Goal: Task Accomplishment & Management: Manage account settings

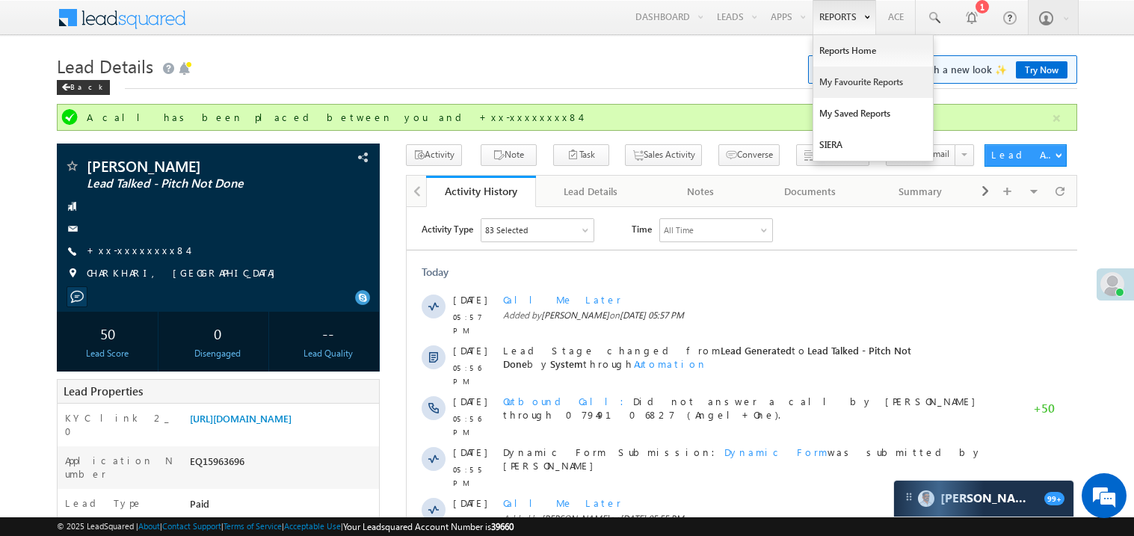
click at [833, 80] on link "My Favourite Reports" at bounding box center [874, 82] width 120 height 31
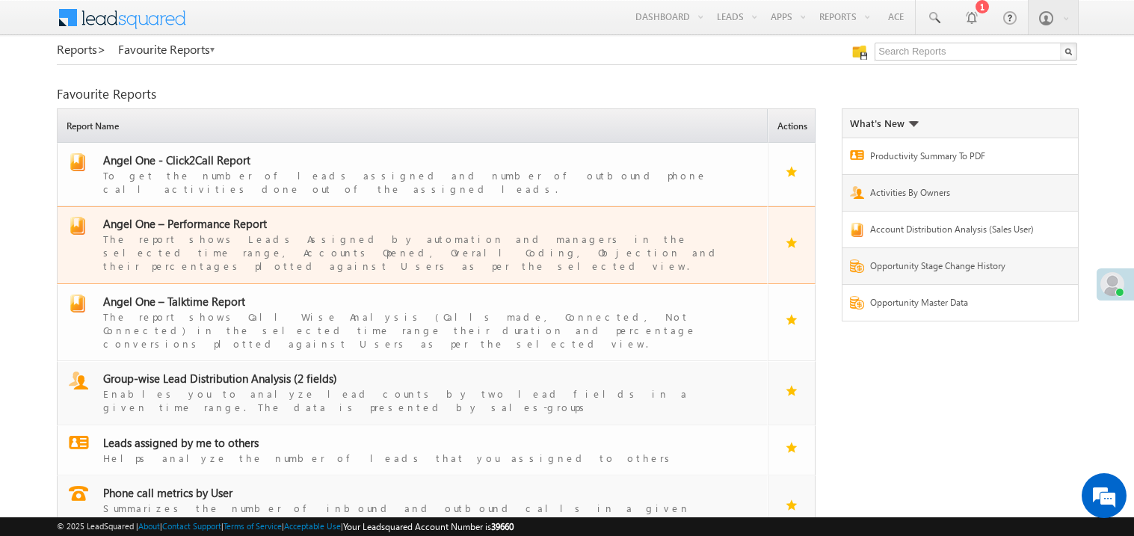
click at [201, 216] on span "Angel One – Performance Report" at bounding box center [185, 223] width 164 height 15
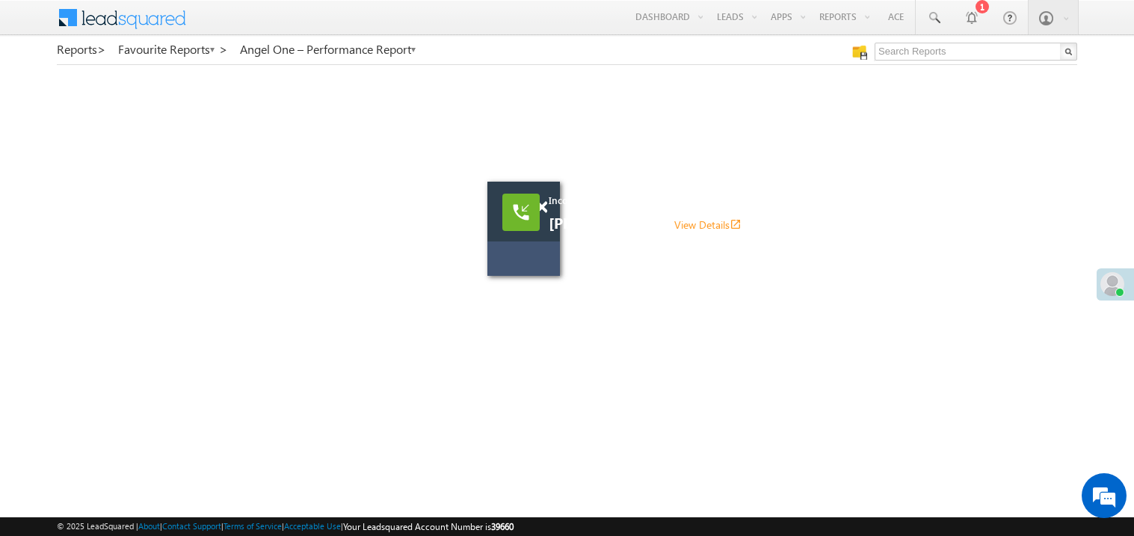
drag, startPoint x: 671, startPoint y: 254, endPoint x: 492, endPoint y: 240, distance: 180.0
click at [492, 240] on div "Incoming call Ibrahim Khan View Details open_in_new" at bounding box center [524, 229] width 73 height 94
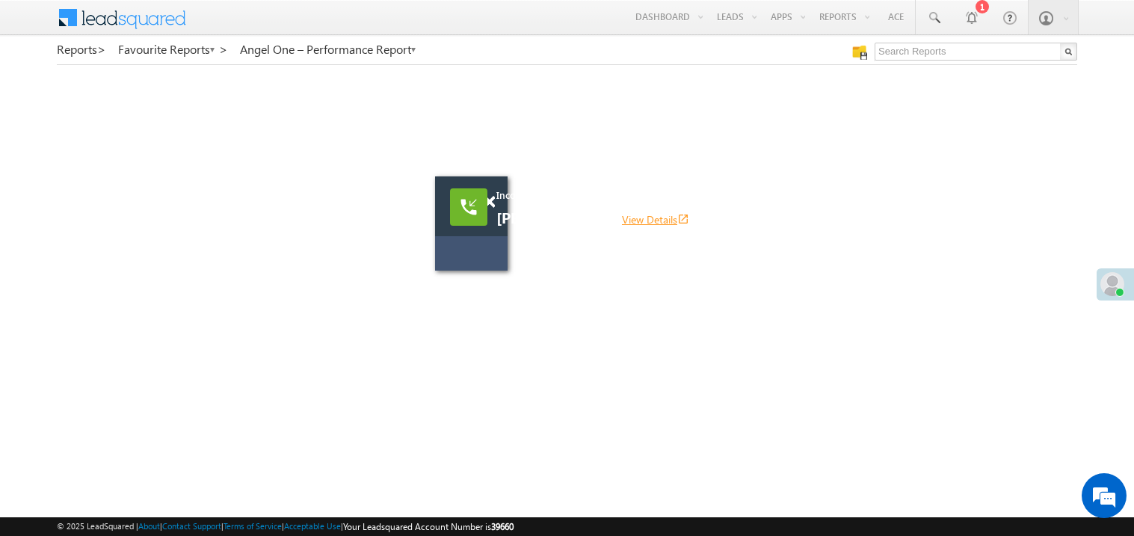
click at [622, 215] on link "View Details open_in_new" at bounding box center [655, 219] width 67 height 14
click at [494, 206] on span at bounding box center [489, 202] width 11 height 13
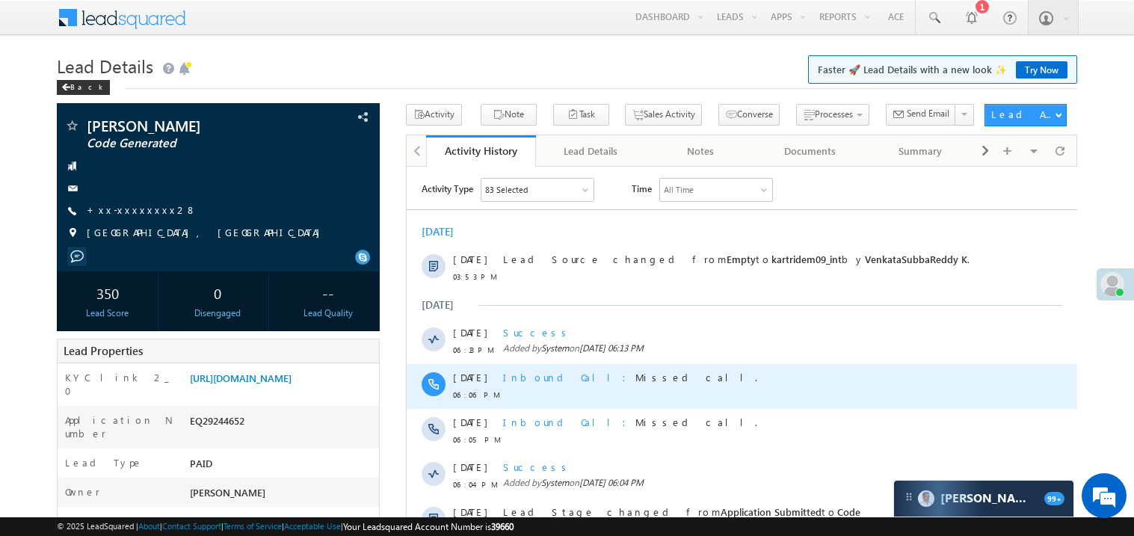
click at [622, 381] on div "Inbound Call Missed call." at bounding box center [748, 376] width 492 height 13
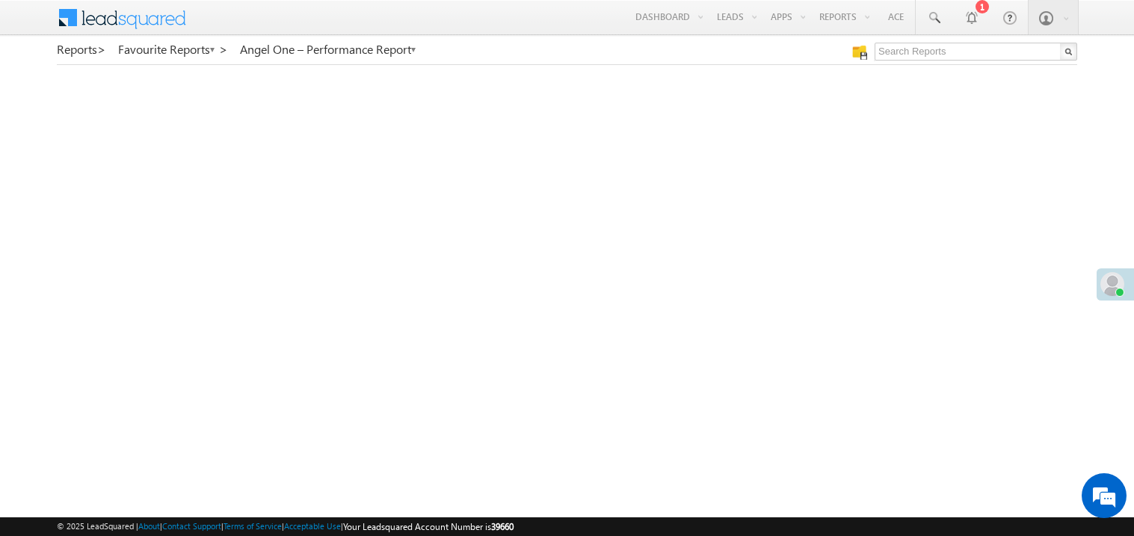
click at [1116, 283] on span at bounding box center [1113, 284] width 24 height 24
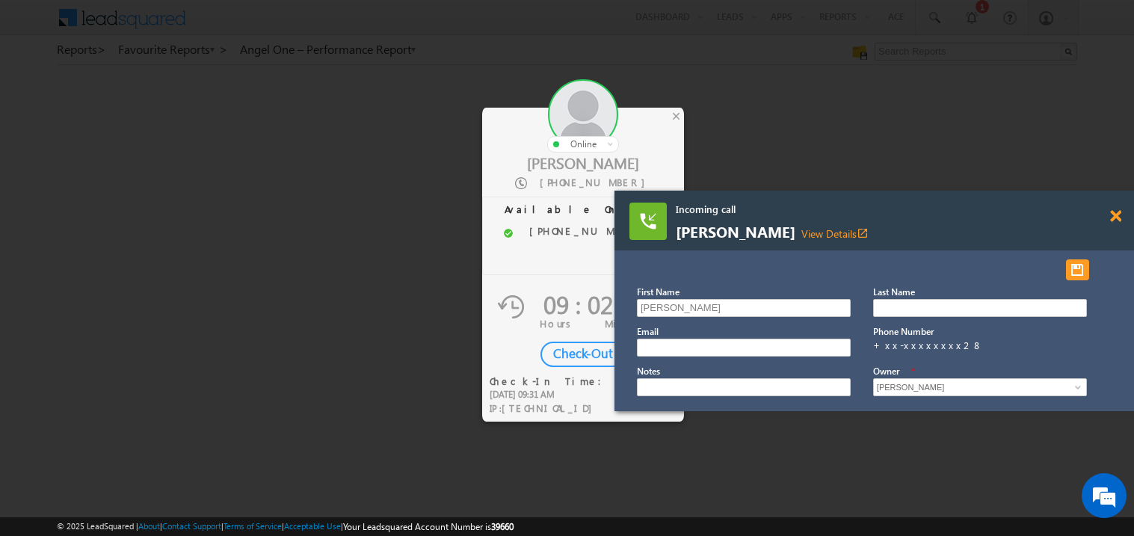
click at [1113, 216] on span at bounding box center [1115, 216] width 11 height 13
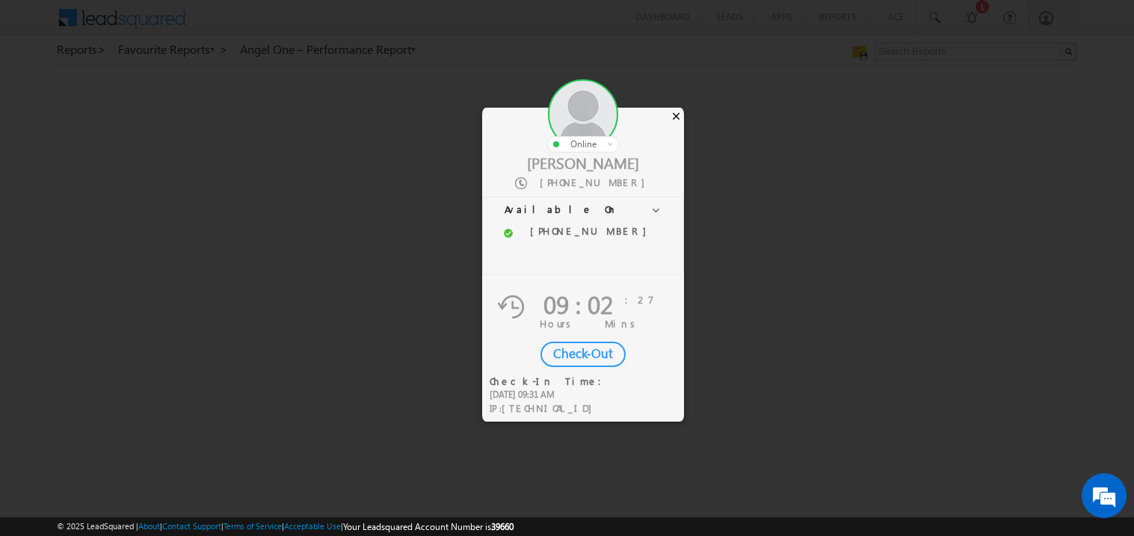
click at [676, 112] on div "×" at bounding box center [676, 116] width 16 height 16
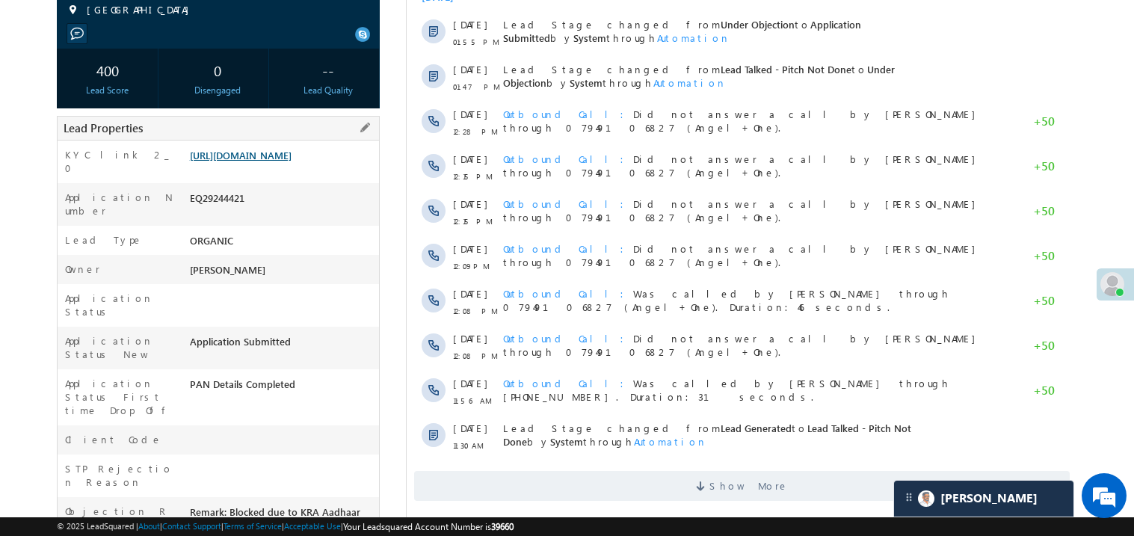
scroll to position [239, 0]
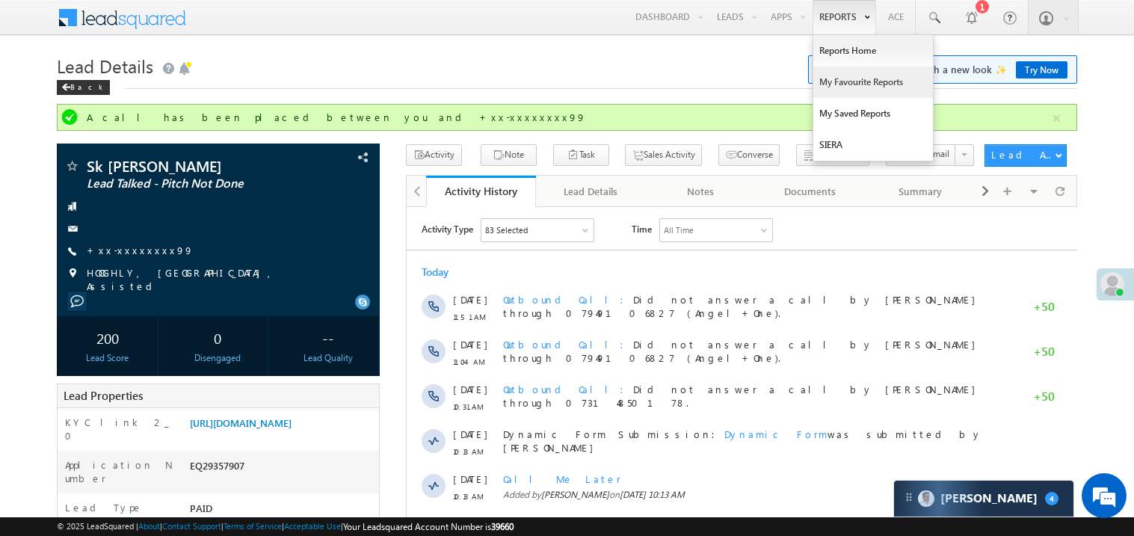
click at [835, 84] on link "My Favourite Reports" at bounding box center [874, 82] width 120 height 31
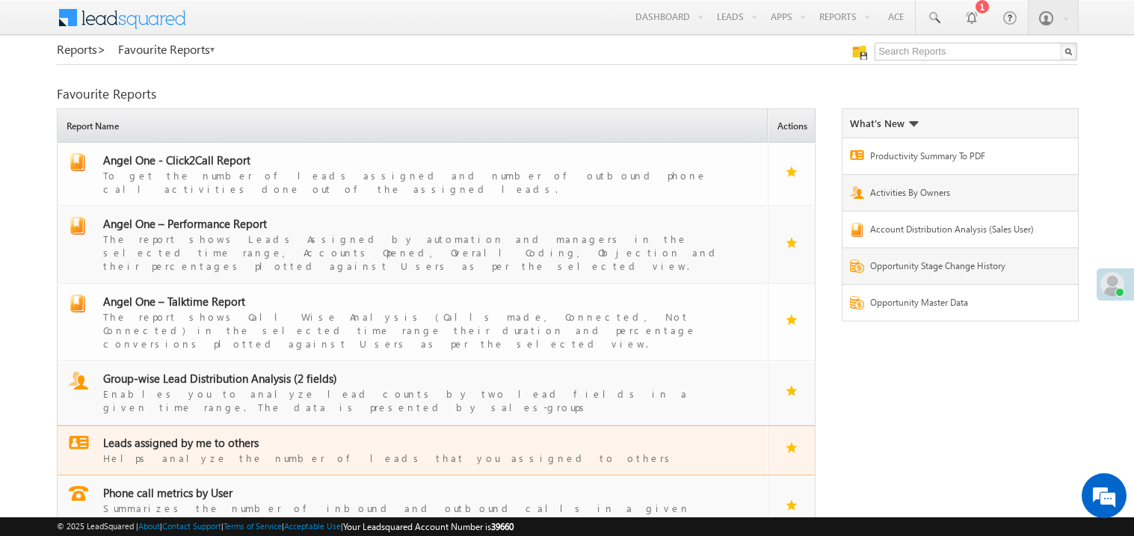
click at [200, 435] on span "Leads assigned by me to others" at bounding box center [181, 442] width 156 height 15
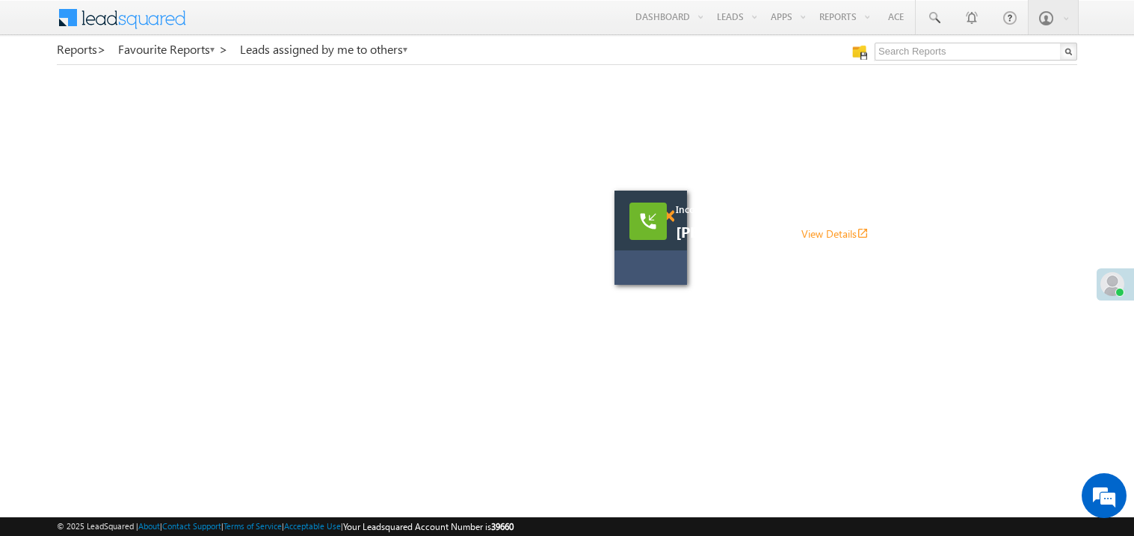
click at [671, 216] on span at bounding box center [668, 216] width 11 height 13
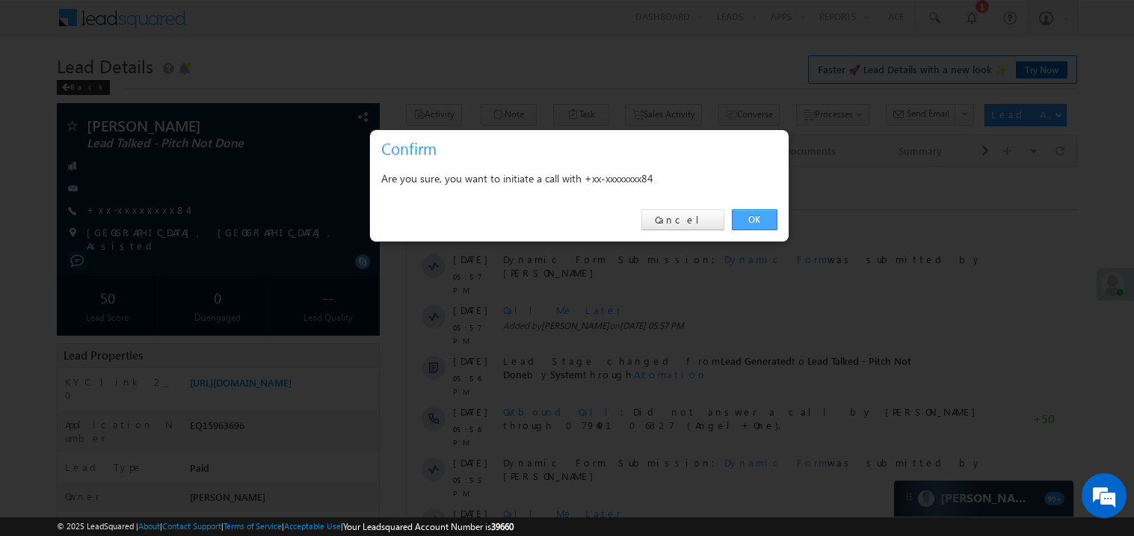
click at [757, 220] on link "OK" at bounding box center [755, 219] width 46 height 21
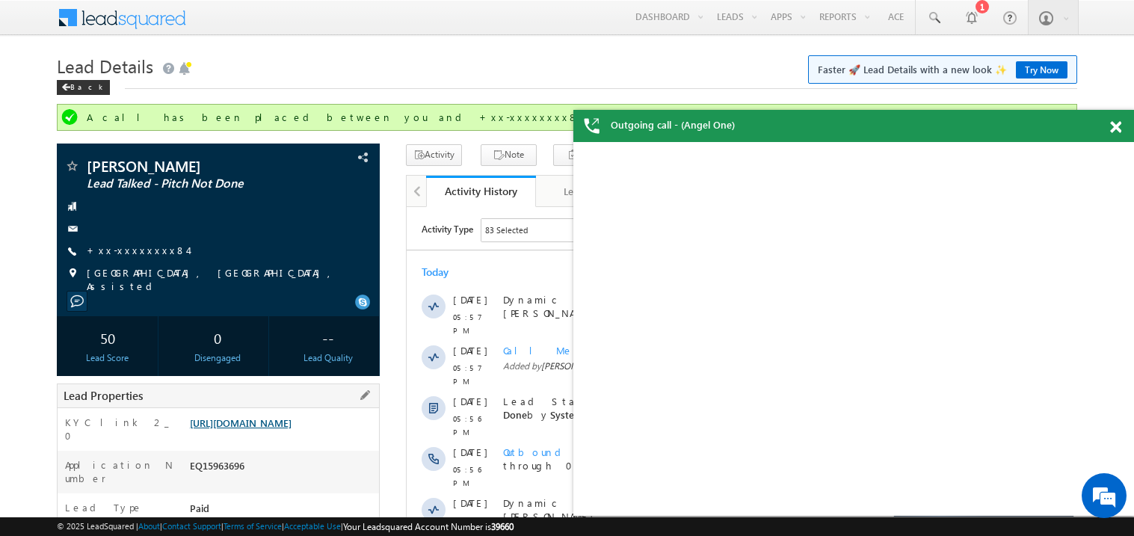
click at [292, 426] on link "https://angelbroking1-pk3em7sa.customui-test.leadsquared.com?leadId=120cd3bd-58…" at bounding box center [241, 423] width 102 height 13
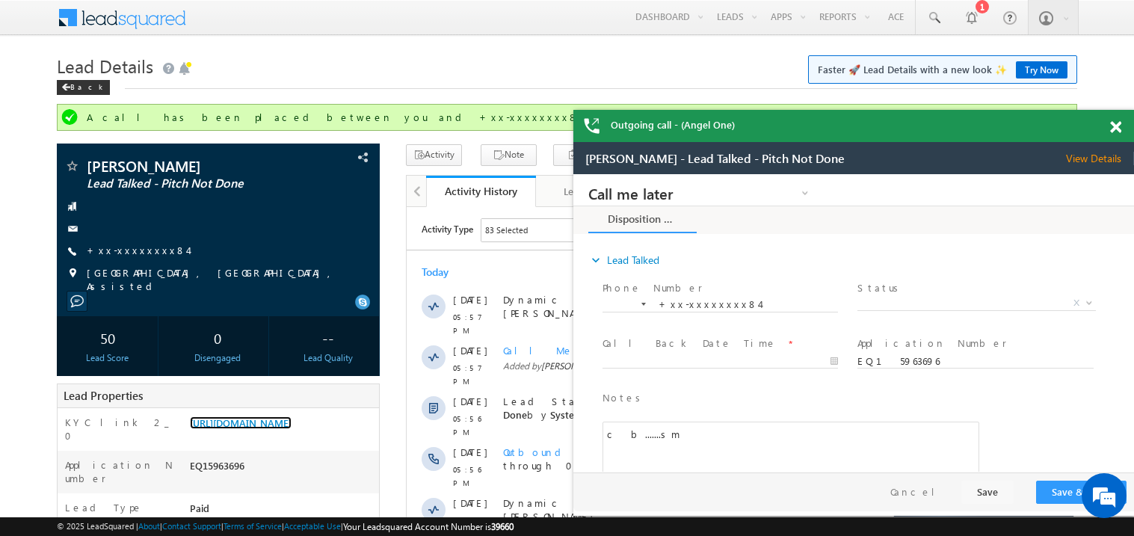
click at [841, 132] on div "Outgoing call - (Angel One)" at bounding box center [854, 126] width 561 height 32
click at [1113, 126] on span at bounding box center [1115, 127] width 11 height 13
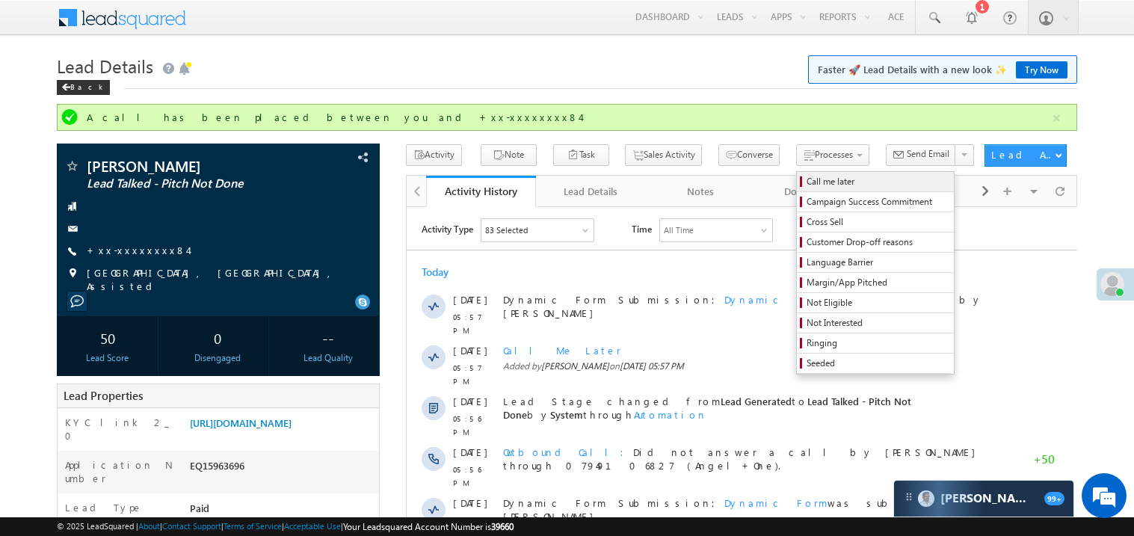
click at [807, 185] on span "Call me later" at bounding box center [878, 181] width 142 height 13
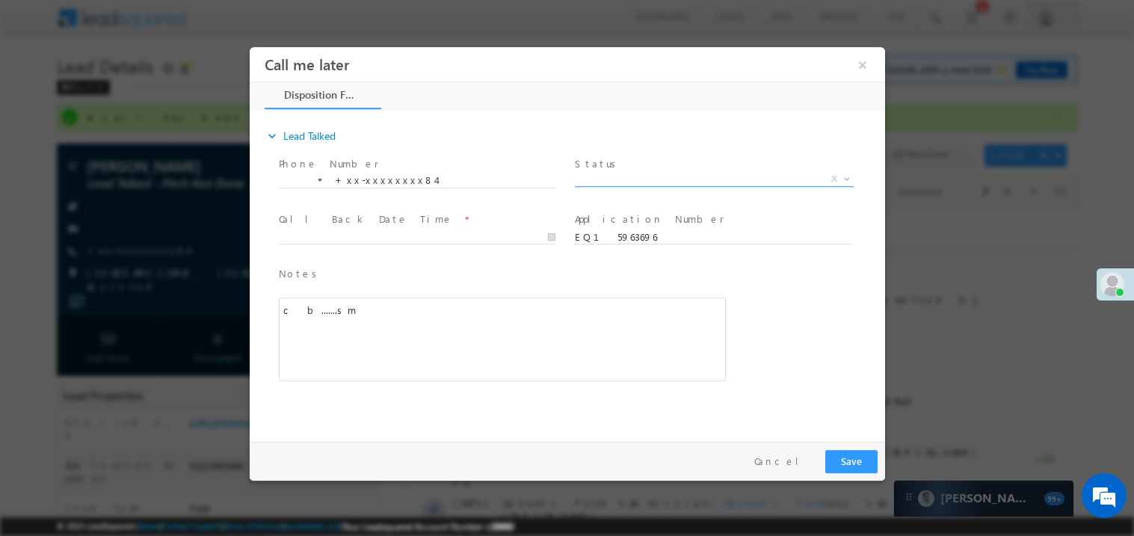
click at [611, 175] on span "X" at bounding box center [713, 178] width 279 height 15
select select "Pitch Not Done"
click at [357, 239] on body "Call me later ×" at bounding box center [567, 240] width 636 height 388
type input "09/22/25 6:48 PM"
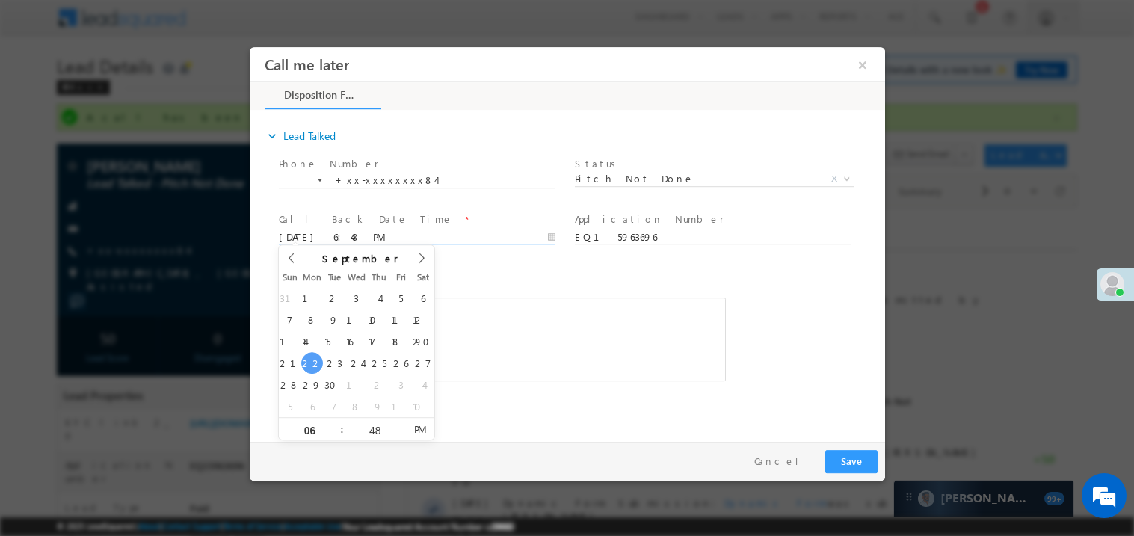
click at [492, 339] on div "c b.......sm" at bounding box center [501, 339] width 447 height 84
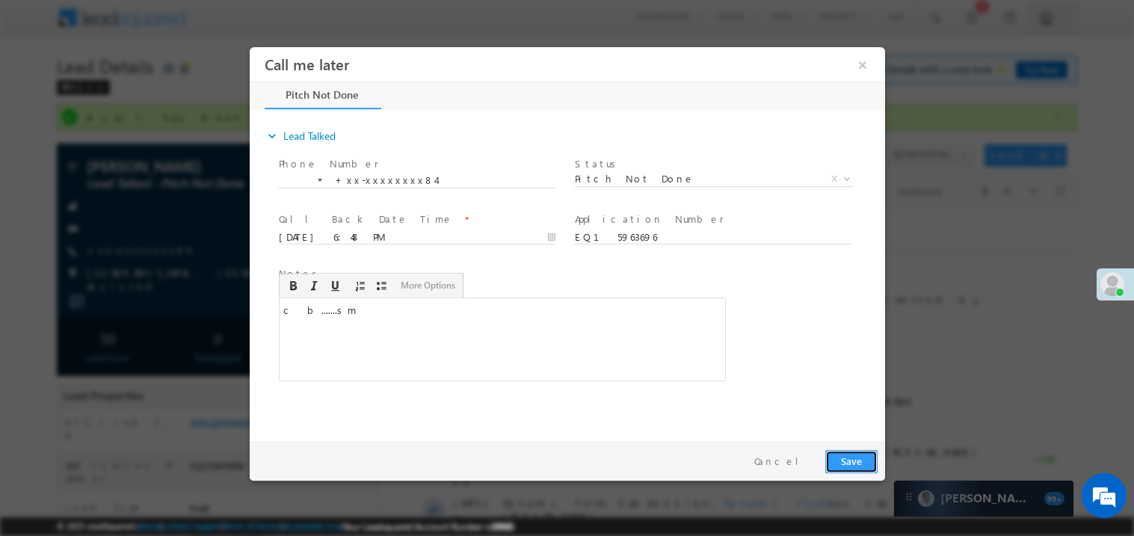
click at [844, 462] on button "Save" at bounding box center [851, 460] width 52 height 23
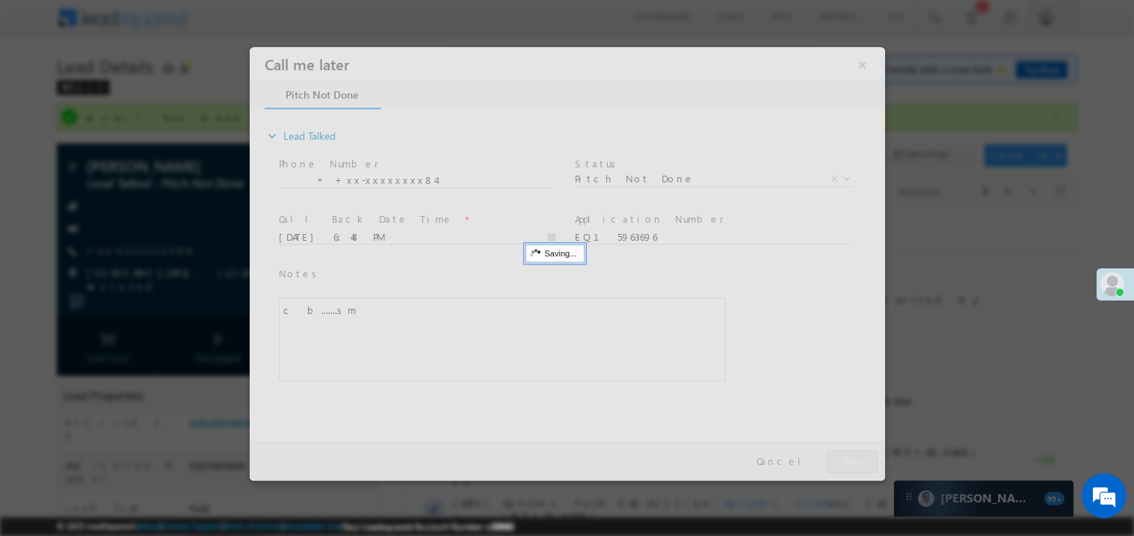
click at [844, 462] on div at bounding box center [567, 263] width 636 height 434
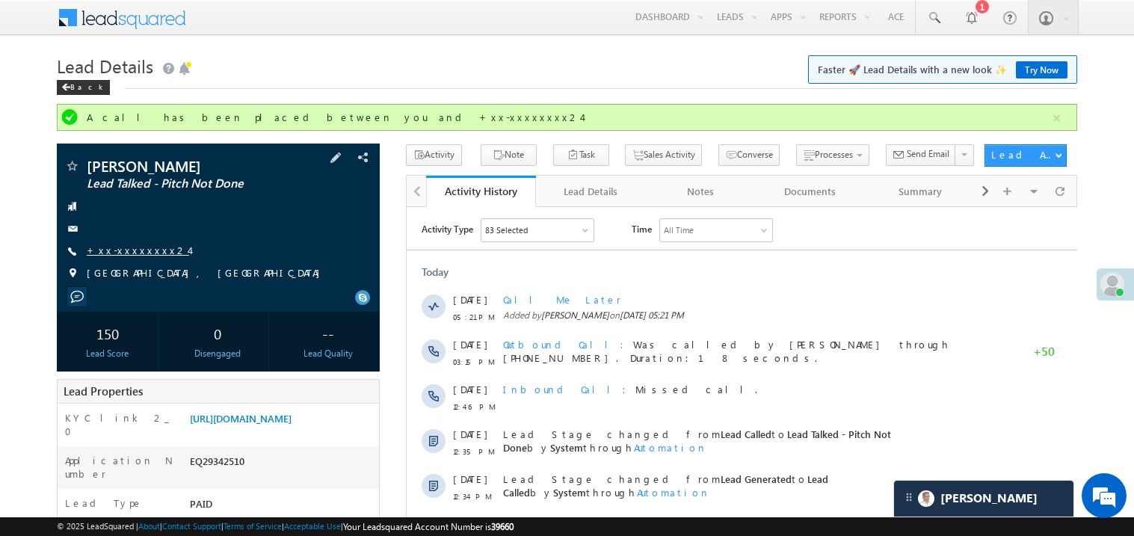
click at [135, 248] on link "+xx-xxxxxxxx24" at bounding box center [138, 250] width 102 height 13
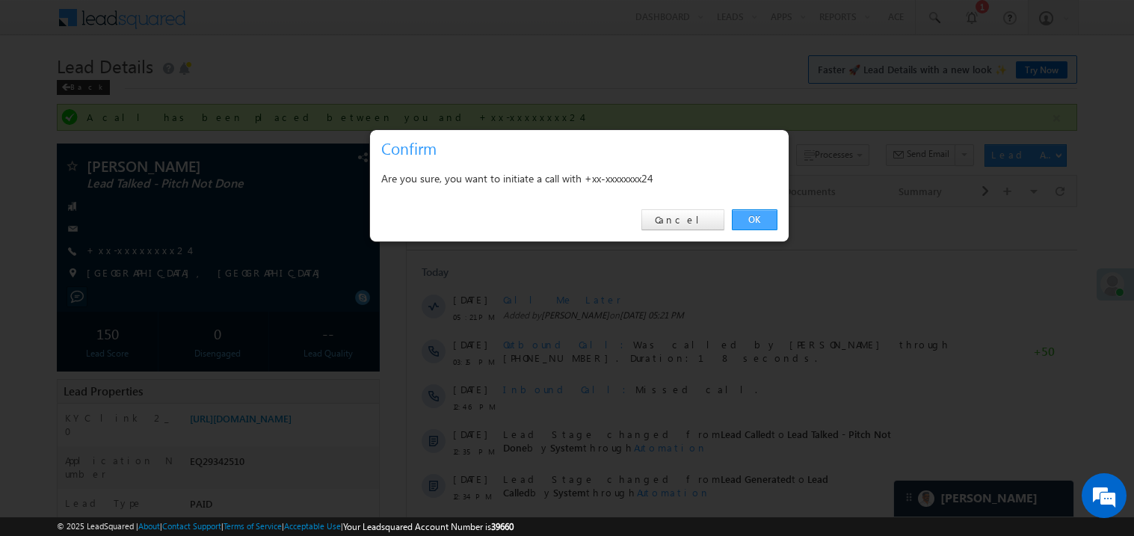
click at [757, 218] on link "OK" at bounding box center [755, 219] width 46 height 21
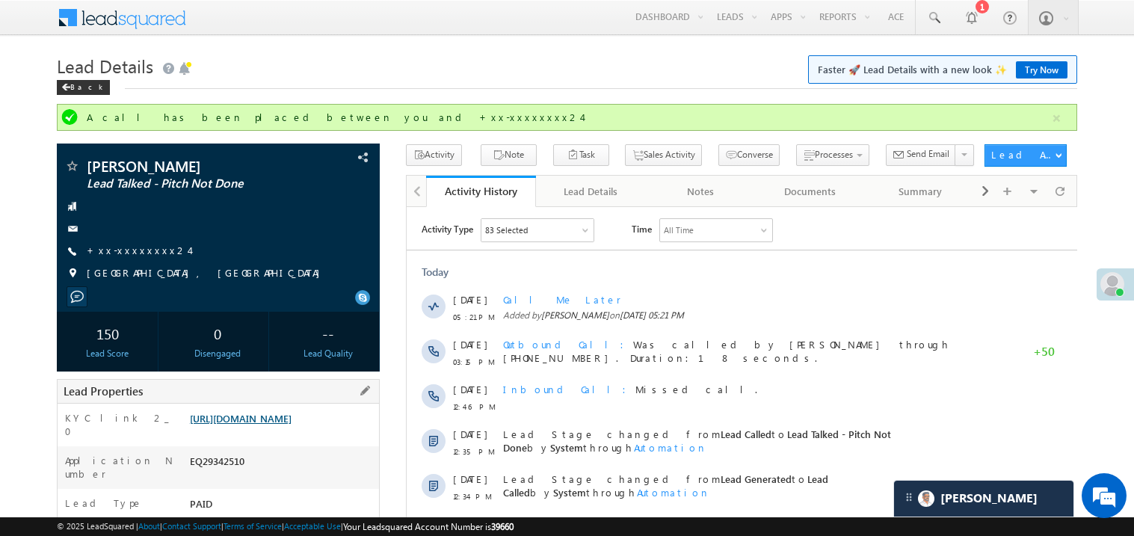
click at [287, 425] on link "[URL][DOMAIN_NAME]" at bounding box center [241, 418] width 102 height 13
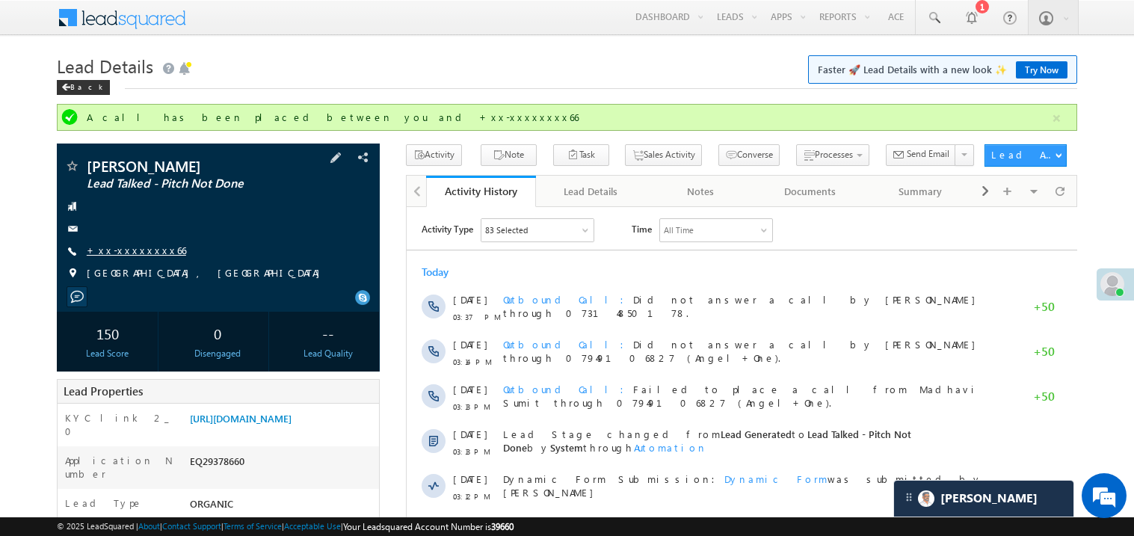
click at [136, 245] on link "+xx-xxxxxxxx66" at bounding box center [136, 250] width 99 height 13
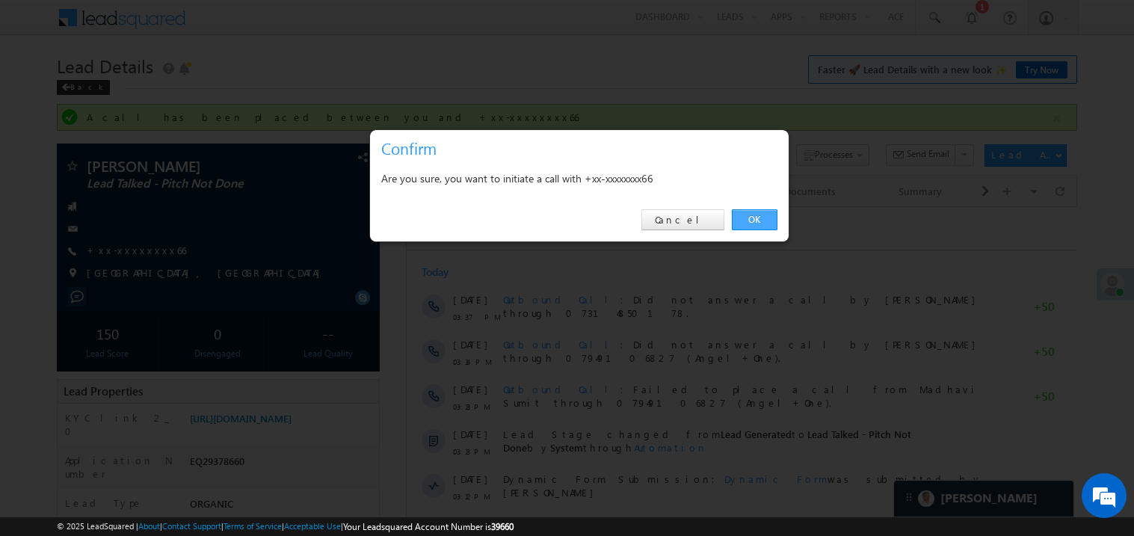
click at [763, 218] on link "OK" at bounding box center [755, 219] width 46 height 21
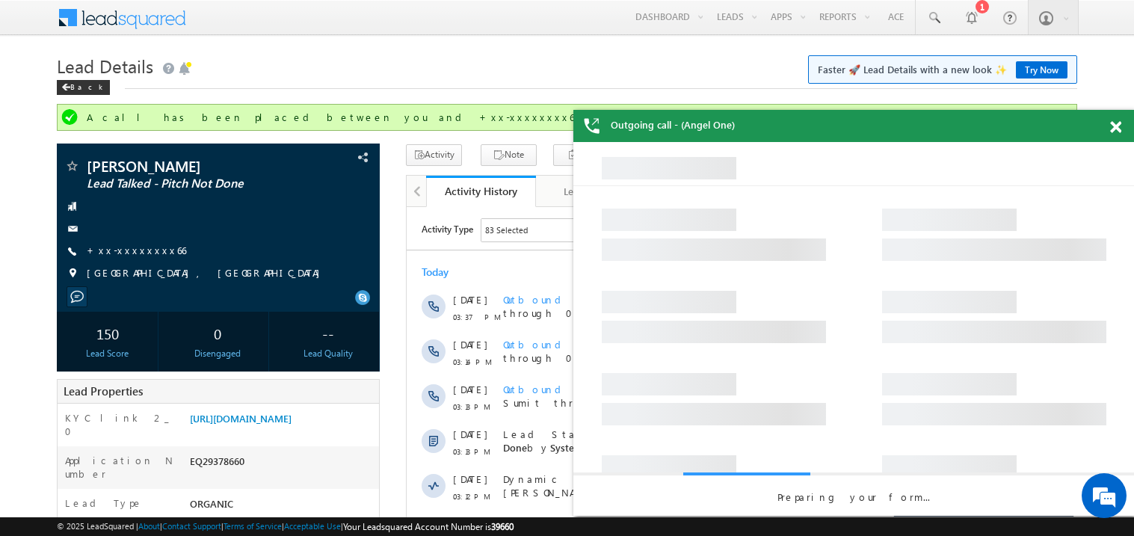
click at [1119, 123] on span at bounding box center [1115, 127] width 11 height 13
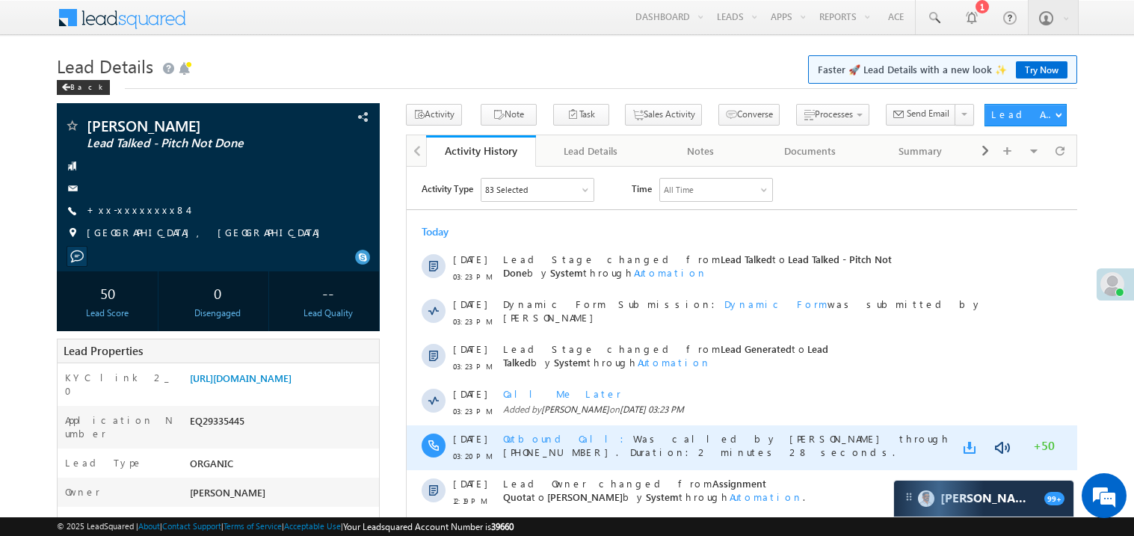
click at [973, 447] on link at bounding box center [972, 447] width 18 height 15
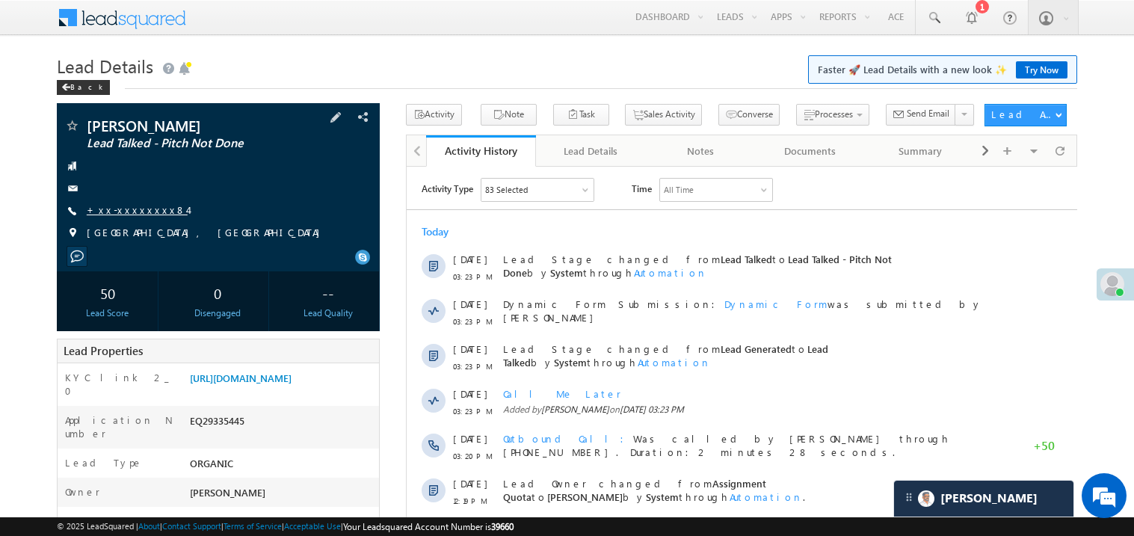
click at [129, 207] on link "+xx-xxxxxxxx84" at bounding box center [137, 209] width 101 height 13
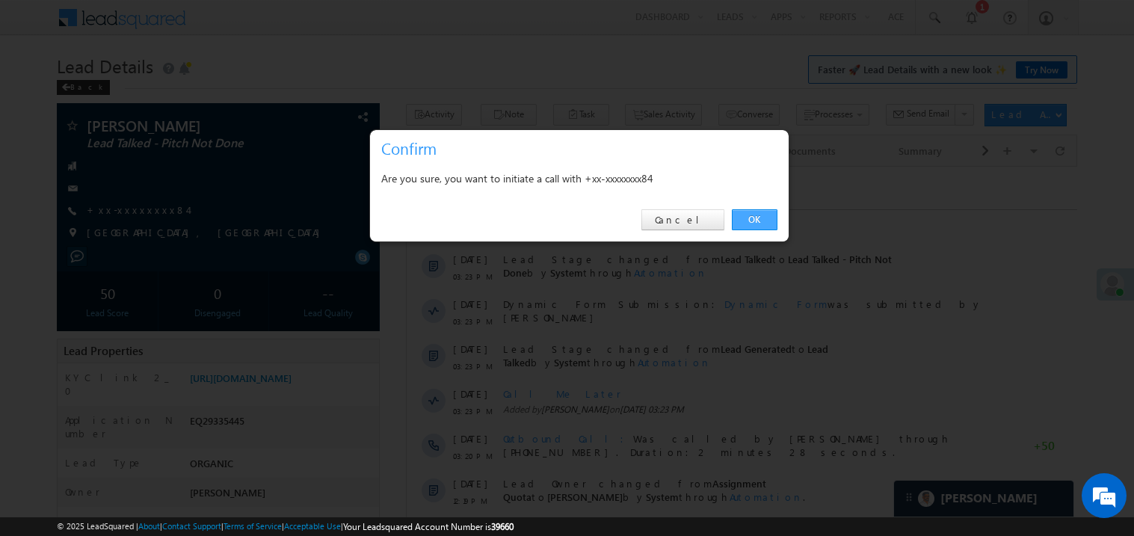
click at [759, 221] on link "OK" at bounding box center [755, 219] width 46 height 21
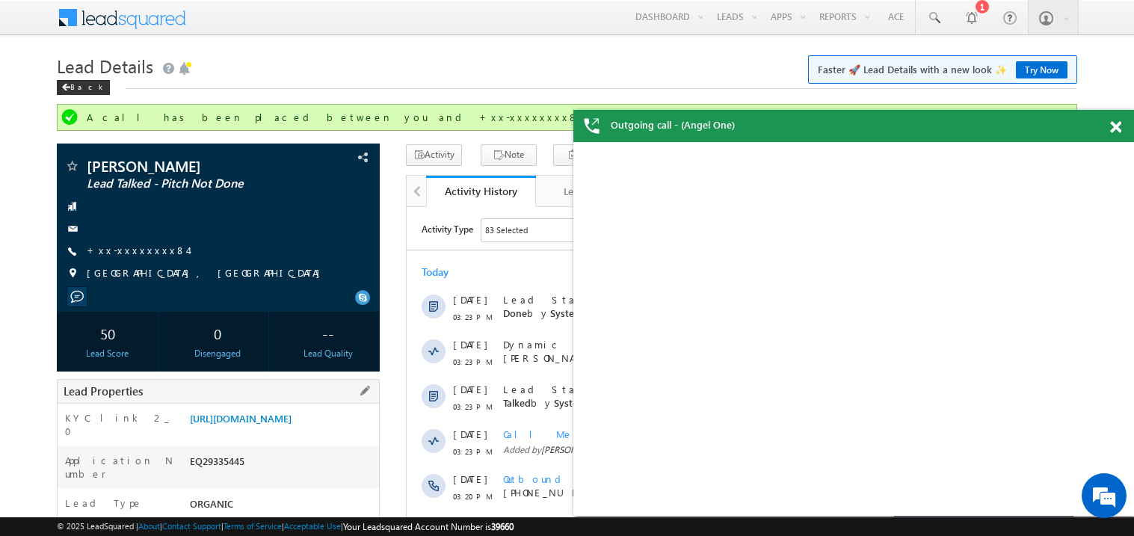
click at [295, 392] on div "Lead Properties" at bounding box center [218, 391] width 323 height 25
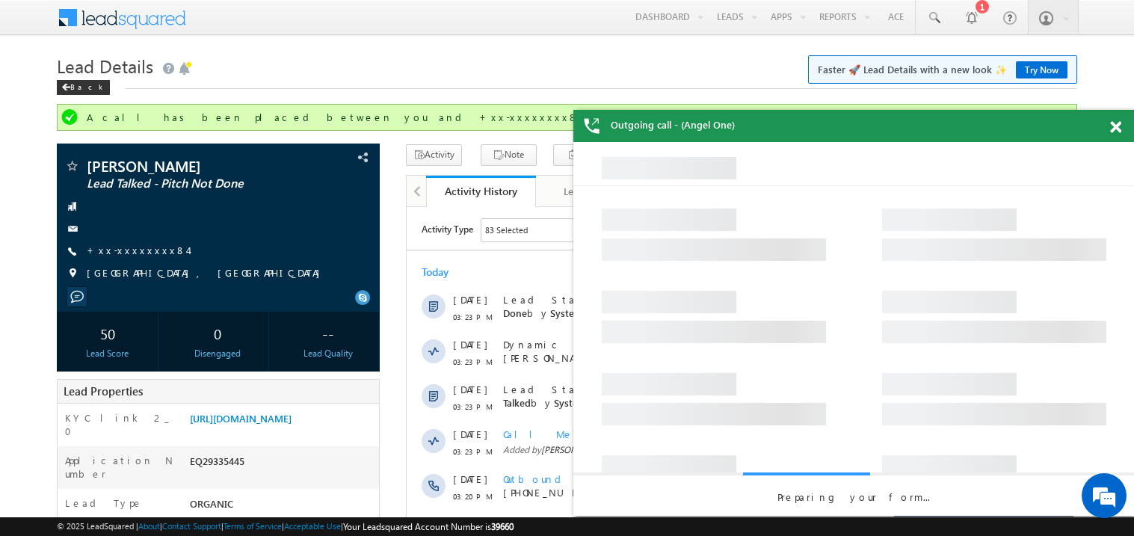
click at [1112, 127] on span at bounding box center [1115, 127] width 11 height 13
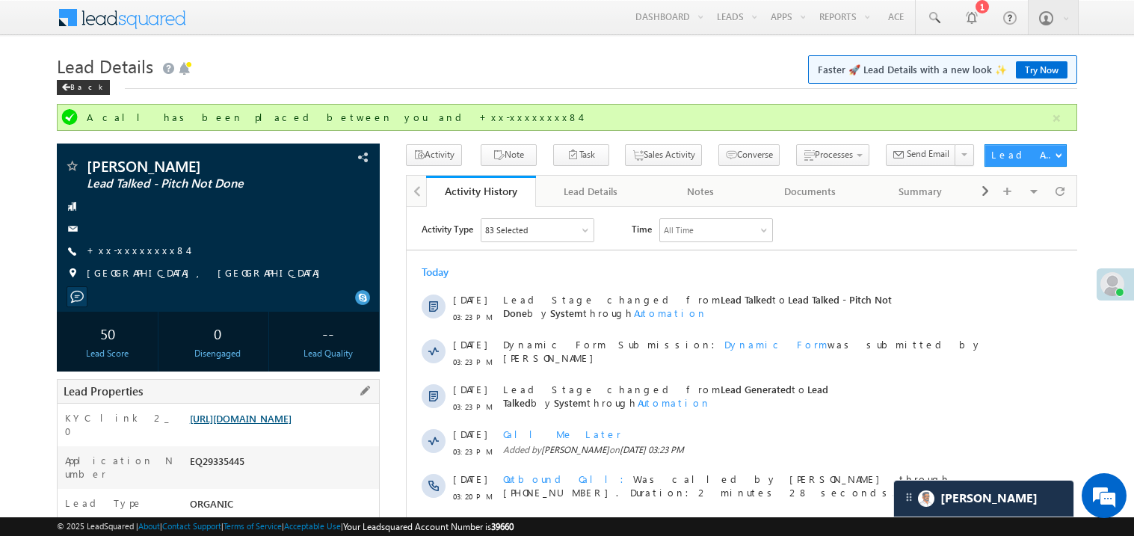
click at [282, 425] on link "https://angelbroking1-pk3em7sa.customui-test.leadsquared.com?leadId=07132c95-c9…" at bounding box center [241, 418] width 102 height 13
click at [130, 249] on link "+xx-xxxxxxxx84" at bounding box center [137, 250] width 101 height 13
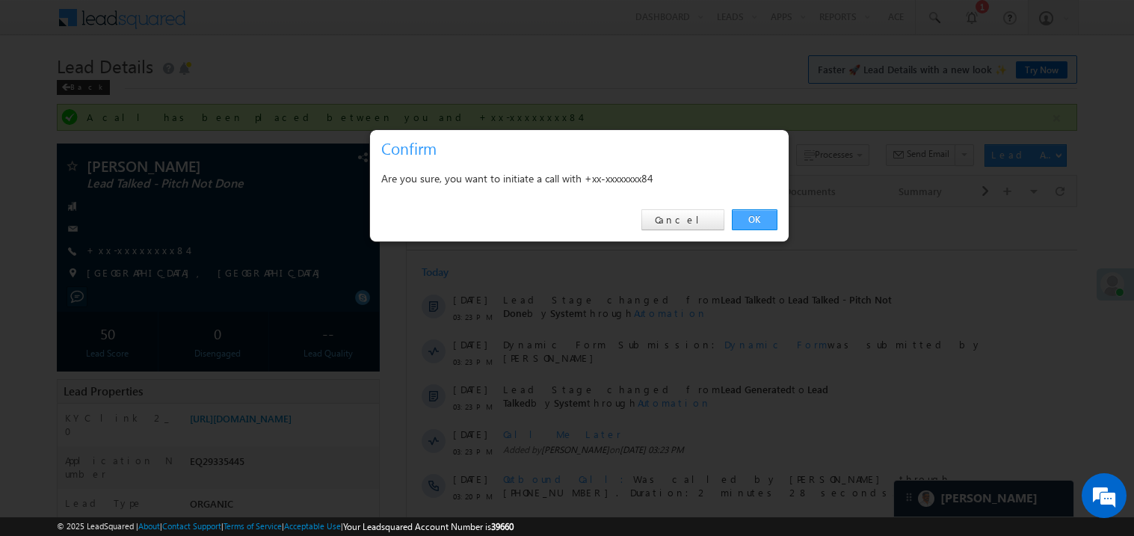
click at [747, 216] on link "OK" at bounding box center [755, 219] width 46 height 21
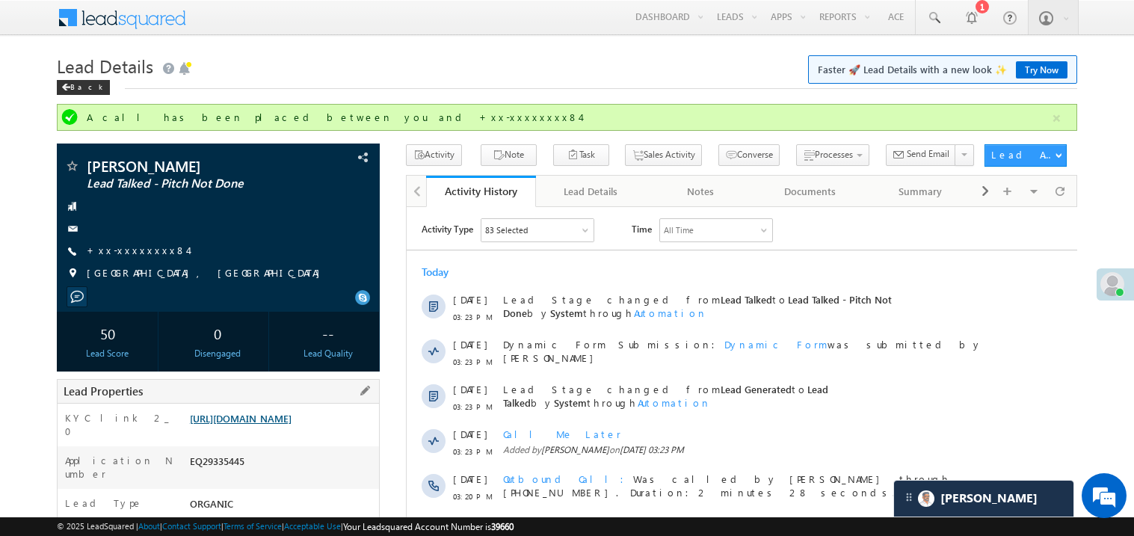
click at [268, 425] on link "https://angelbroking1-pk3em7sa.customui-test.leadsquared.com?leadId=07132c95-c9…" at bounding box center [241, 418] width 102 height 13
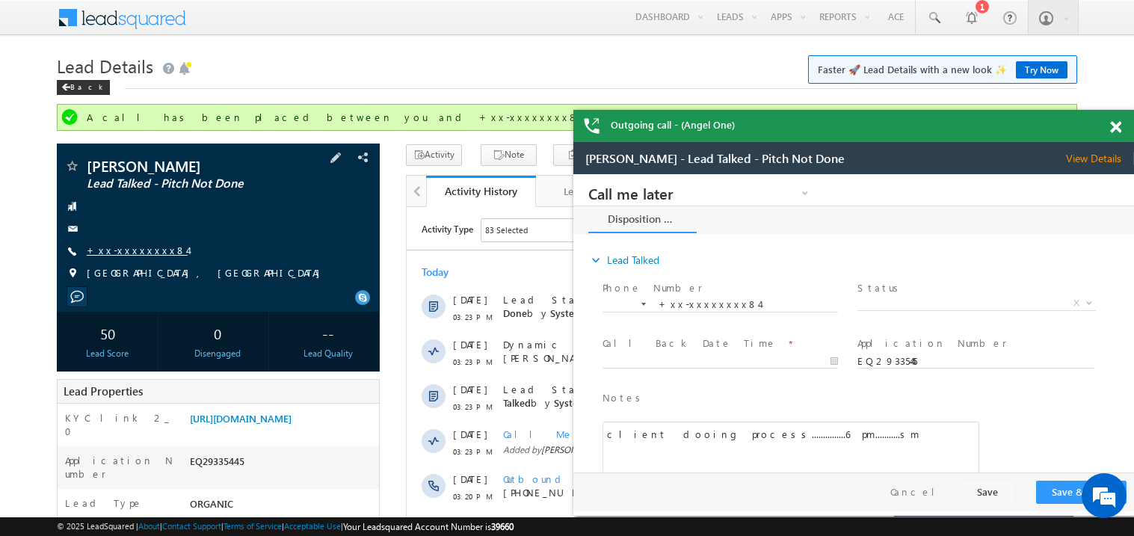
click at [140, 254] on link "+xx-xxxxxxxx84" at bounding box center [137, 250] width 101 height 13
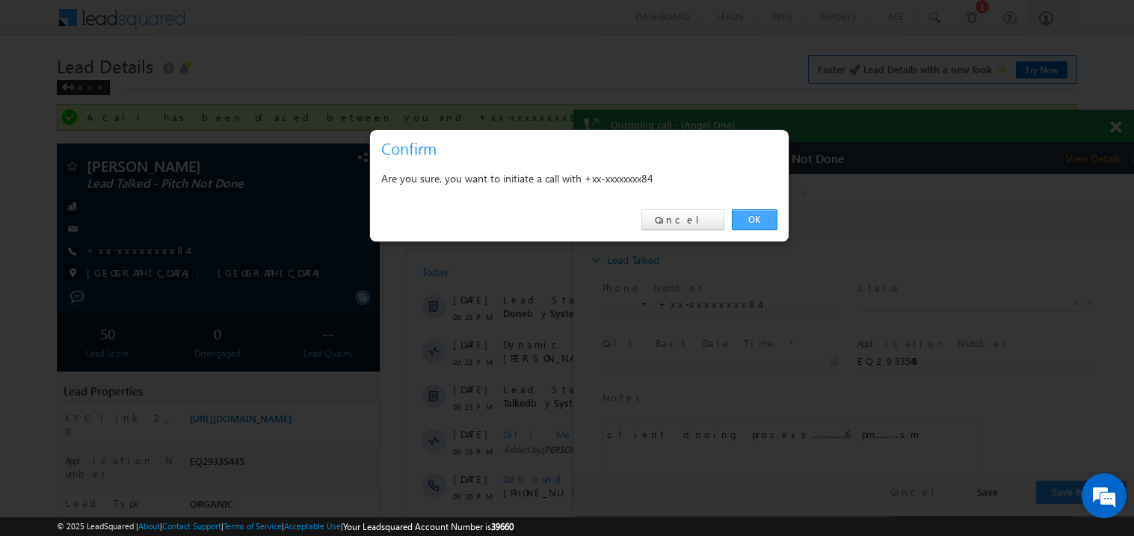
click at [749, 215] on link "OK" at bounding box center [755, 219] width 46 height 21
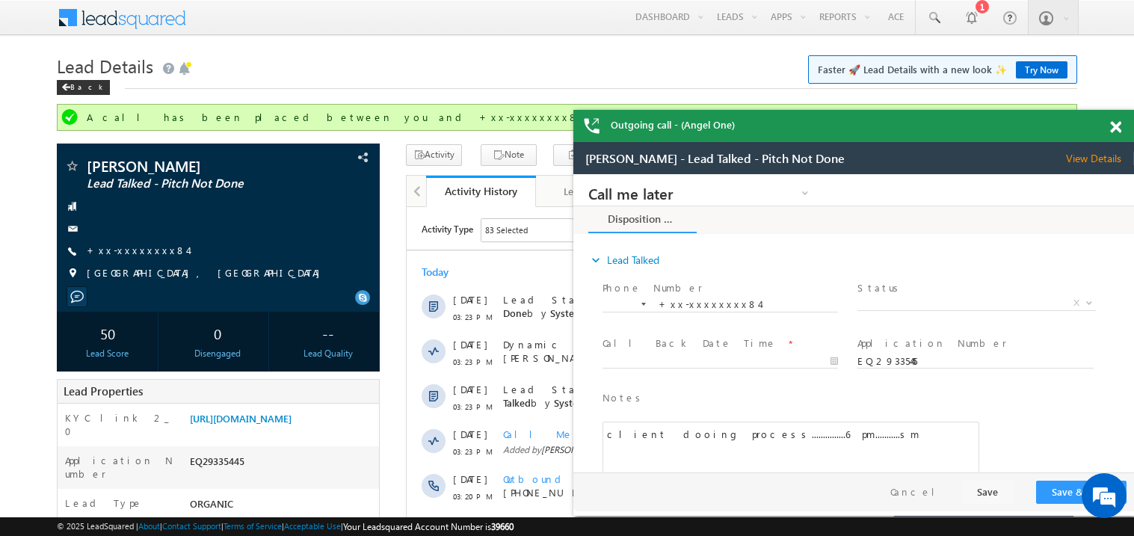
click at [1118, 126] on span at bounding box center [1115, 127] width 11 height 13
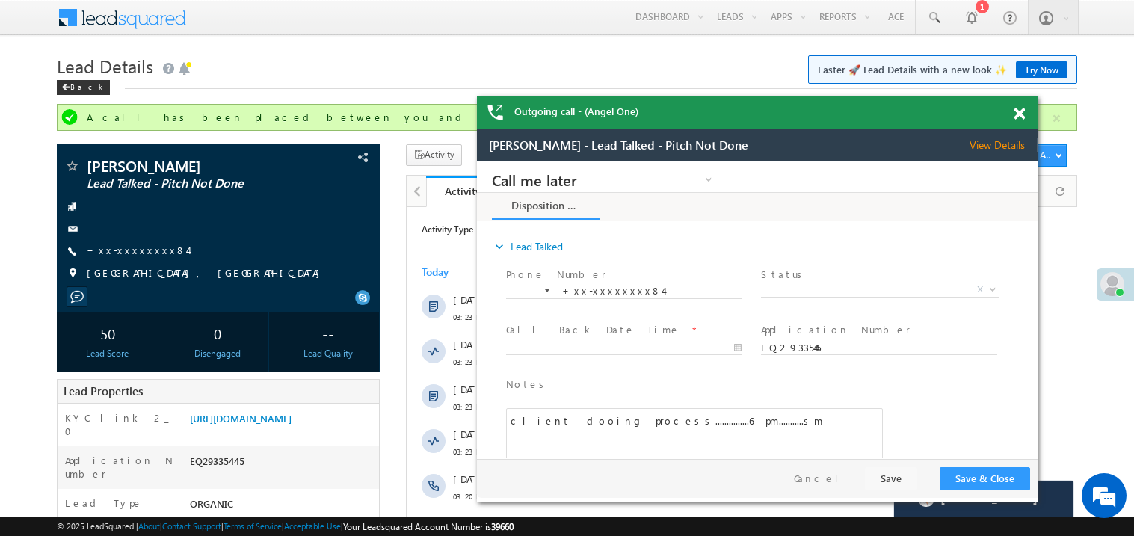
drag, startPoint x: 973, startPoint y: 160, endPoint x: 856, endPoint y: 122, distance: 122.7
click at [856, 122] on div "Outgoing call - (Angel One)" at bounding box center [757, 112] width 561 height 32
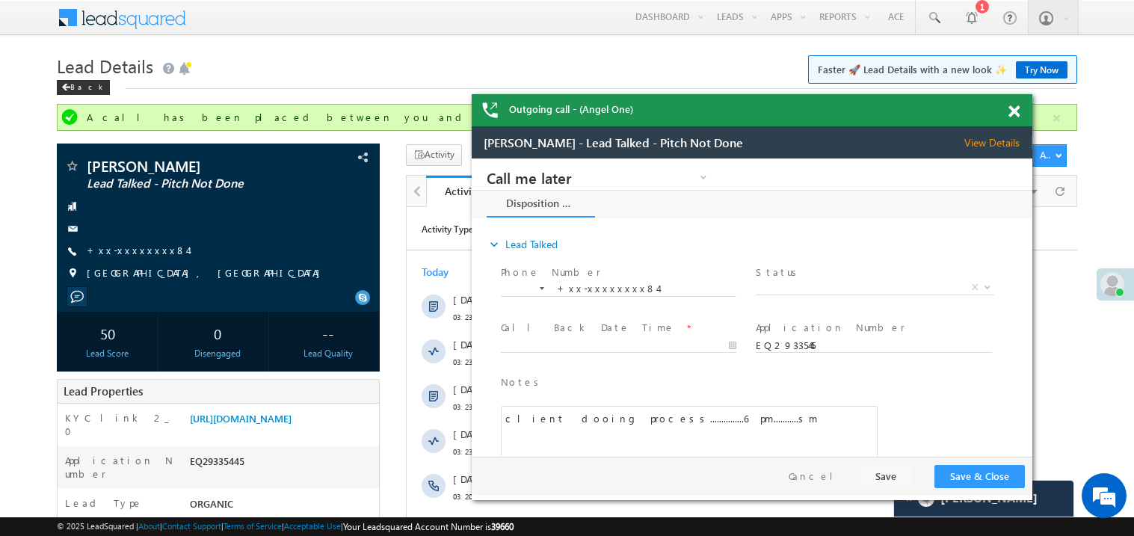
click at [1014, 111] on span at bounding box center [1014, 111] width 11 height 13
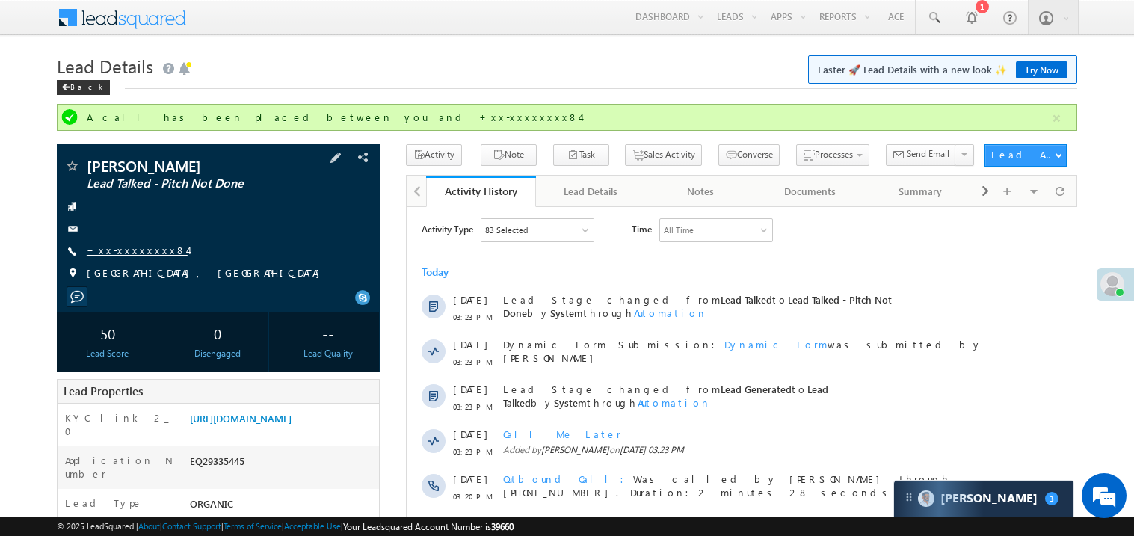
click at [129, 251] on link "+xx-xxxxxxxx84" at bounding box center [137, 250] width 101 height 13
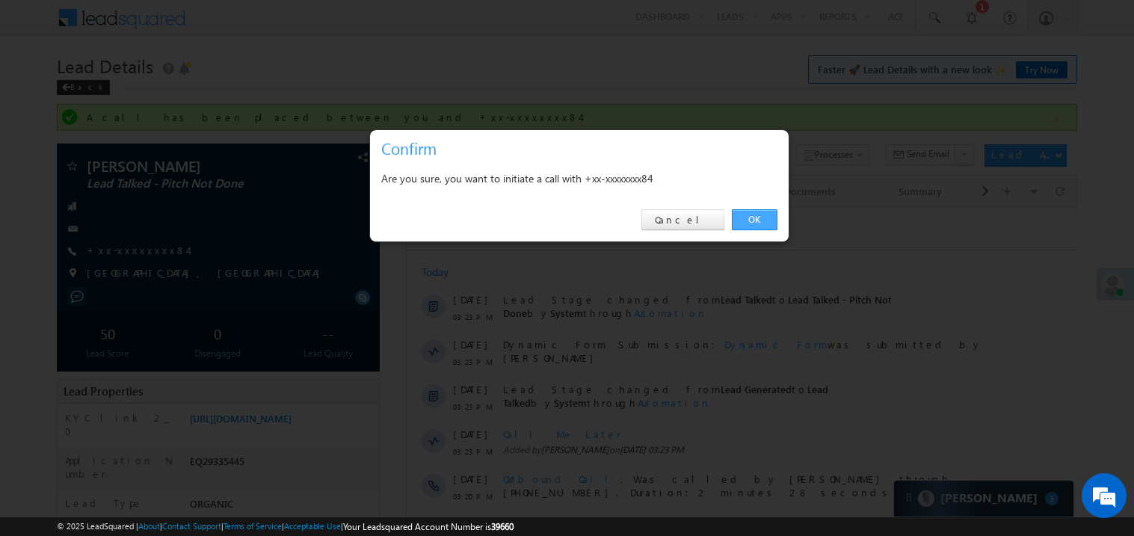
click at [753, 220] on link "OK" at bounding box center [755, 219] width 46 height 21
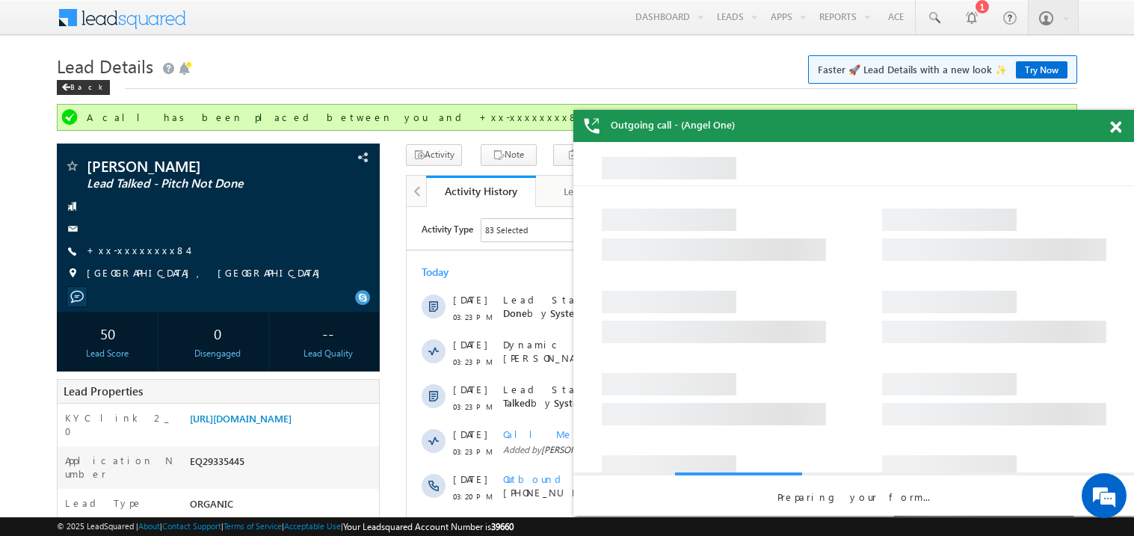
click at [1120, 125] on span at bounding box center [1115, 127] width 11 height 13
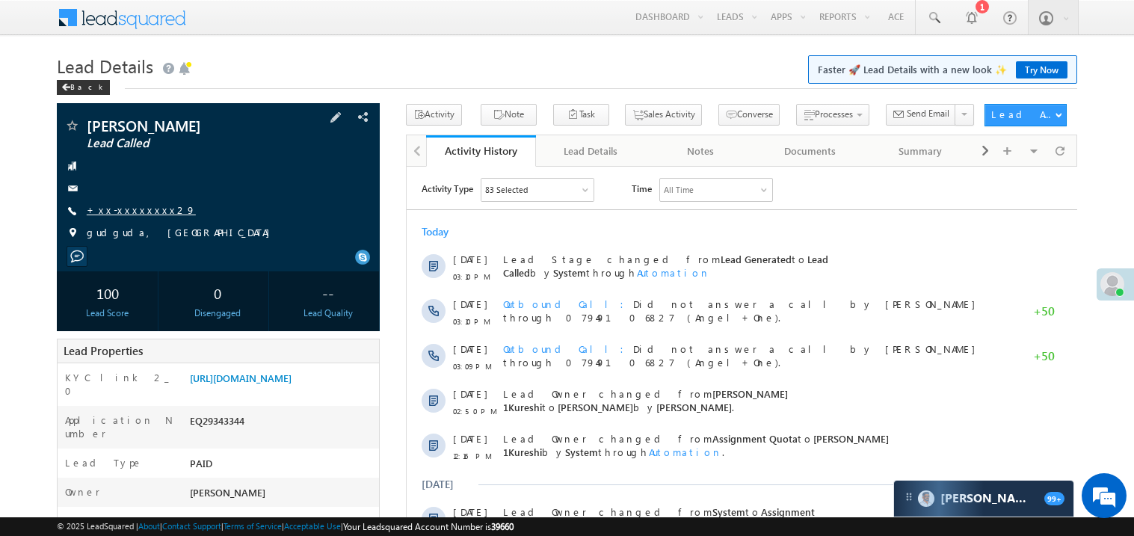
click at [129, 207] on link "+xx-xxxxxxxx29" at bounding box center [141, 209] width 109 height 13
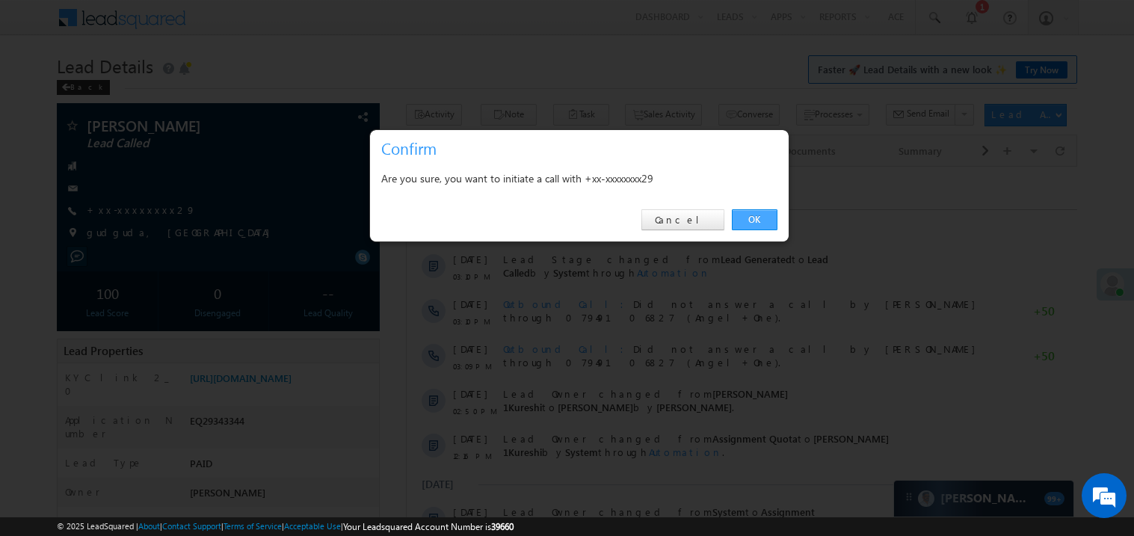
click at [758, 218] on link "OK" at bounding box center [755, 219] width 46 height 21
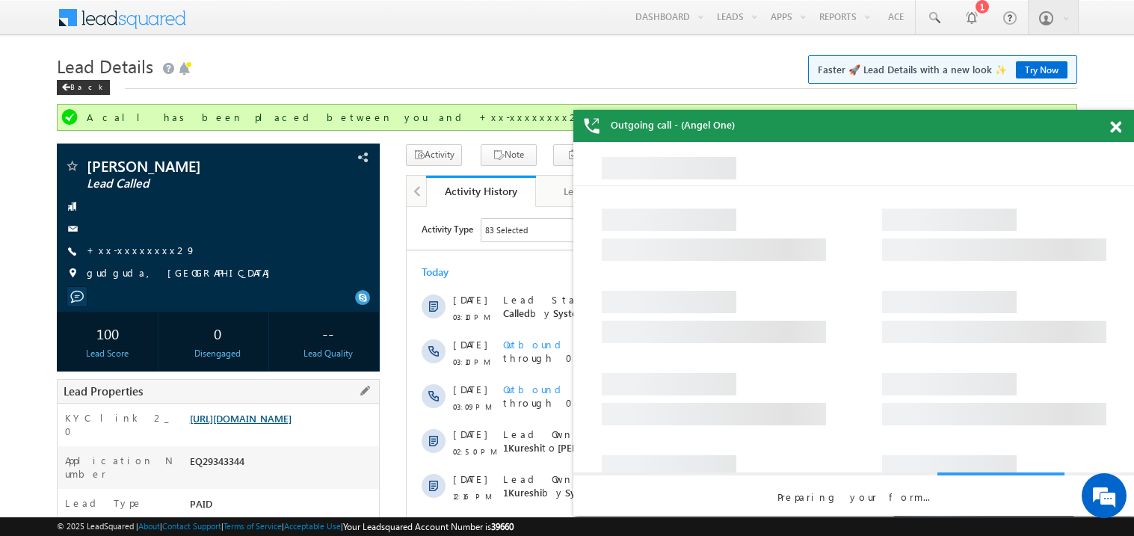
click at [290, 425] on link "[URL][DOMAIN_NAME]" at bounding box center [241, 418] width 102 height 13
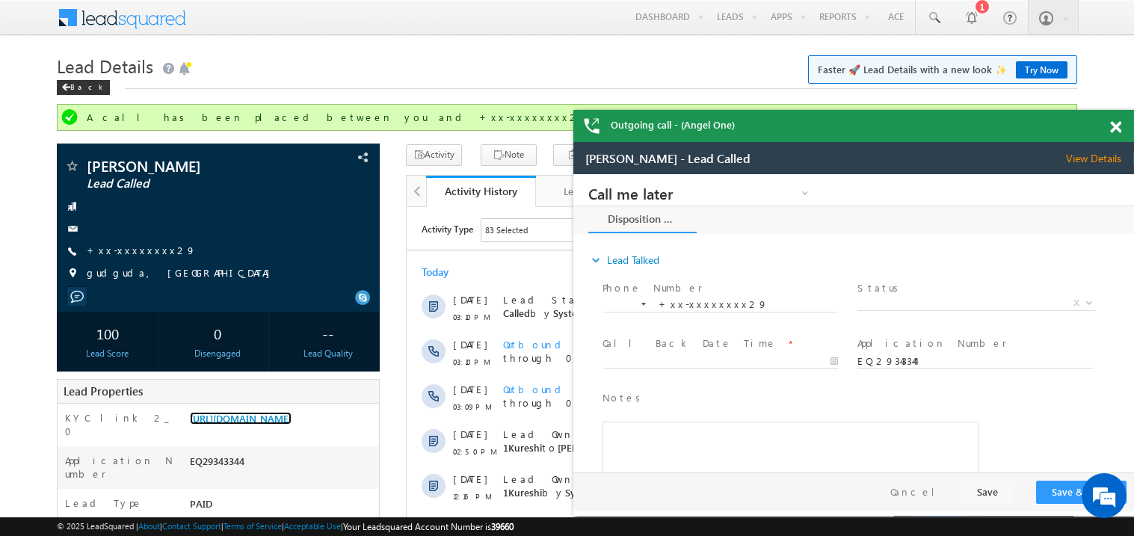
click at [1118, 125] on span at bounding box center [1115, 127] width 11 height 13
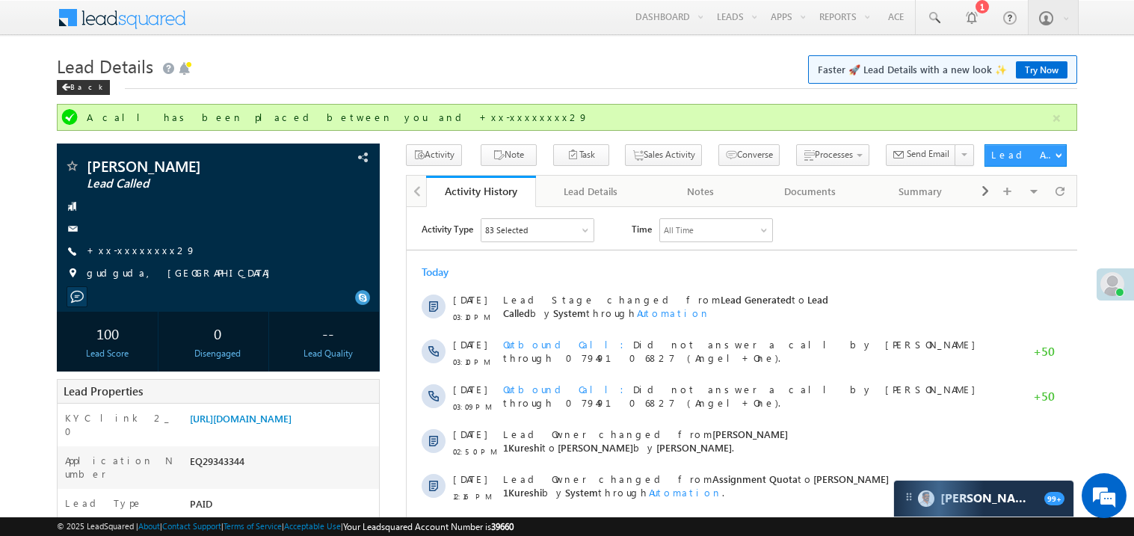
click at [872, 265] on div "Today" at bounding box center [741, 271] width 671 height 13
click at [133, 257] on span "+xx-xxxxxxxx29" at bounding box center [141, 251] width 109 height 15
click at [141, 251] on link "+xx-xxxxxxxx29" at bounding box center [141, 250] width 109 height 13
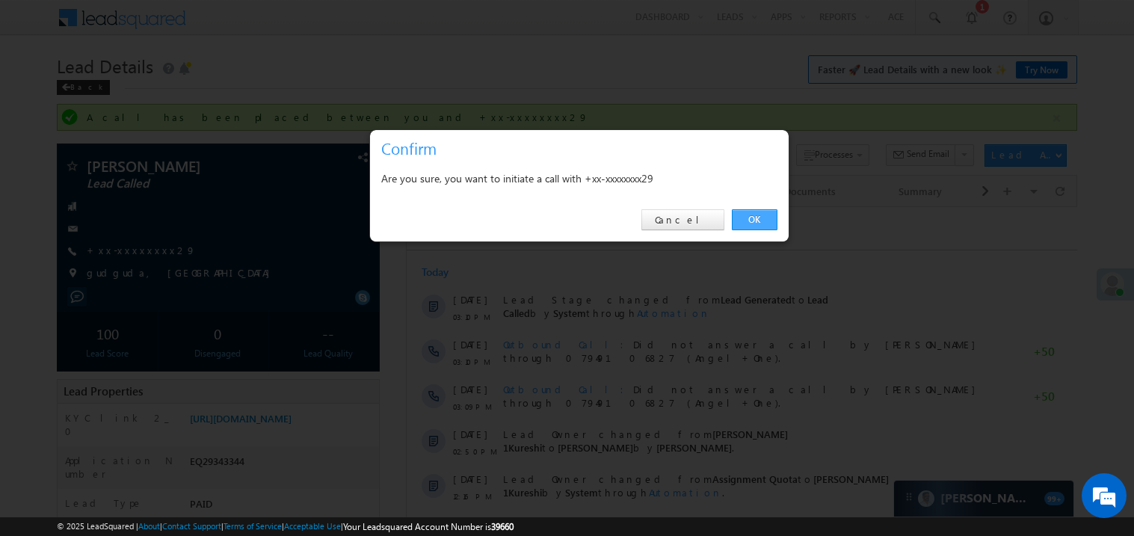
click at [755, 214] on link "OK" at bounding box center [755, 219] width 46 height 21
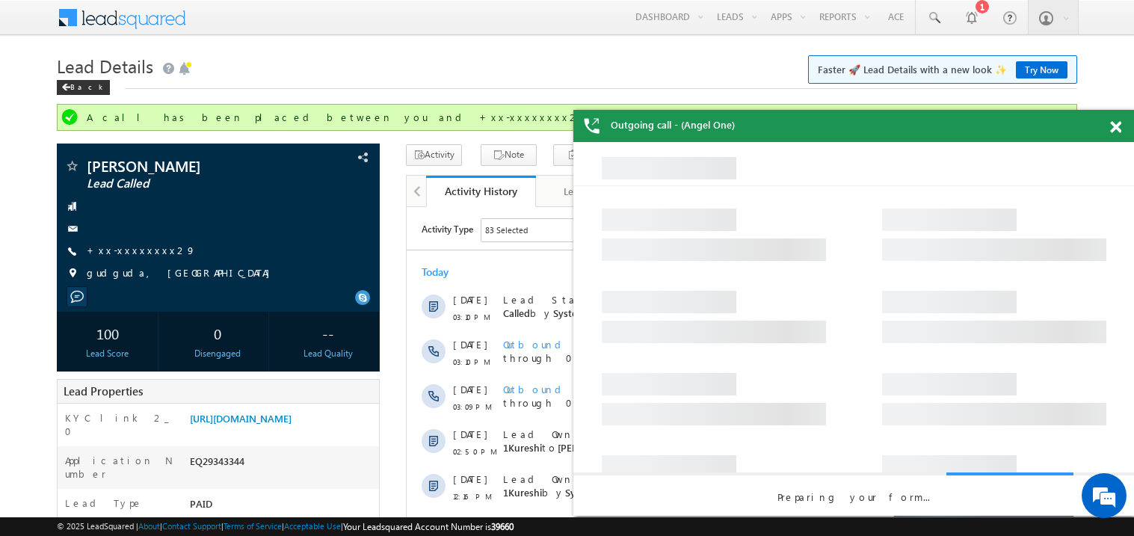
click at [1115, 126] on span at bounding box center [1115, 127] width 11 height 13
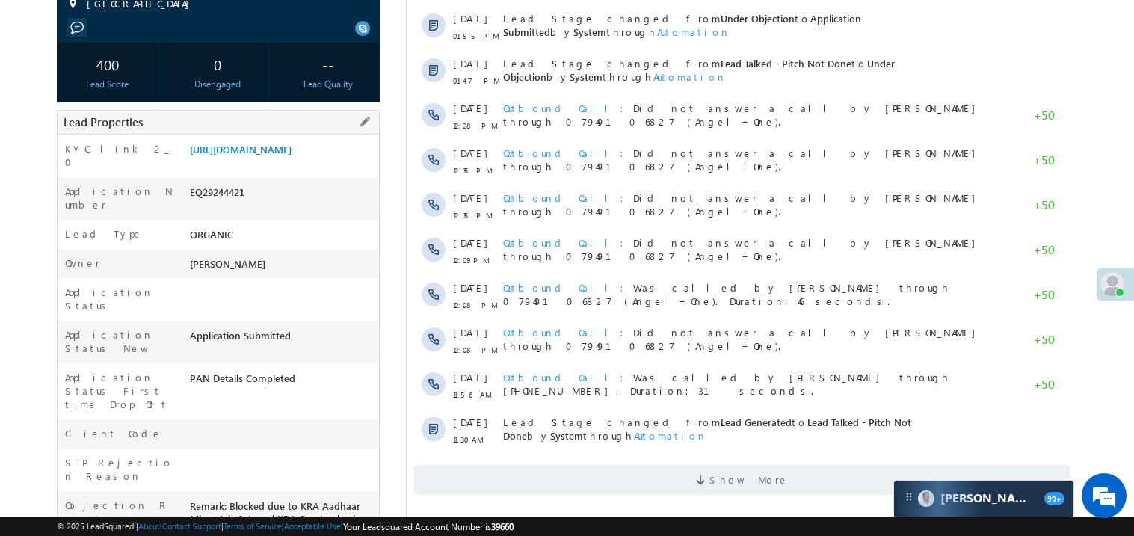
scroll to position [239, 0]
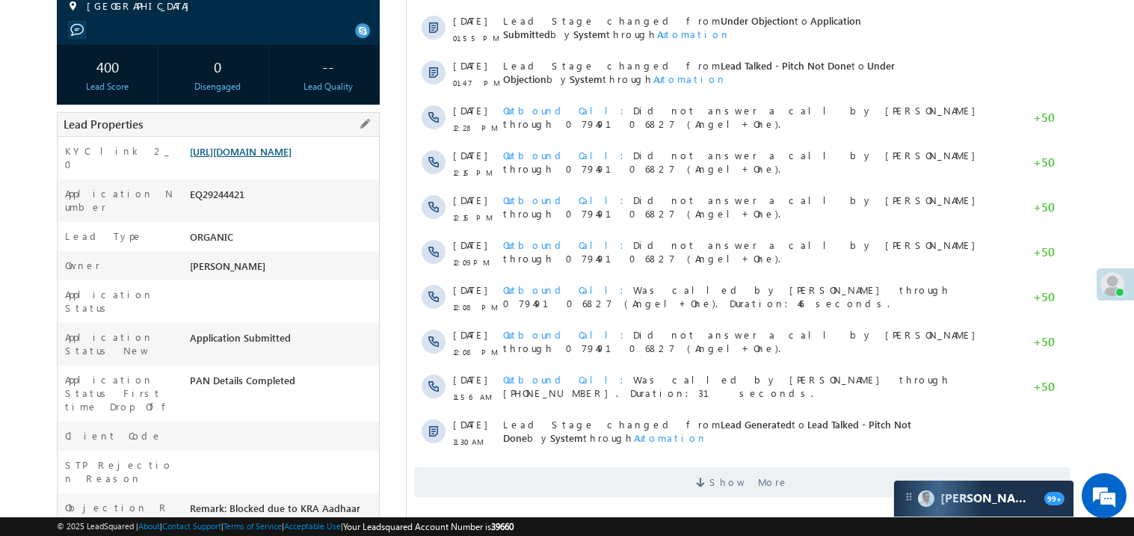
click at [268, 158] on link "https://angelbroking1-pk3em7sa.customui-test.leadsquared.com?leadId=2906bba4-3e…" at bounding box center [241, 151] width 102 height 13
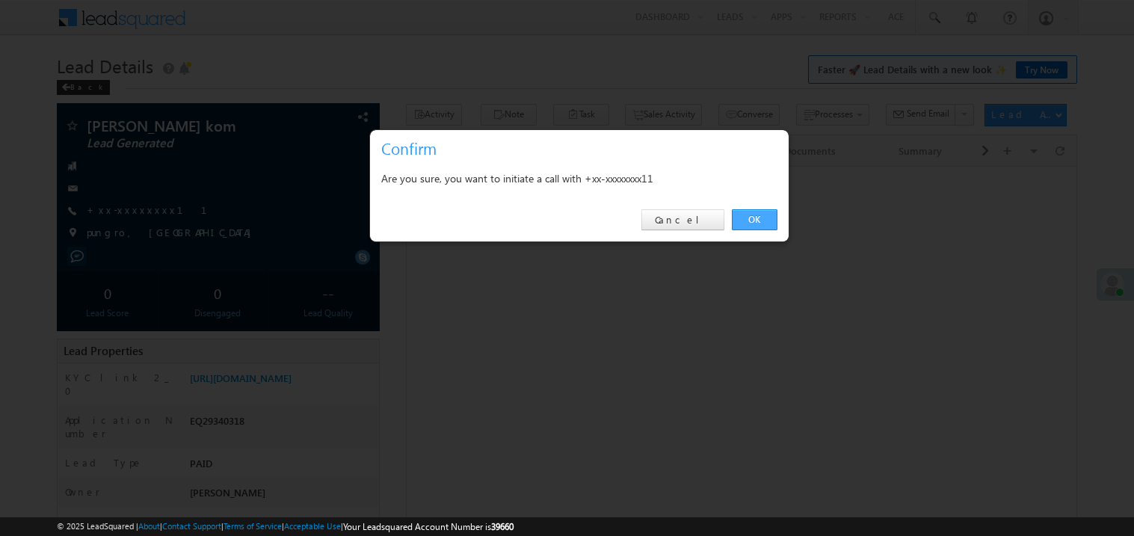
click at [754, 217] on link "OK" at bounding box center [755, 219] width 46 height 21
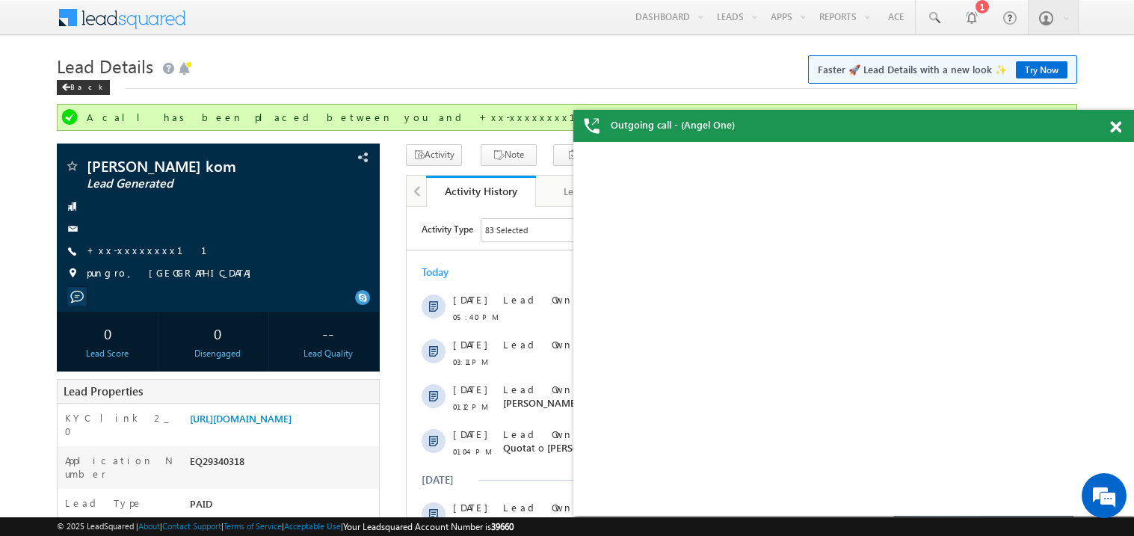
click at [1119, 123] on span at bounding box center [1115, 127] width 11 height 13
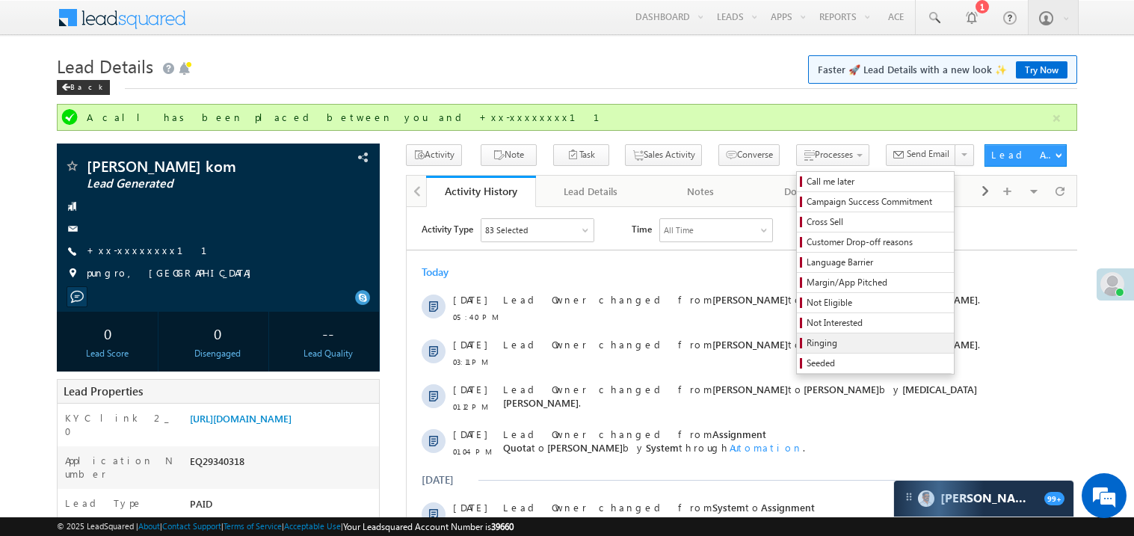
click at [811, 341] on span "Ringing" at bounding box center [878, 342] width 142 height 13
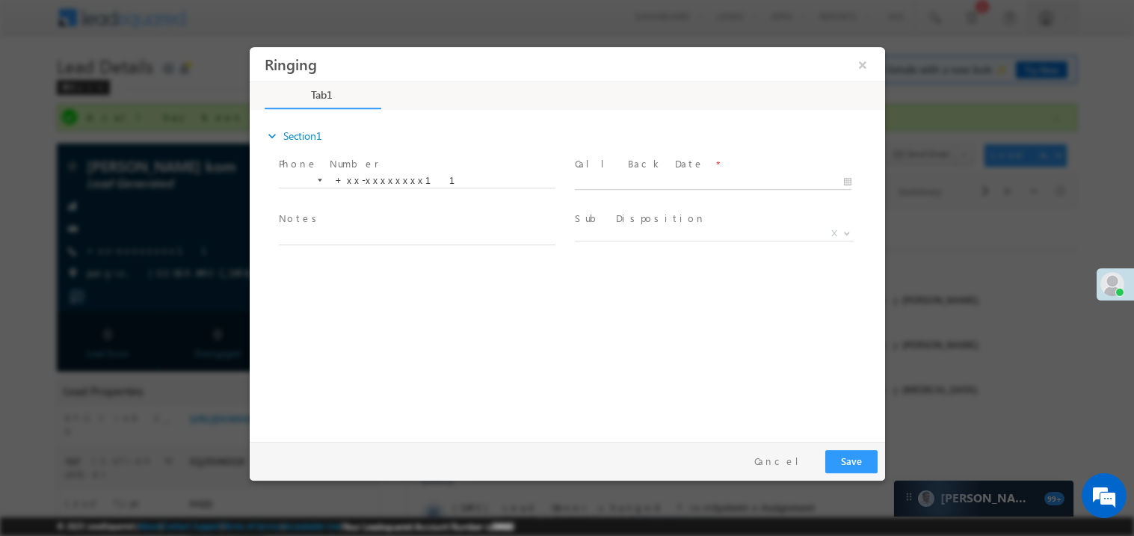
click at [604, 174] on body "Ringing ×" at bounding box center [567, 240] width 636 height 388
type input "09/22/25 6:56 PM"
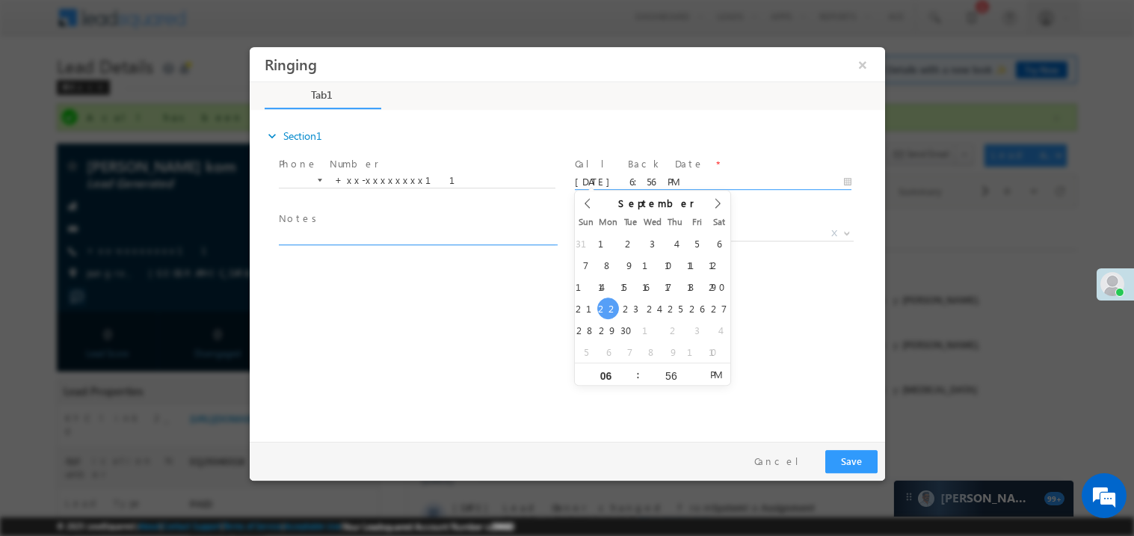
click at [466, 233] on textarea at bounding box center [416, 235] width 277 height 17
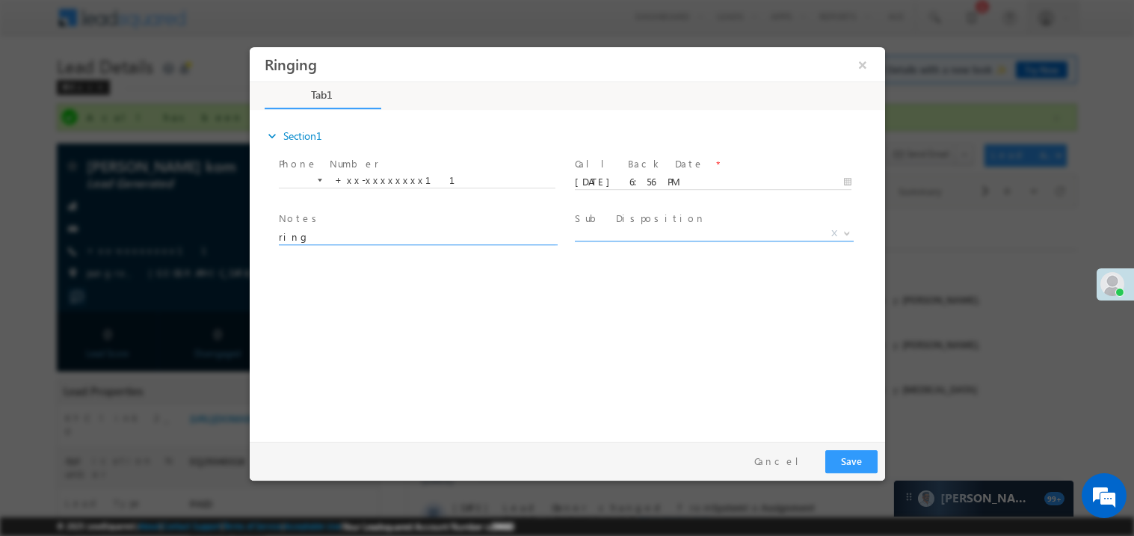
type textarea "ring"
click at [612, 230] on span "X" at bounding box center [713, 233] width 279 height 15
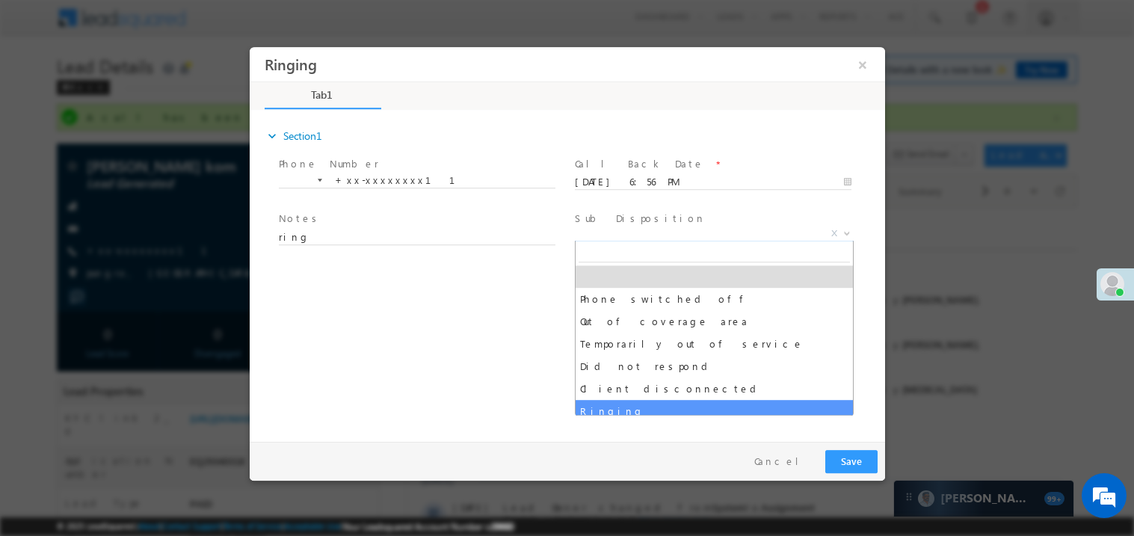
select select "Ringing"
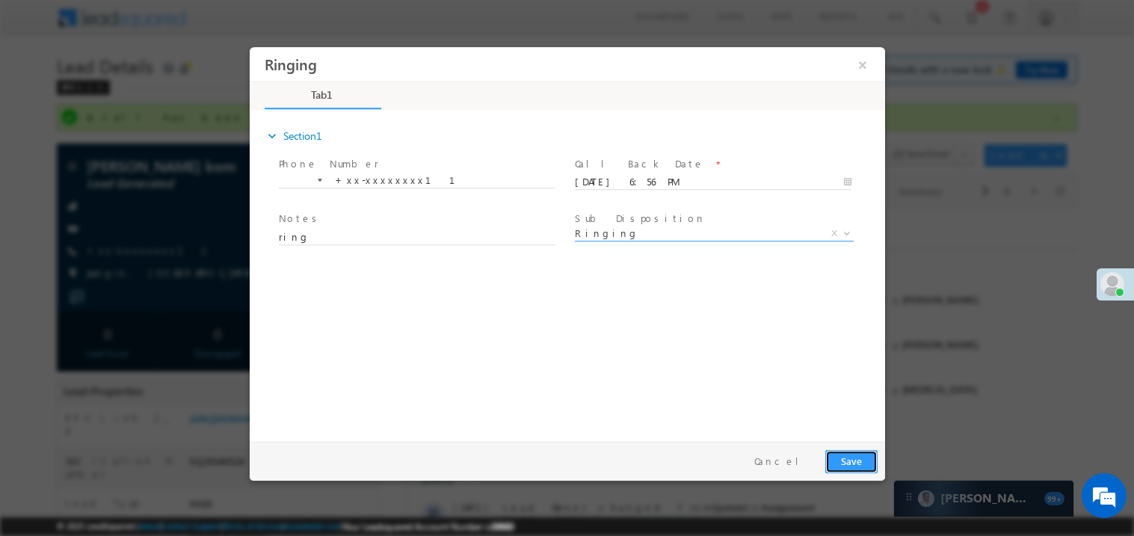
click at [852, 459] on button "Save" at bounding box center [851, 460] width 52 height 23
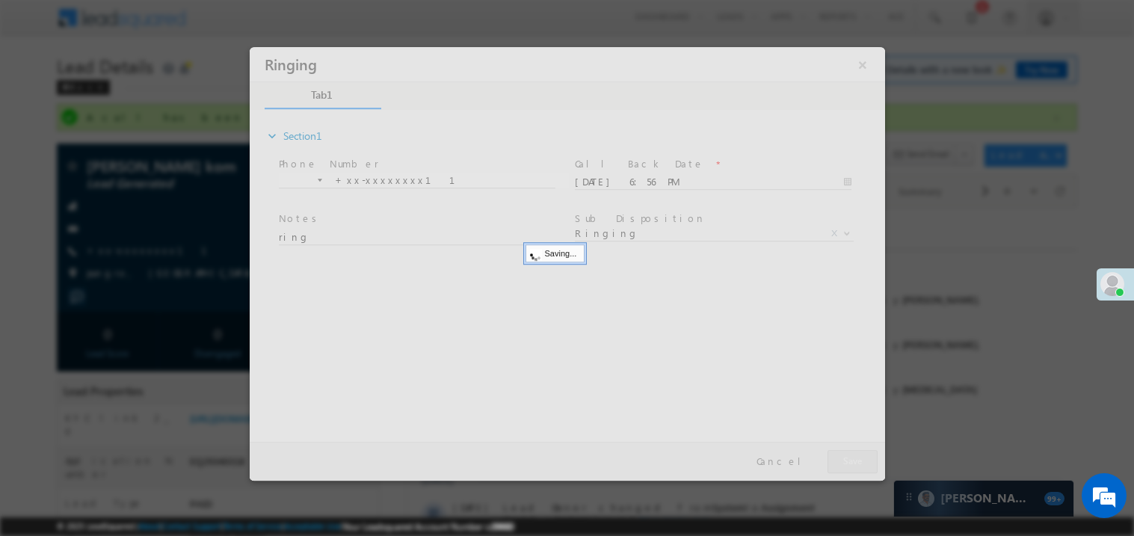
click at [852, 459] on div at bounding box center [567, 263] width 636 height 434
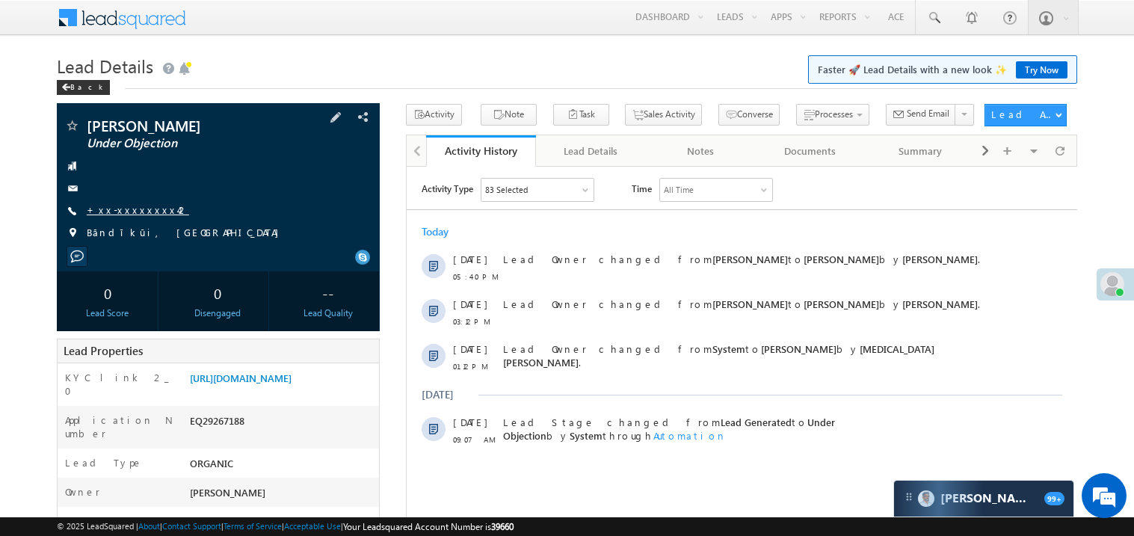
click at [143, 212] on link "+xx-xxxxxxxx42" at bounding box center [138, 209] width 102 height 13
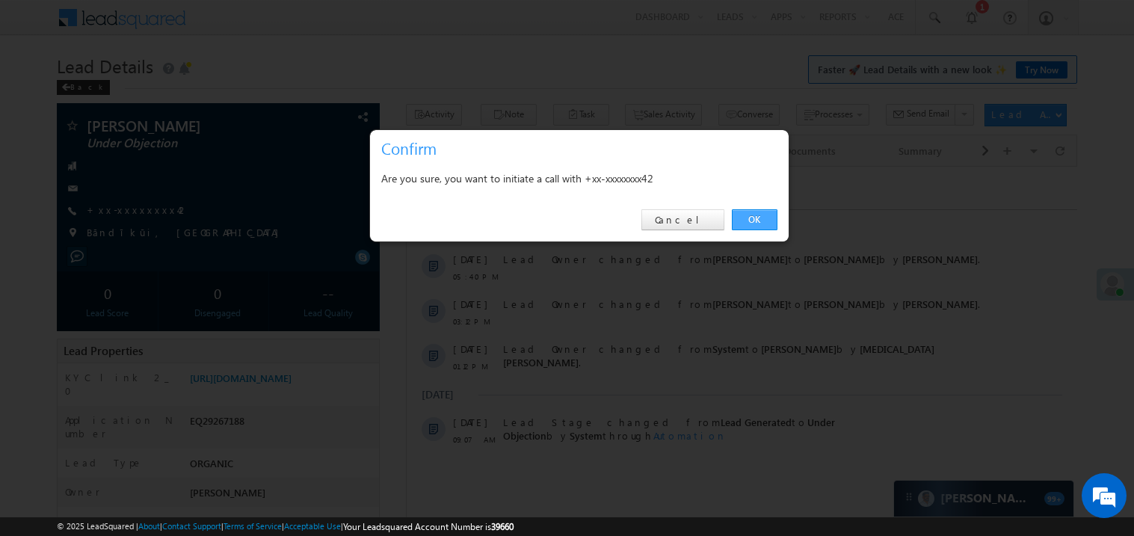
click at [760, 222] on link "OK" at bounding box center [755, 219] width 46 height 21
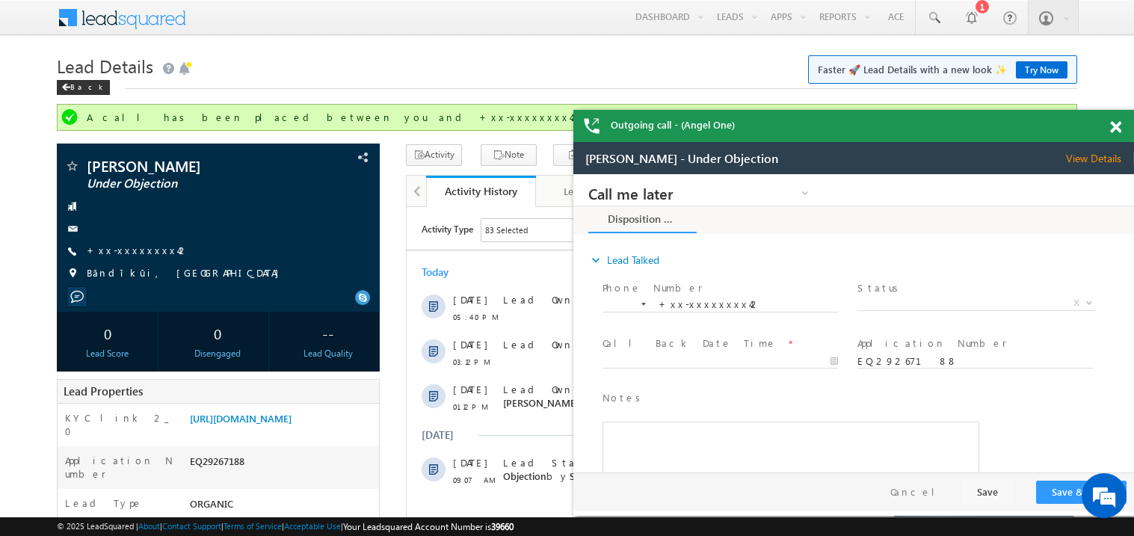
click at [1119, 127] on span at bounding box center [1115, 127] width 11 height 13
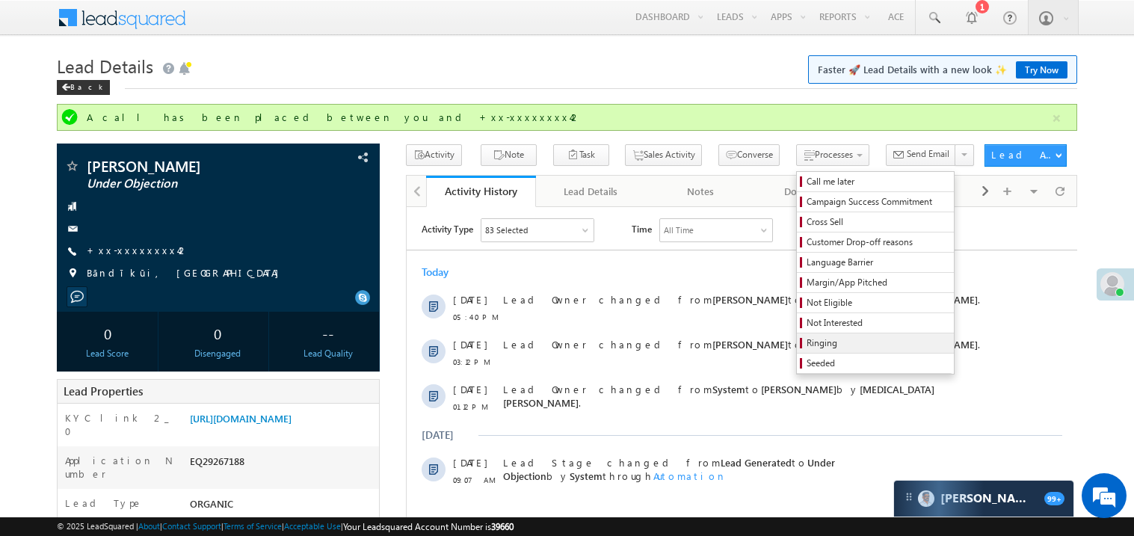
click at [815, 341] on span "Ringing" at bounding box center [878, 342] width 142 height 13
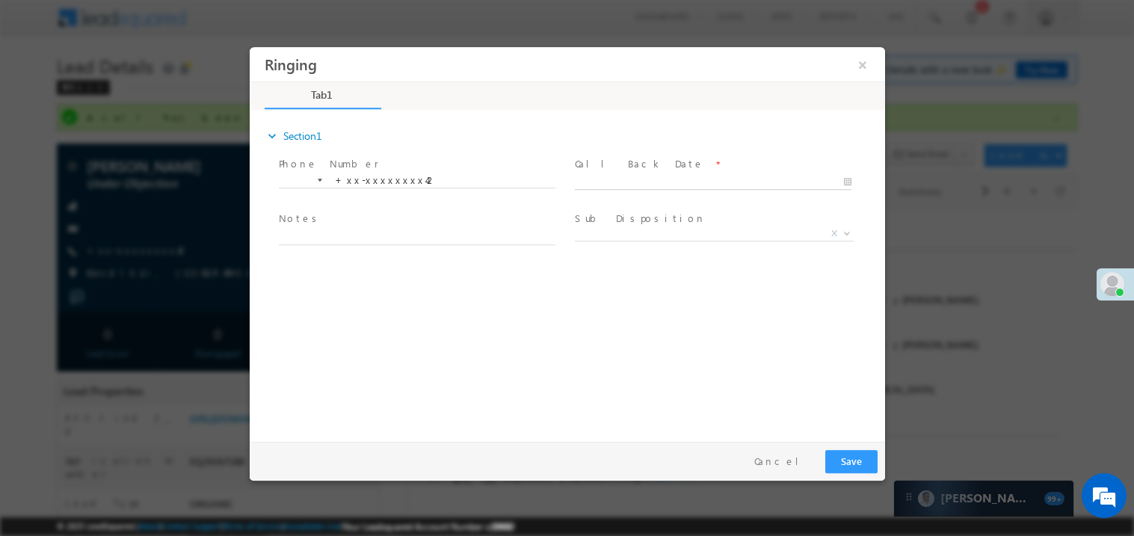
click at [619, 182] on body "Ringing ×" at bounding box center [567, 240] width 636 height 388
type input "[DATE] 6:57 PM"
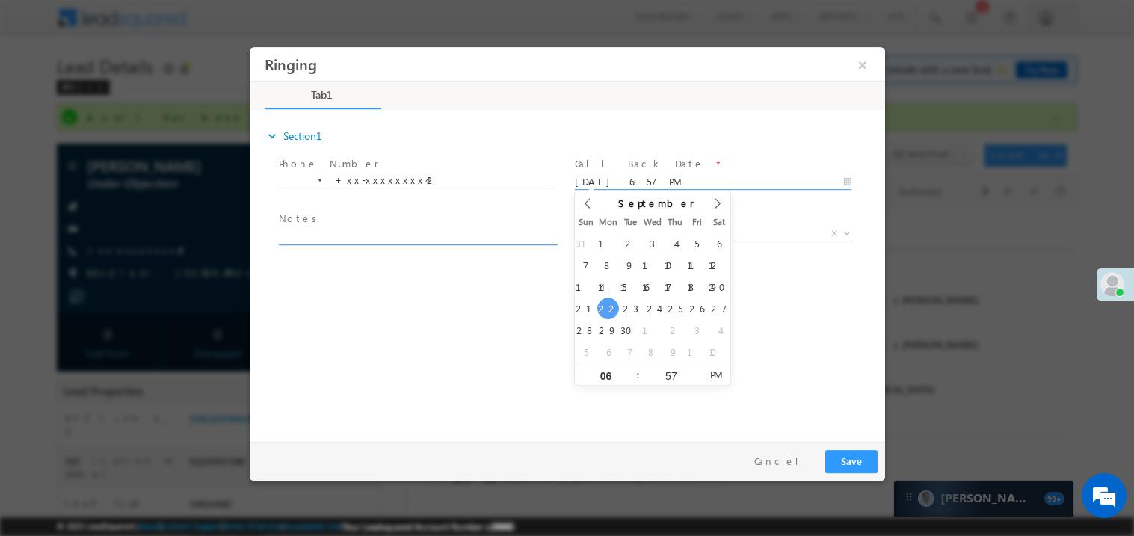
click at [408, 232] on textarea at bounding box center [416, 235] width 277 height 17
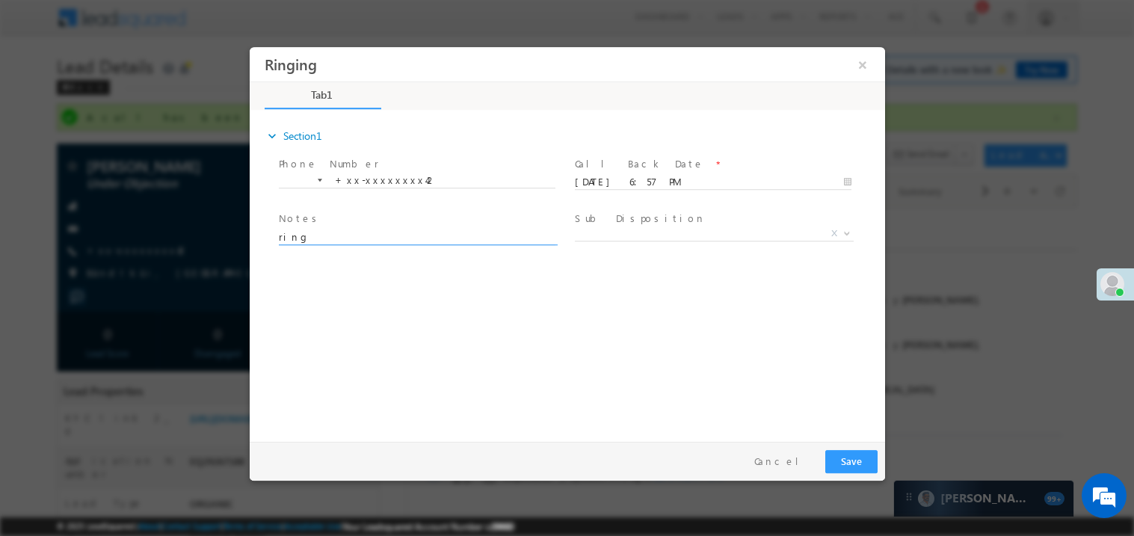
type textarea "ring"
click at [856, 458] on button "Save" at bounding box center [851, 460] width 52 height 23
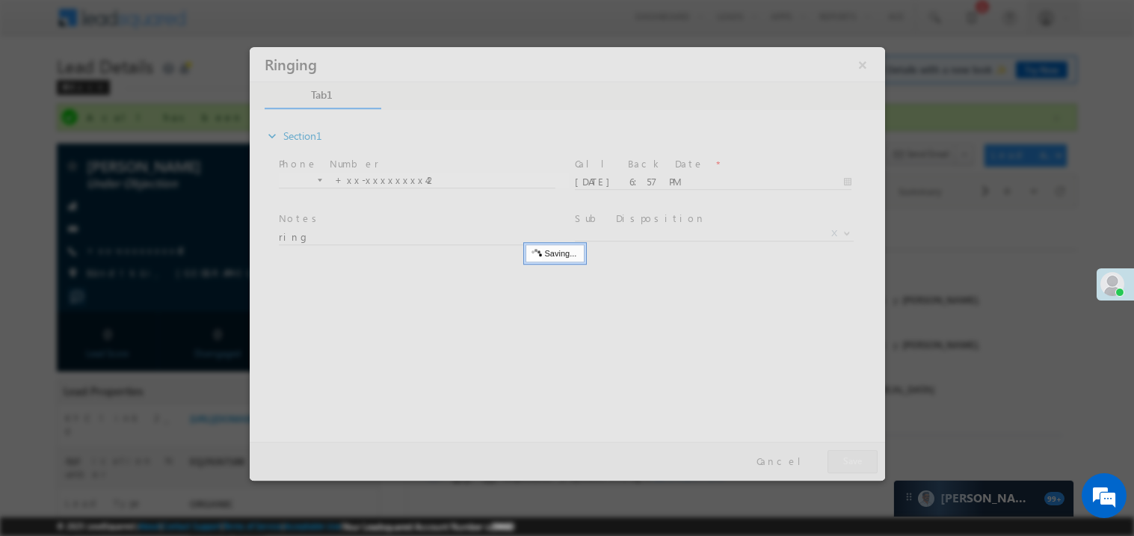
click at [856, 458] on div at bounding box center [567, 263] width 636 height 434
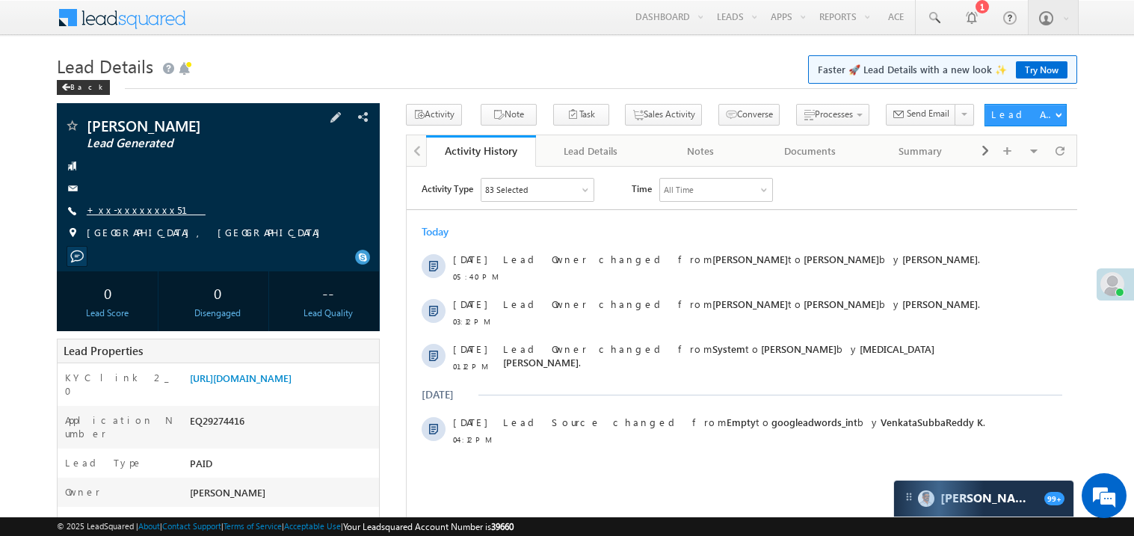
click at [125, 209] on link "+xx-xxxxxxxx51" at bounding box center [146, 209] width 119 height 13
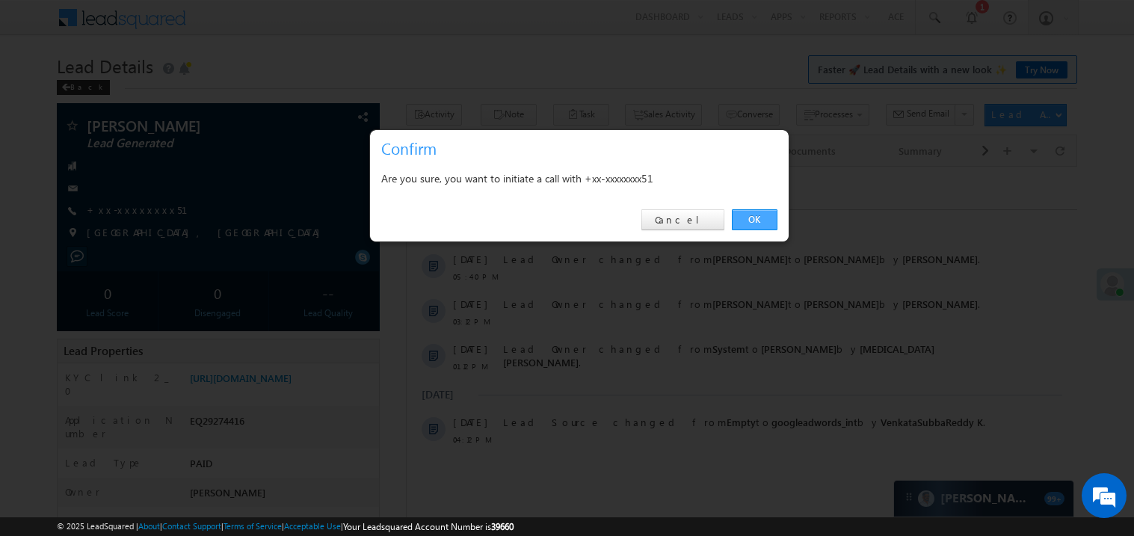
click at [760, 216] on link "OK" at bounding box center [755, 219] width 46 height 21
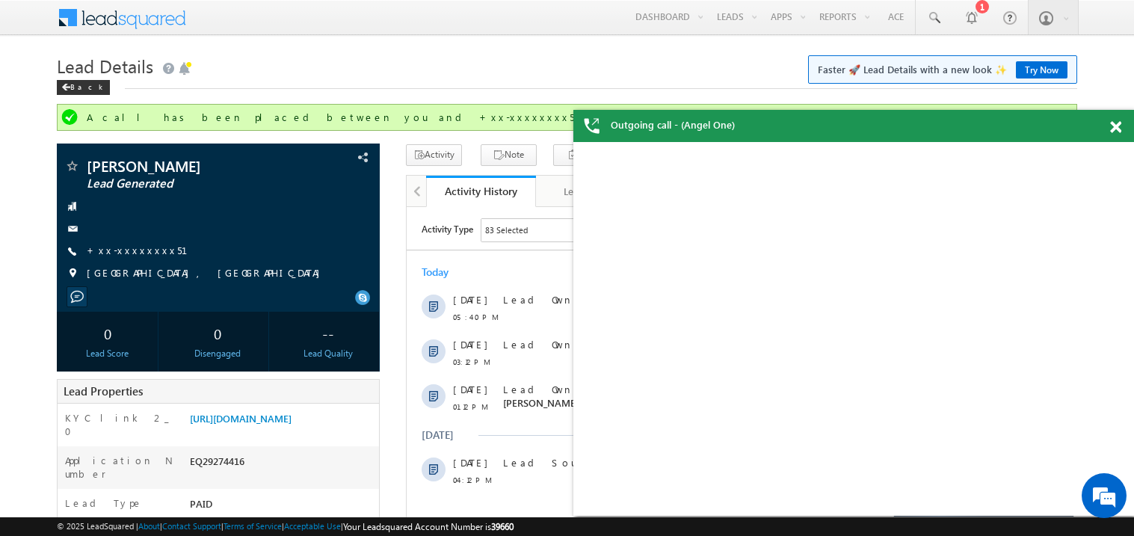
click at [611, 93] on div "Lead Details Faster 🚀 Lead Details with a new look ✨ Try Now Back" at bounding box center [567, 77] width 1021 height 54
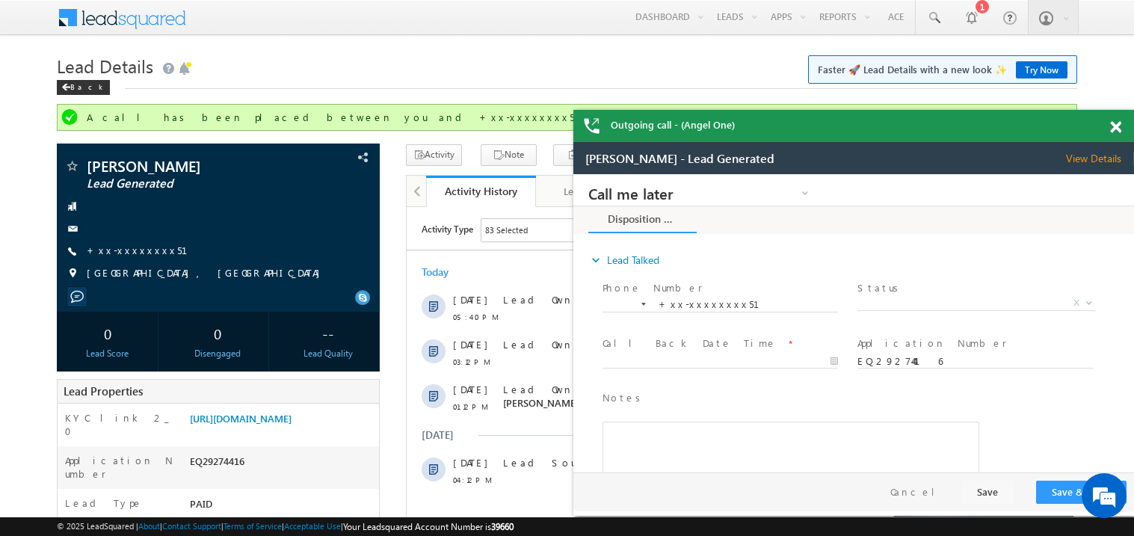
click at [613, 114] on div "Outgoing call - (Angel One)" at bounding box center [854, 126] width 561 height 32
click at [1113, 126] on span at bounding box center [1115, 127] width 11 height 13
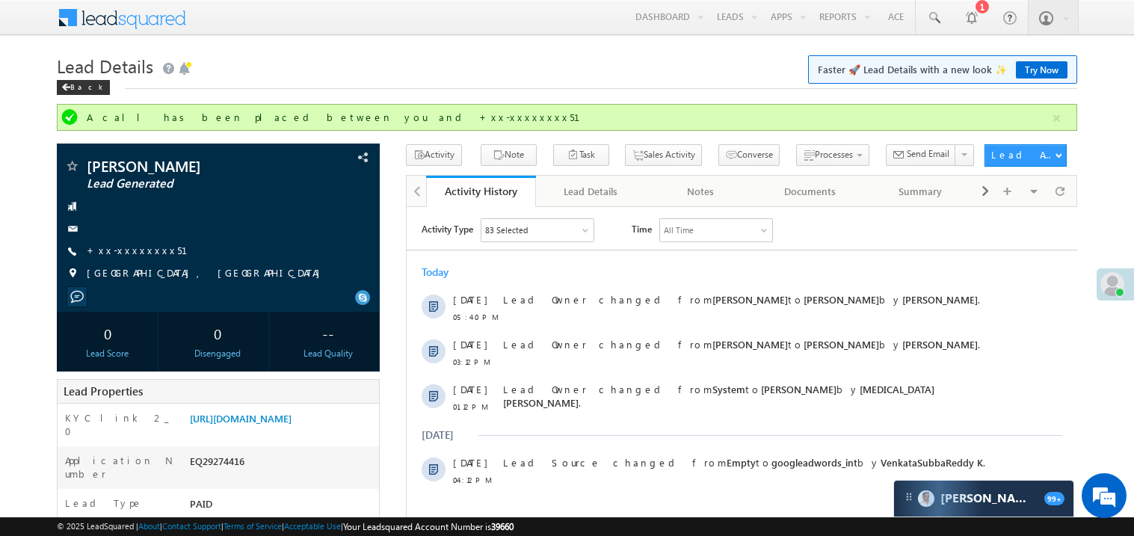
click at [609, 87] on div "Back" at bounding box center [567, 84] width 1021 height 10
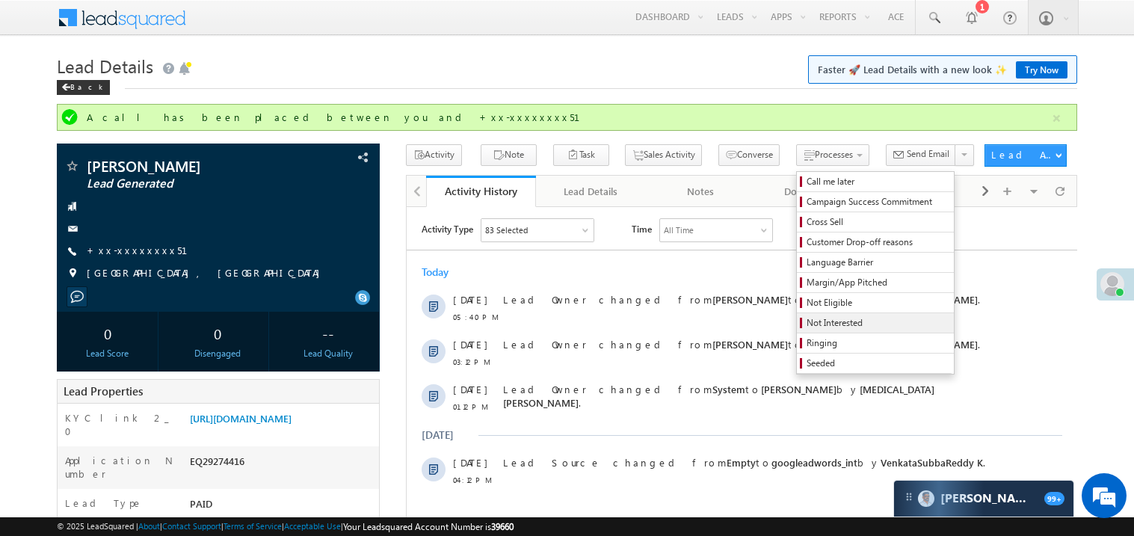
click at [807, 325] on span "Not Interested" at bounding box center [878, 322] width 142 height 13
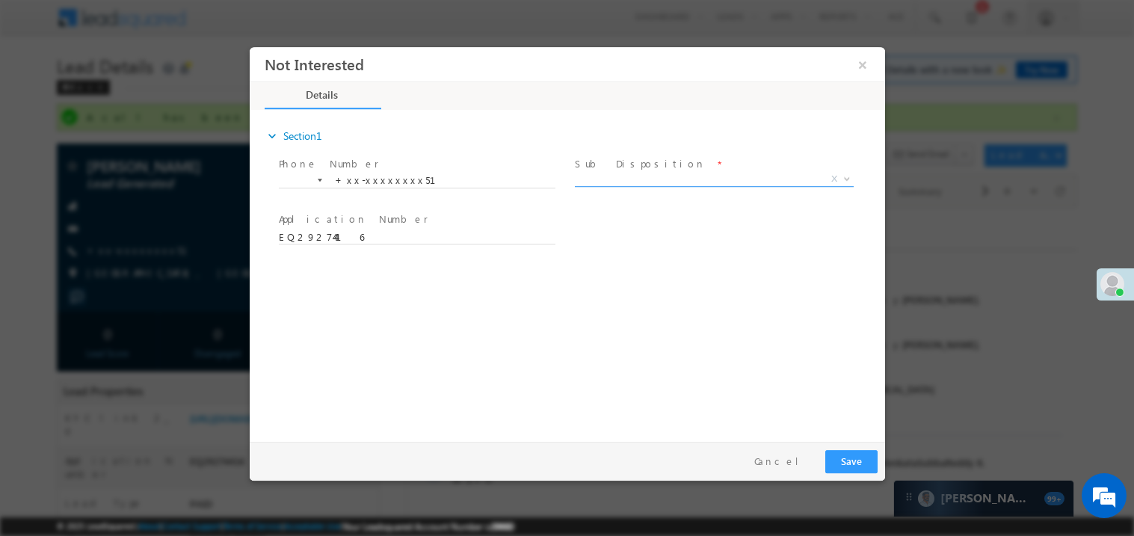
click at [618, 178] on span "X" at bounding box center [713, 178] width 279 height 15
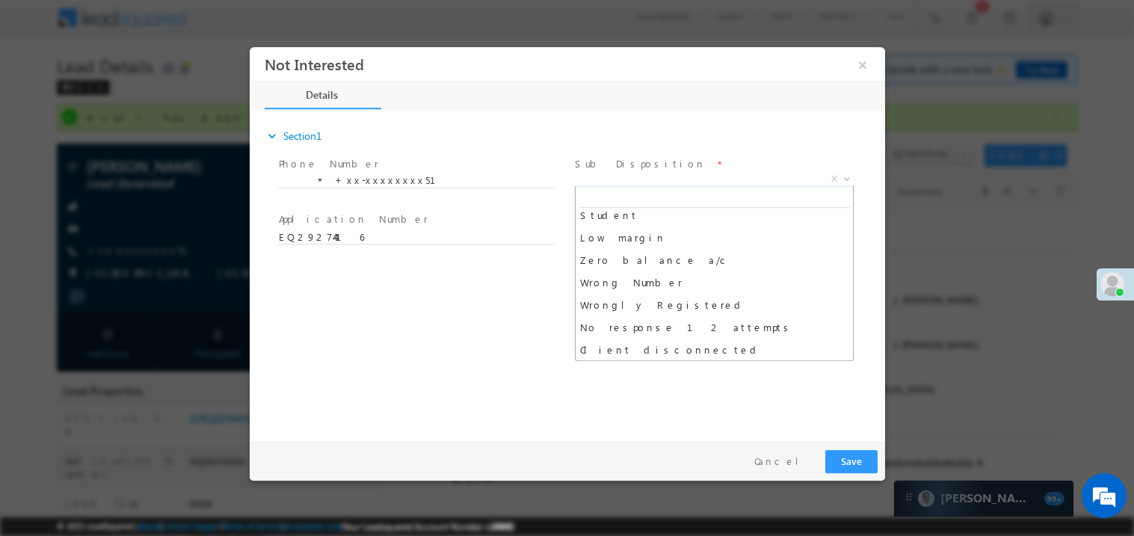
scroll to position [96, 0]
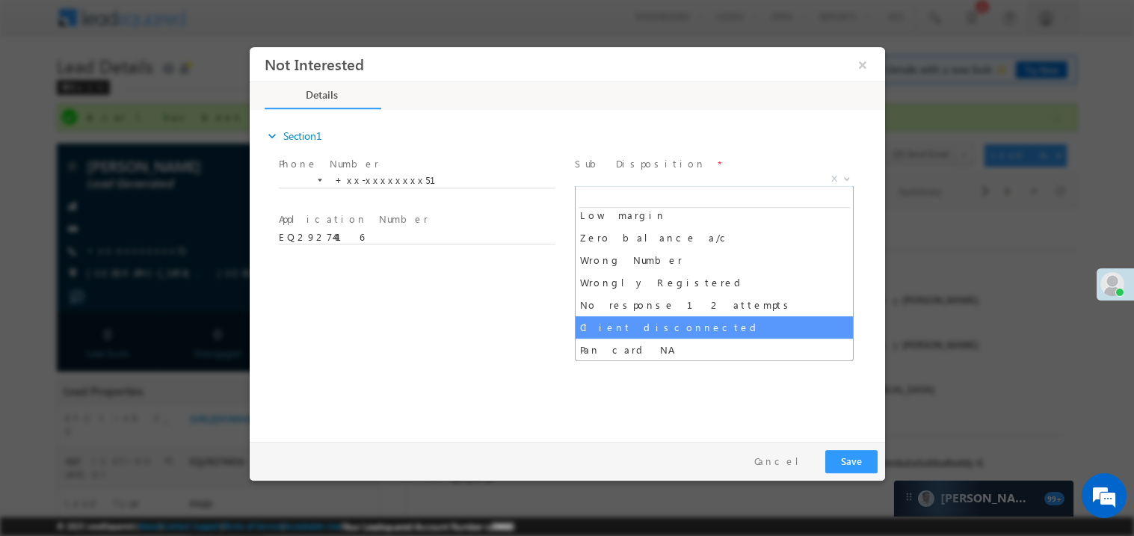
select select "Client disconnected"
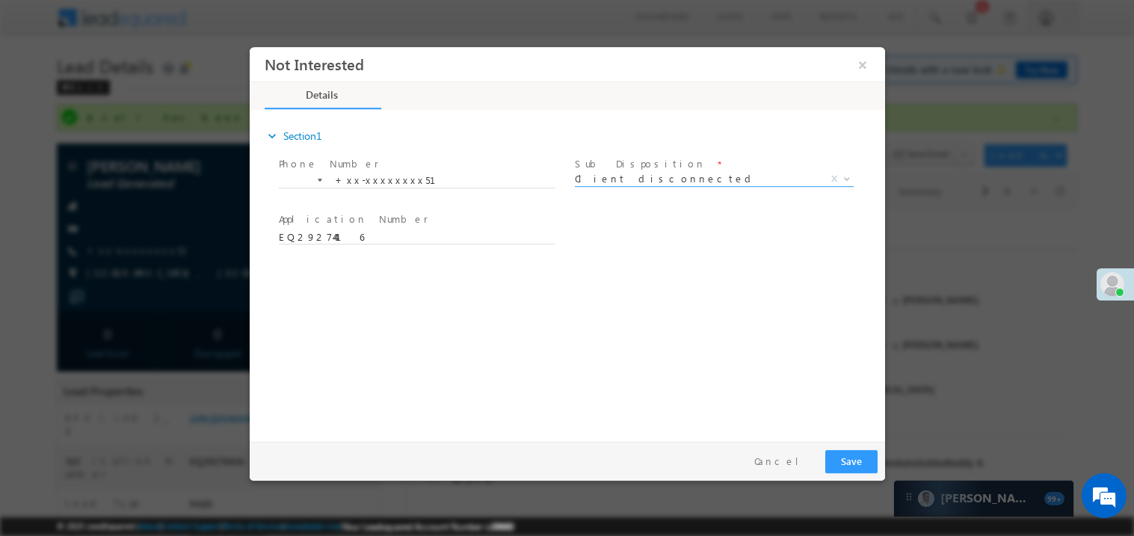
click at [632, 322] on div "expand_more Section1 Phone Number *" at bounding box center [570, 272] width 628 height 323
click at [845, 458] on button "Save" at bounding box center [851, 460] width 52 height 23
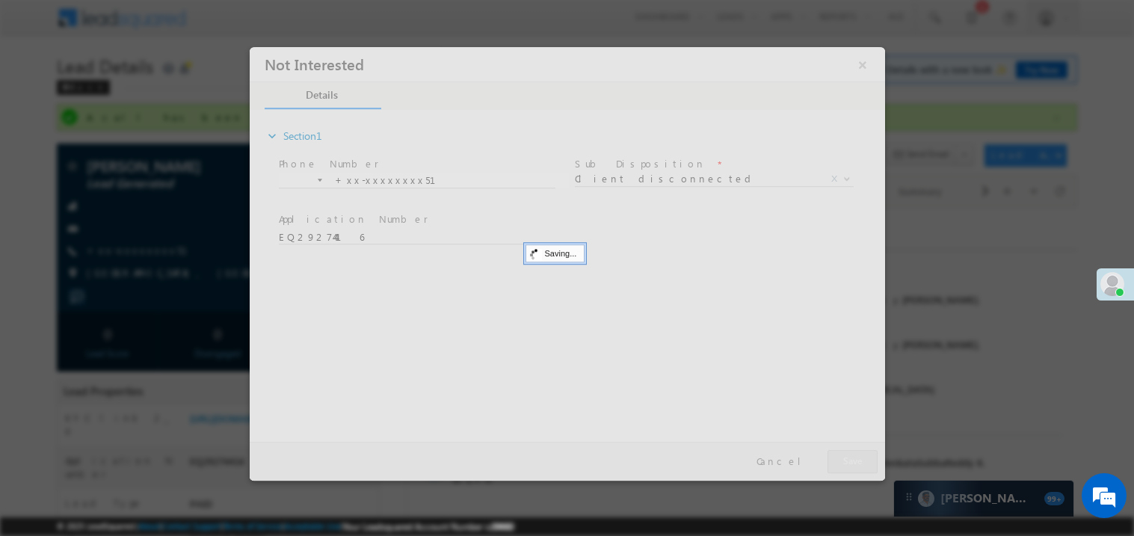
click at [845, 458] on div at bounding box center [567, 263] width 636 height 434
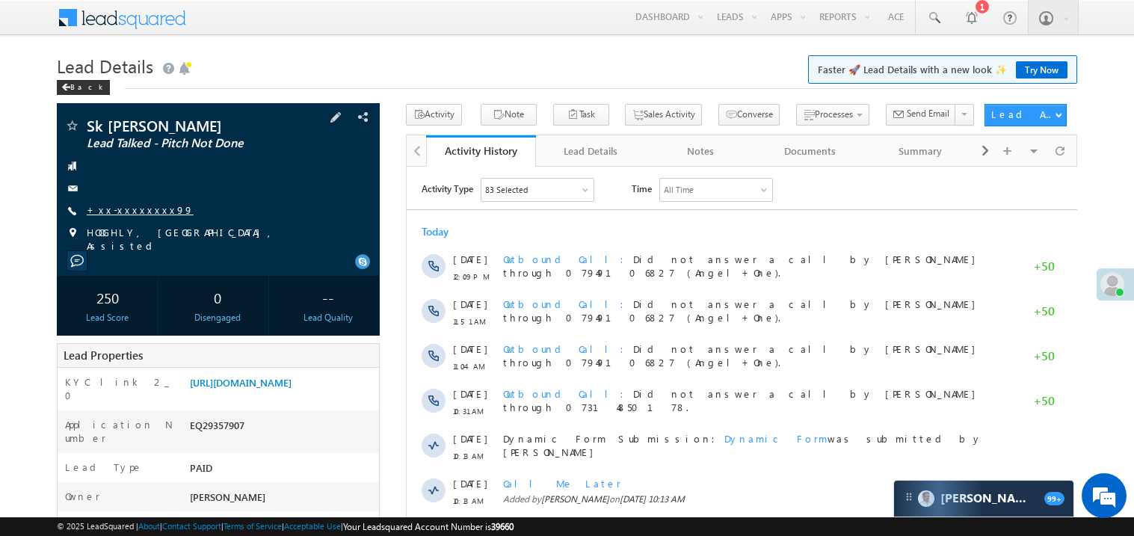
click at [138, 206] on link "+xx-xxxxxxxx99" at bounding box center [140, 209] width 107 height 13
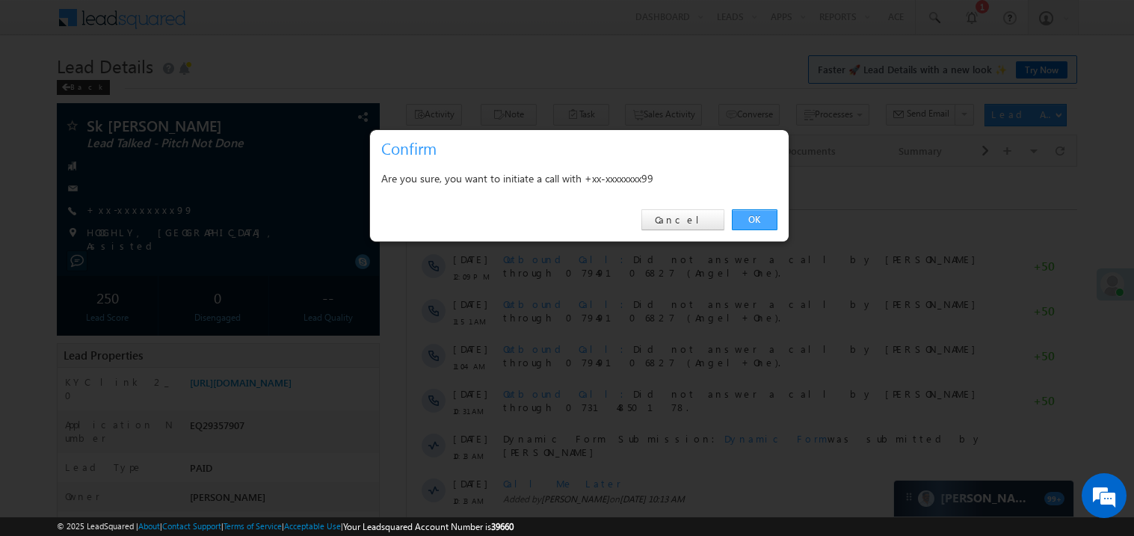
click at [754, 215] on link "OK" at bounding box center [755, 219] width 46 height 21
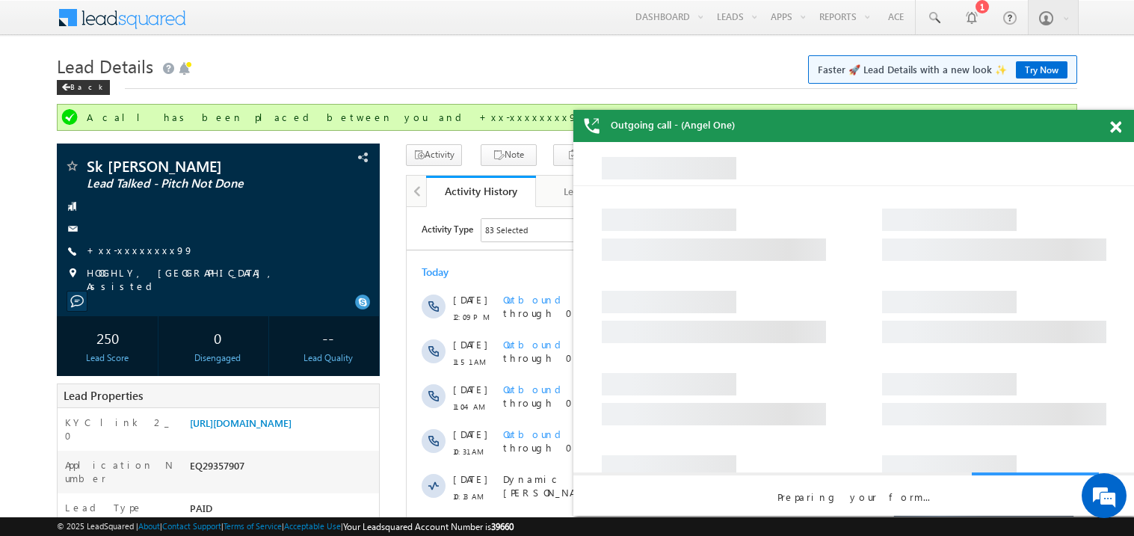
click at [1116, 128] on span at bounding box center [1115, 127] width 11 height 13
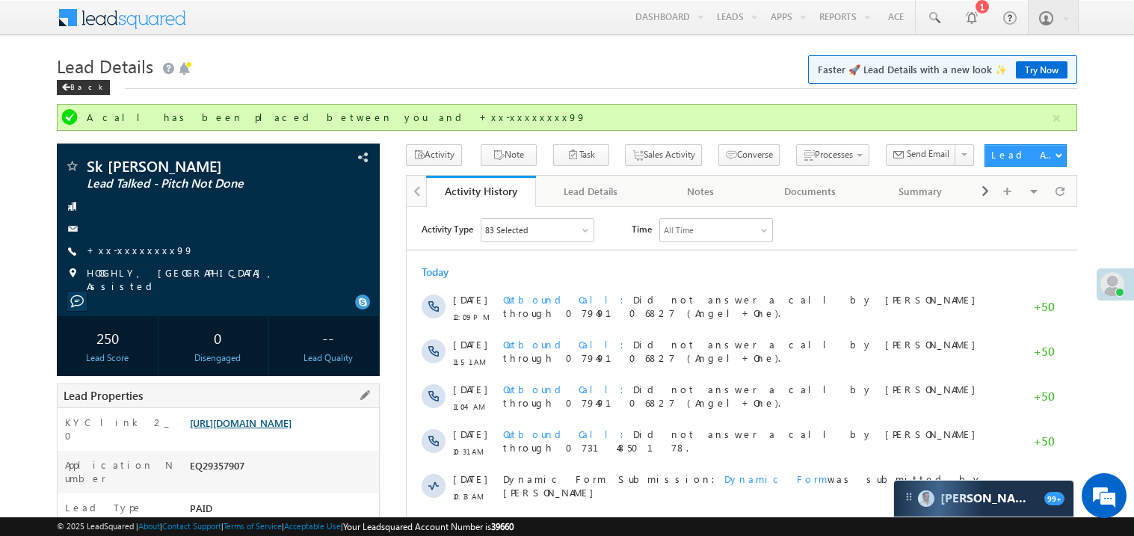
click at [274, 429] on link "https://angelbroking1-pk3em7sa.customui-test.leadsquared.com?leadId=50daac9e-33…" at bounding box center [241, 423] width 102 height 13
click at [139, 254] on link "+xx-xxxxxxxx99" at bounding box center [140, 250] width 107 height 13
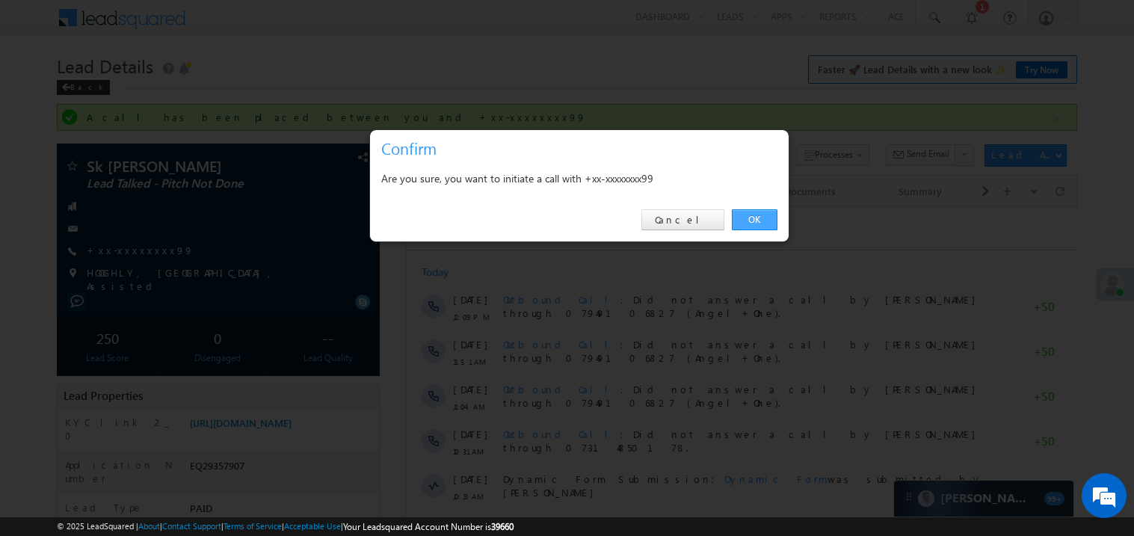
click at [769, 218] on link "OK" at bounding box center [755, 219] width 46 height 21
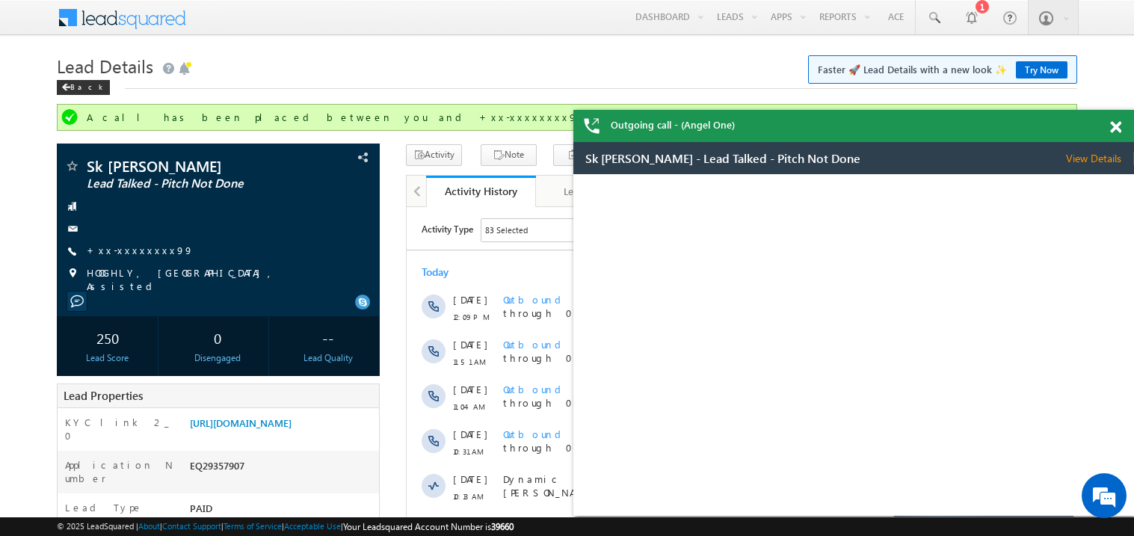
click at [1119, 132] on span at bounding box center [1115, 127] width 11 height 13
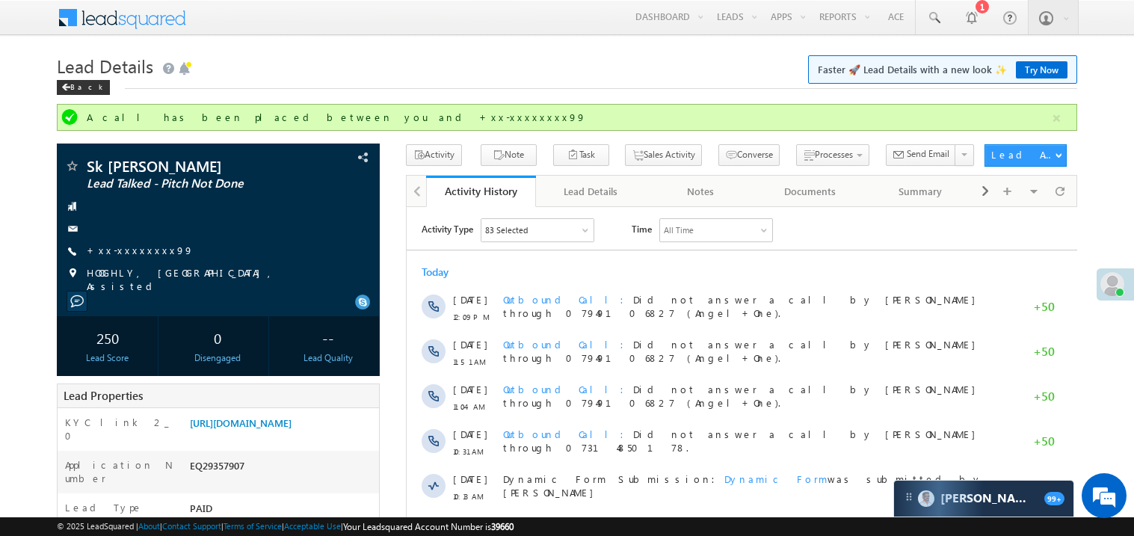
click at [571, 261] on div "Today 22 Sep 12:09 PM Outbound Call Did not answer a call by Madhavi Sumit thro…" at bounding box center [741, 495] width 671 height 477
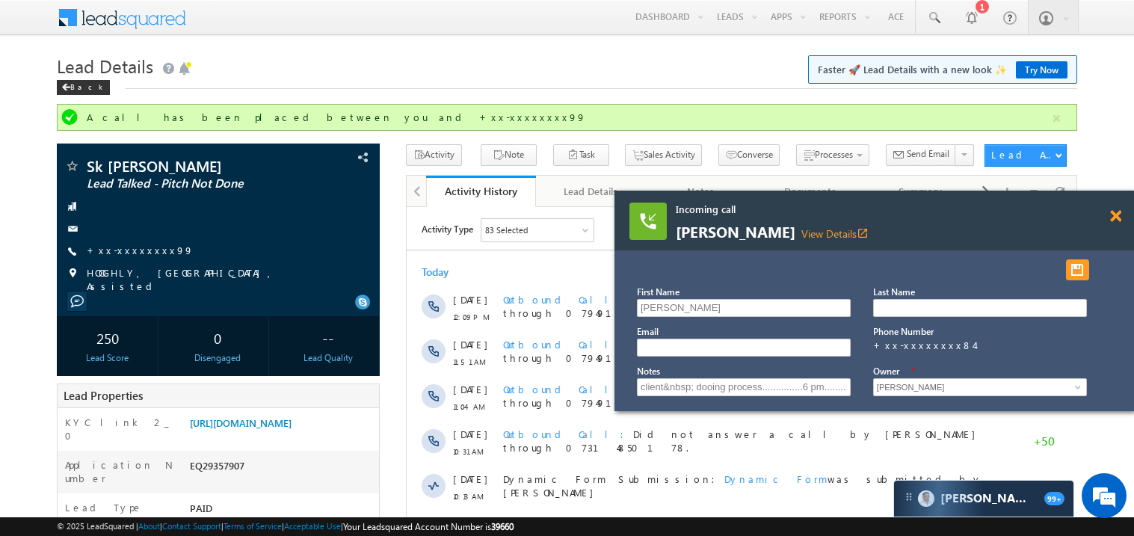
click at [1116, 218] on span at bounding box center [1115, 216] width 11 height 13
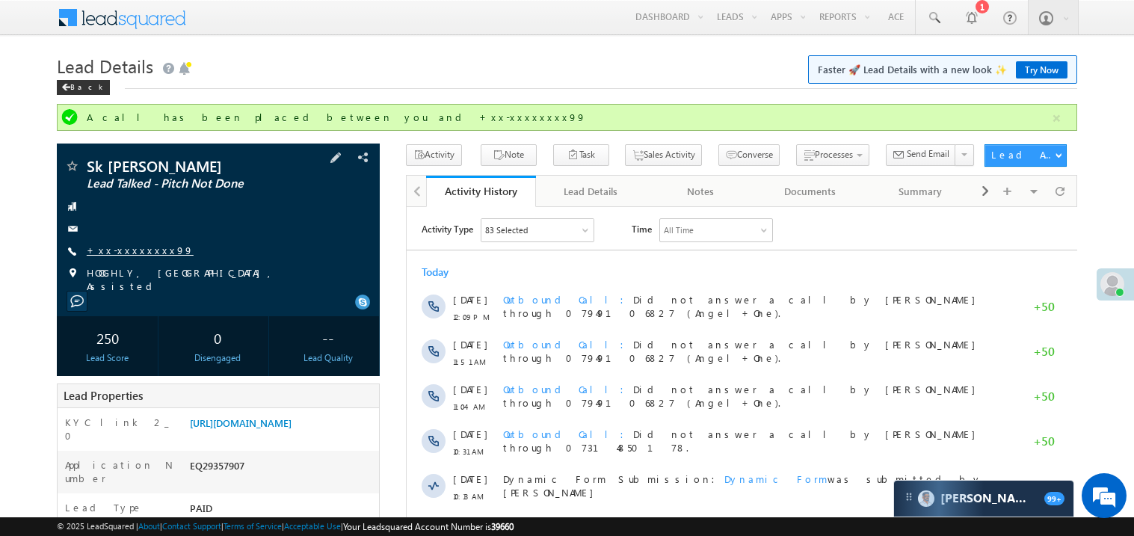
click at [126, 248] on link "+xx-xxxxxxxx99" at bounding box center [140, 250] width 107 height 13
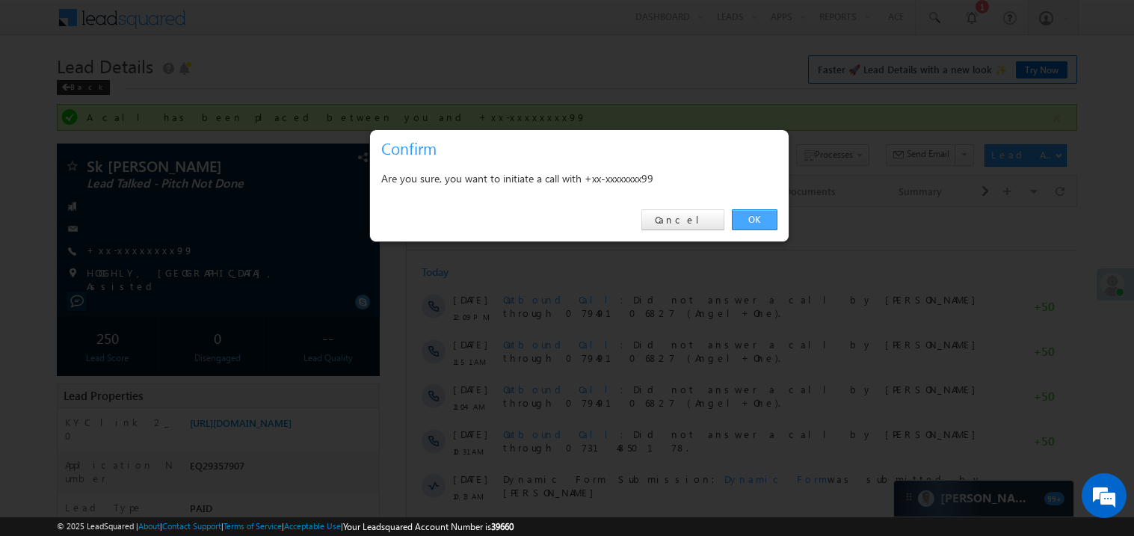
click at [758, 221] on link "OK" at bounding box center [755, 219] width 46 height 21
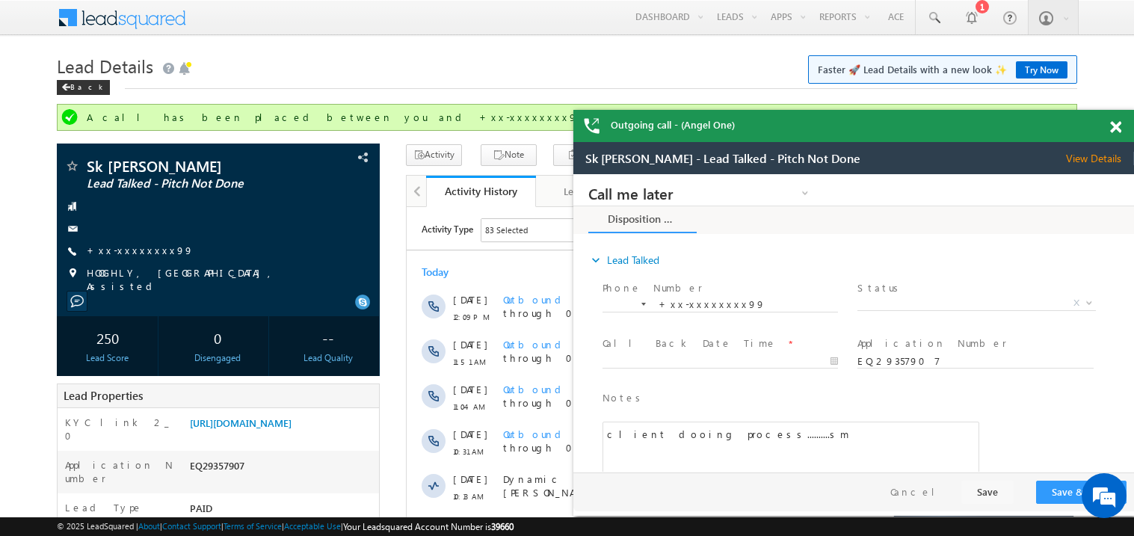
click at [1116, 129] on span at bounding box center [1115, 127] width 11 height 13
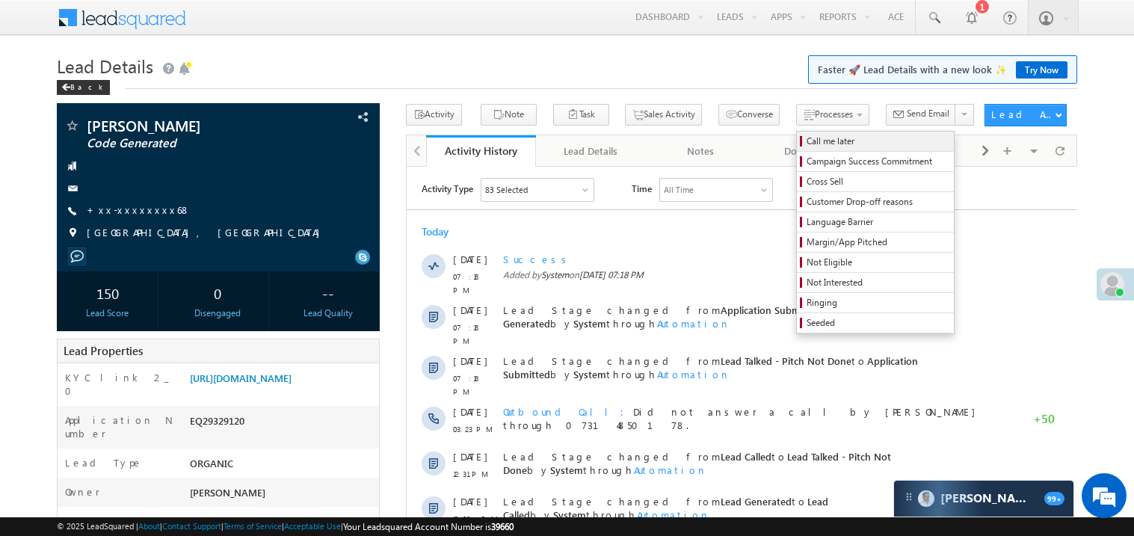
click at [807, 141] on span "Call me later" at bounding box center [878, 141] width 142 height 13
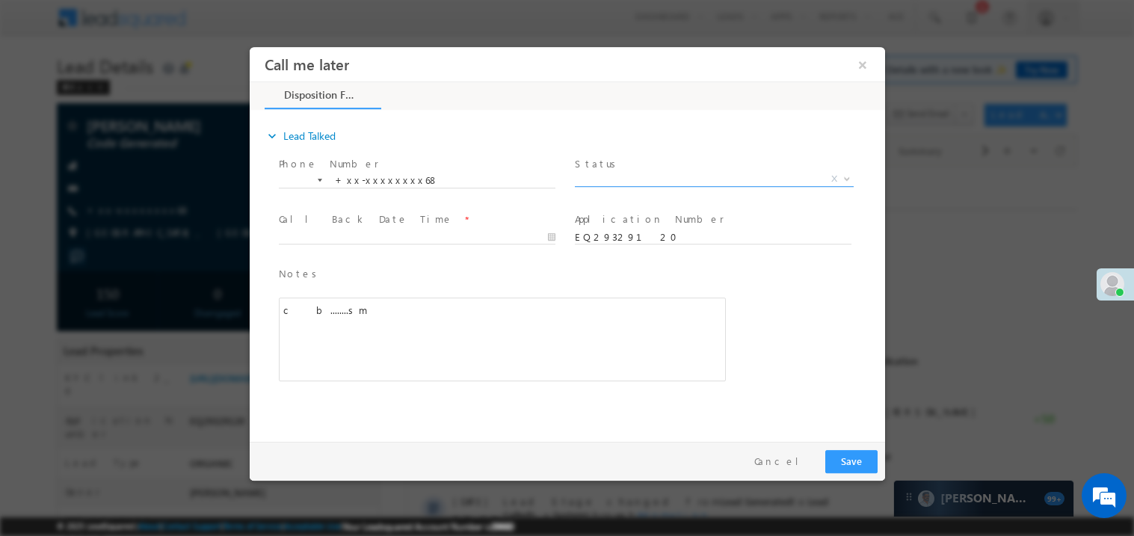
click at [613, 176] on span "X" at bounding box center [713, 178] width 279 height 15
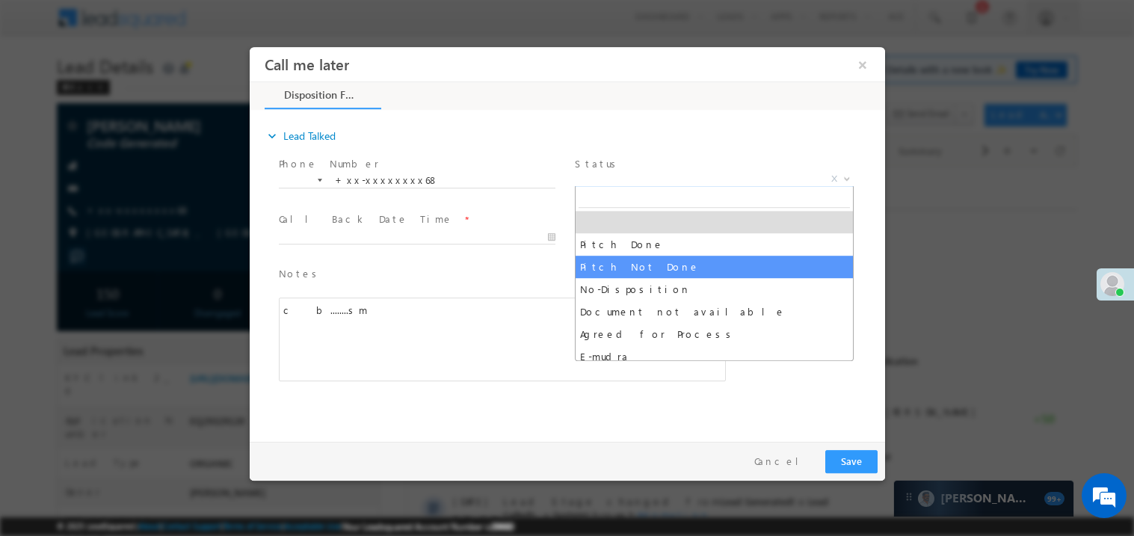
select select "Pitch Not Done"
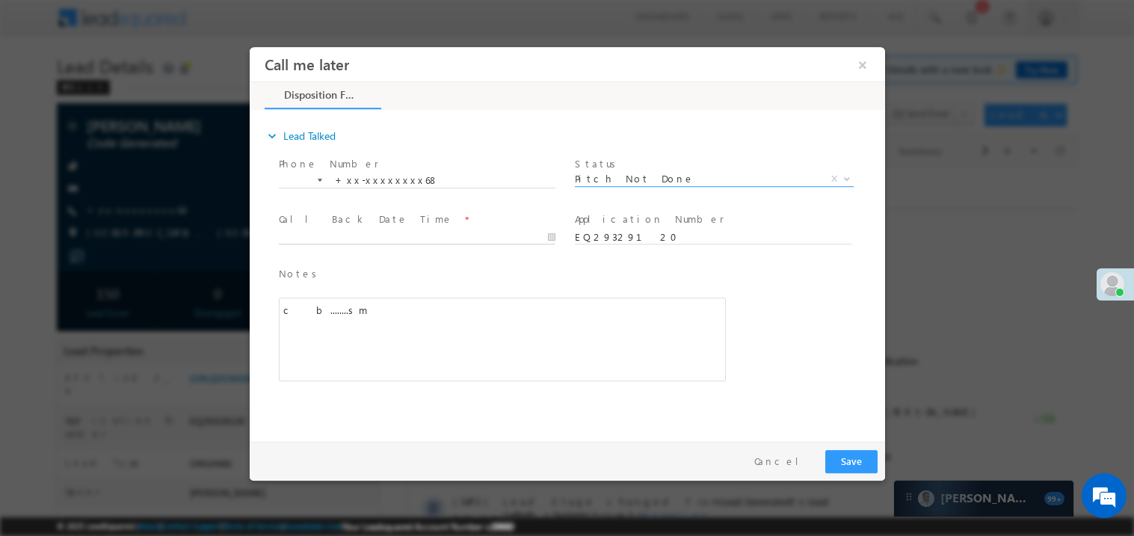
click at [355, 230] on body "Call me later ×" at bounding box center [567, 240] width 636 height 388
type input "[DATE] 7:25 PM"
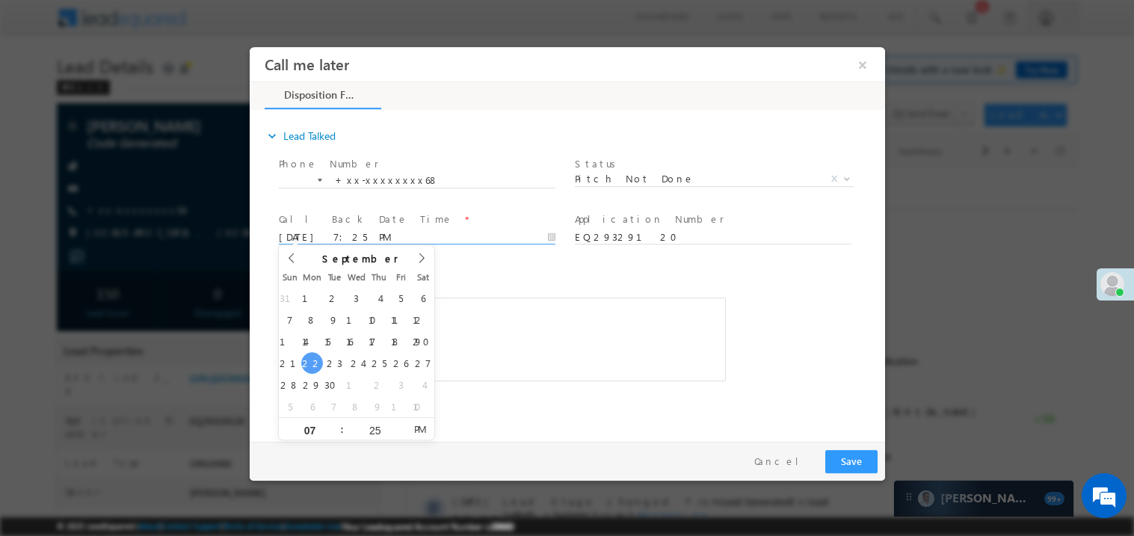
click at [531, 344] on div "c b........sm" at bounding box center [501, 339] width 447 height 84
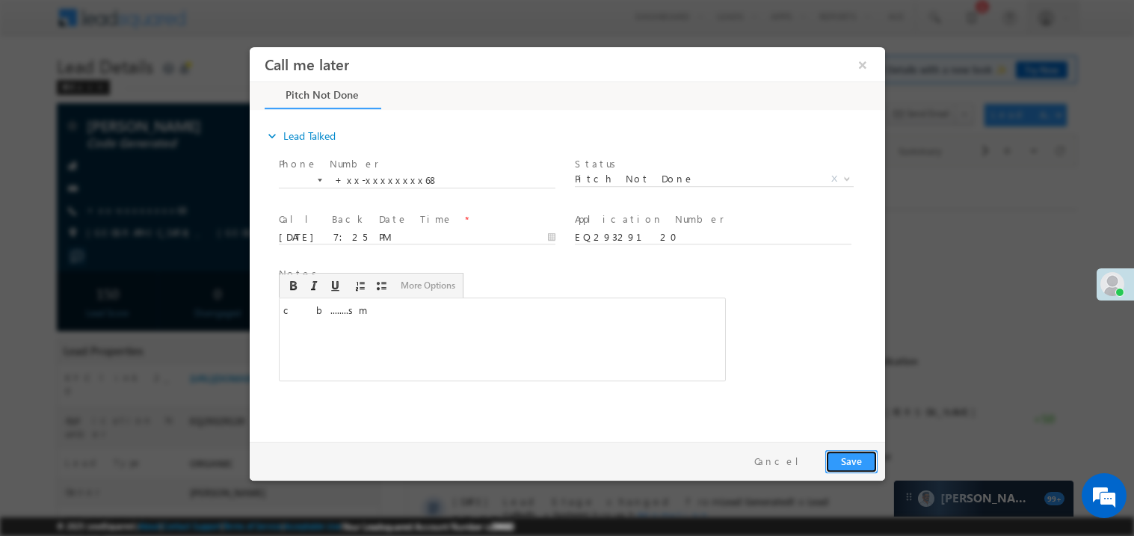
click at [847, 461] on button "Save" at bounding box center [851, 460] width 52 height 23
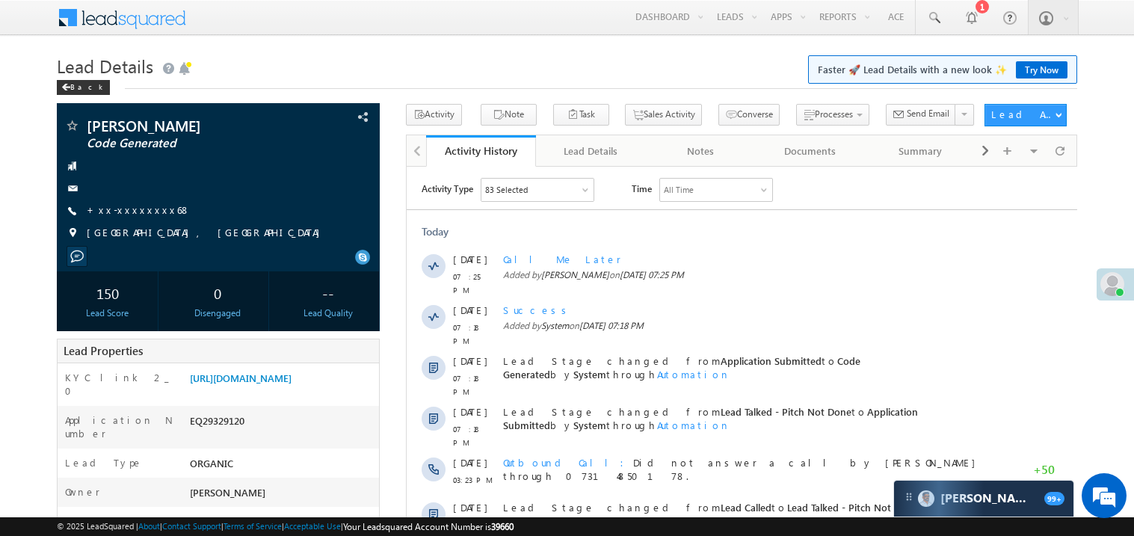
click at [846, 465] on div "Outbound Call Did not answer a call by [PERSON_NAME] through 07314850178." at bounding box center [748, 471] width 492 height 45
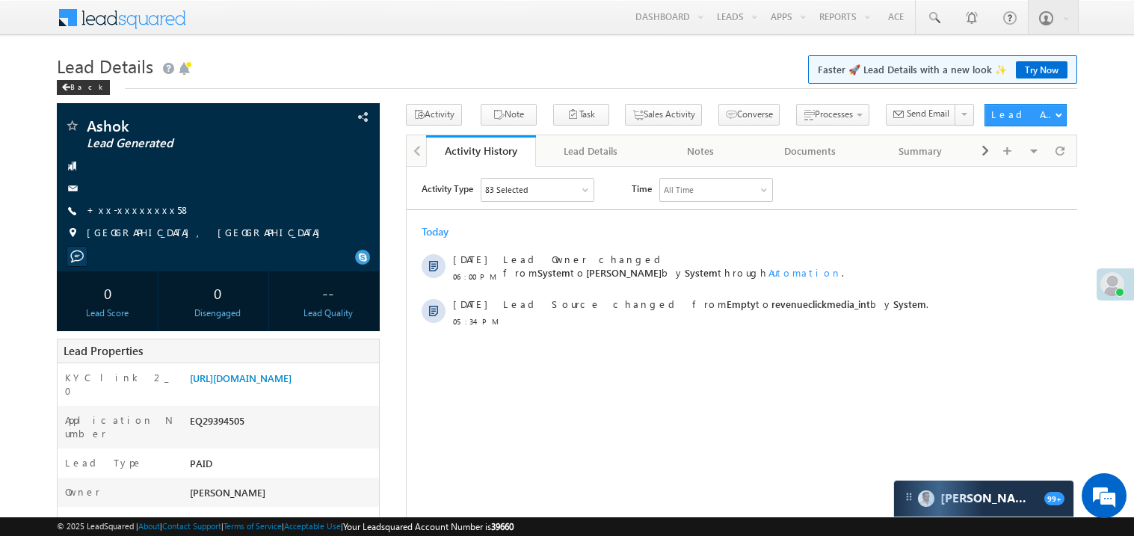
click at [140, 211] on link "+xx-xxxxxxxx58" at bounding box center [139, 209] width 104 height 13
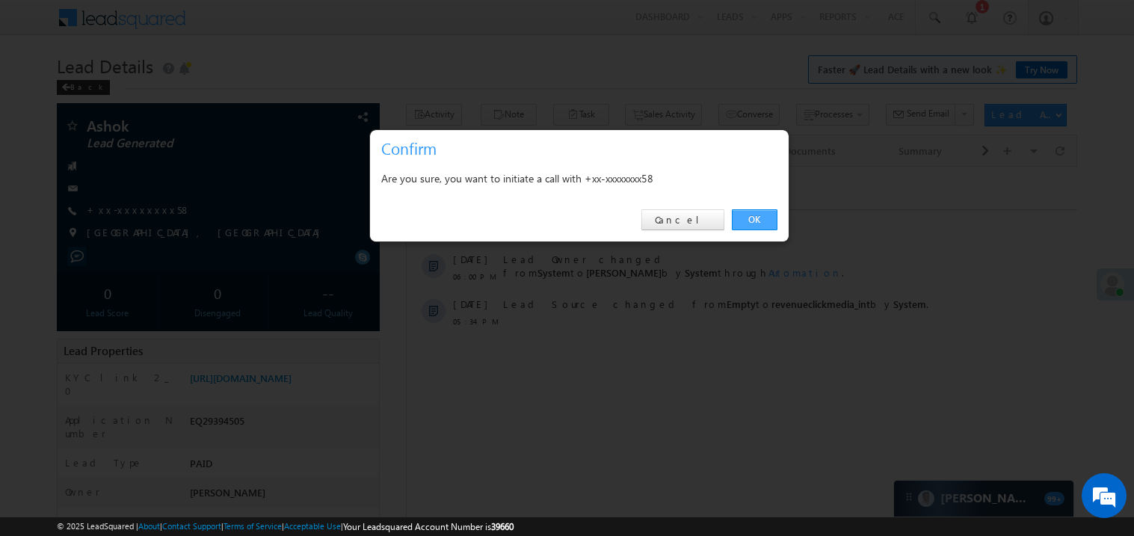
click at [748, 221] on link "OK" at bounding box center [755, 219] width 46 height 21
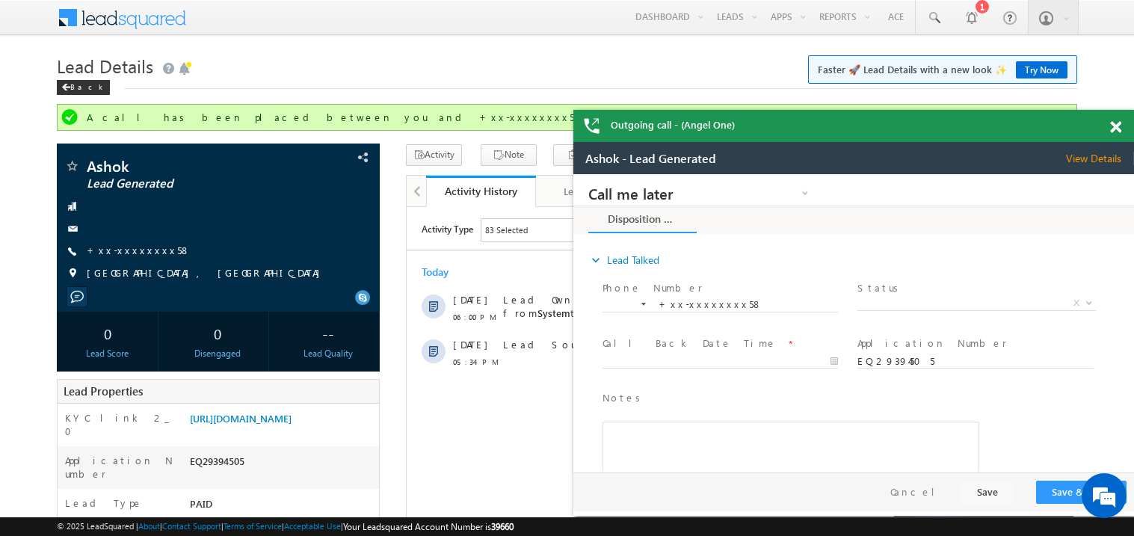
click at [1116, 127] on span at bounding box center [1115, 127] width 11 height 13
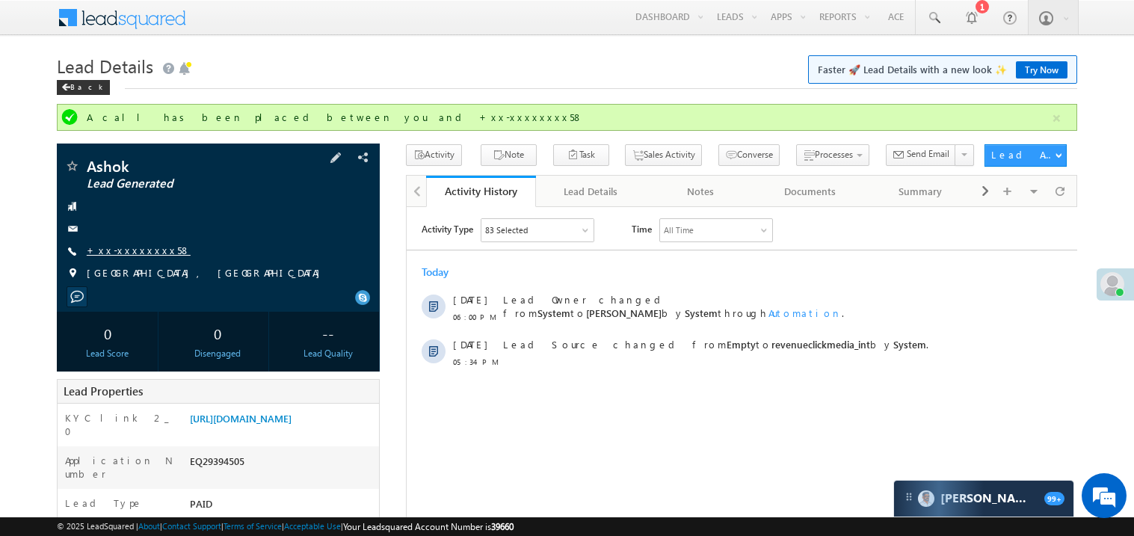
click at [123, 253] on link "+xx-xxxxxxxx58" at bounding box center [139, 250] width 104 height 13
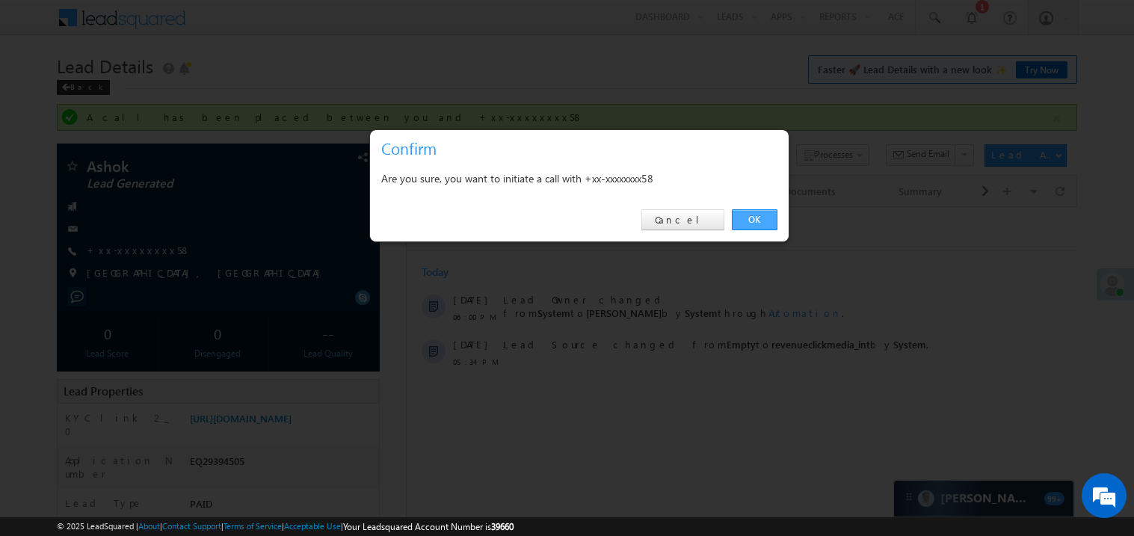
click at [750, 218] on link "OK" at bounding box center [755, 219] width 46 height 21
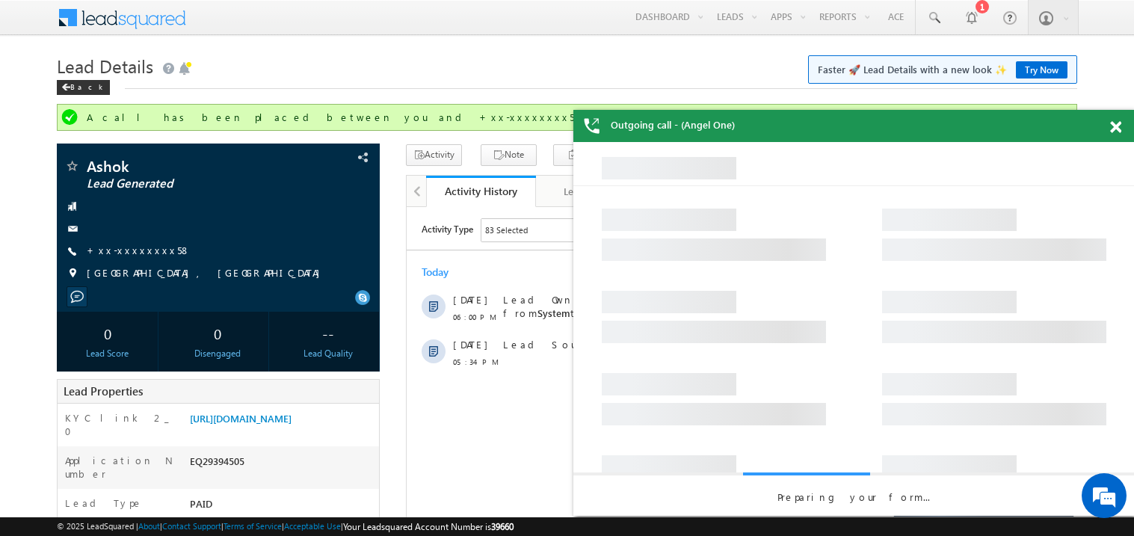
click at [1115, 126] on span at bounding box center [1115, 127] width 11 height 13
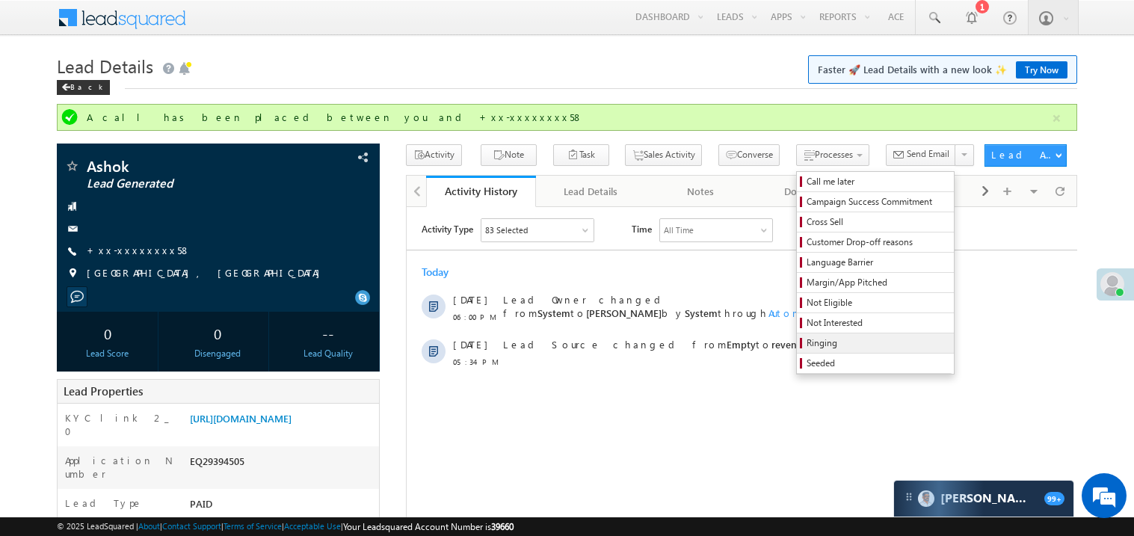
click at [807, 341] on span "Ringing" at bounding box center [878, 342] width 142 height 13
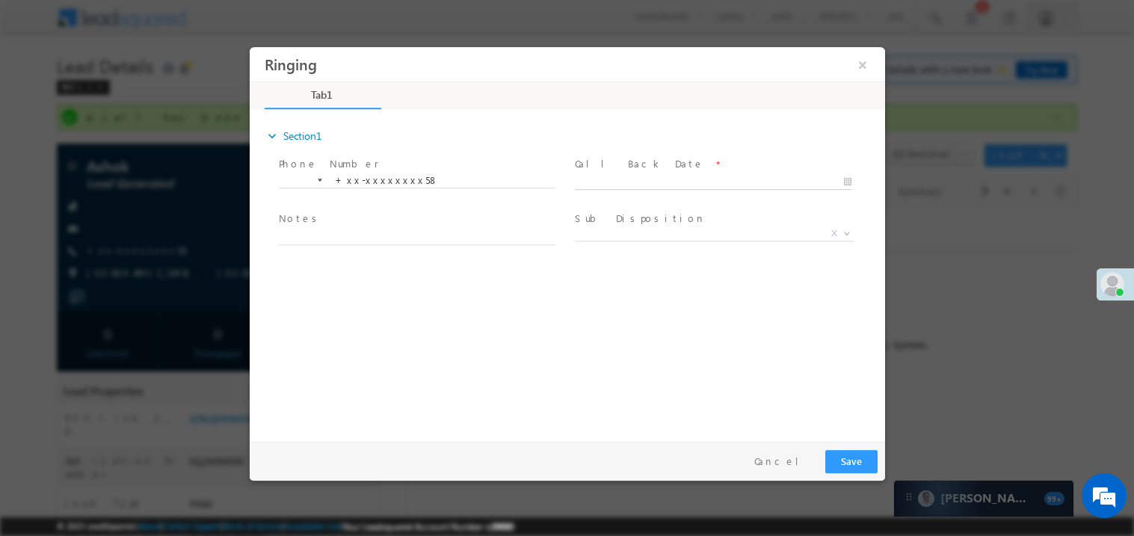
click at [615, 182] on body "Ringing ×" at bounding box center [567, 240] width 636 height 388
type input "09/22/25 7:27 PM"
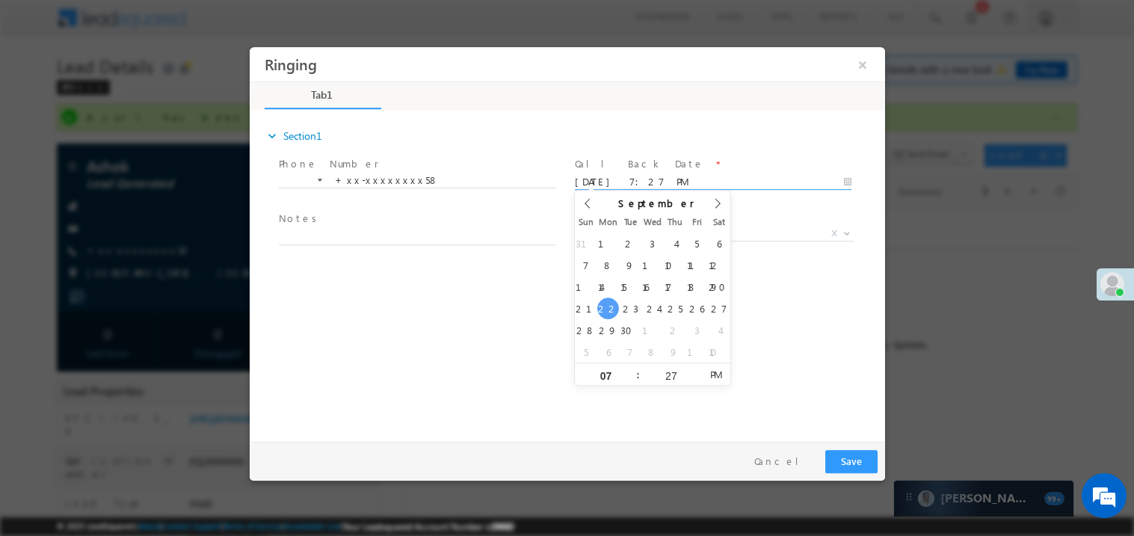
click at [403, 244] on span at bounding box center [416, 252] width 276 height 16
click at [375, 239] on textarea at bounding box center [416, 235] width 277 height 17
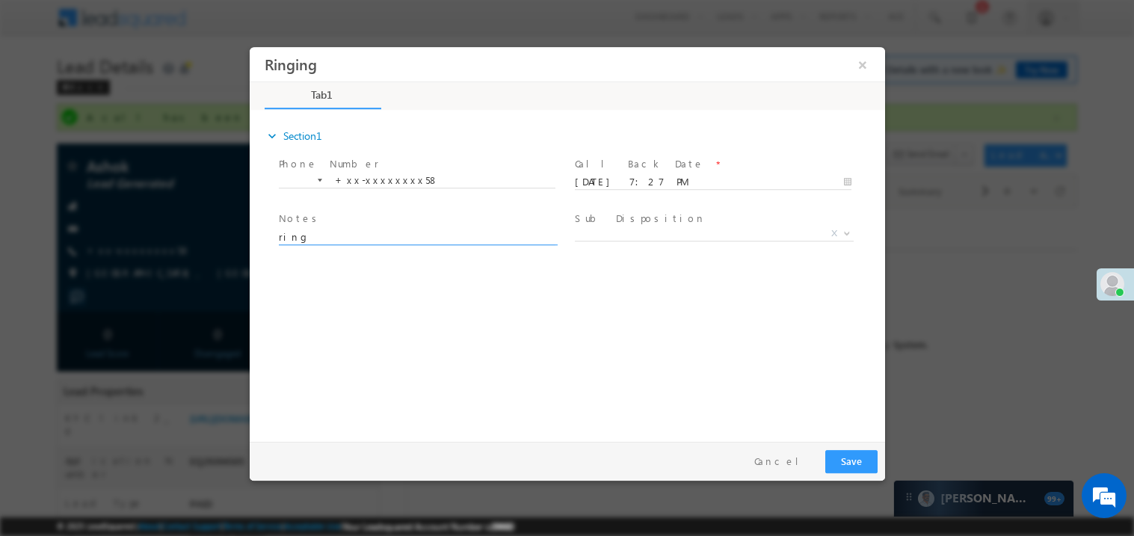
type textarea "ring"
click at [854, 451] on button "Save" at bounding box center [851, 460] width 52 height 23
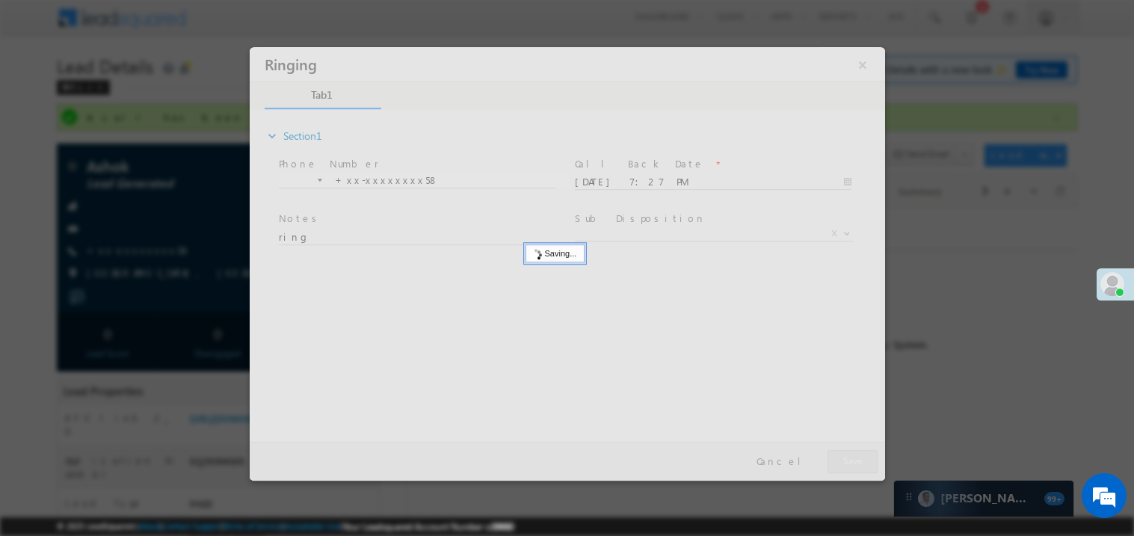
click at [854, 451] on div at bounding box center [567, 263] width 636 height 434
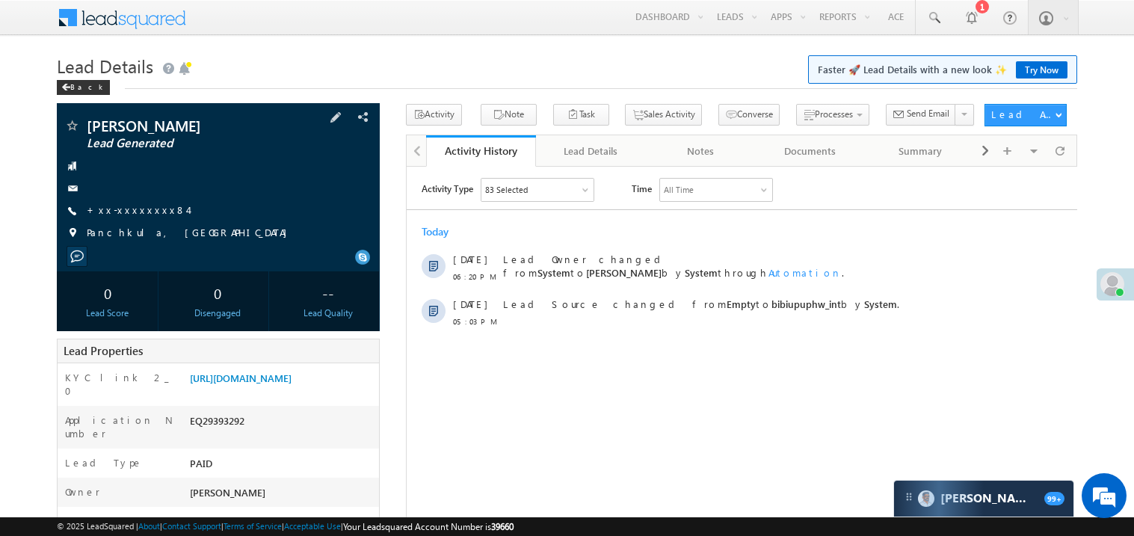
click at [133, 198] on div "KARMANYA SEN Lead Generated +xx-xxxxxxxx84" at bounding box center [218, 183] width 308 height 130
click at [128, 210] on link "+xx-xxxxxxxx84" at bounding box center [137, 209] width 101 height 13
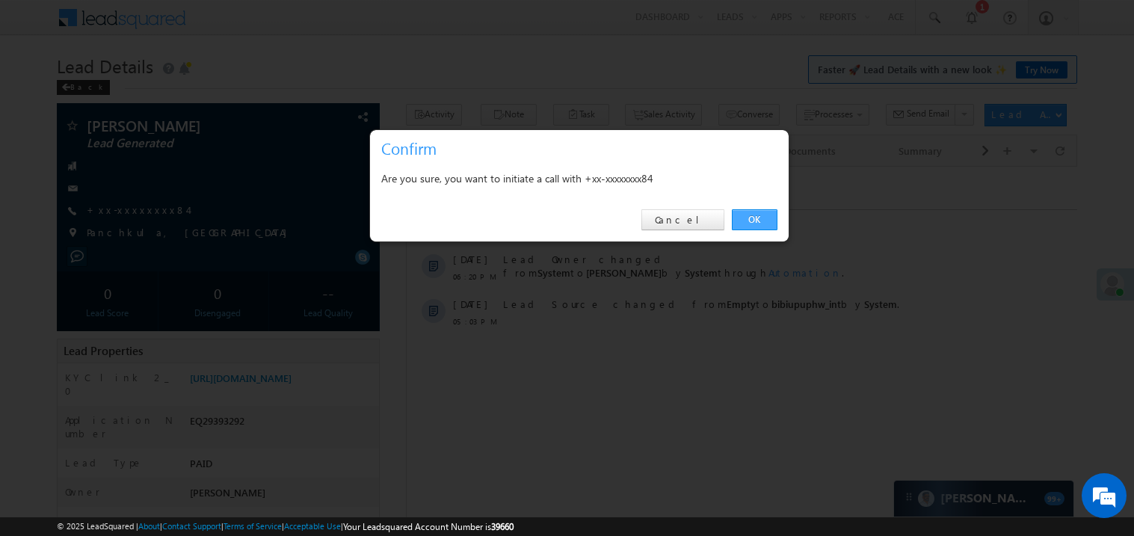
click at [757, 220] on link "OK" at bounding box center [755, 219] width 46 height 21
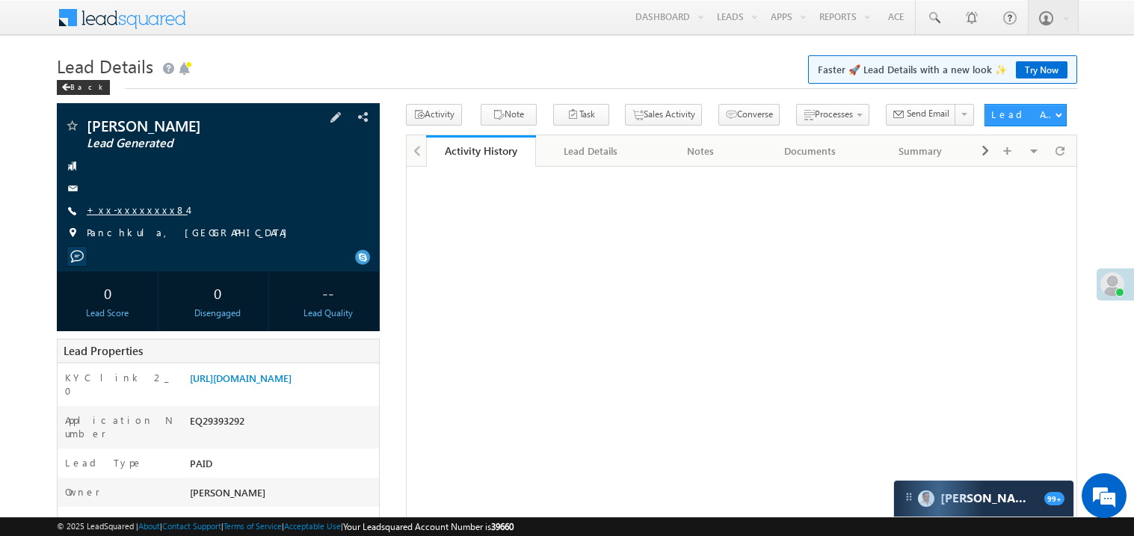
click at [140, 210] on link "+xx-xxxxxxxx84" at bounding box center [137, 209] width 101 height 13
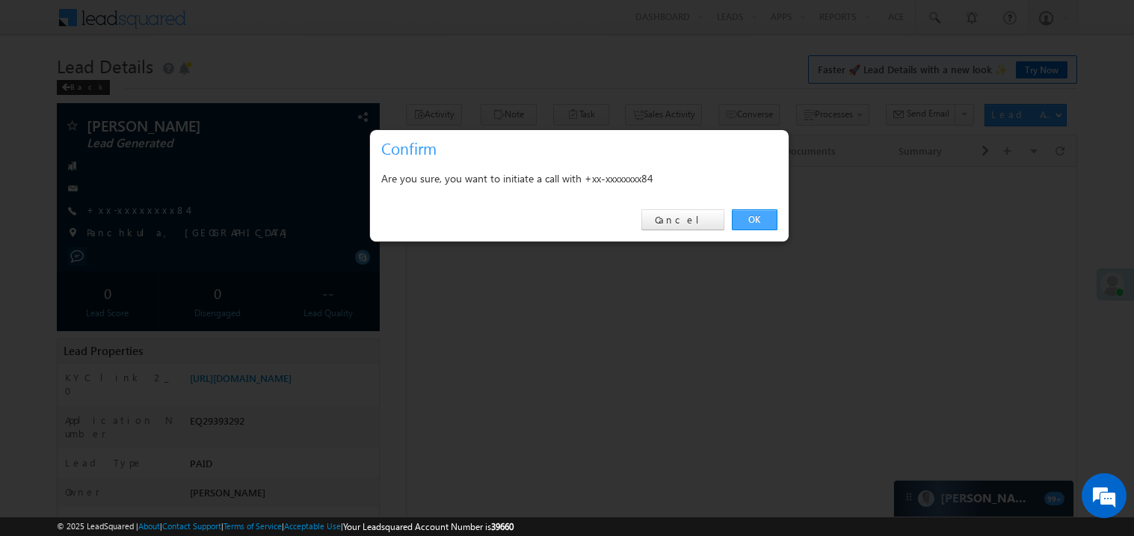
click at [760, 223] on link "OK" at bounding box center [755, 219] width 46 height 21
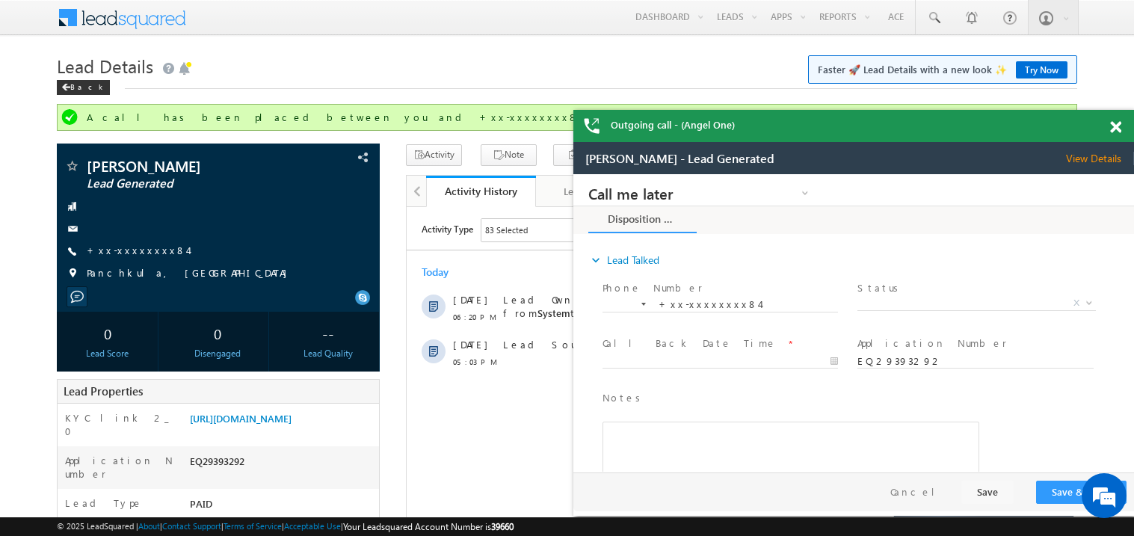
click at [1119, 125] on span at bounding box center [1115, 127] width 11 height 13
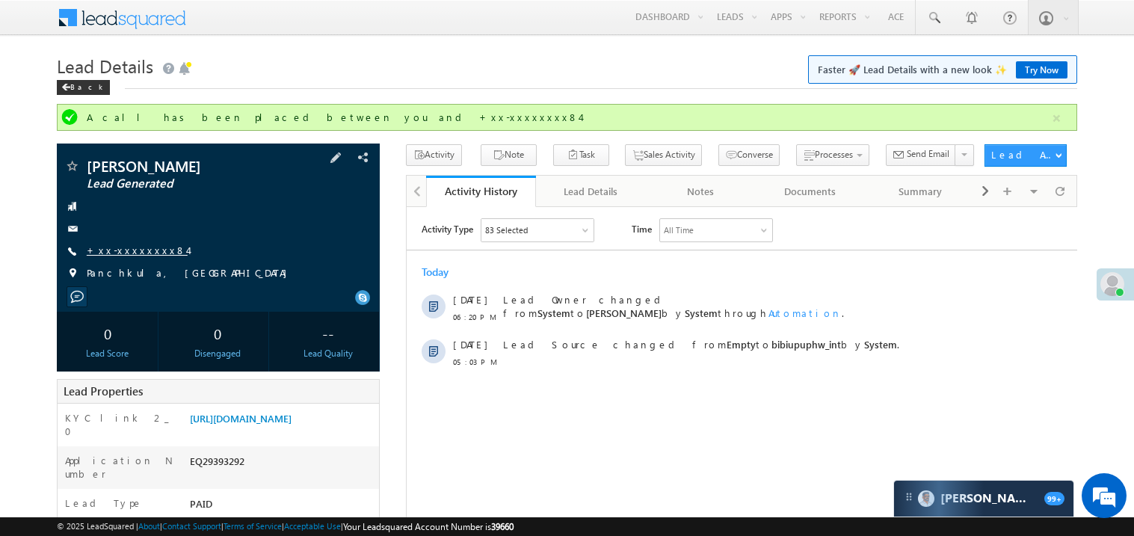
click at [131, 250] on link "+xx-xxxxxxxx84" at bounding box center [137, 250] width 101 height 13
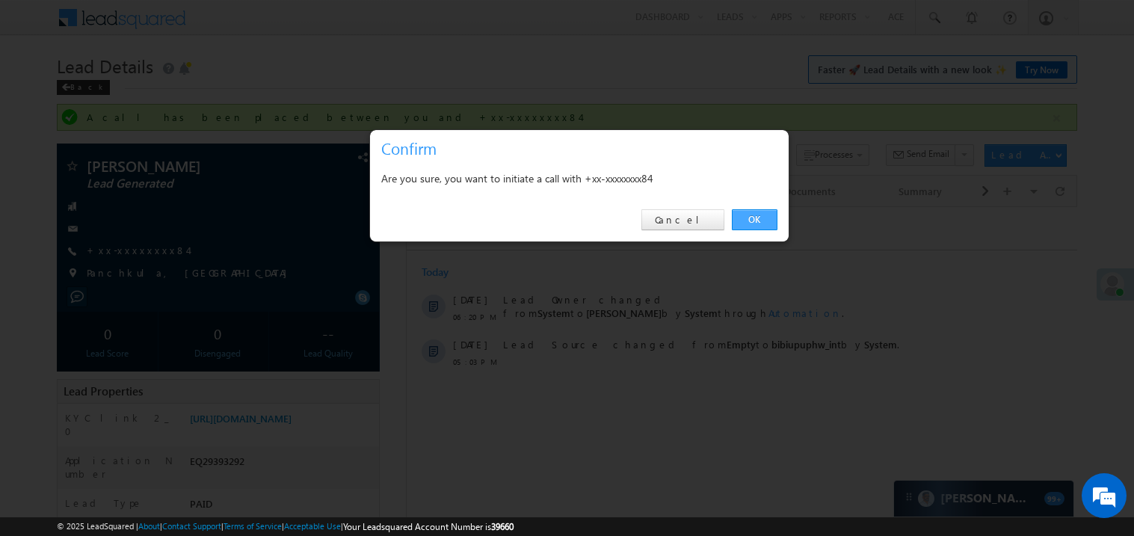
click at [757, 221] on link "OK" at bounding box center [755, 219] width 46 height 21
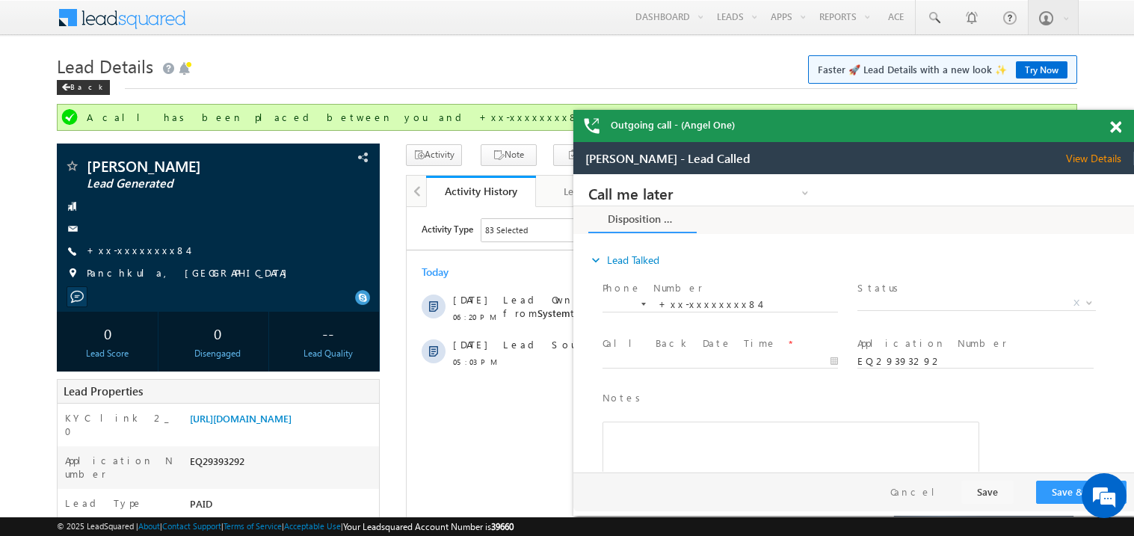
click at [1122, 126] on div at bounding box center [1124, 124] width 20 height 29
click at [1116, 129] on span at bounding box center [1115, 127] width 11 height 13
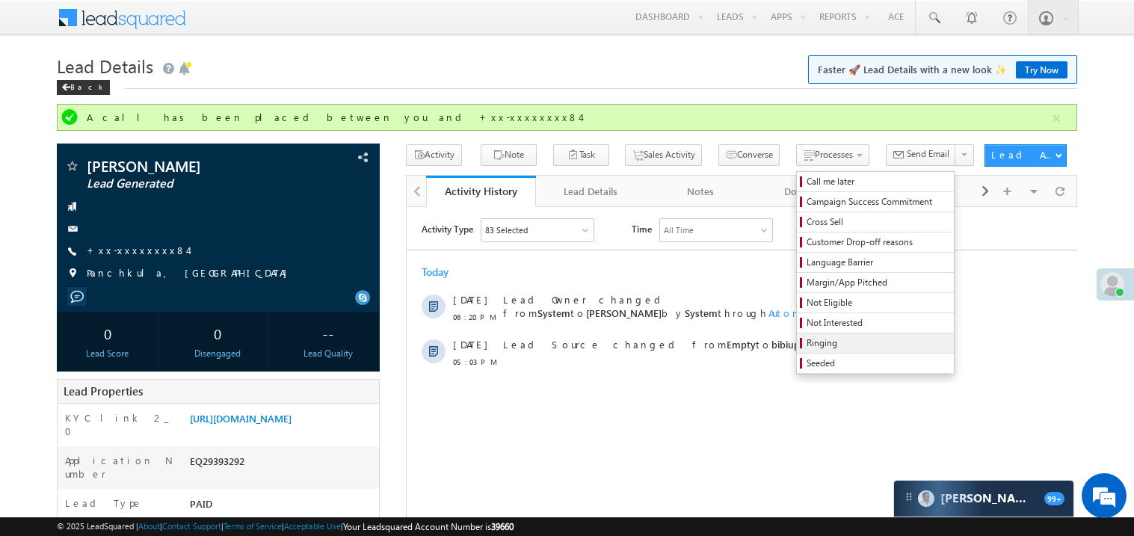
click at [821, 349] on span "Ringing" at bounding box center [878, 342] width 142 height 13
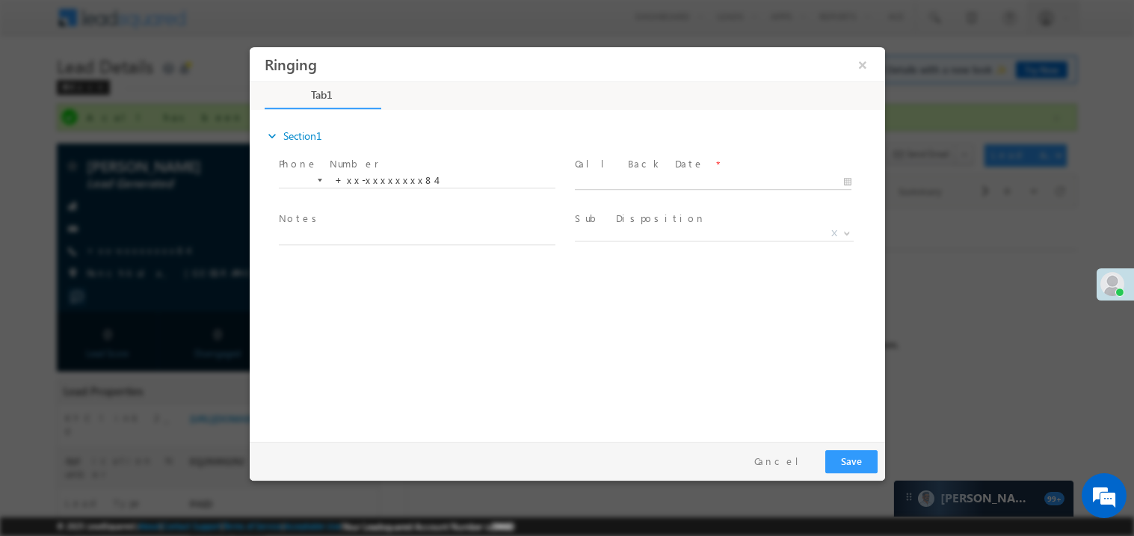
click at [627, 176] on body "Ringing ×" at bounding box center [567, 240] width 636 height 388
type input "[DATE] 7:31 PM"
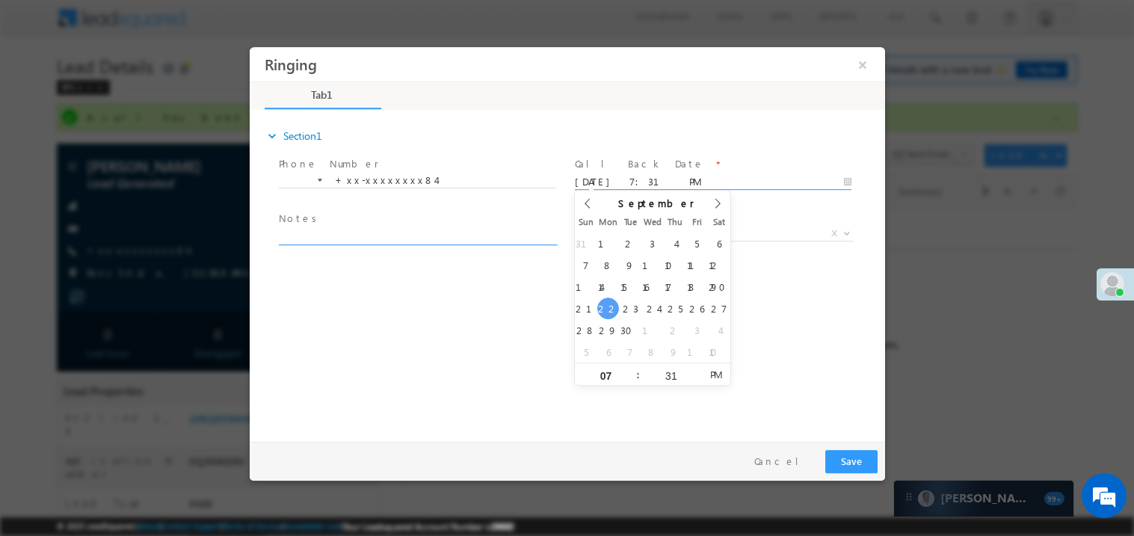
click at [317, 228] on textarea at bounding box center [416, 235] width 277 height 17
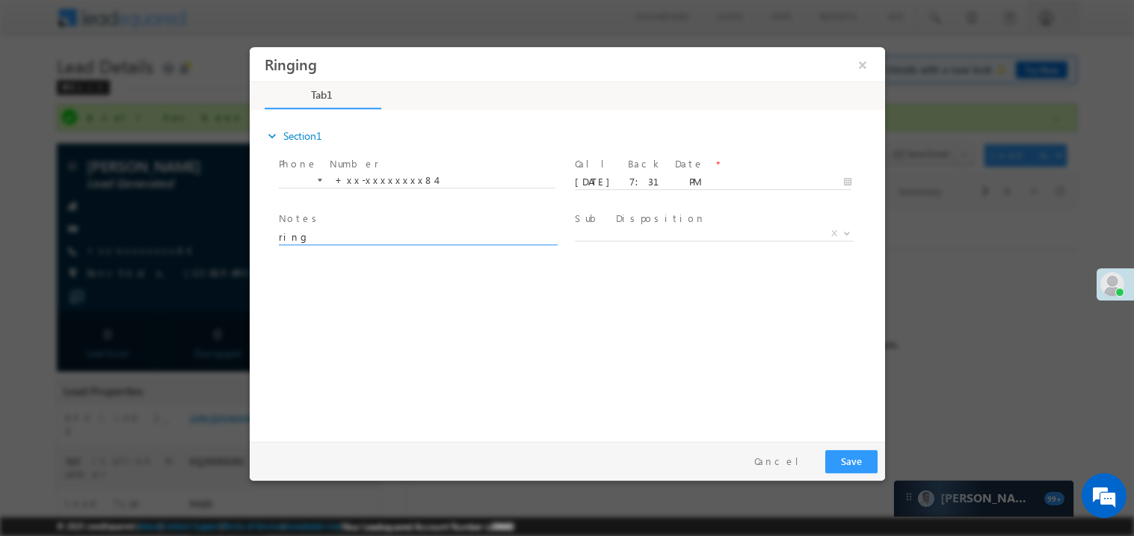
type textarea "ring"
click at [844, 454] on button "Save" at bounding box center [851, 460] width 52 height 23
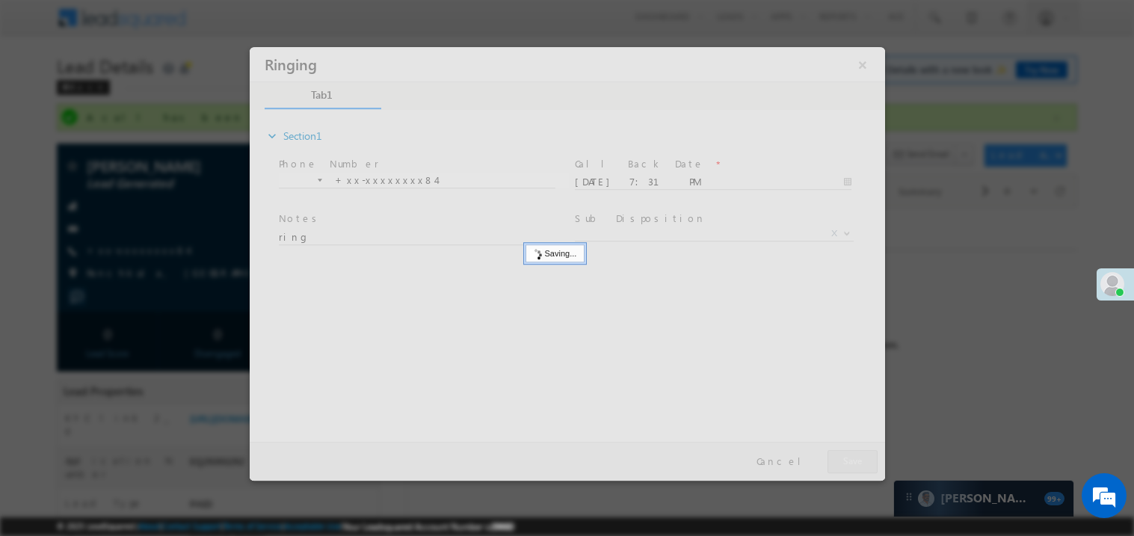
click at [844, 454] on div at bounding box center [567, 263] width 636 height 434
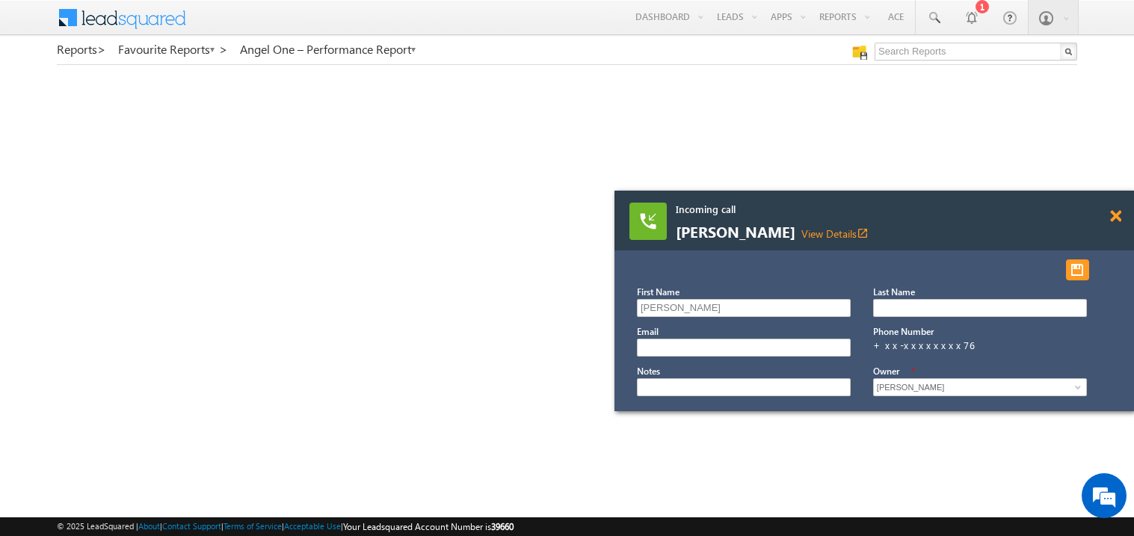
click at [1119, 217] on span at bounding box center [1115, 216] width 11 height 13
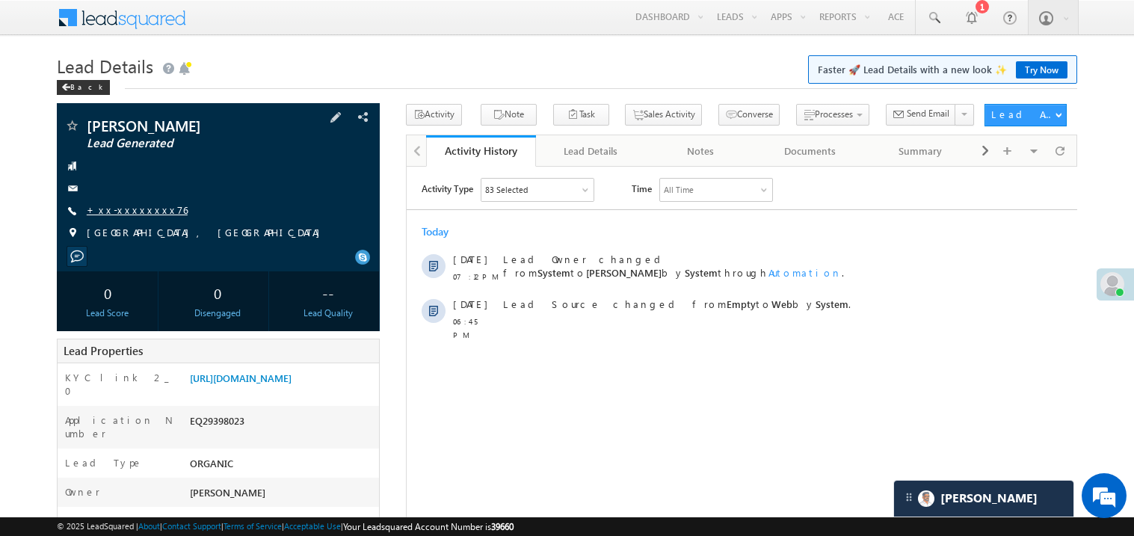
click at [141, 212] on link "+xx-xxxxxxxx76" at bounding box center [137, 209] width 101 height 13
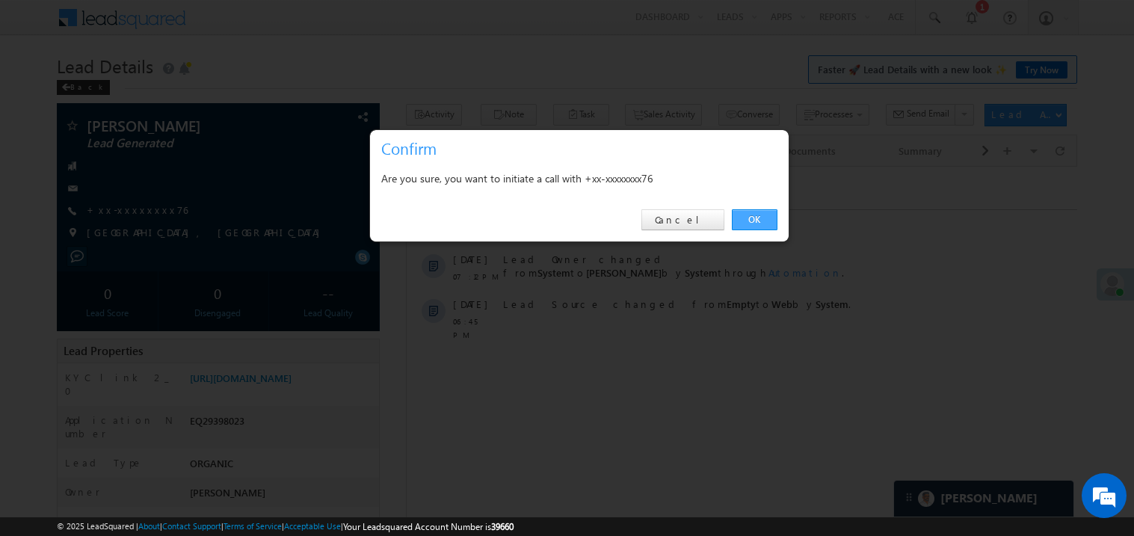
click at [759, 217] on link "OK" at bounding box center [755, 219] width 46 height 21
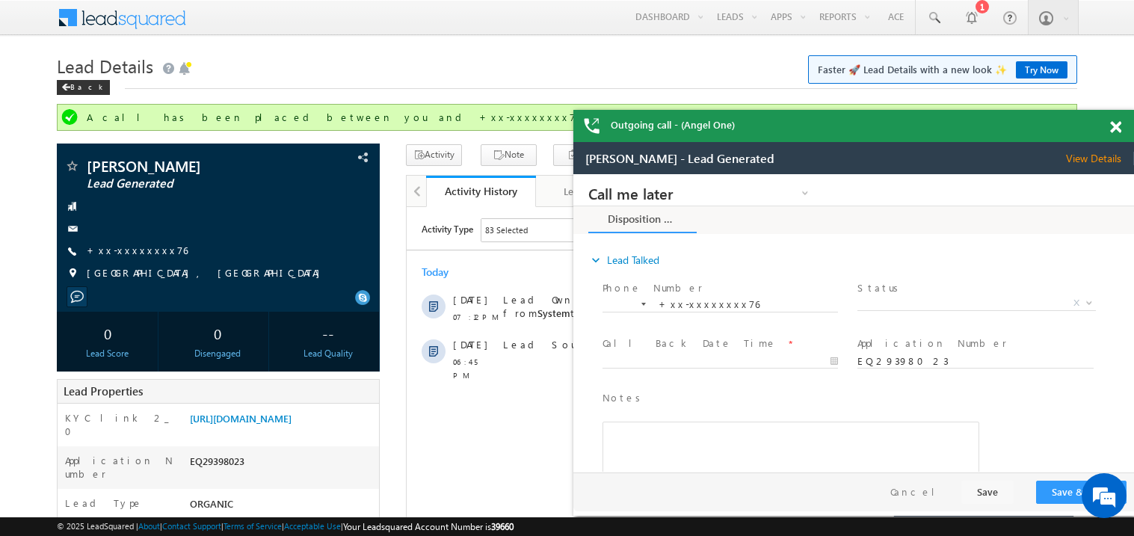
click at [1120, 131] on span at bounding box center [1115, 127] width 11 height 13
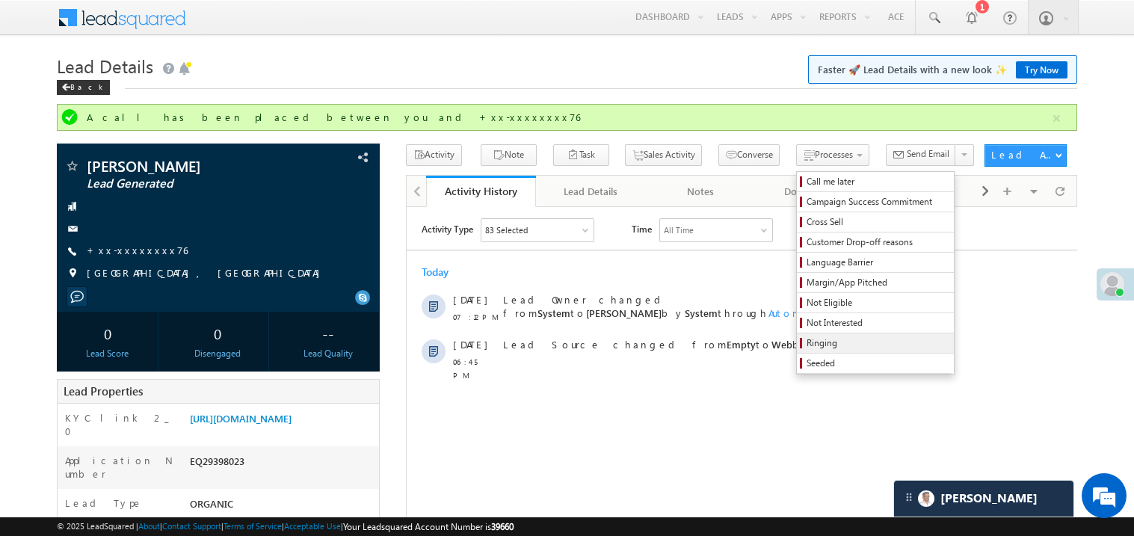
click at [810, 345] on span "Ringing" at bounding box center [878, 342] width 142 height 13
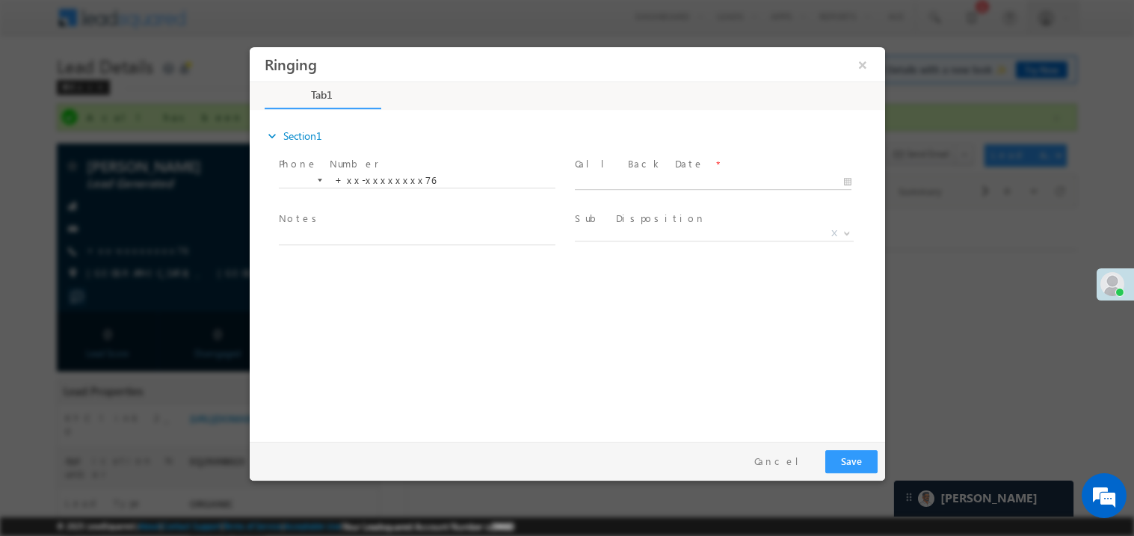
click at [610, 187] on body "Ringing ×" at bounding box center [567, 240] width 636 height 388
type input "[DATE] 7:33 PM"
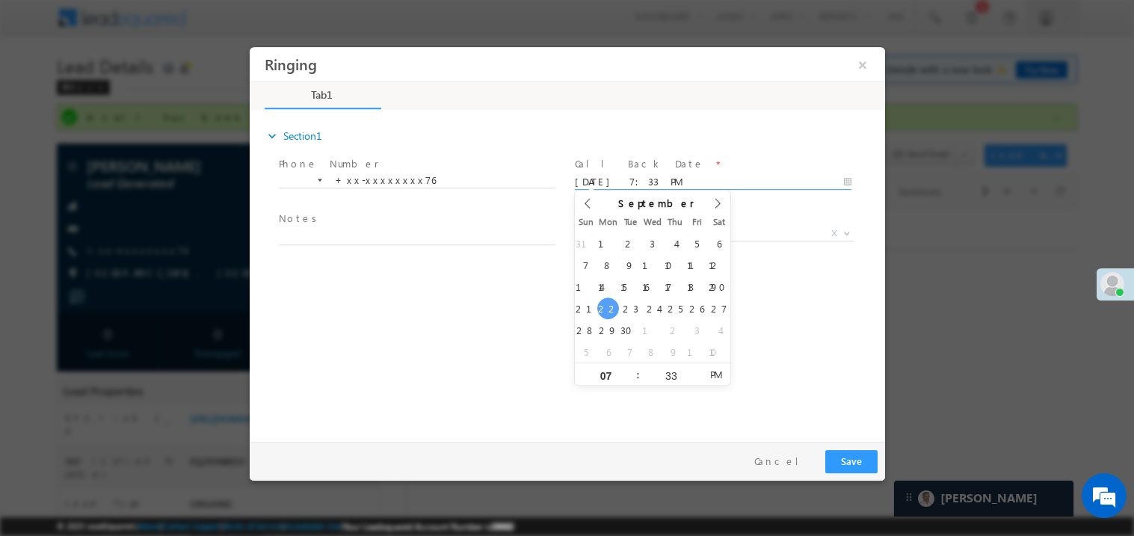
click at [443, 310] on div "expand_more Section1 Phone Number *" at bounding box center [570, 272] width 628 height 323
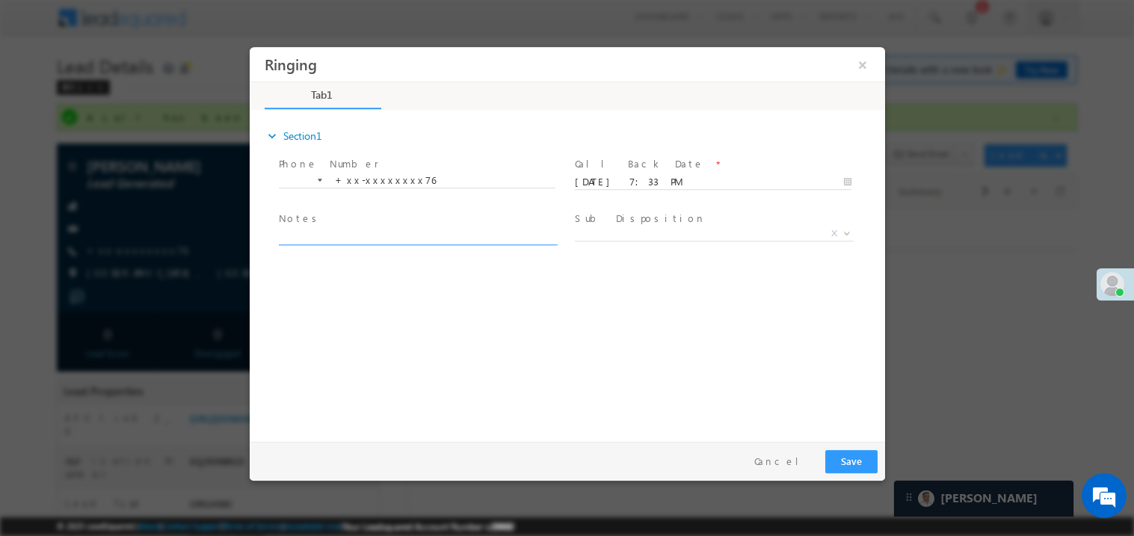
click at [361, 238] on textarea at bounding box center [416, 235] width 277 height 17
type textarea "ring"
click at [593, 231] on span "X" at bounding box center [713, 233] width 279 height 15
select select "Ringing"
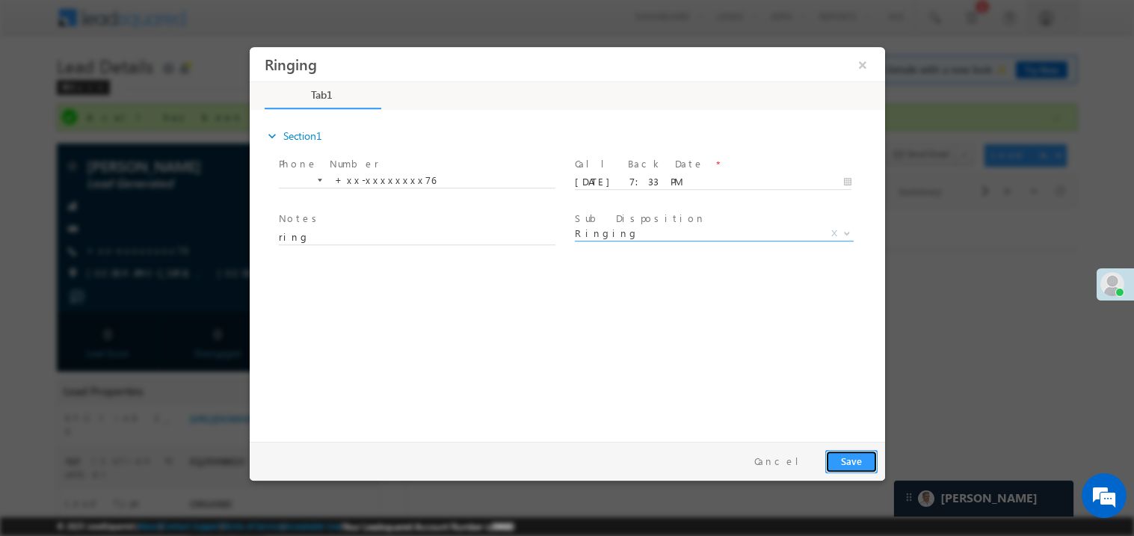
click at [845, 462] on button "Save" at bounding box center [851, 460] width 52 height 23
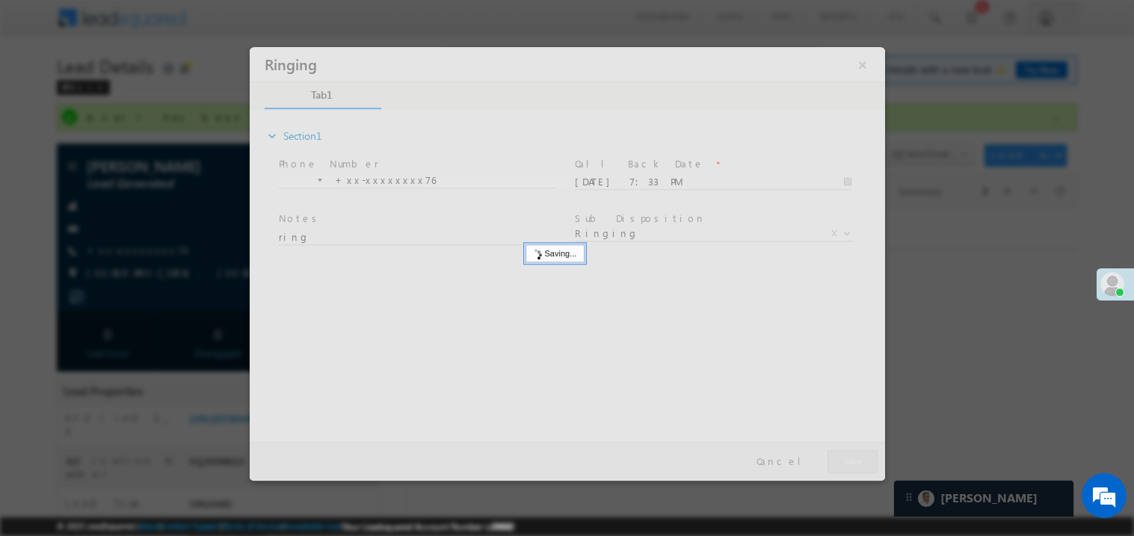
click at [845, 462] on div at bounding box center [567, 263] width 636 height 434
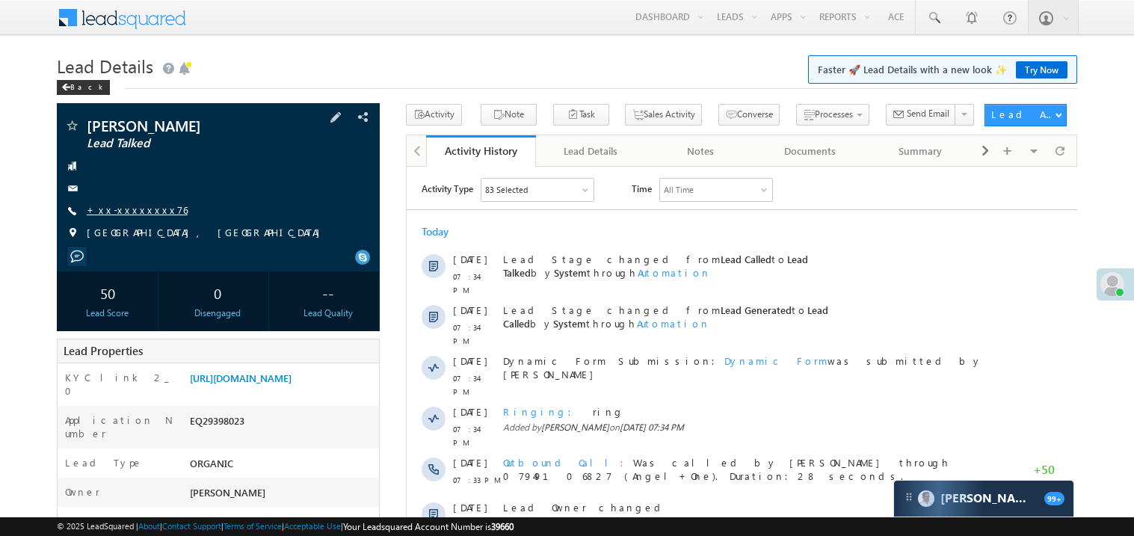
click at [142, 215] on link "+xx-xxxxxxxx76" at bounding box center [137, 209] width 101 height 13
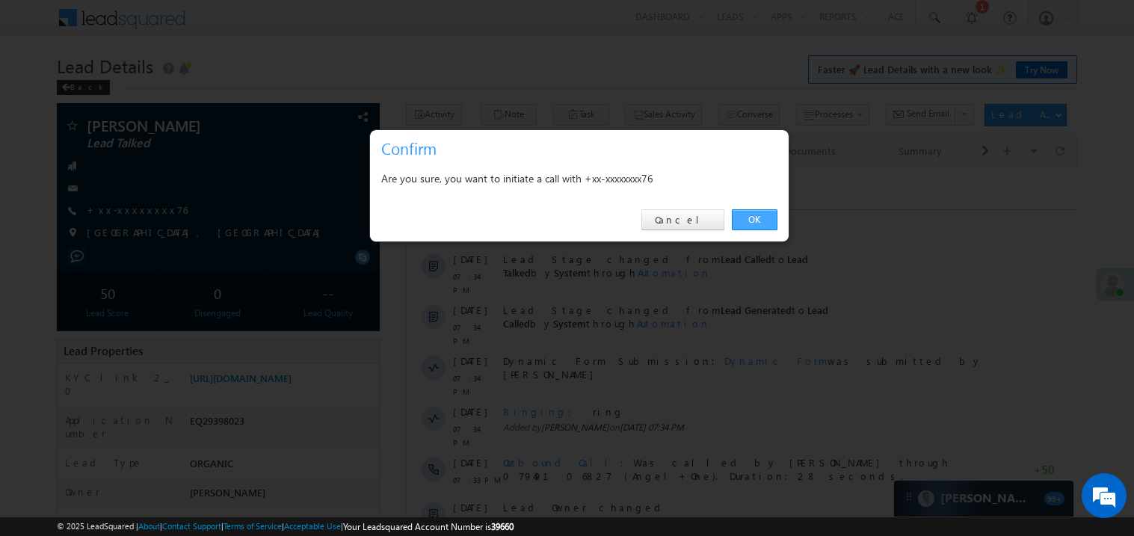
click at [760, 221] on link "OK" at bounding box center [755, 219] width 46 height 21
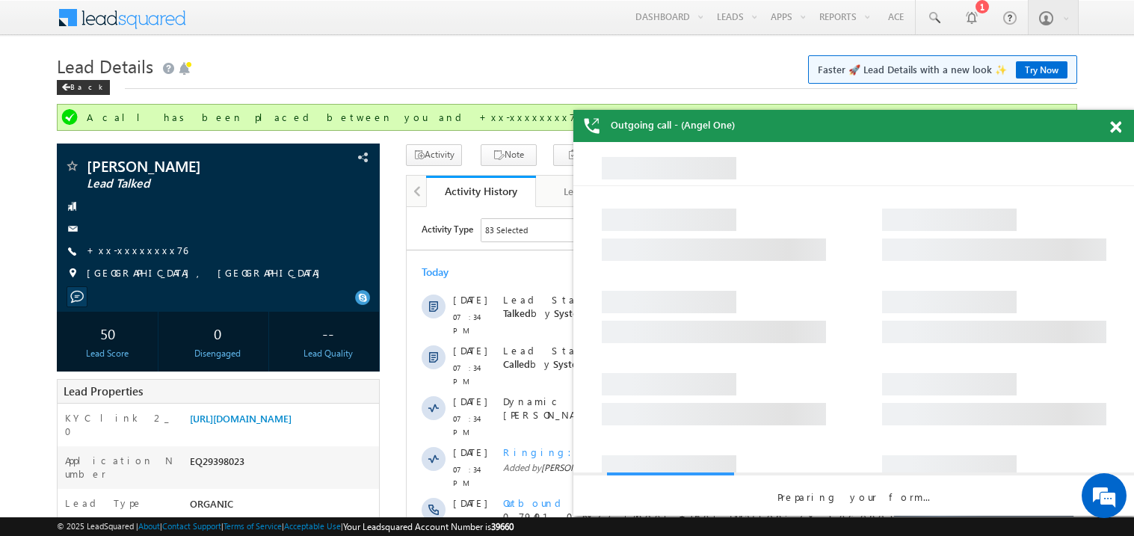
click at [1118, 125] on span at bounding box center [1115, 127] width 11 height 13
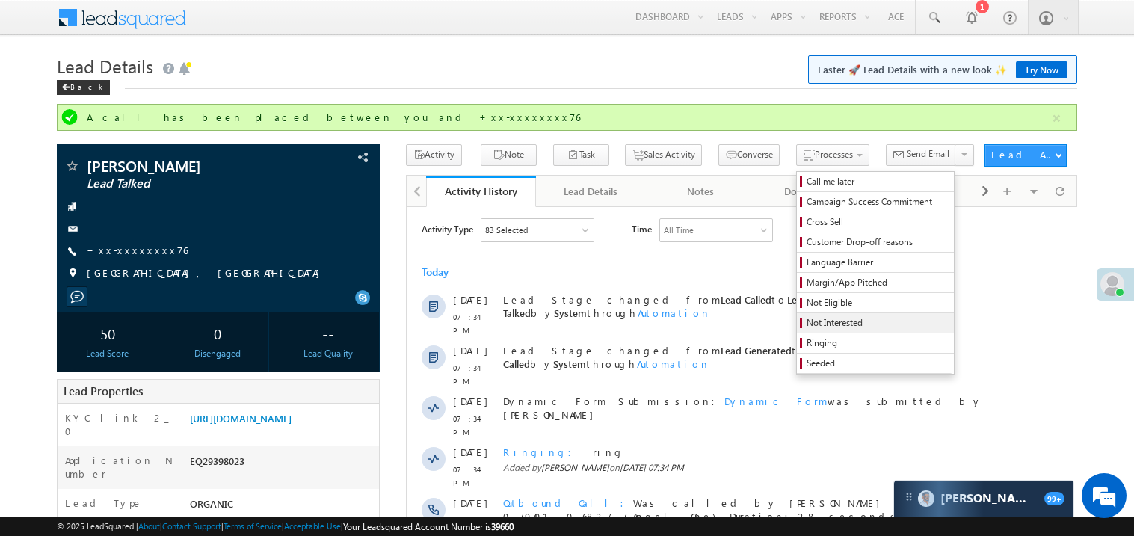
click at [807, 326] on span "Not Interested" at bounding box center [878, 322] width 142 height 13
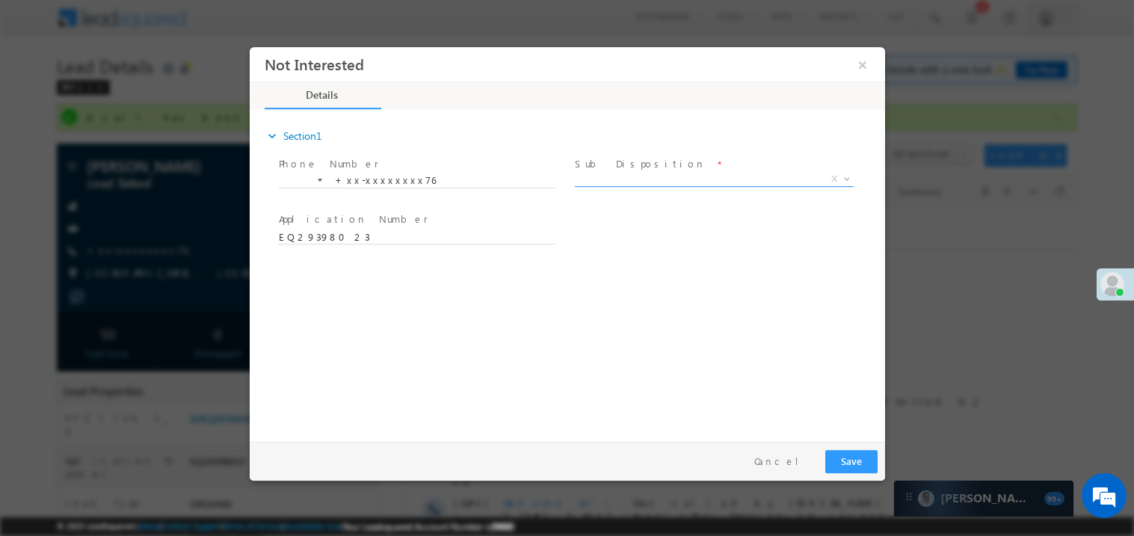
click at [607, 179] on span "X" at bounding box center [713, 178] width 279 height 15
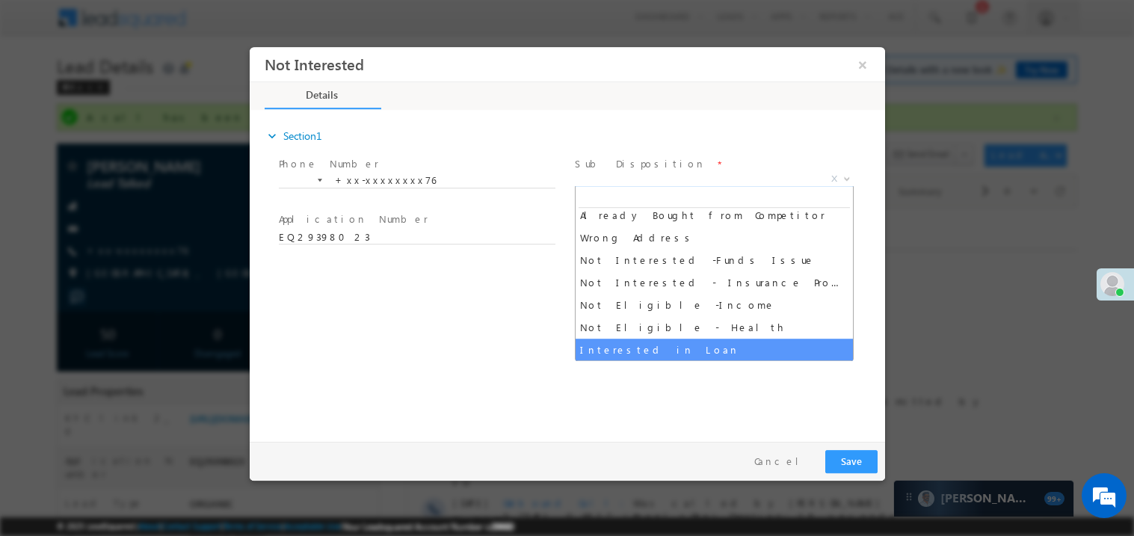
scroll to position [276, 0]
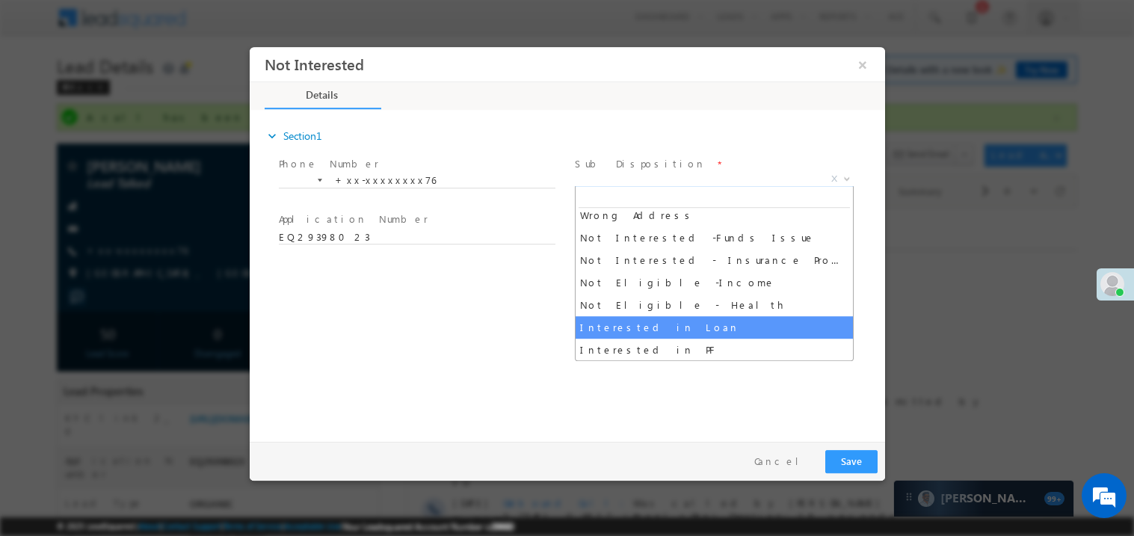
select select "Interested in Loan"
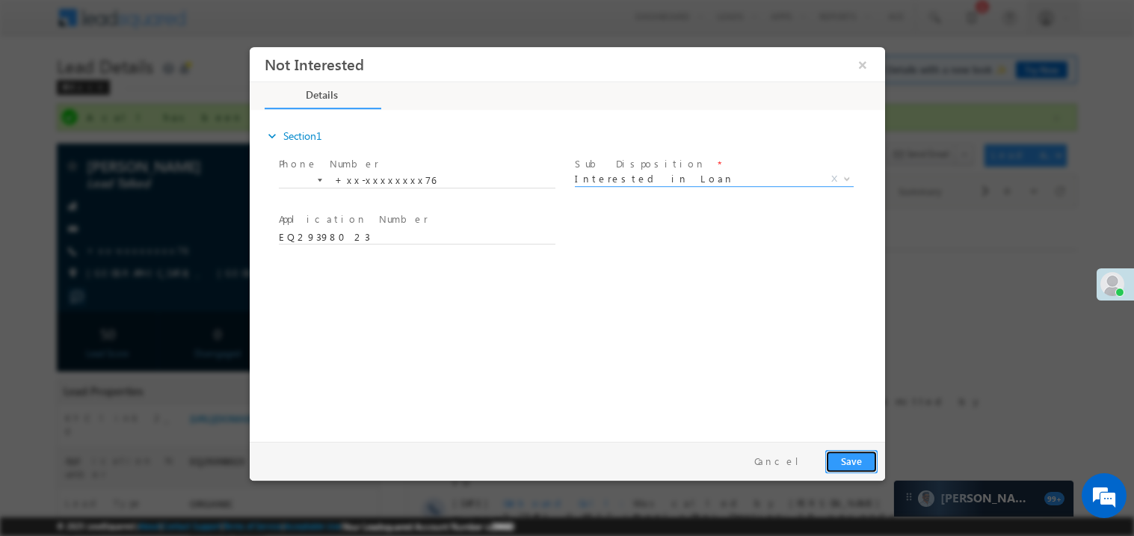
click at [849, 462] on button "Save" at bounding box center [851, 460] width 52 height 23
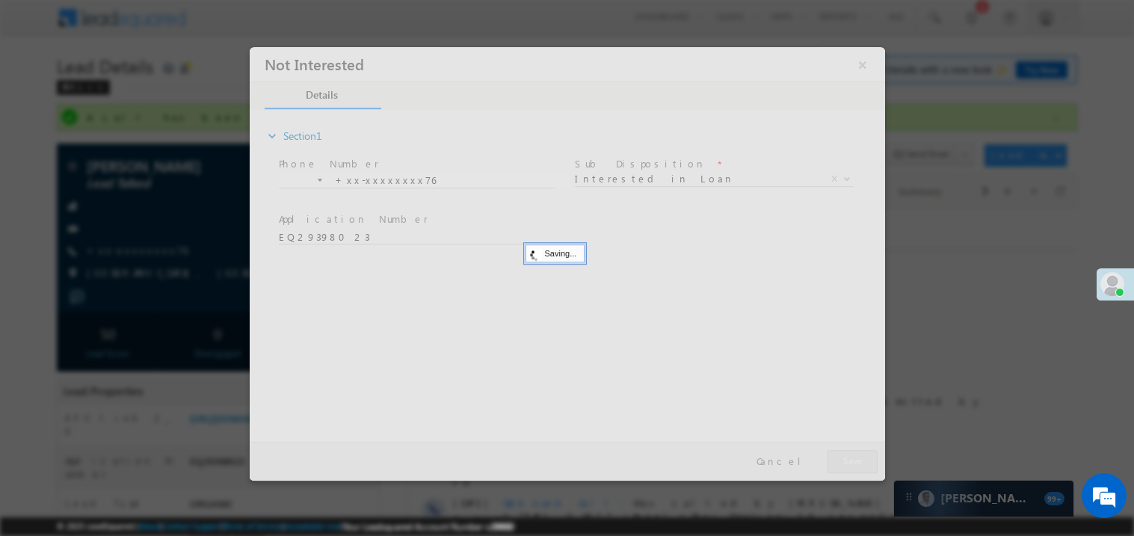
click at [849, 462] on div at bounding box center [567, 263] width 636 height 434
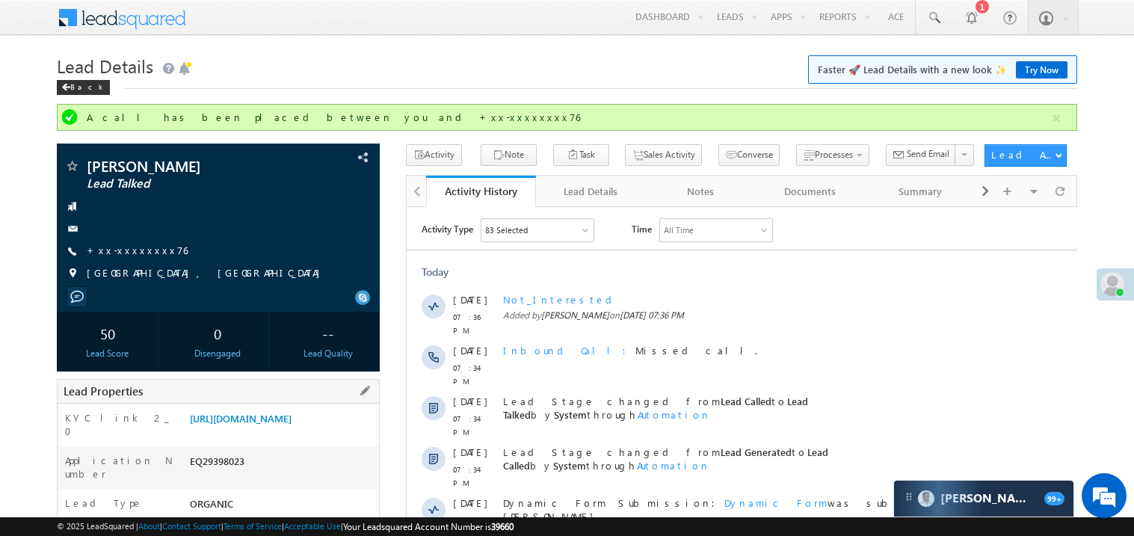
click at [217, 475] on div "EQ29398023" at bounding box center [282, 464] width 193 height 21
copy div "EQ29398023"
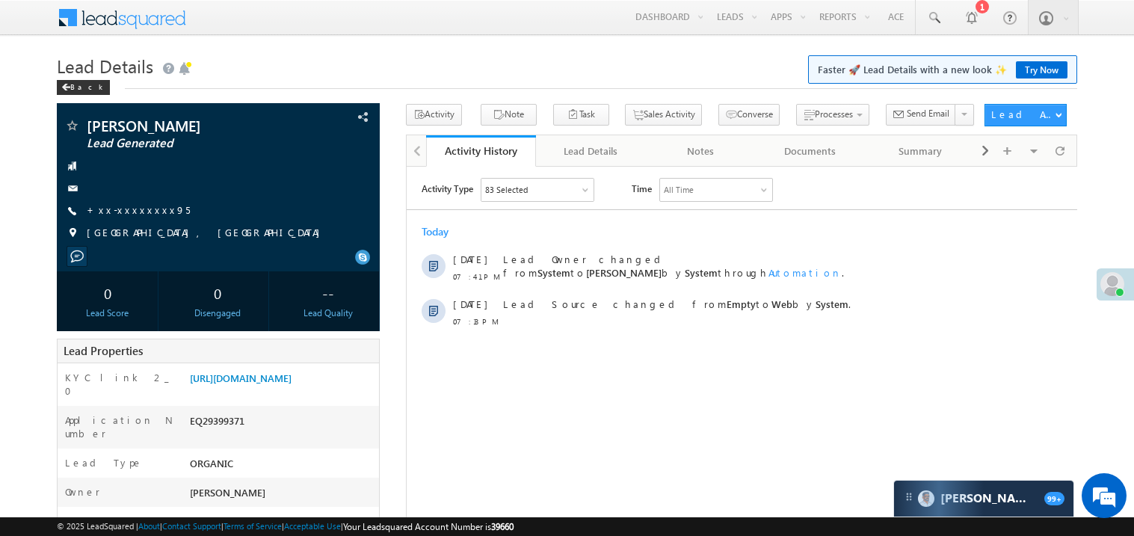
click at [658, 346] on html "Activity Type 83 Selected Select All Sales Activities 1 Sales Activity Email Ac…" at bounding box center [741, 256] width 671 height 180
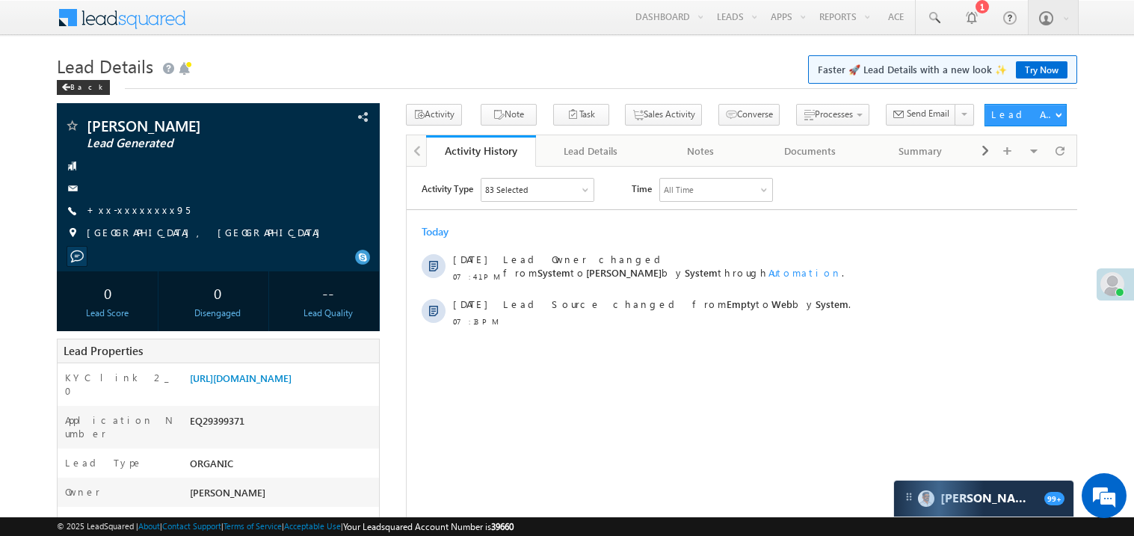
click at [658, 346] on html "Activity Type 83 Selected Select All Sales Activities 1 Sales Activity Email Ac…" at bounding box center [741, 256] width 671 height 180
click at [135, 210] on link "+xx-xxxxxxxx95" at bounding box center [138, 209] width 103 height 13
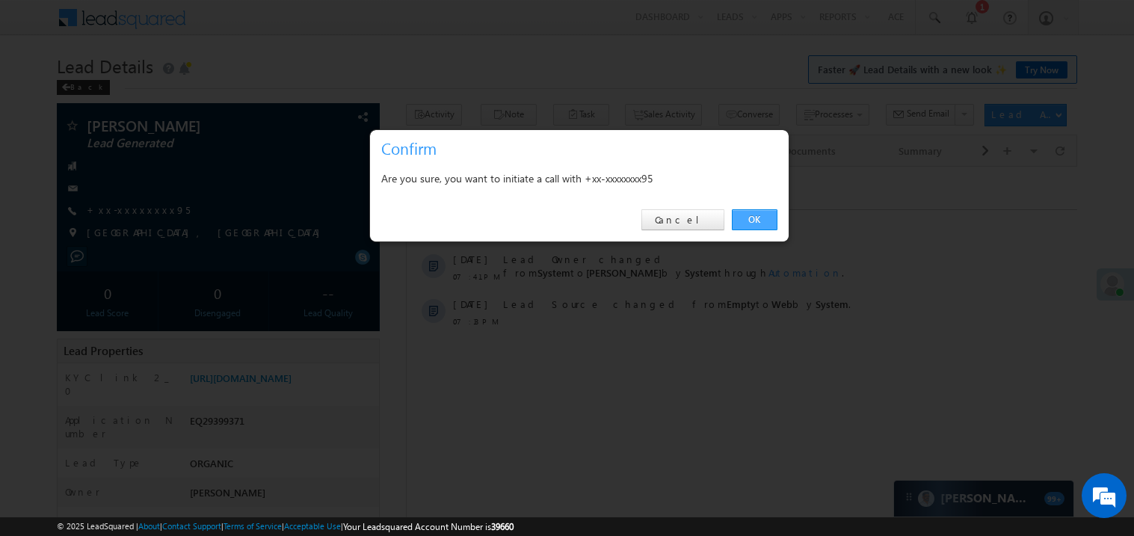
click at [760, 221] on link "OK" at bounding box center [755, 219] width 46 height 21
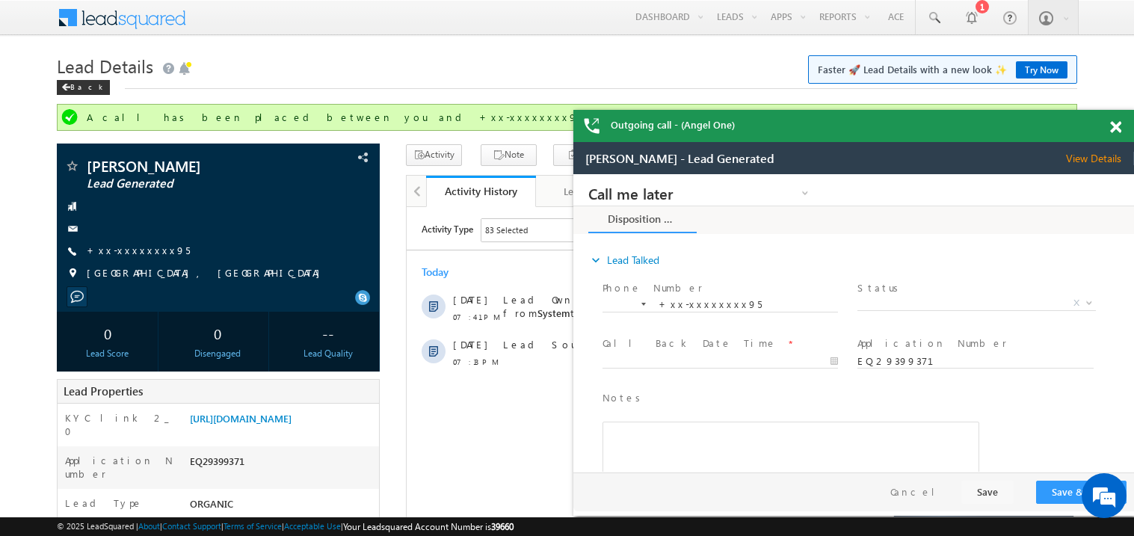
click at [1122, 127] on div at bounding box center [1124, 124] width 20 height 29
click at [1116, 129] on span at bounding box center [1115, 127] width 11 height 13
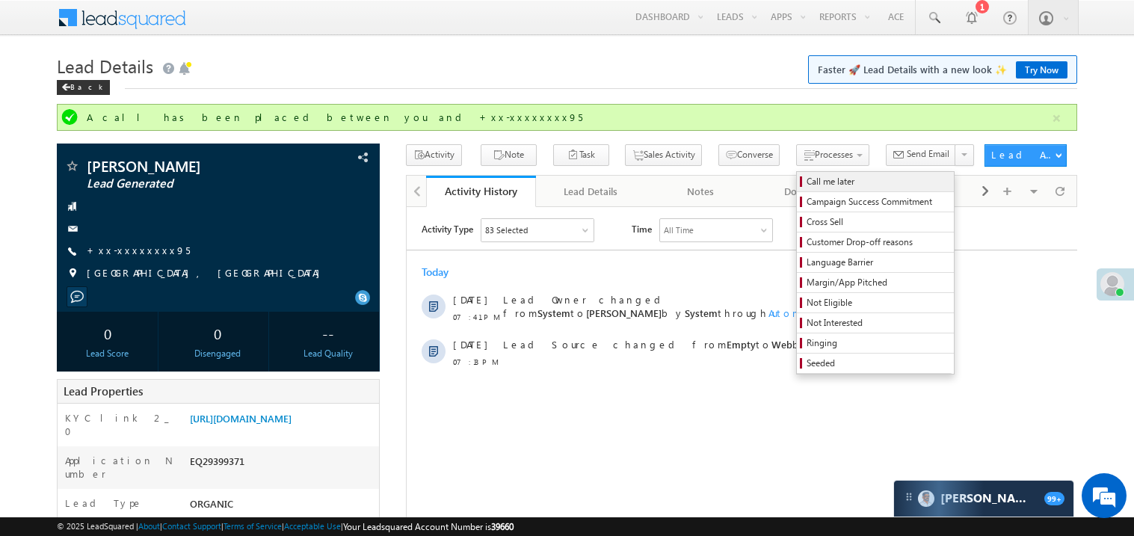
scroll to position [4, 0]
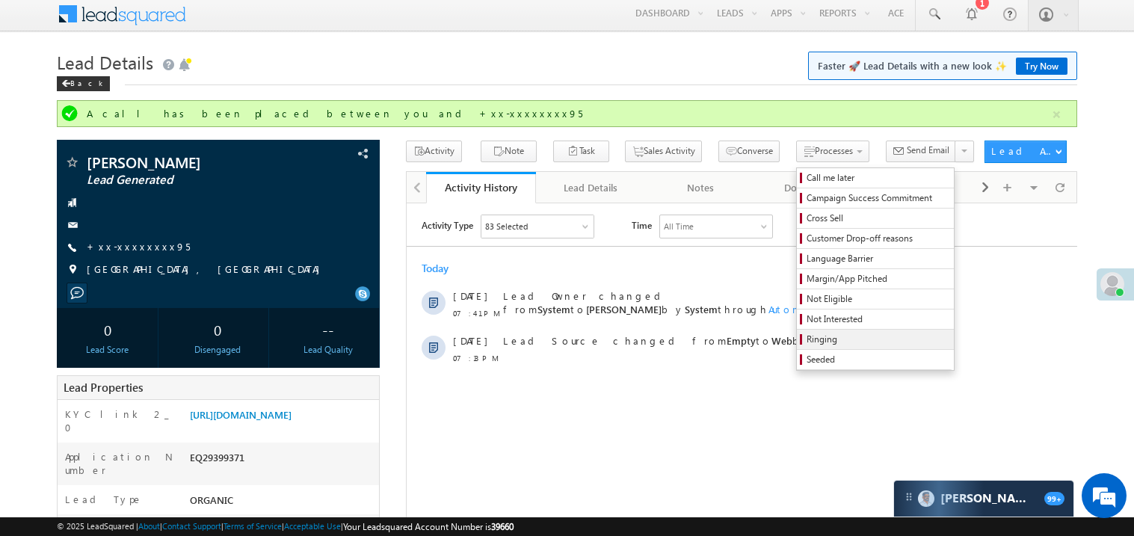
click at [807, 339] on span "Ringing" at bounding box center [878, 339] width 142 height 13
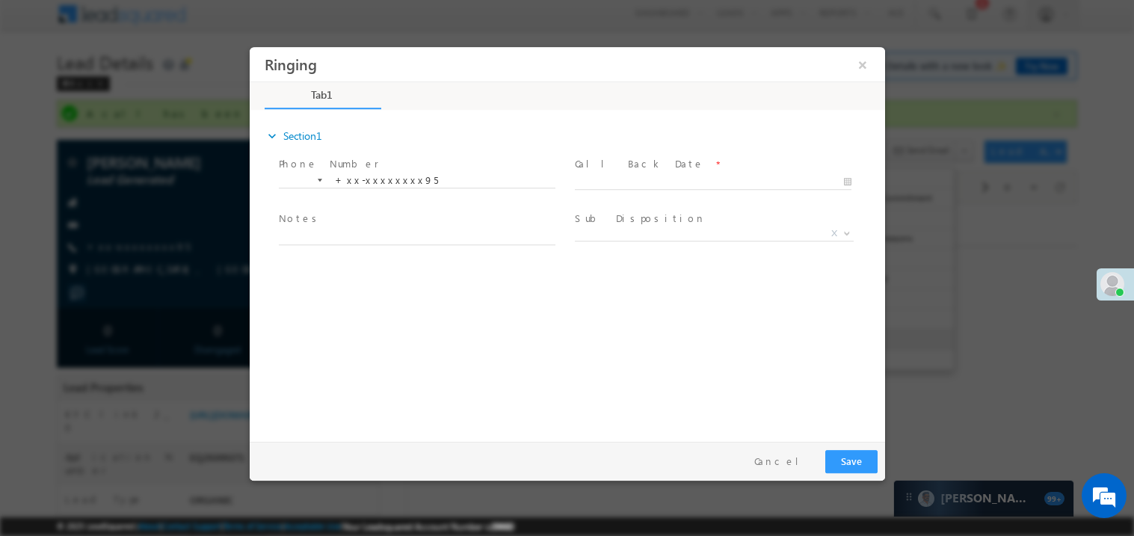
scroll to position [0, 0]
click at [602, 179] on body "Ringing ×" at bounding box center [567, 240] width 636 height 388
type input "09/22/25 8:00 PM"
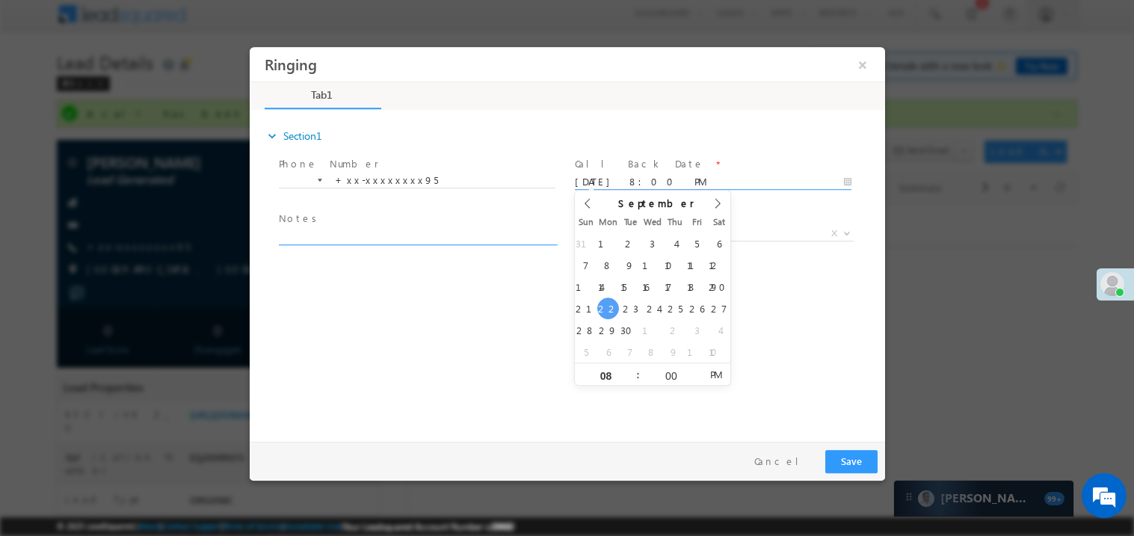
click at [352, 235] on textarea at bounding box center [416, 235] width 277 height 17
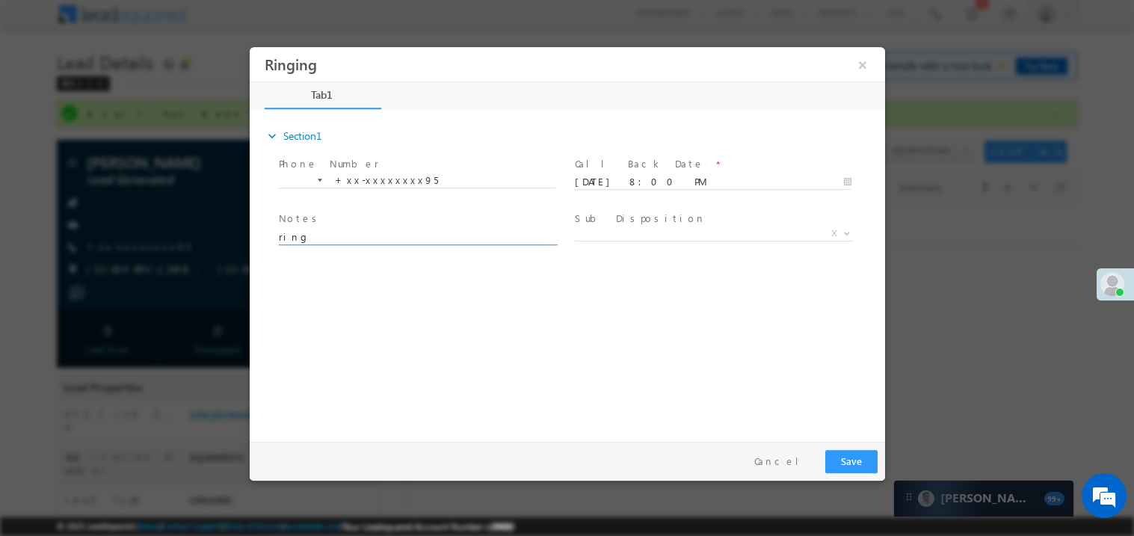
type textarea "ring"
click at [854, 464] on button "Save" at bounding box center [851, 460] width 52 height 23
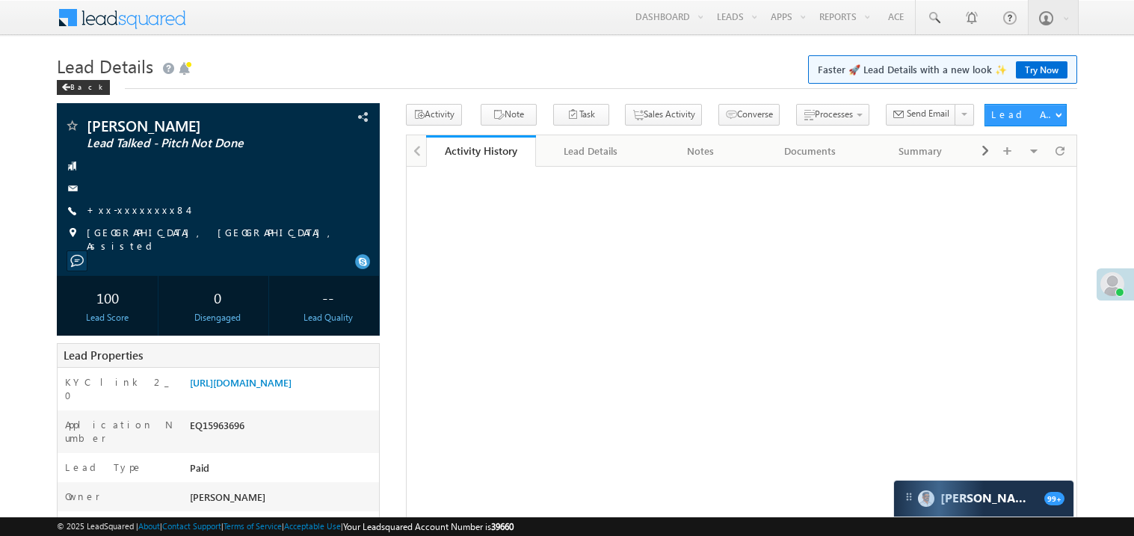
click at [140, 212] on link "+xx-xxxxxxxx84" at bounding box center [137, 209] width 101 height 13
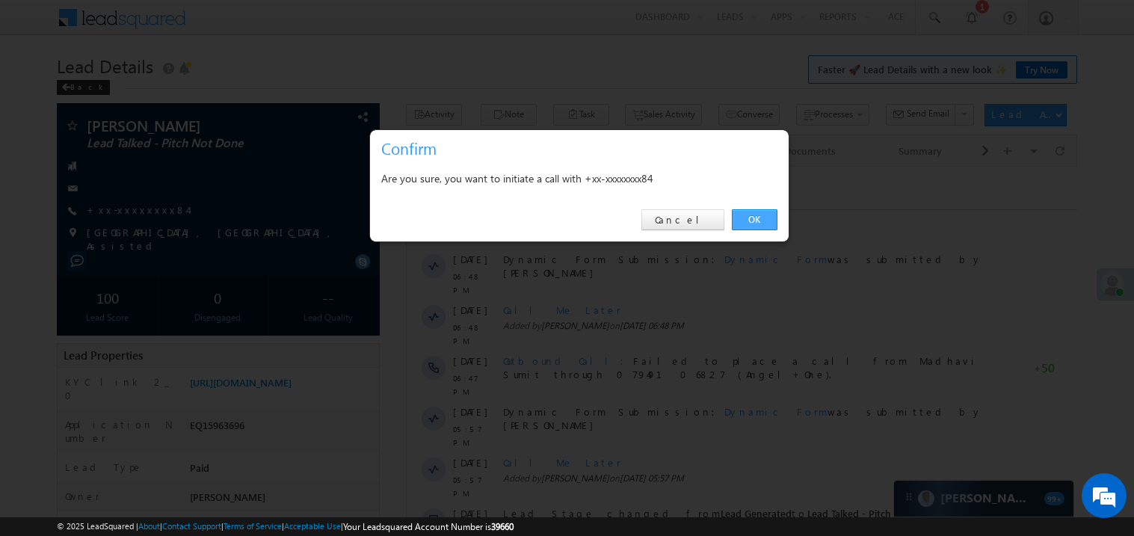
click at [757, 221] on link "OK" at bounding box center [755, 219] width 46 height 21
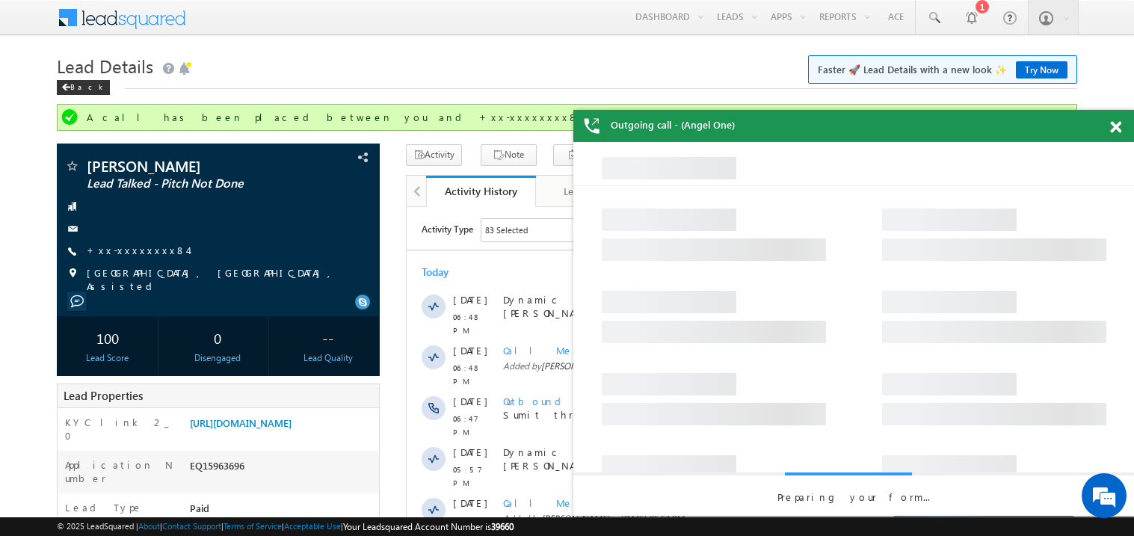
click at [1117, 131] on span at bounding box center [1115, 127] width 11 height 13
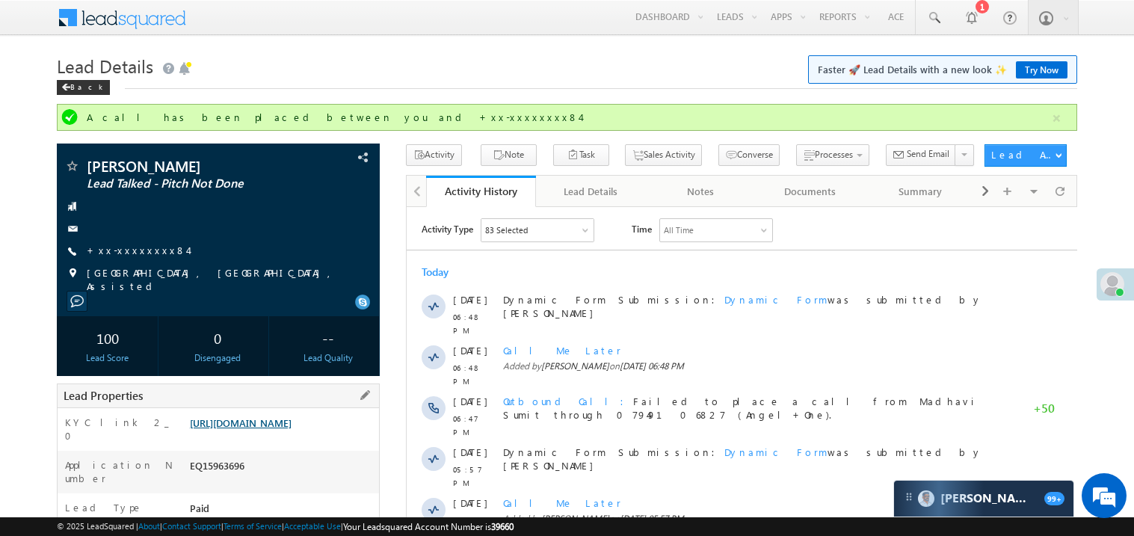
click at [286, 425] on link "https://angelbroking1-pk3em7sa.customui-test.leadsquared.com?leadId=120cd3bd-58…" at bounding box center [241, 423] width 102 height 13
click at [129, 252] on link "+xx-xxxxxxxx84" at bounding box center [137, 250] width 101 height 13
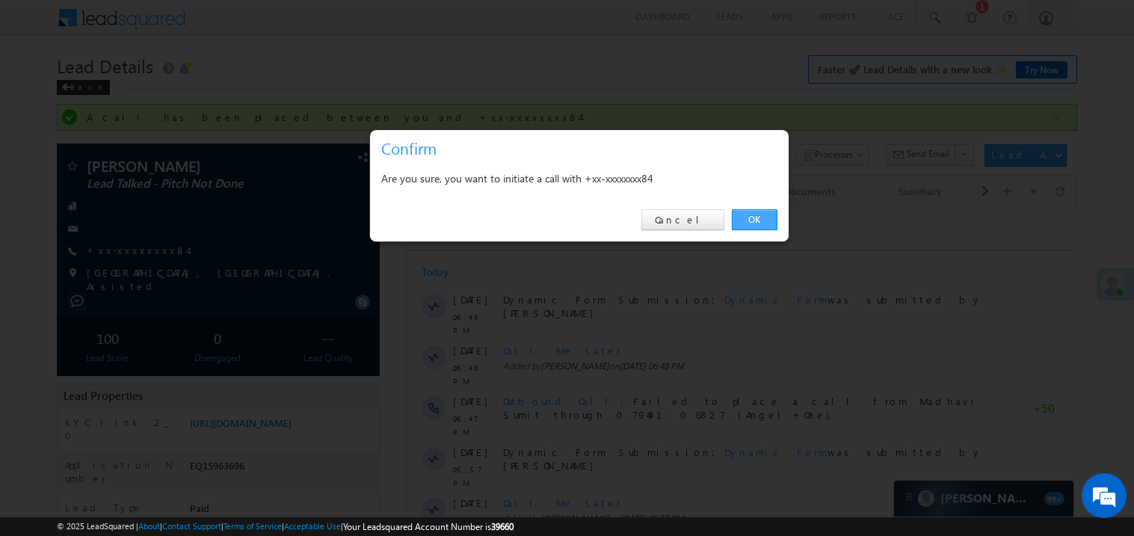
click at [754, 220] on link "OK" at bounding box center [755, 219] width 46 height 21
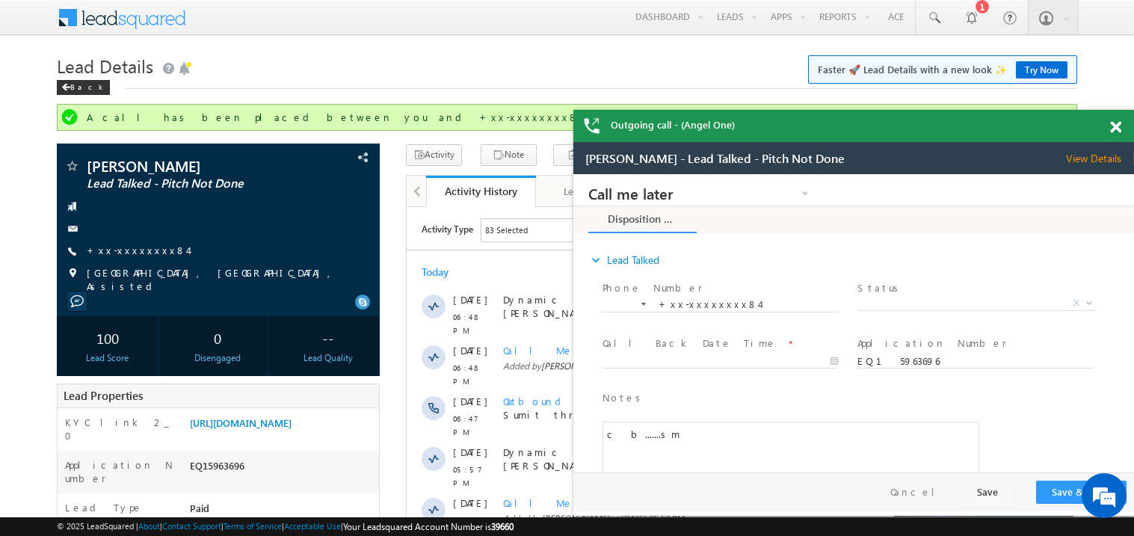
click at [1117, 122] on span at bounding box center [1115, 127] width 11 height 13
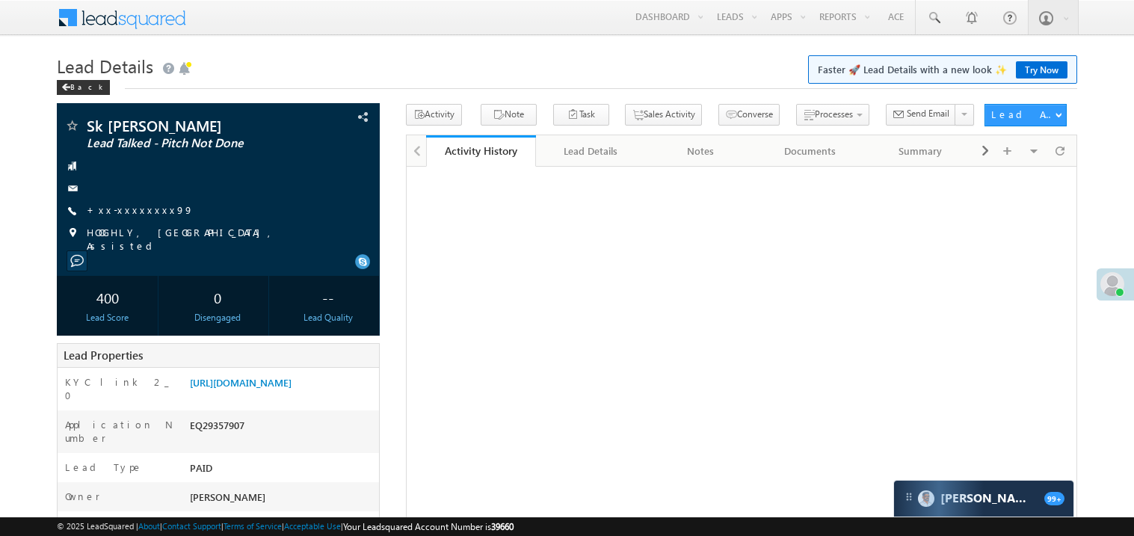
click at [136, 217] on span "+xx-xxxxxxxx99" at bounding box center [140, 210] width 107 height 15
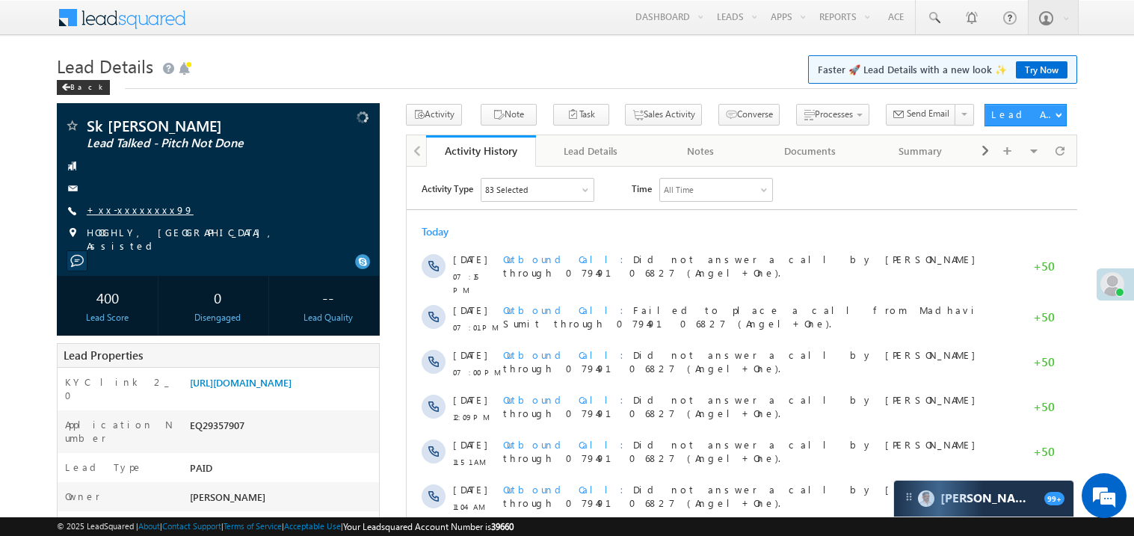
click at [147, 209] on link "+xx-xxxxxxxx99" at bounding box center [140, 209] width 107 height 13
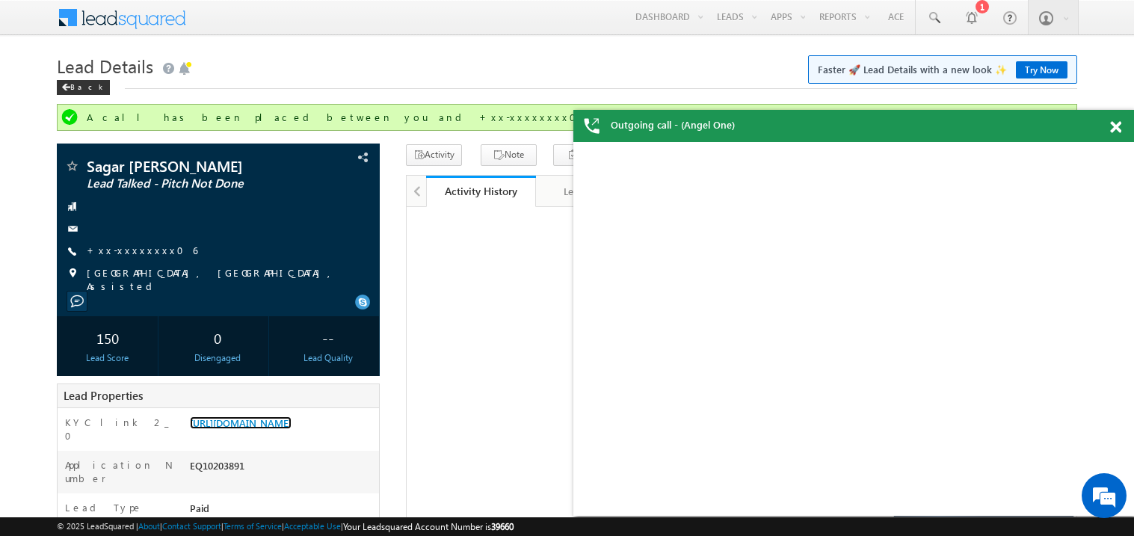
click at [1119, 127] on span at bounding box center [1115, 127] width 11 height 13
click at [1115, 127] on span at bounding box center [1115, 127] width 11 height 13
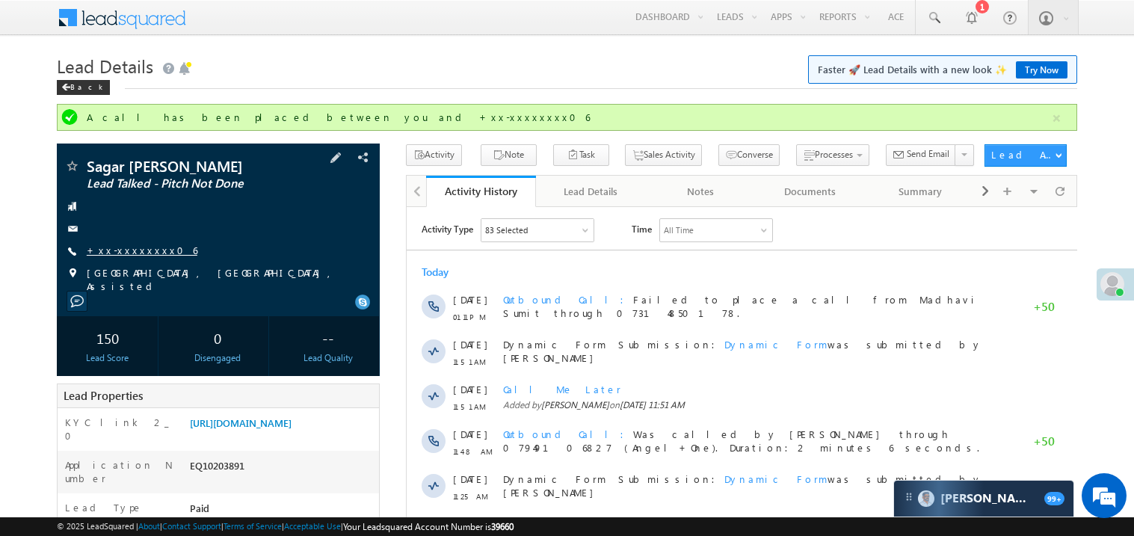
click at [132, 253] on link "+xx-xxxxxxxx06" at bounding box center [142, 250] width 111 height 13
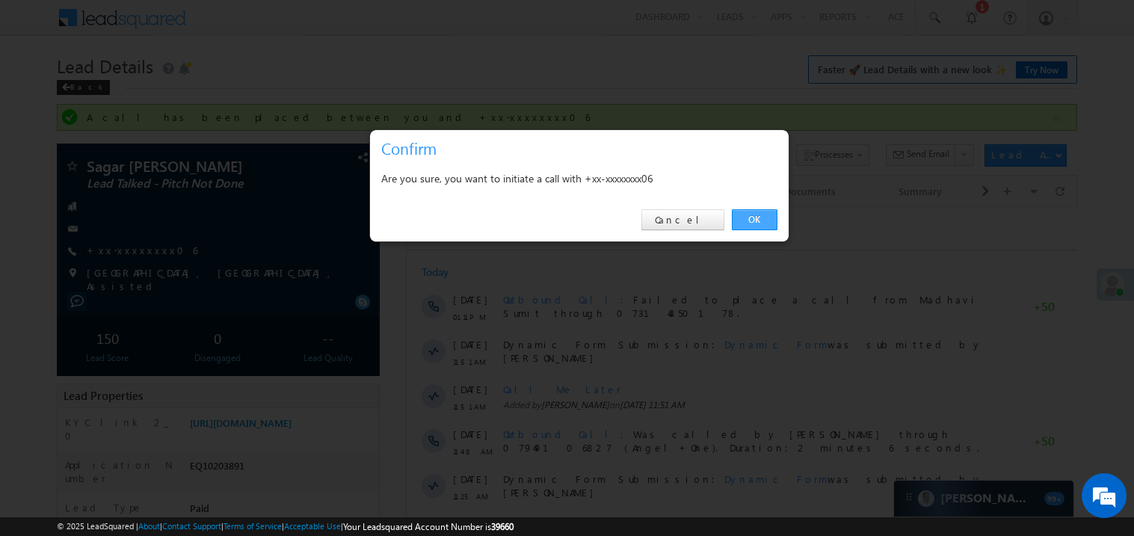
click at [748, 220] on link "OK" at bounding box center [755, 219] width 46 height 21
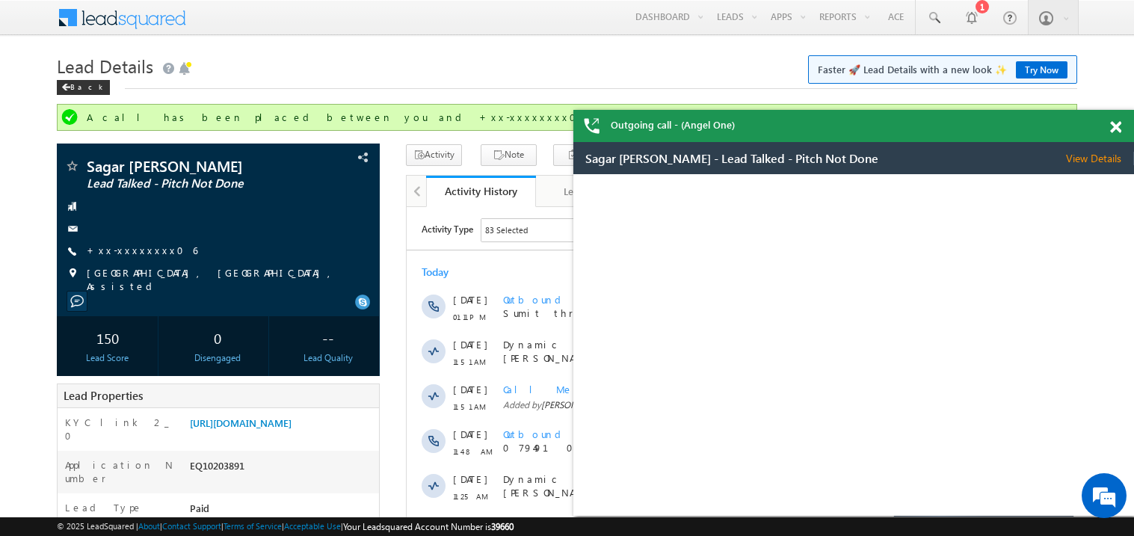
click at [1113, 122] on span at bounding box center [1115, 127] width 11 height 13
click at [1116, 128] on span at bounding box center [1115, 127] width 11 height 13
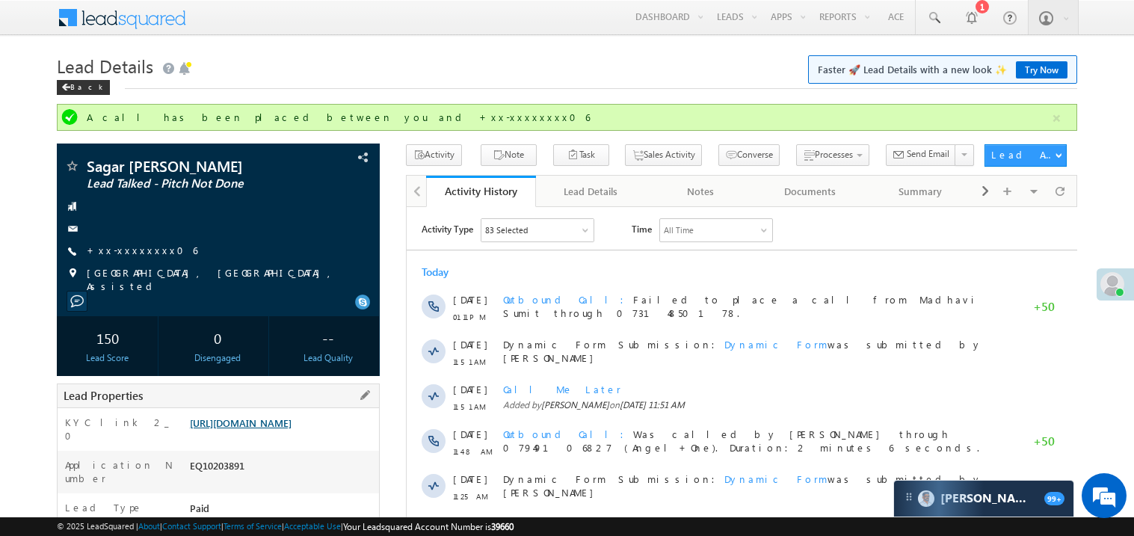
click at [292, 429] on link "https://angelbroking1-pk3em7sa.customui-test.leadsquared.com?leadId=0a4867a3-f9…" at bounding box center [241, 423] width 102 height 13
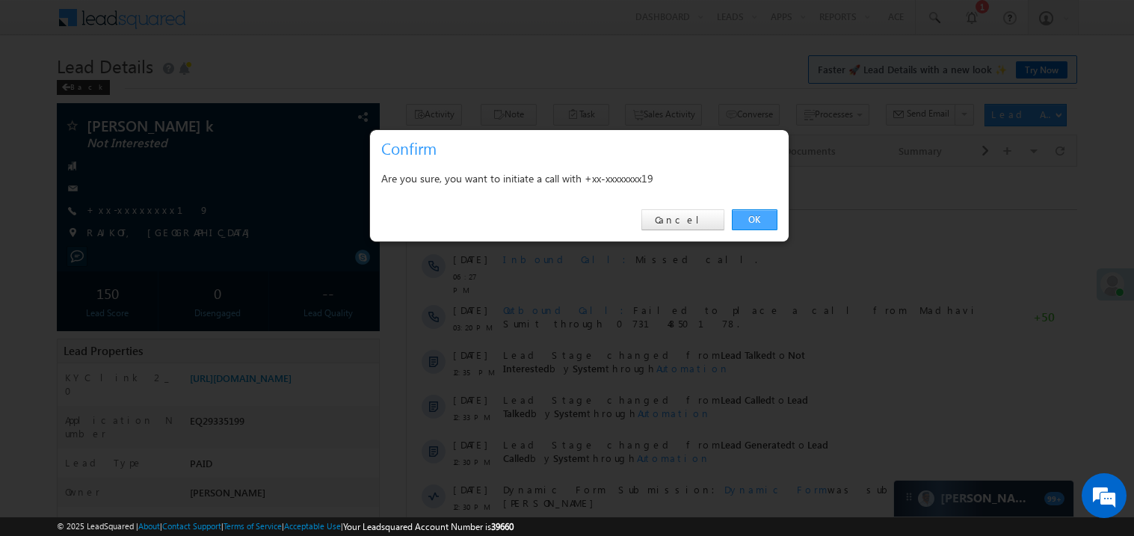
click at [748, 221] on link "OK" at bounding box center [755, 219] width 46 height 21
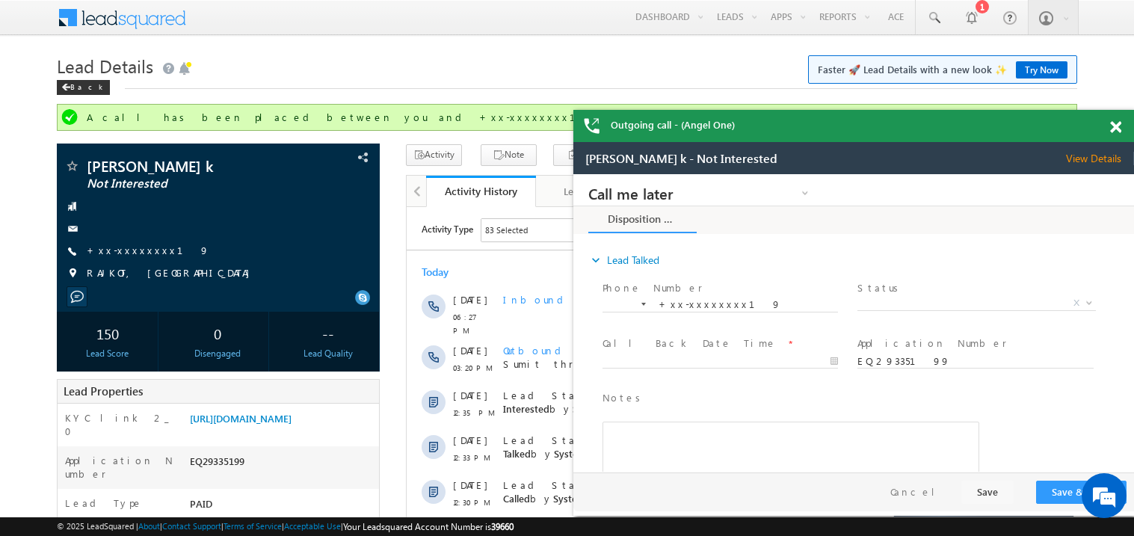
click at [1120, 129] on span at bounding box center [1115, 127] width 11 height 13
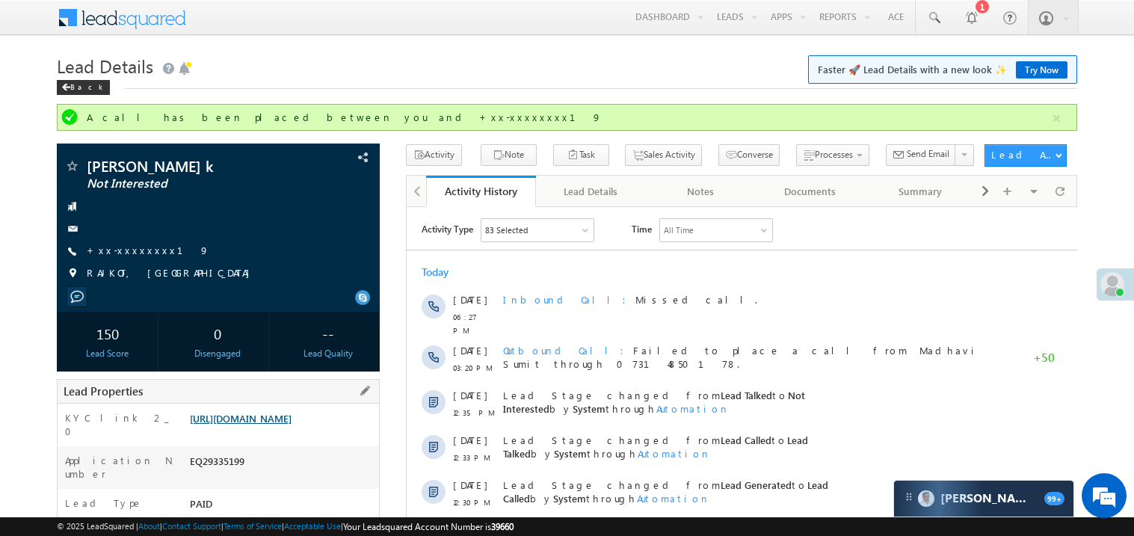
click at [292, 425] on link "https://angelbroking1-pk3em7sa.customui-test.leadsquared.com?leadId=4ac66b91-d4…" at bounding box center [241, 418] width 102 height 13
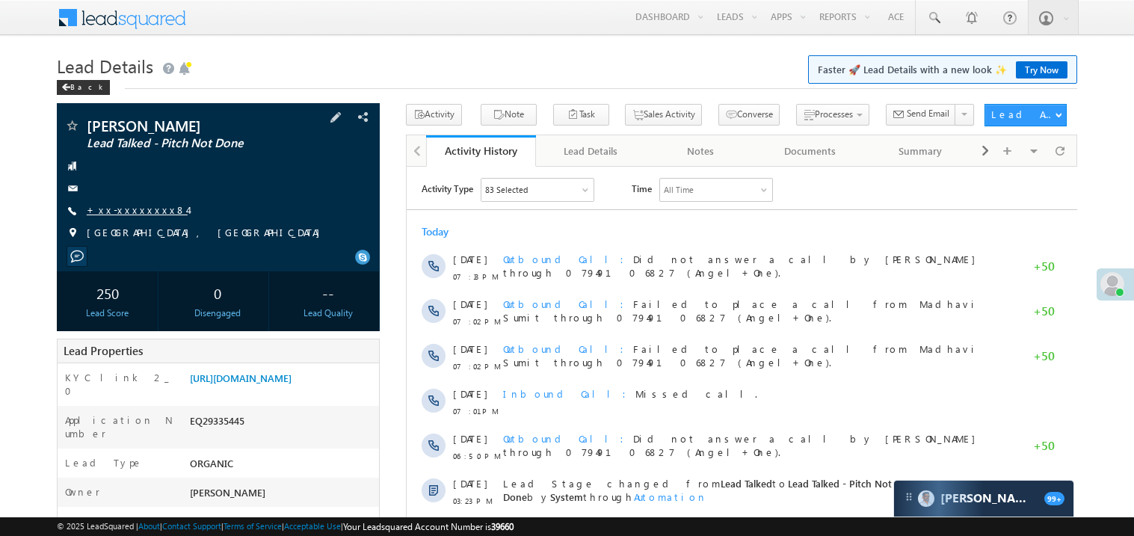
click at [133, 207] on link "+xx-xxxxxxxx84" at bounding box center [137, 209] width 101 height 13
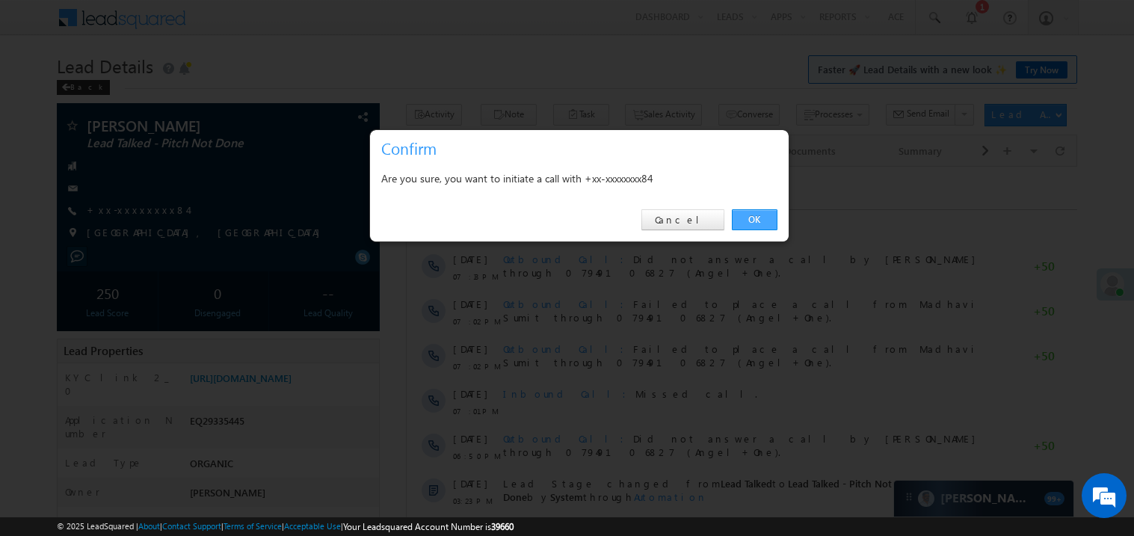
click at [760, 218] on link "OK" at bounding box center [755, 219] width 46 height 21
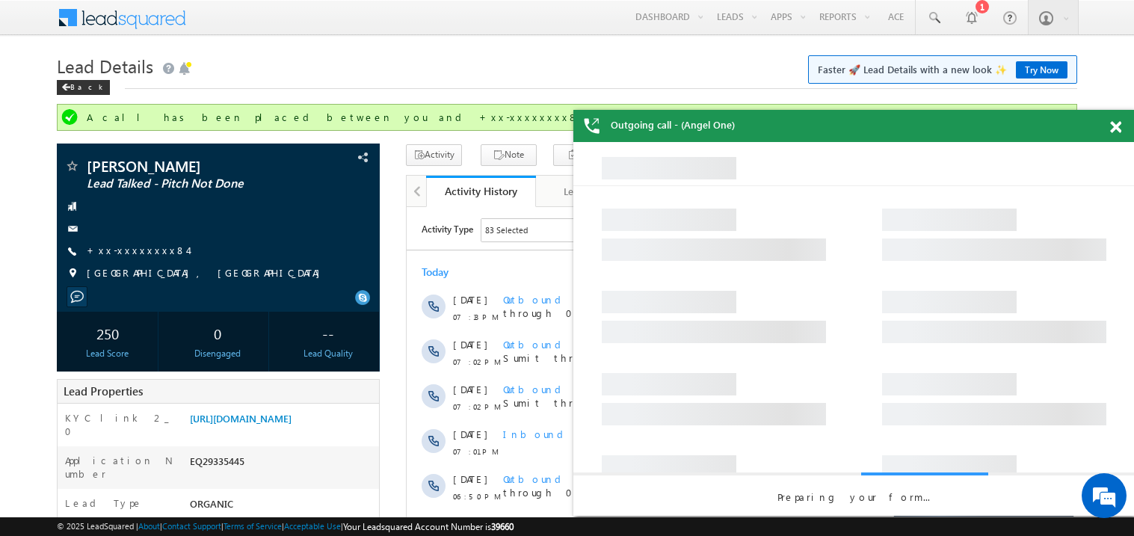
click at [1119, 130] on span at bounding box center [1115, 127] width 11 height 13
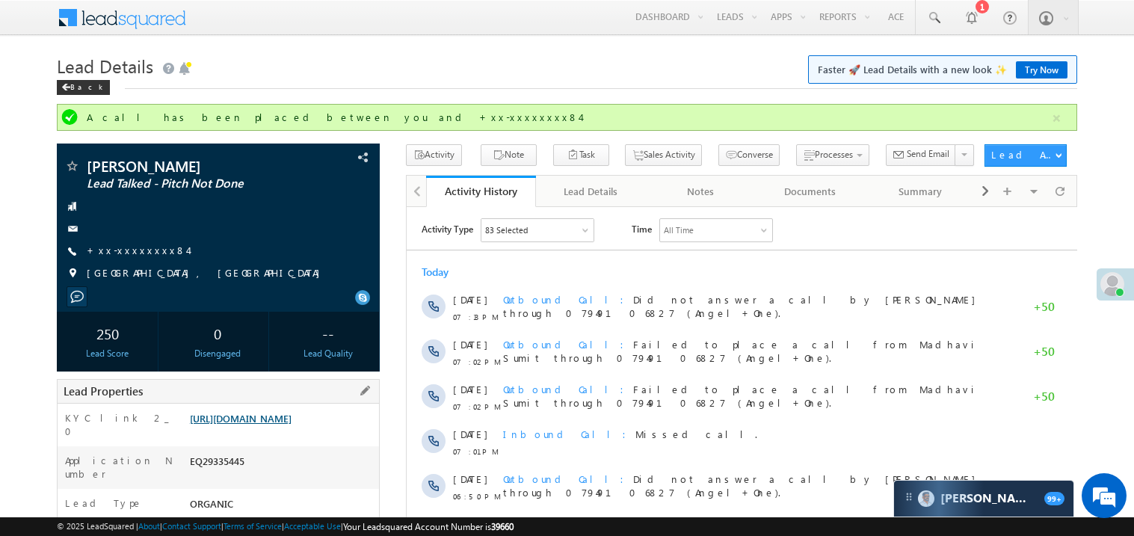
click at [292, 425] on link "[URL][DOMAIN_NAME]" at bounding box center [241, 418] width 102 height 13
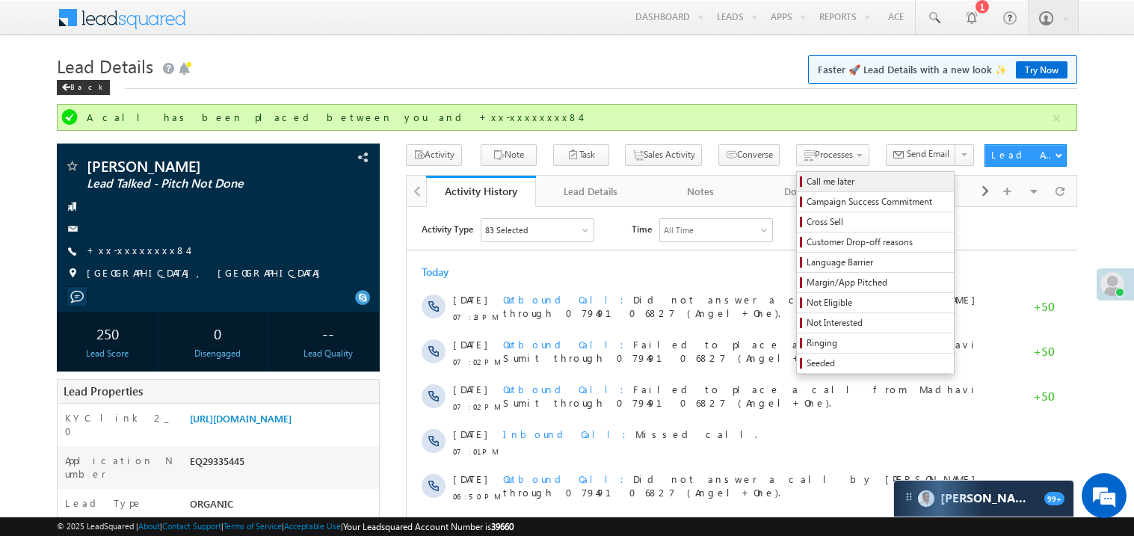
click at [807, 182] on span "Call me later" at bounding box center [878, 181] width 142 height 13
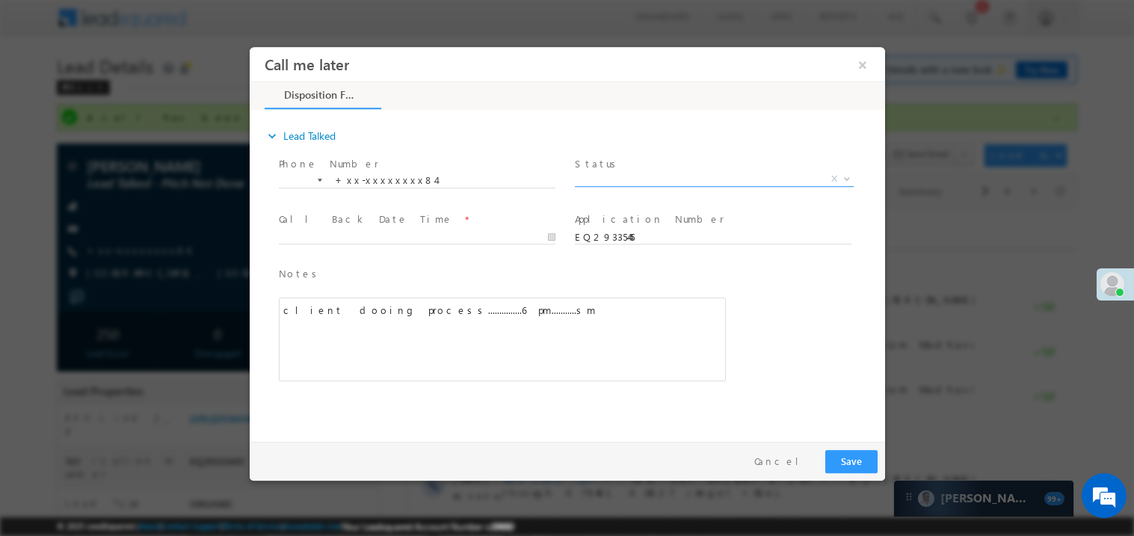
click at [642, 173] on span "X" at bounding box center [713, 178] width 279 height 15
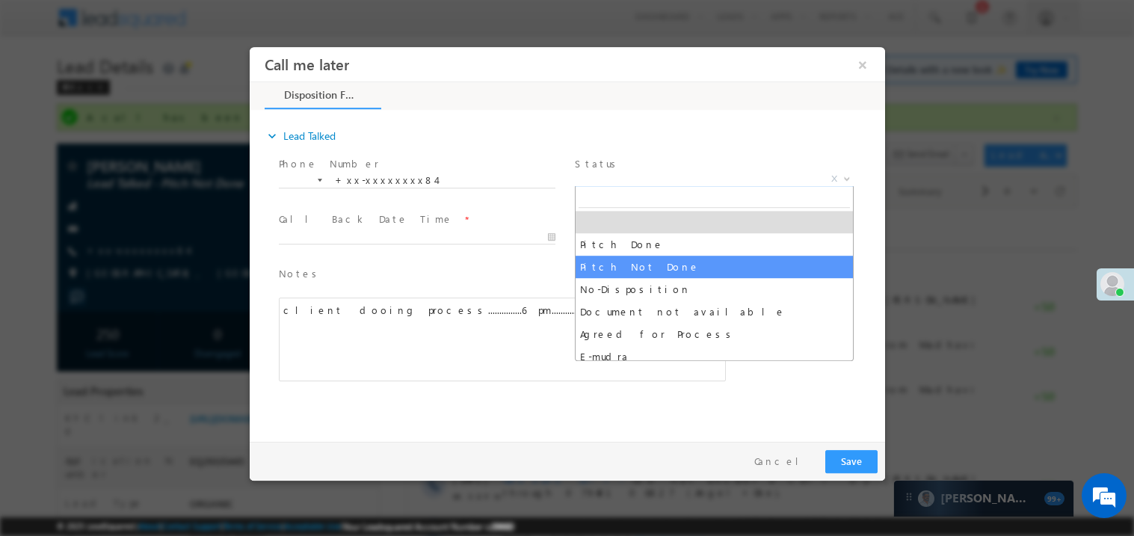
select select "Pitch Not Done"
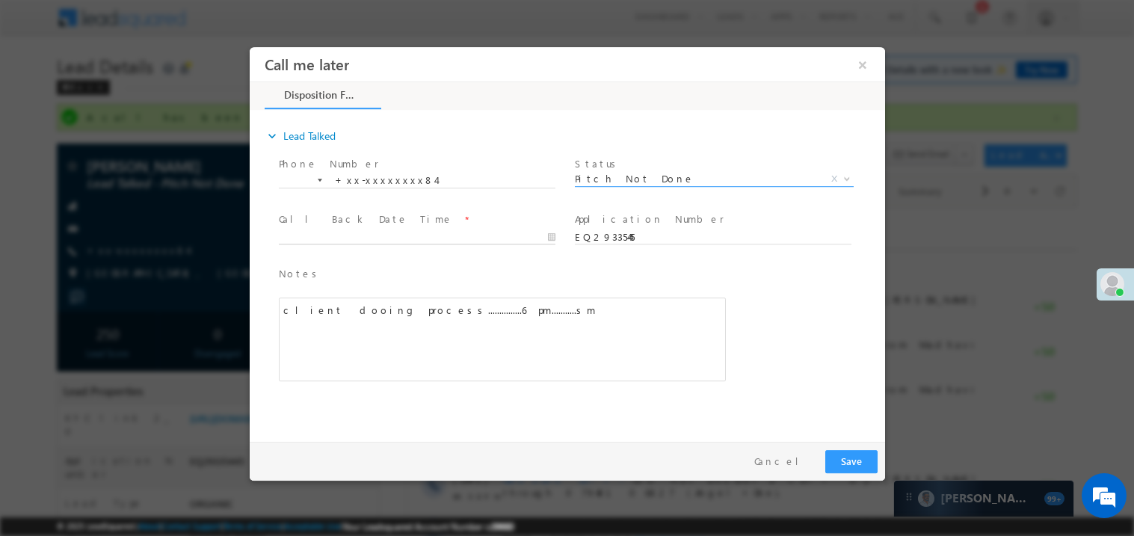
click at [320, 241] on body "Call me later ×" at bounding box center [567, 240] width 636 height 388
type input "09/22/25 8:17 PM"
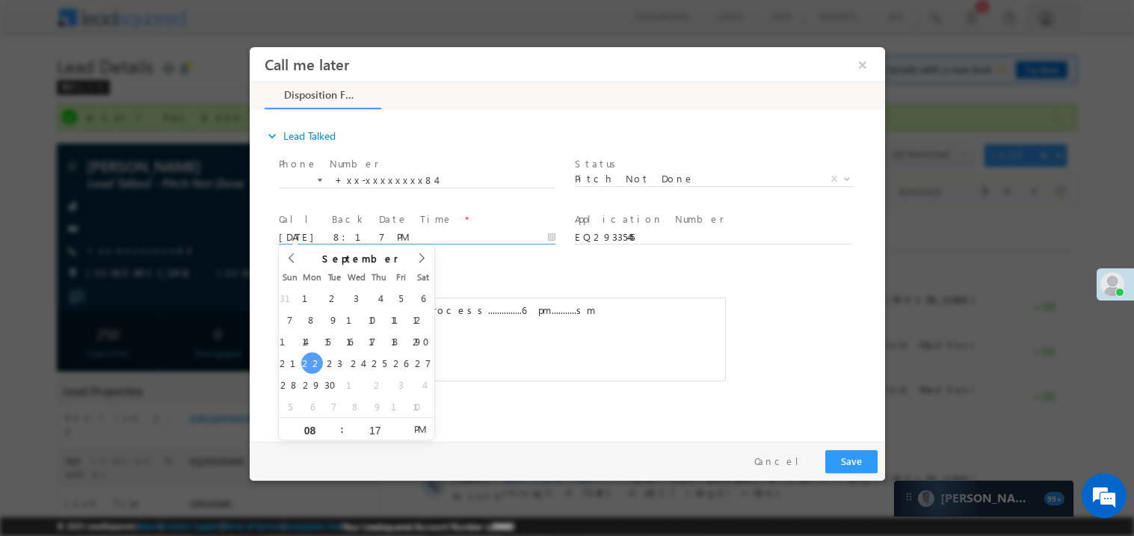
click at [585, 314] on div "client dooing process...............6 pm...........sm" at bounding box center [501, 339] width 447 height 84
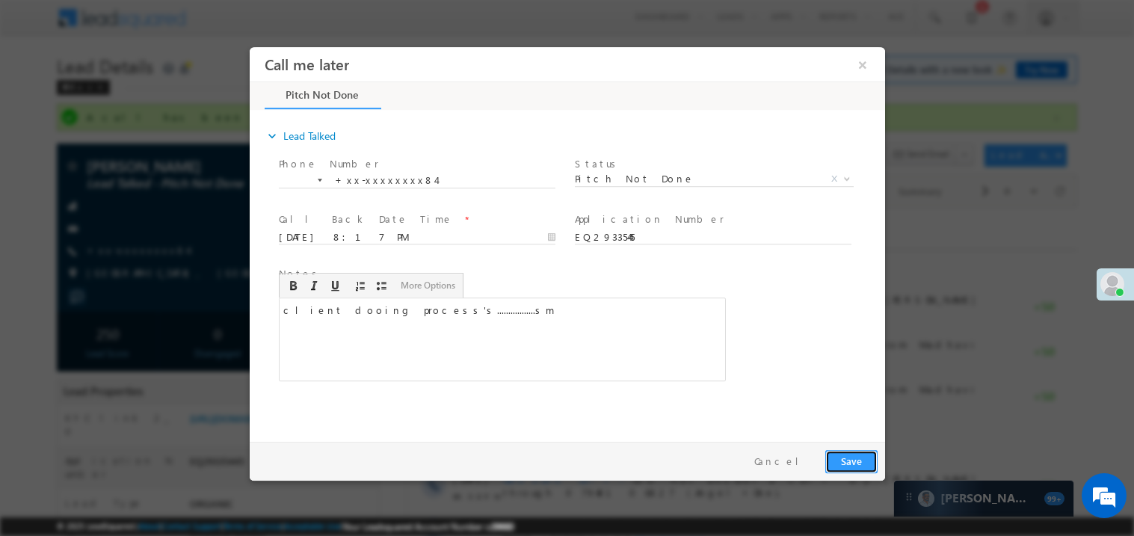
click at [854, 460] on button "Save" at bounding box center [851, 460] width 52 height 23
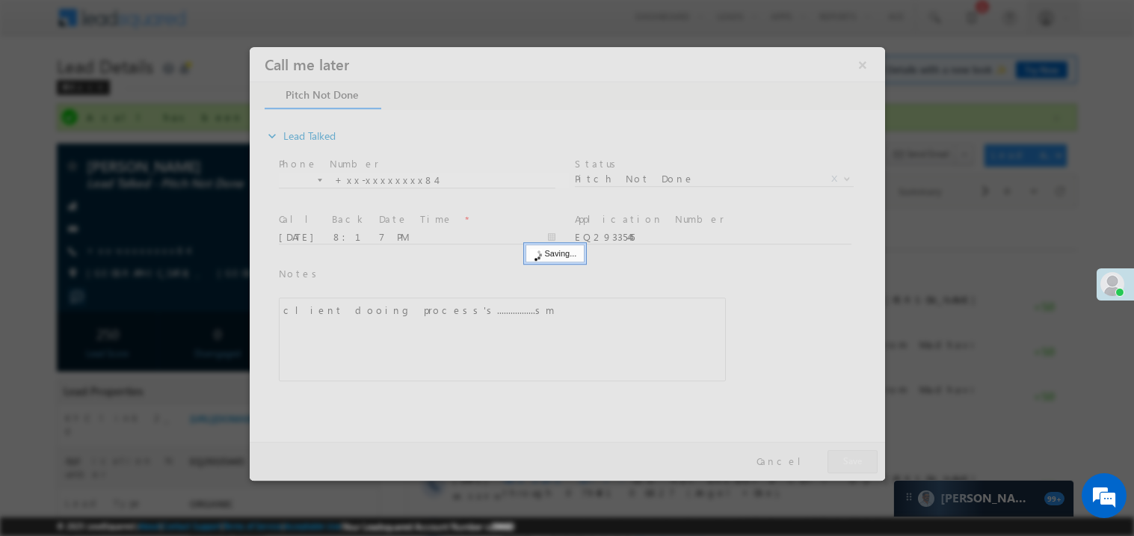
click at [854, 460] on div at bounding box center [567, 263] width 636 height 434
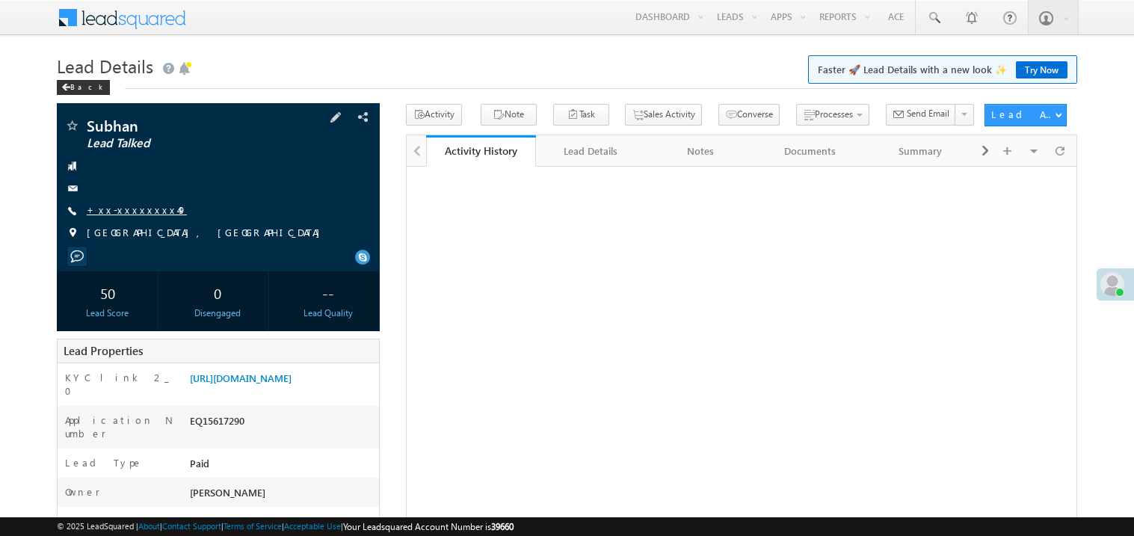
click at [132, 214] on link "+xx-xxxxxxxx49" at bounding box center [137, 209] width 100 height 13
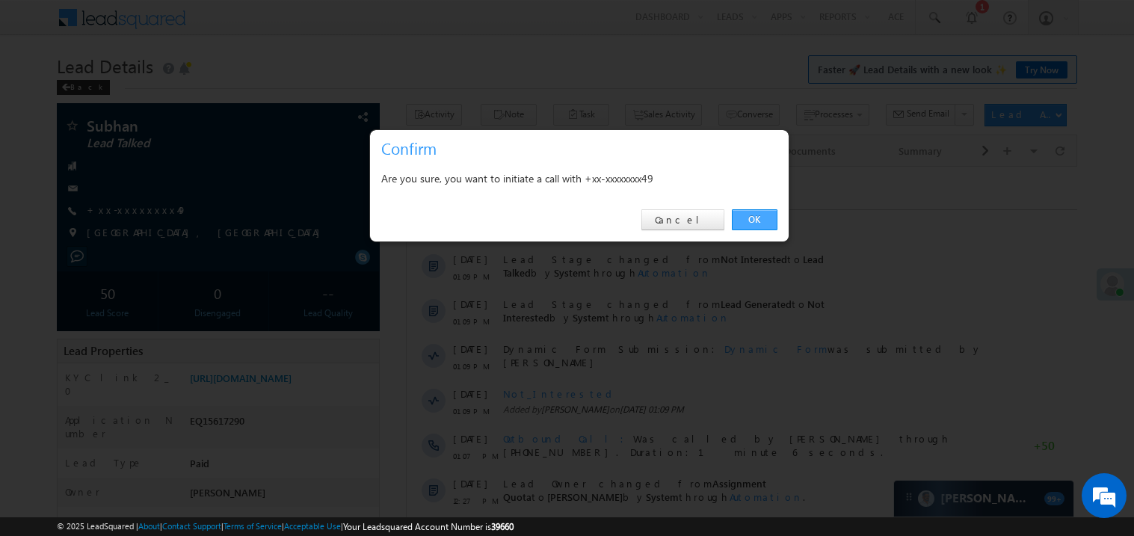
click at [755, 215] on link "OK" at bounding box center [755, 219] width 46 height 21
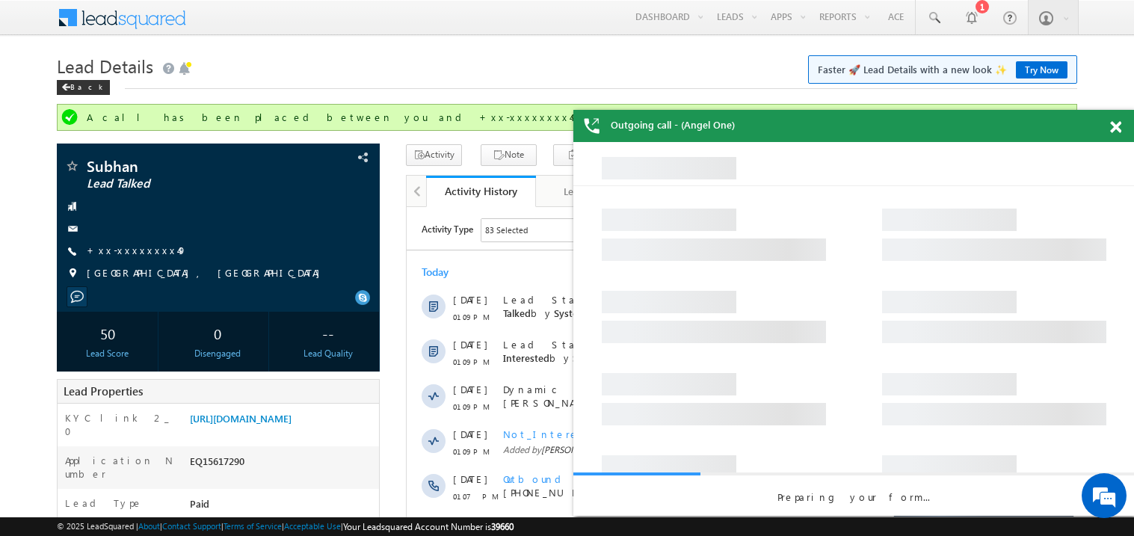
click at [1112, 129] on span at bounding box center [1115, 127] width 11 height 13
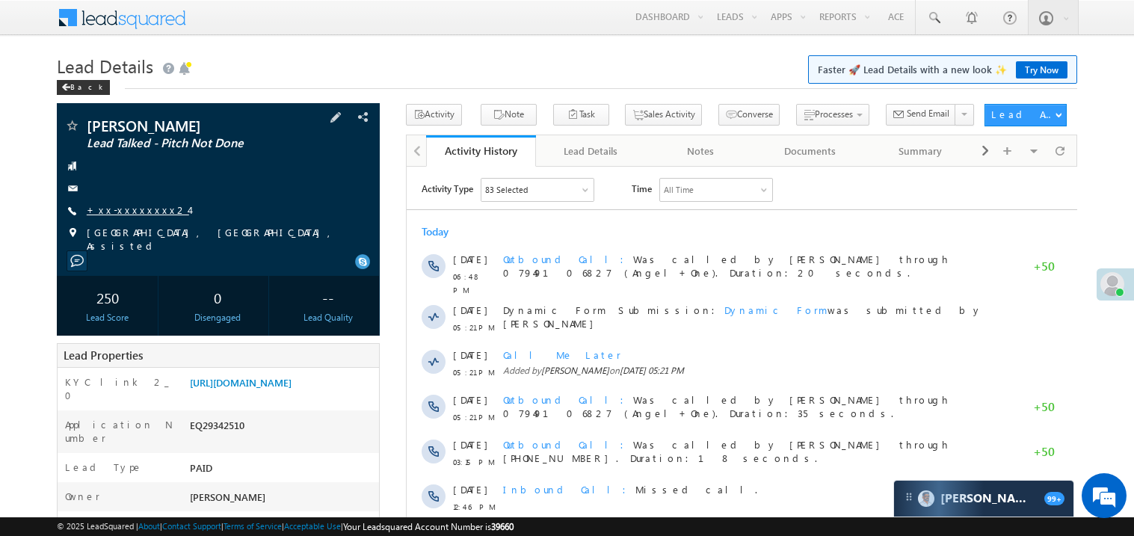
click at [133, 209] on link "+xx-xxxxxxxx24" at bounding box center [138, 209] width 102 height 13
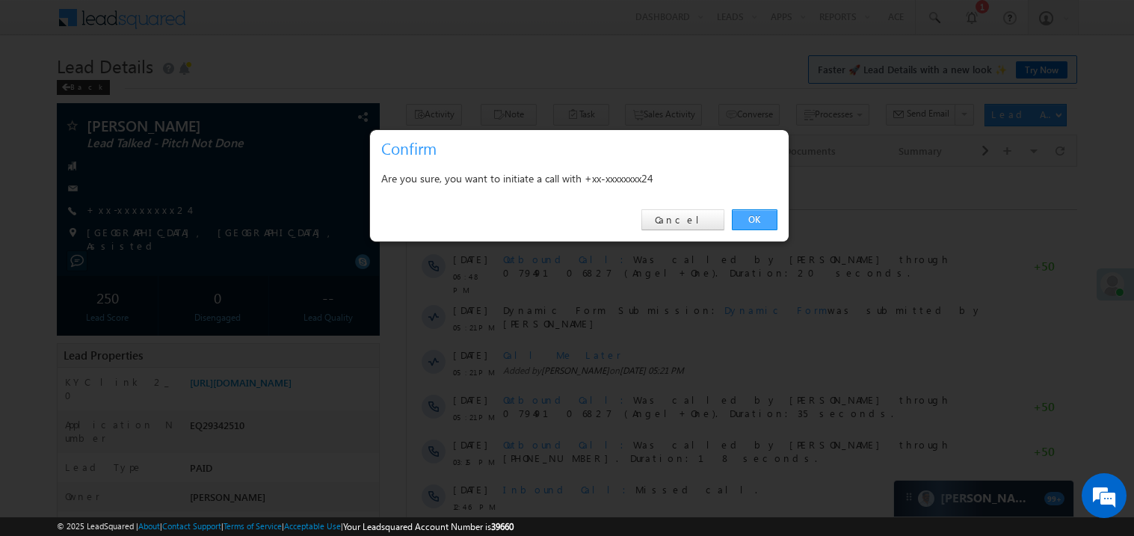
click at [746, 220] on link "OK" at bounding box center [755, 219] width 46 height 21
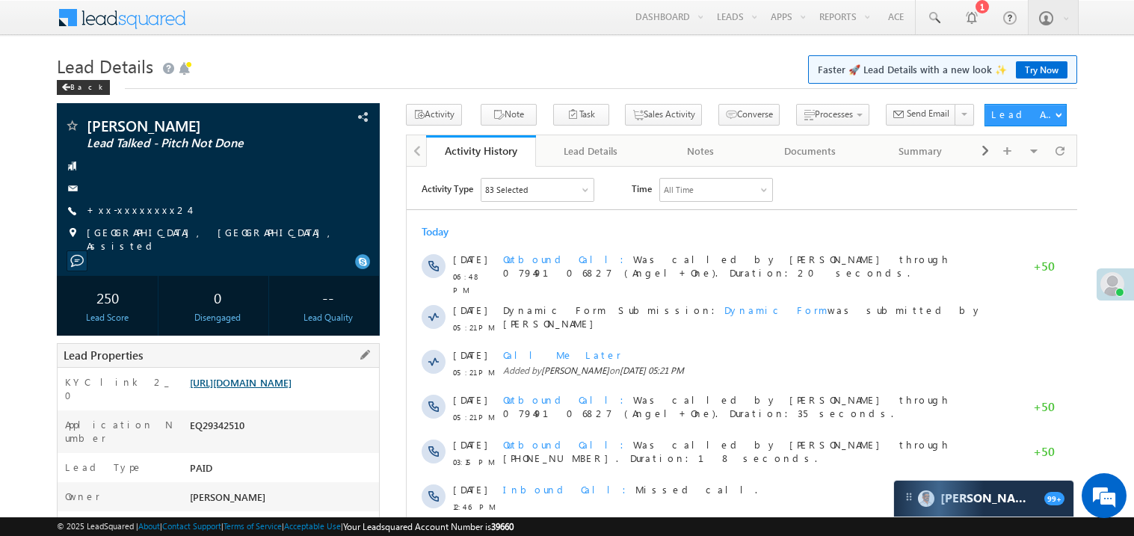
click at [284, 381] on link "[URL][DOMAIN_NAME]" at bounding box center [241, 382] width 102 height 13
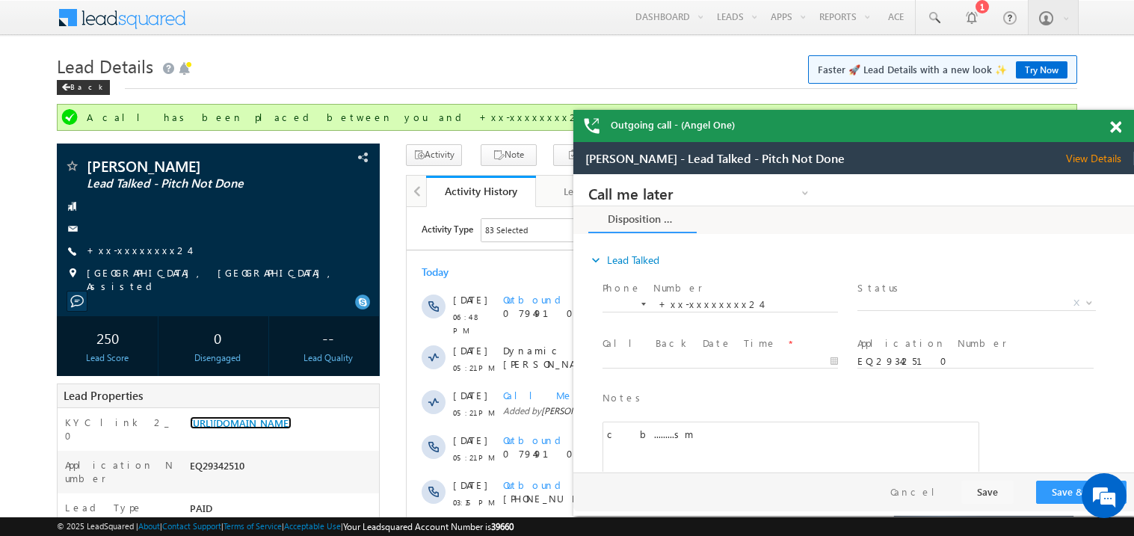
click at [1115, 121] on span at bounding box center [1115, 127] width 11 height 13
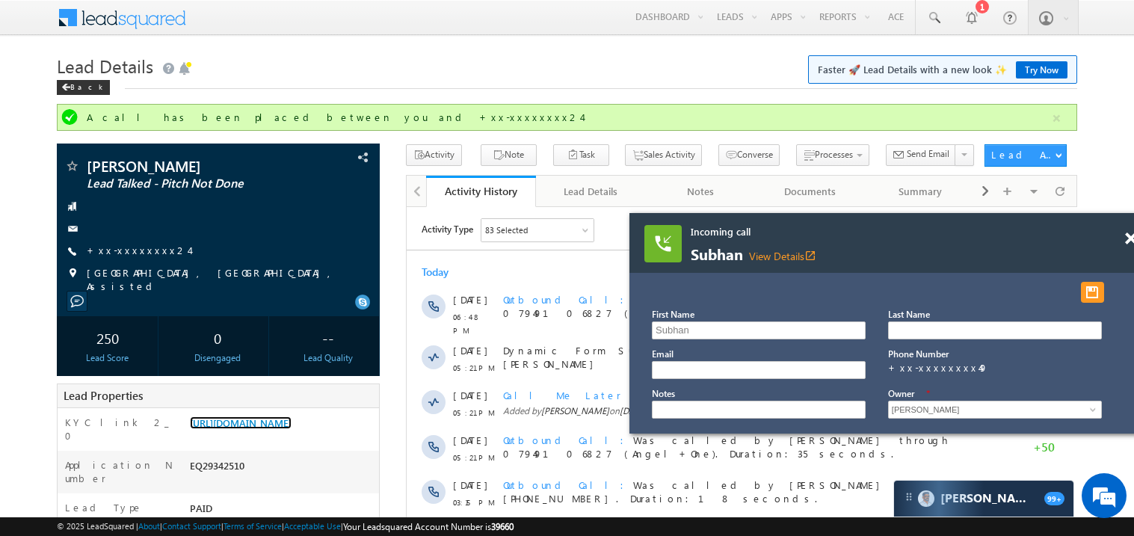
drag, startPoint x: 906, startPoint y: 249, endPoint x: 894, endPoint y: 249, distance: 12.0
click at [894, 249] on span "Subhan View Details open_in_new" at bounding box center [870, 255] width 359 height 16
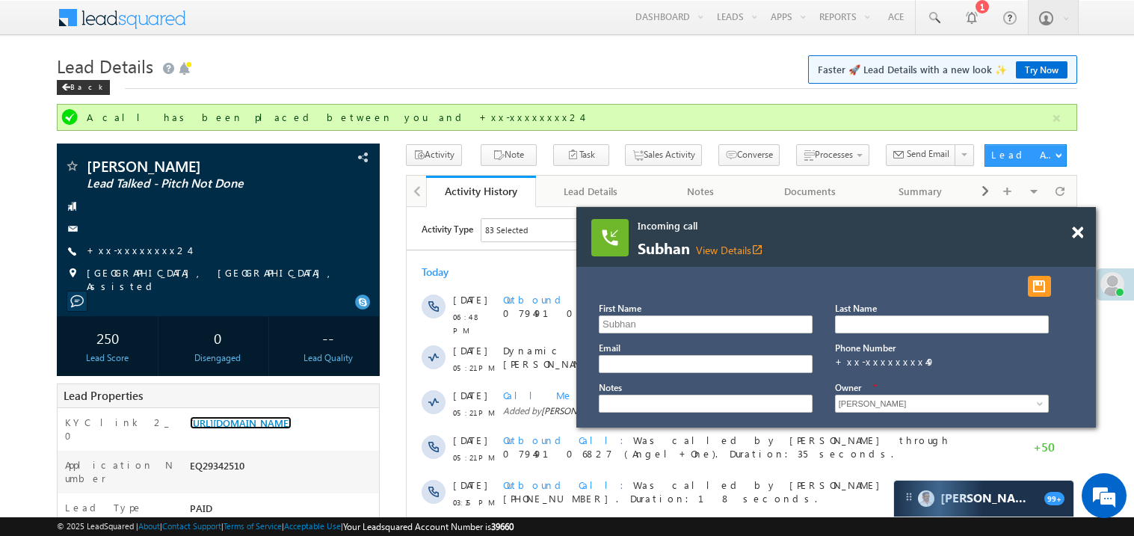
drag, startPoint x: 858, startPoint y: 256, endPoint x: 817, endPoint y: 250, distance: 40.8
click at [817, 250] on span "Subhan View Details open_in_new" at bounding box center [817, 249] width 359 height 16
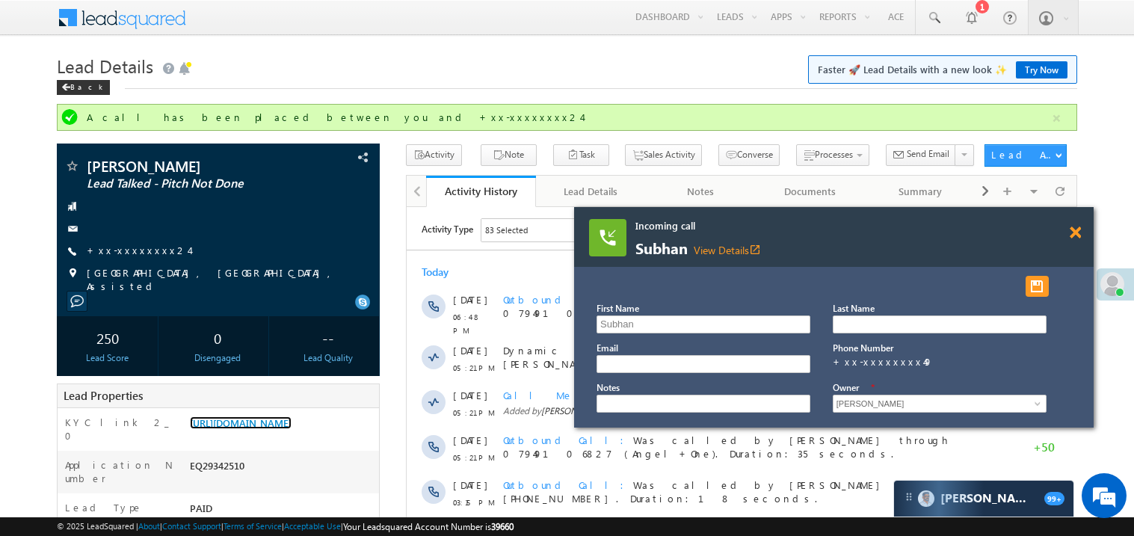
click at [1073, 236] on span at bounding box center [1075, 233] width 11 height 13
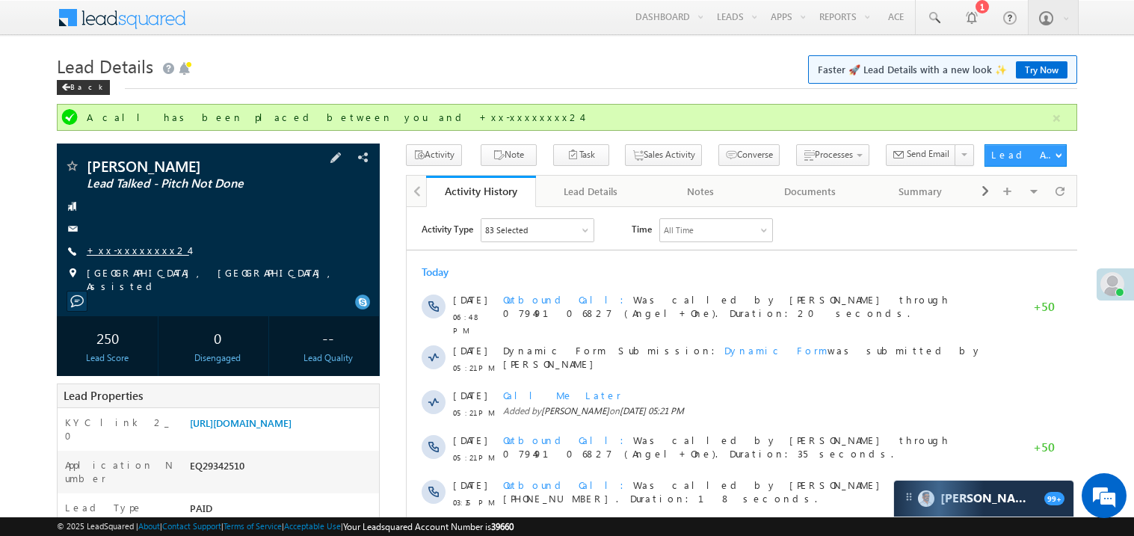
click at [133, 253] on link "+xx-xxxxxxxx24" at bounding box center [138, 250] width 102 height 13
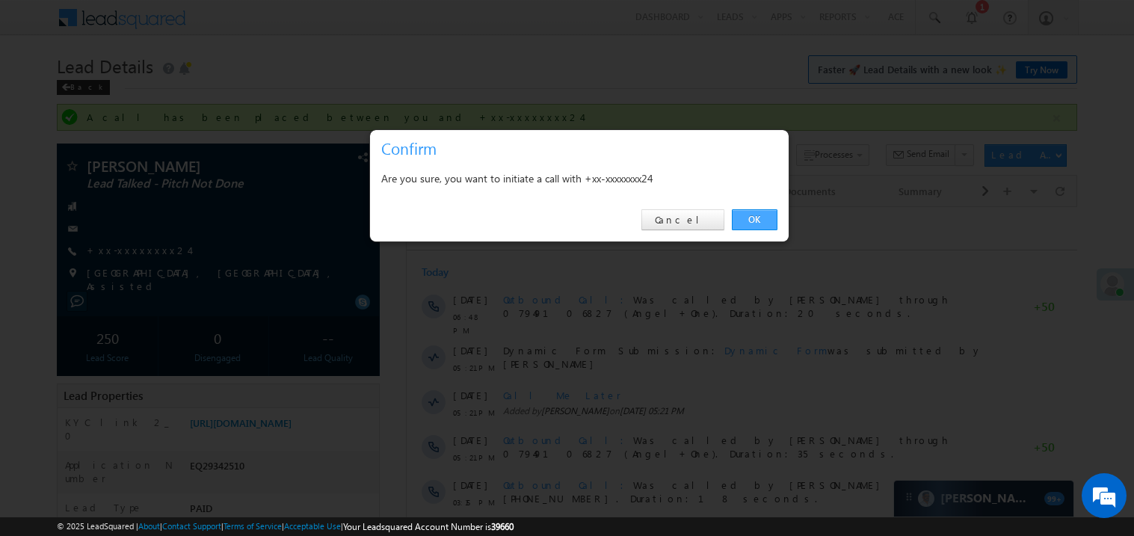
click at [751, 218] on link "OK" at bounding box center [755, 219] width 46 height 21
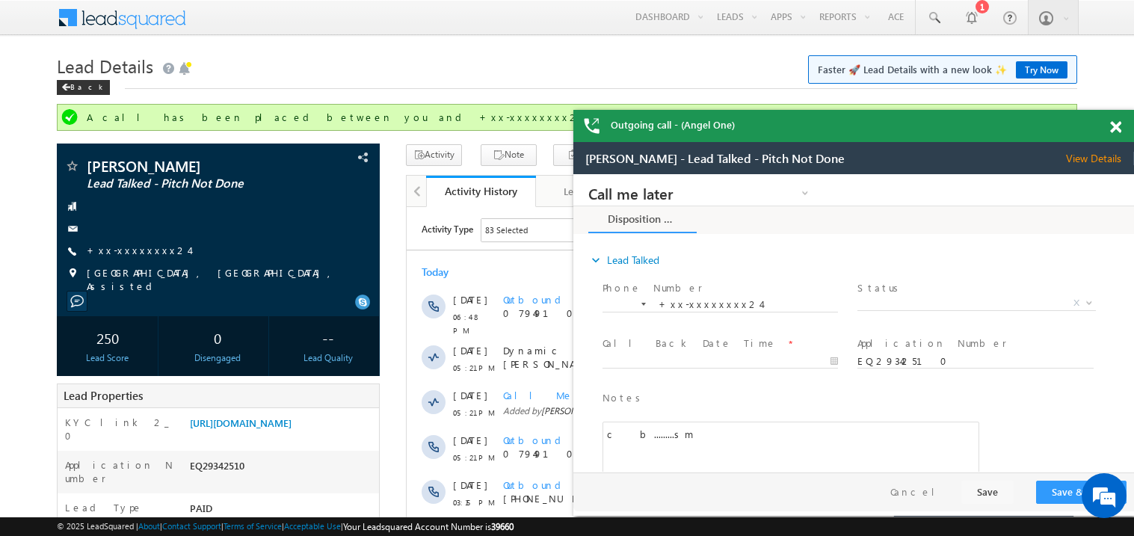
click at [1119, 126] on span at bounding box center [1115, 127] width 11 height 13
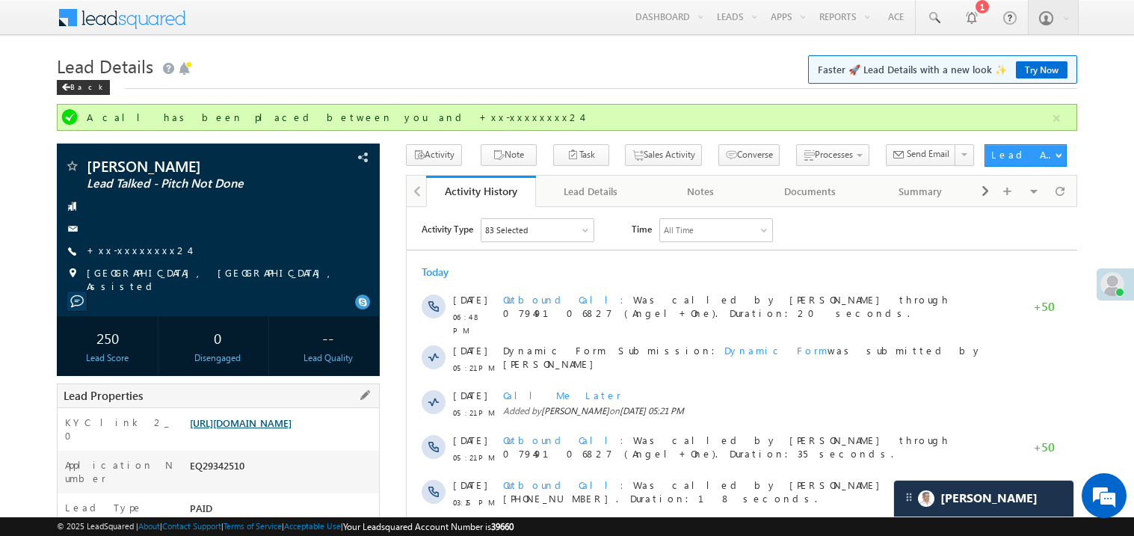
click at [274, 429] on link "https://angelbroking1-pk3em7sa.customui-test.leadsquared.com?leadId=813c6e08-aa…" at bounding box center [241, 423] width 102 height 13
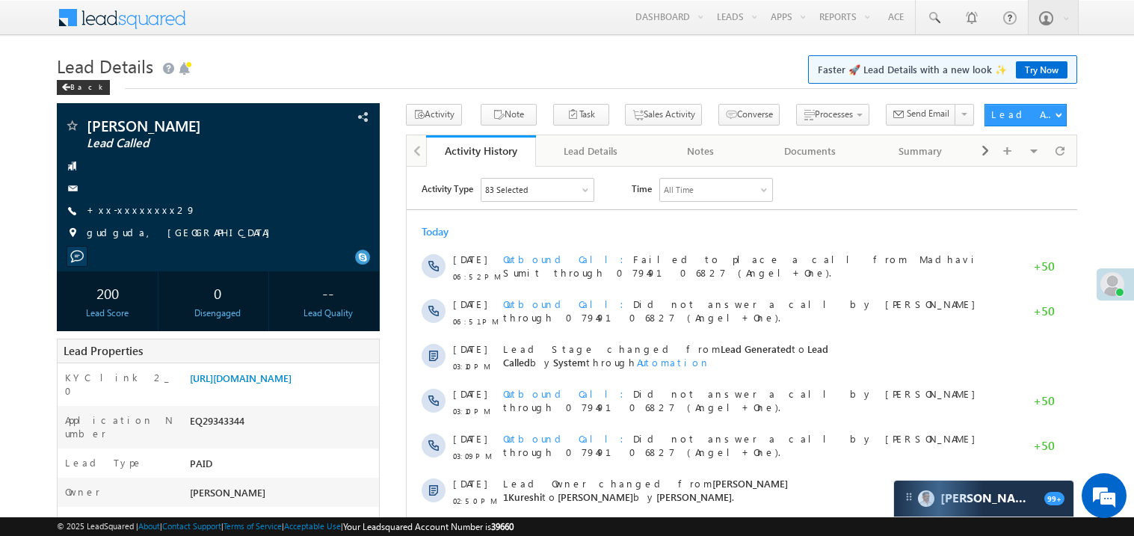
click at [131, 212] on link "+xx-xxxxxxxx29" at bounding box center [141, 209] width 109 height 13
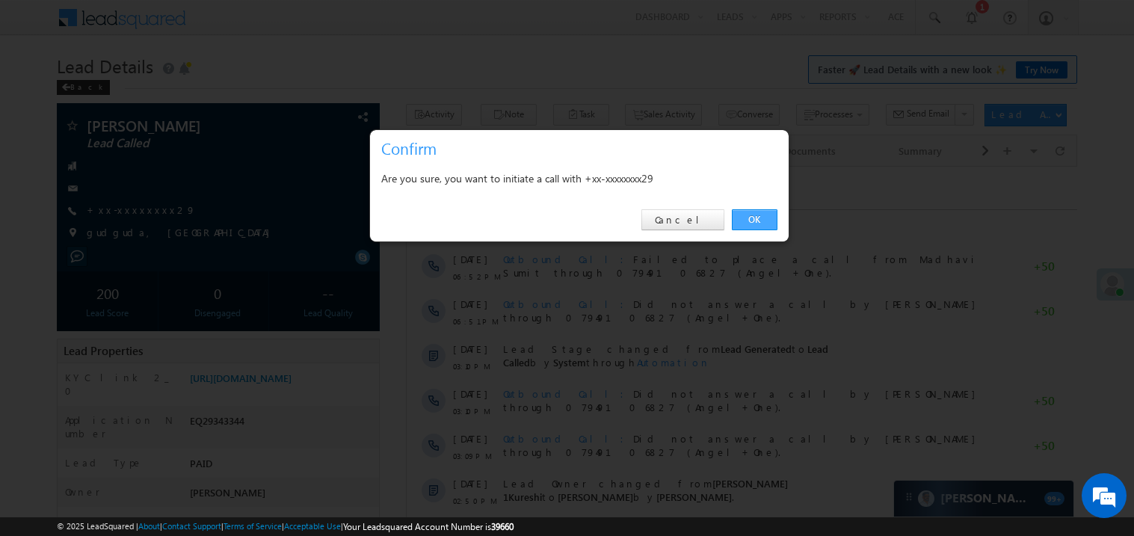
click at [761, 216] on link "OK" at bounding box center [755, 219] width 46 height 21
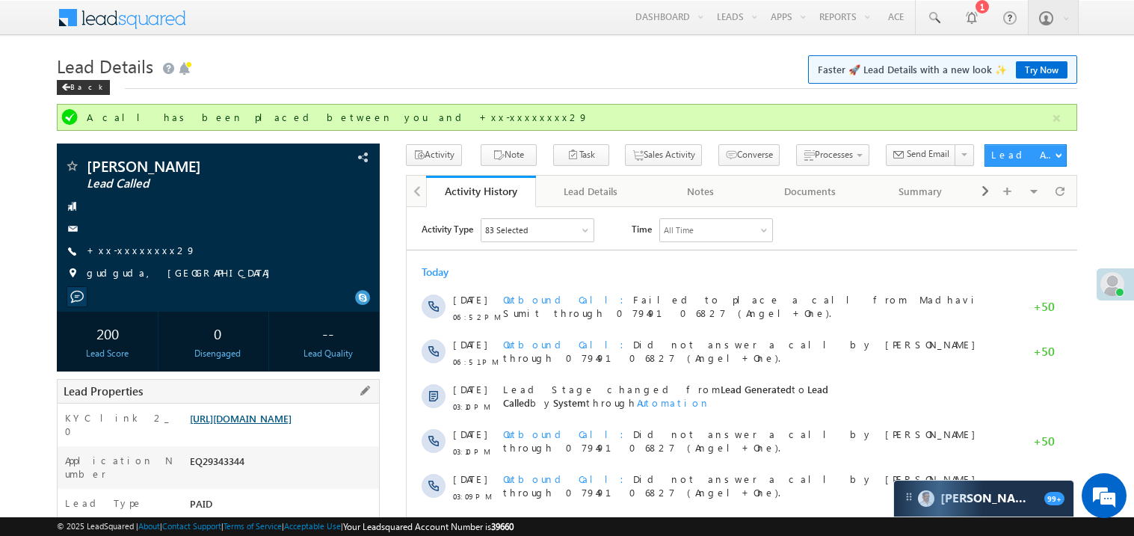
click at [275, 392] on div "Lead Properties" at bounding box center [218, 391] width 323 height 25
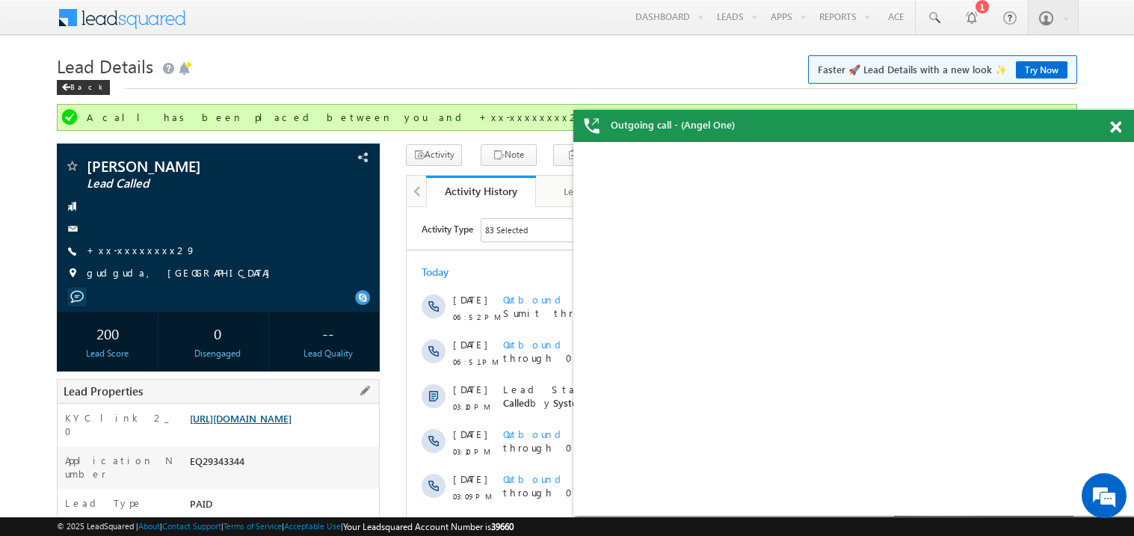
click at [279, 425] on link "https://angelbroking1-pk3em7sa.customui-test.leadsquared.com?leadId=321be195-d1…" at bounding box center [241, 418] width 102 height 13
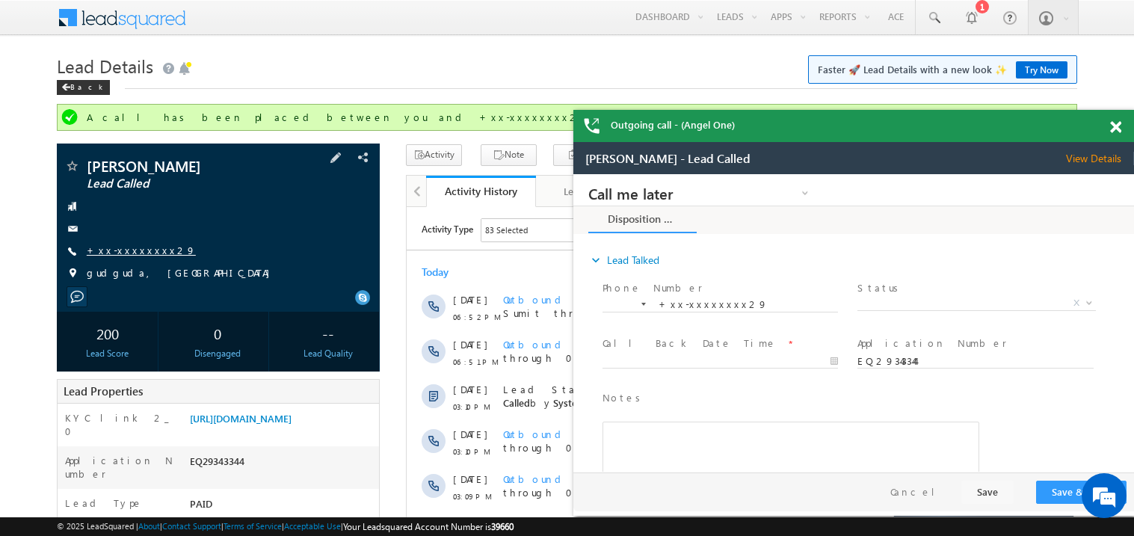
click at [138, 253] on link "+xx-xxxxxxxx29" at bounding box center [141, 250] width 109 height 13
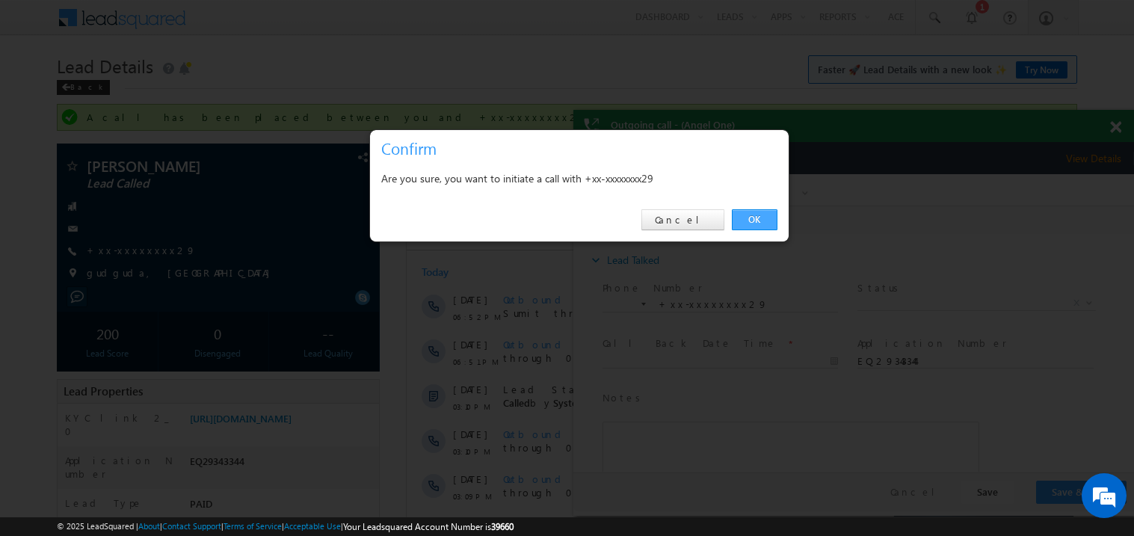
click at [751, 218] on link "OK" at bounding box center [755, 219] width 46 height 21
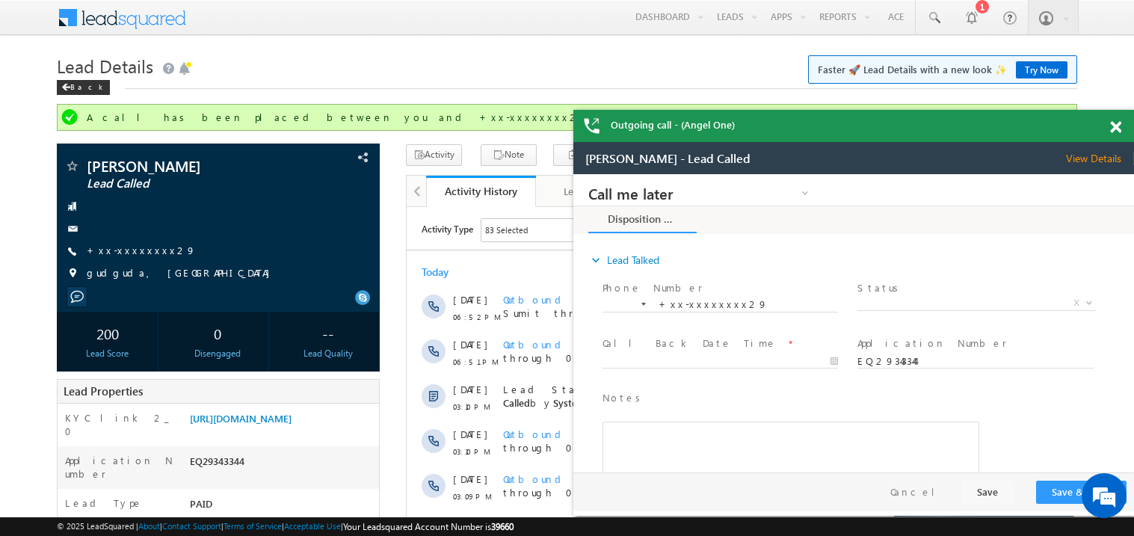
click at [1121, 126] on span at bounding box center [1115, 127] width 11 height 13
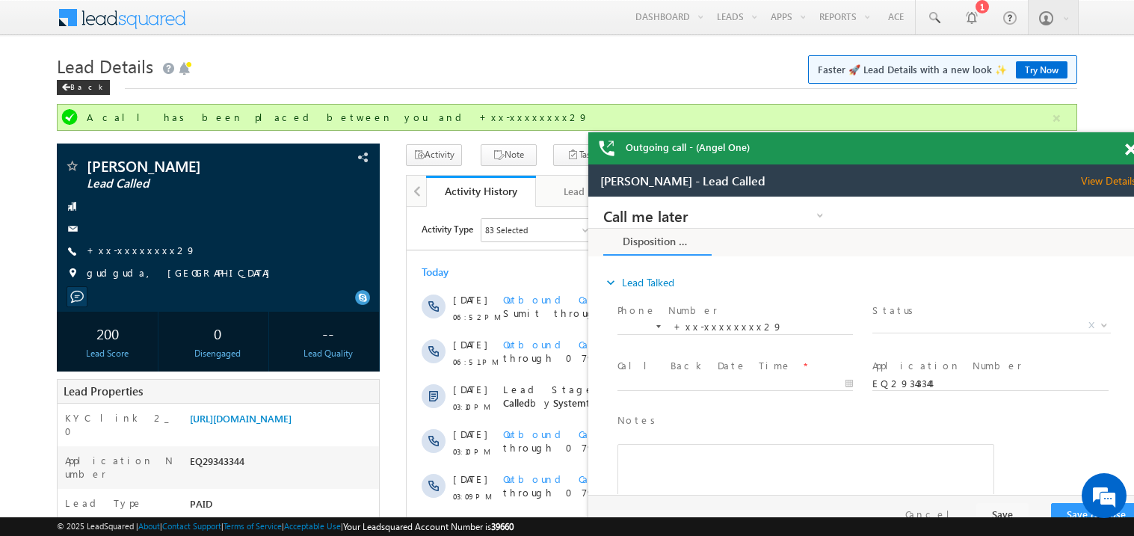
drag, startPoint x: 1066, startPoint y: 155, endPoint x: 965, endPoint y: 125, distance: 105.3
click at [965, 132] on div "Outgoing call - (Angel One)" at bounding box center [868, 148] width 561 height 32
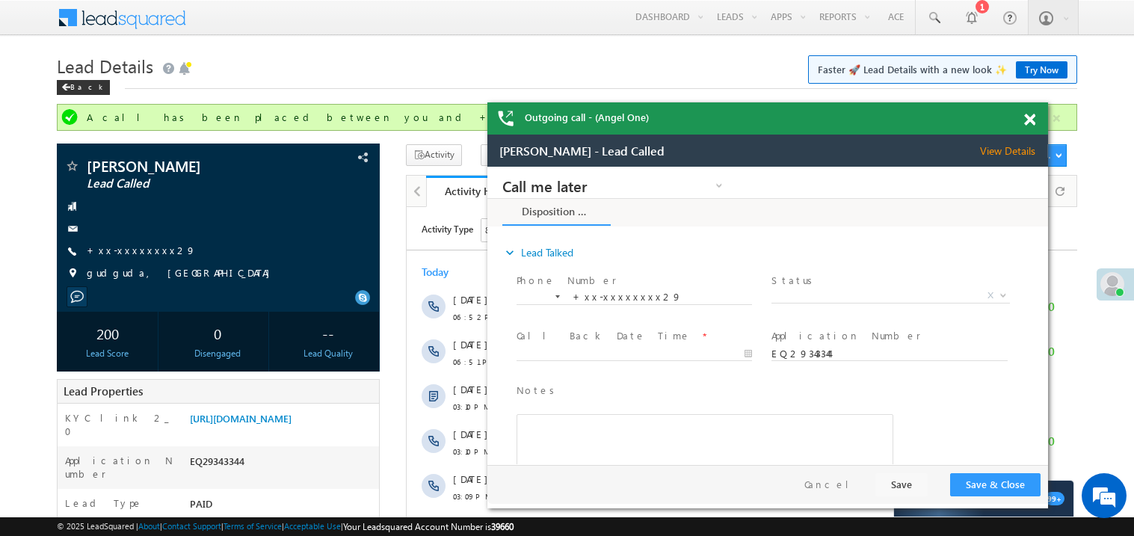
click at [1028, 120] on span at bounding box center [1029, 120] width 11 height 13
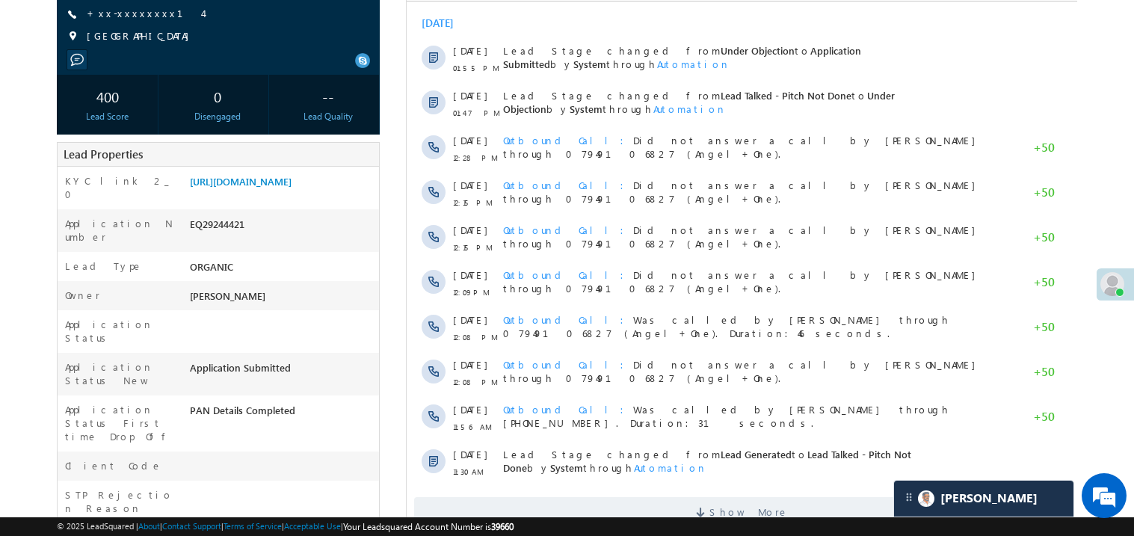
scroll to position [149, 0]
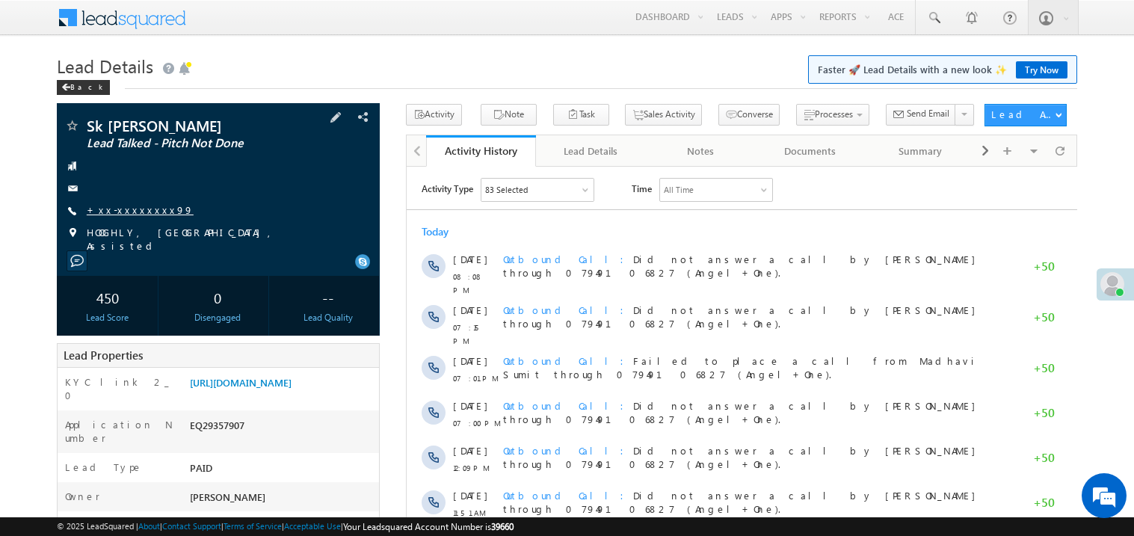
click at [132, 204] on link "+xx-xxxxxxxx99" at bounding box center [140, 209] width 107 height 13
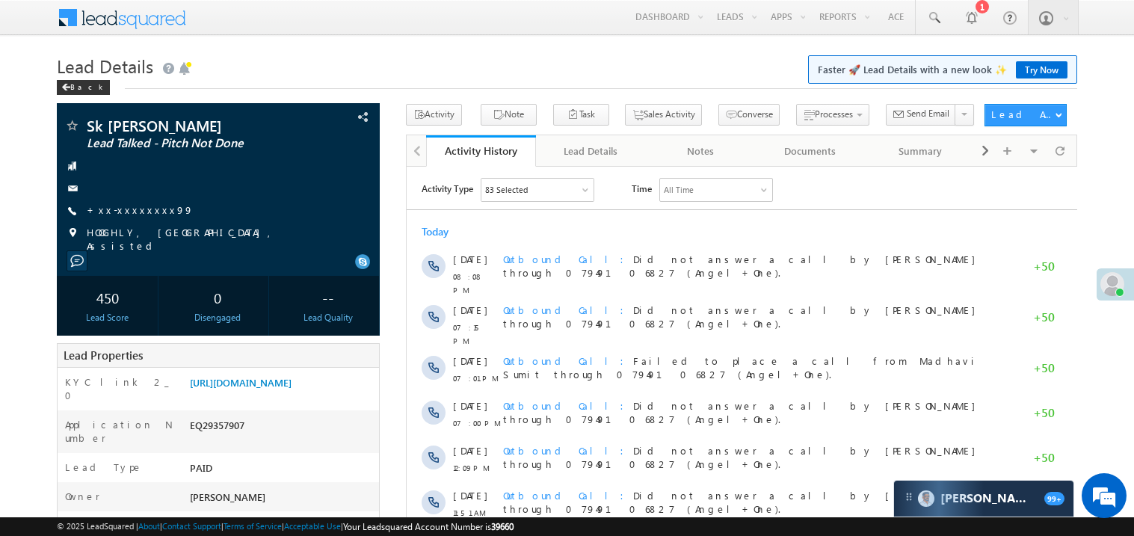
click at [132, 210] on link "+xx-xxxxxxxx99" at bounding box center [140, 209] width 107 height 13
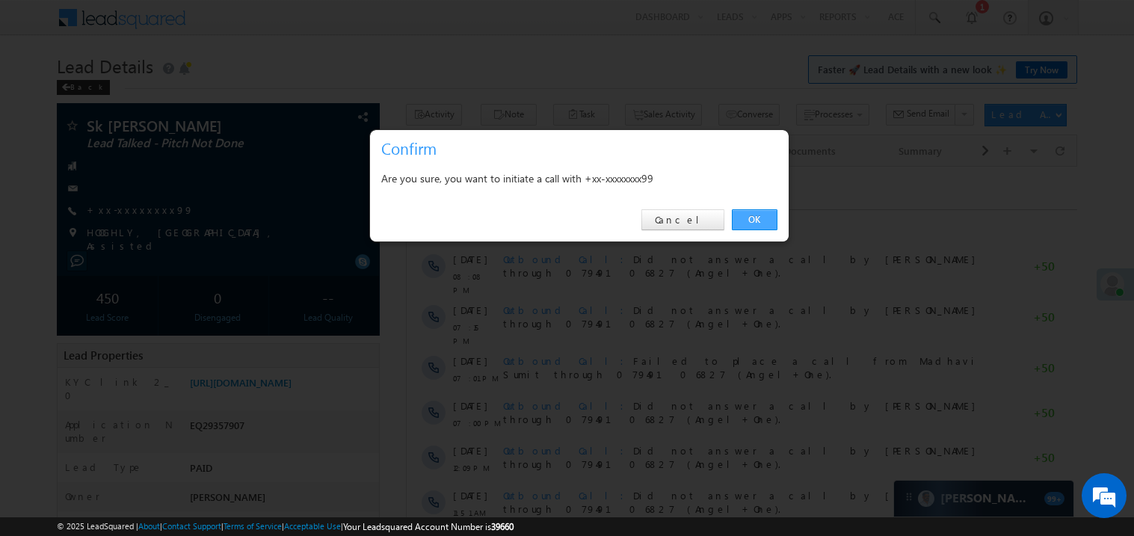
click at [759, 220] on link "OK" at bounding box center [755, 219] width 46 height 21
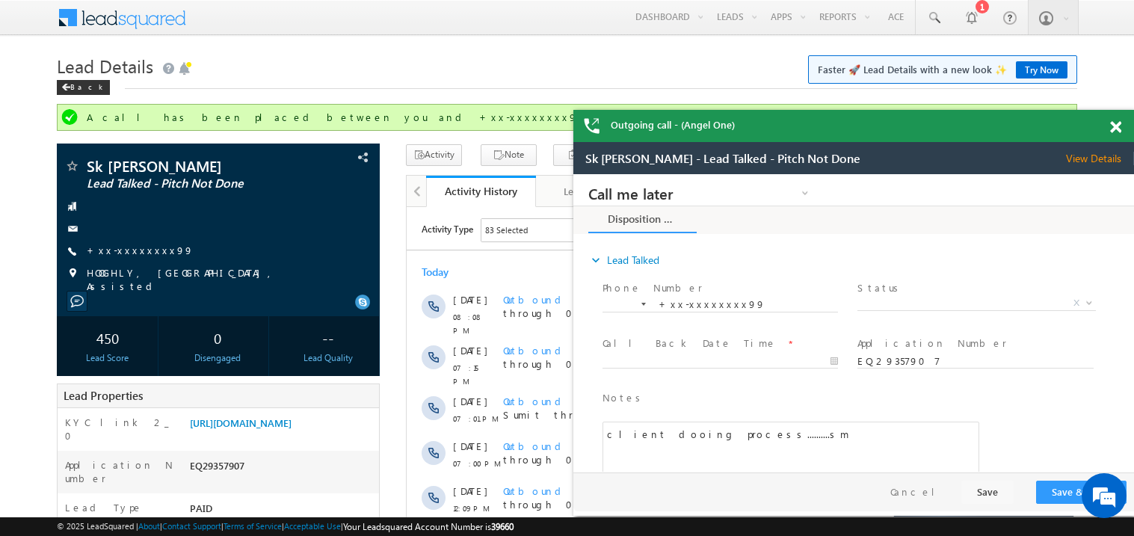
click at [1114, 123] on span at bounding box center [1115, 127] width 11 height 13
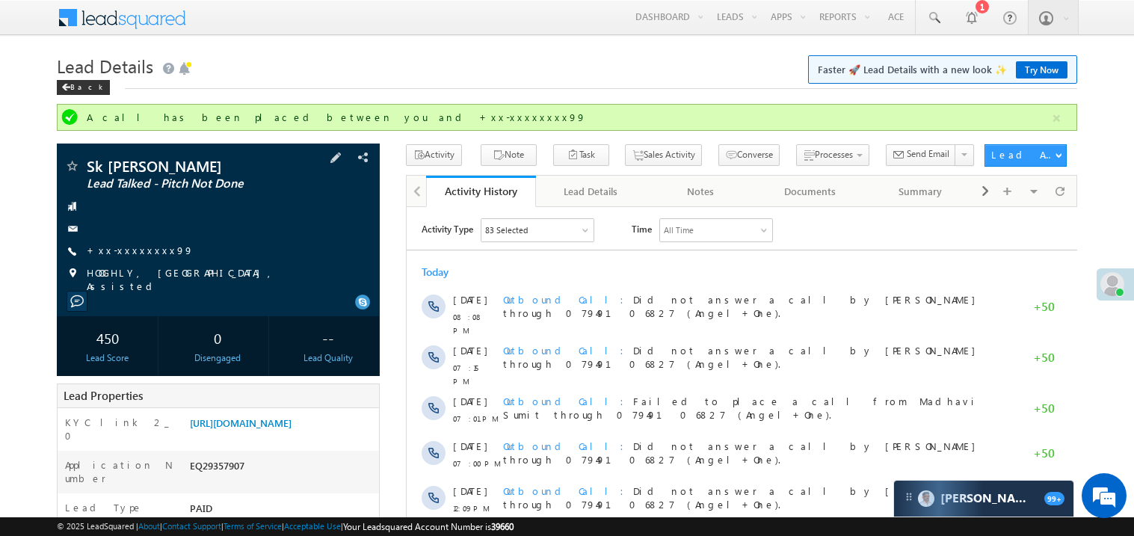
click at [126, 258] on span "+xx-xxxxxxxx99" at bounding box center [140, 251] width 107 height 15
click at [138, 250] on link "+xx-xxxxxxxx99" at bounding box center [140, 250] width 107 height 13
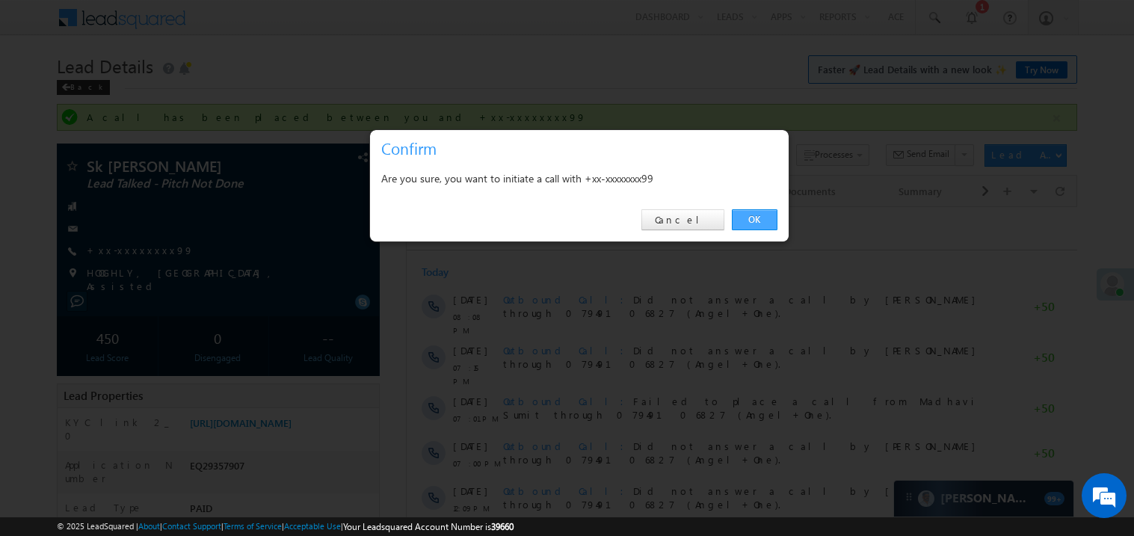
click at [760, 215] on link "OK" at bounding box center [755, 219] width 46 height 21
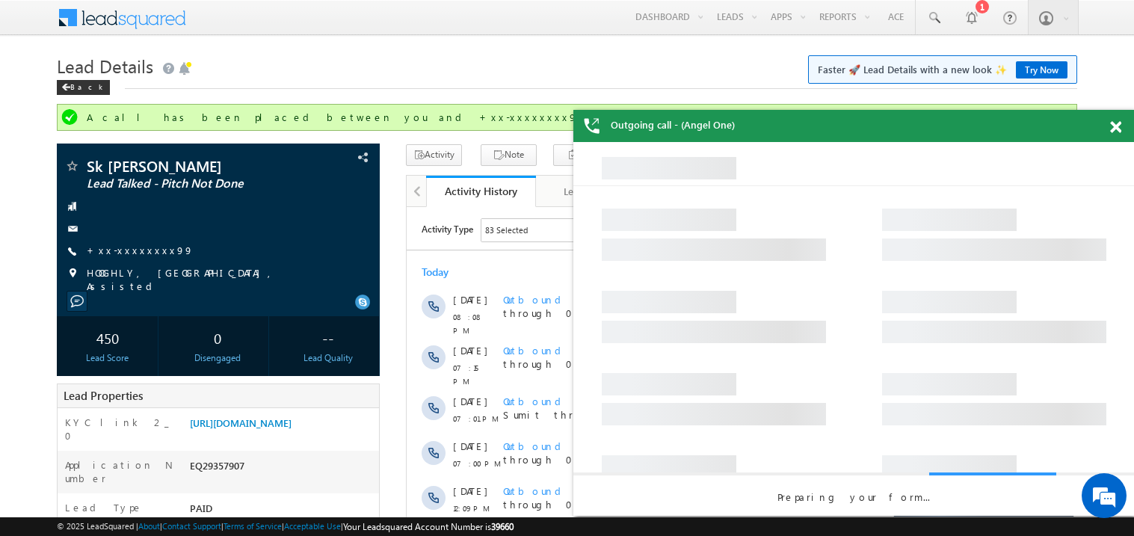
click at [1116, 129] on span at bounding box center [1115, 127] width 11 height 13
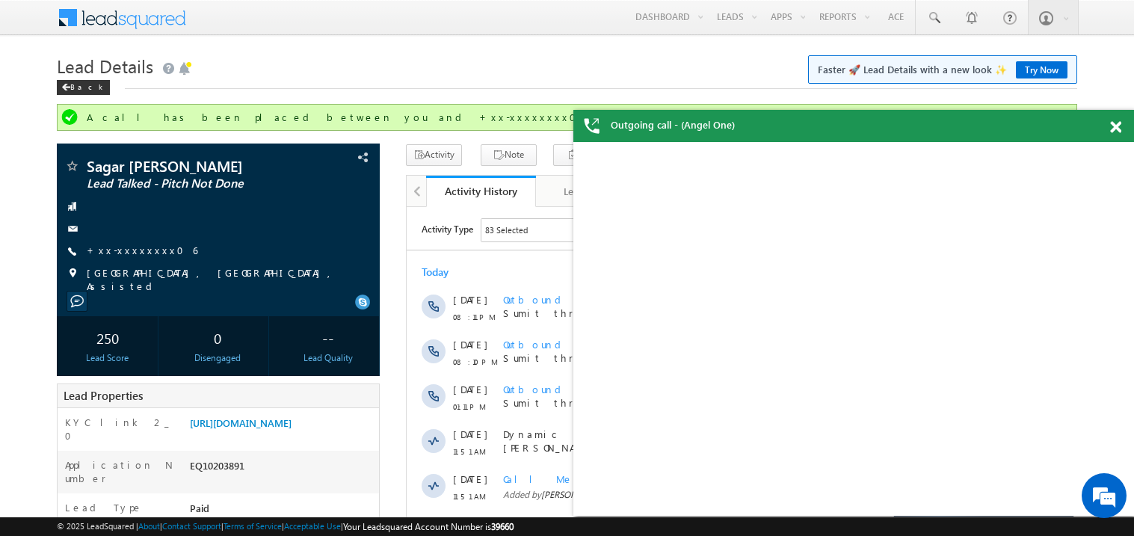
click at [1116, 128] on span at bounding box center [1115, 127] width 11 height 13
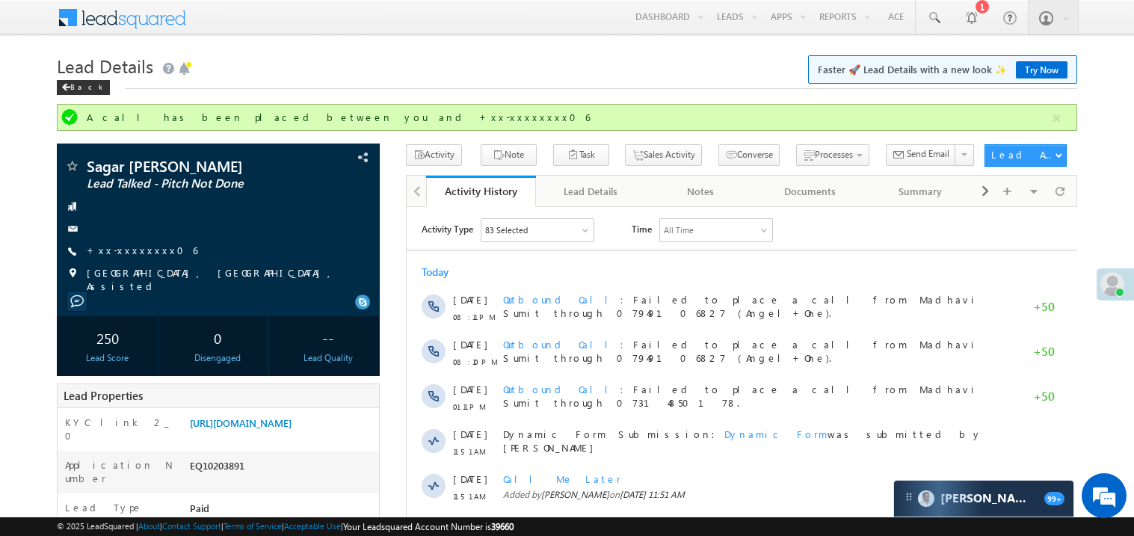
click at [595, 78] on h1 "Lead Details Faster 🚀 Lead Details with a new look ✨ Try Now" at bounding box center [567, 64] width 1021 height 29
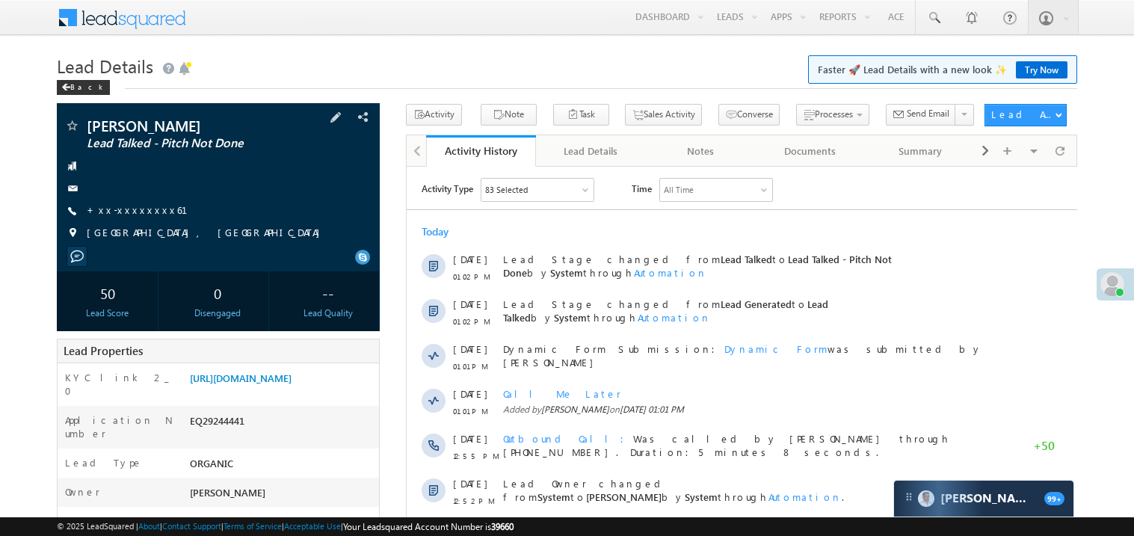
click at [123, 218] on span "+xx-xxxxxxxx61" at bounding box center [146, 210] width 119 height 15
click at [129, 213] on link "+xx-xxxxxxxx61" at bounding box center [146, 209] width 119 height 13
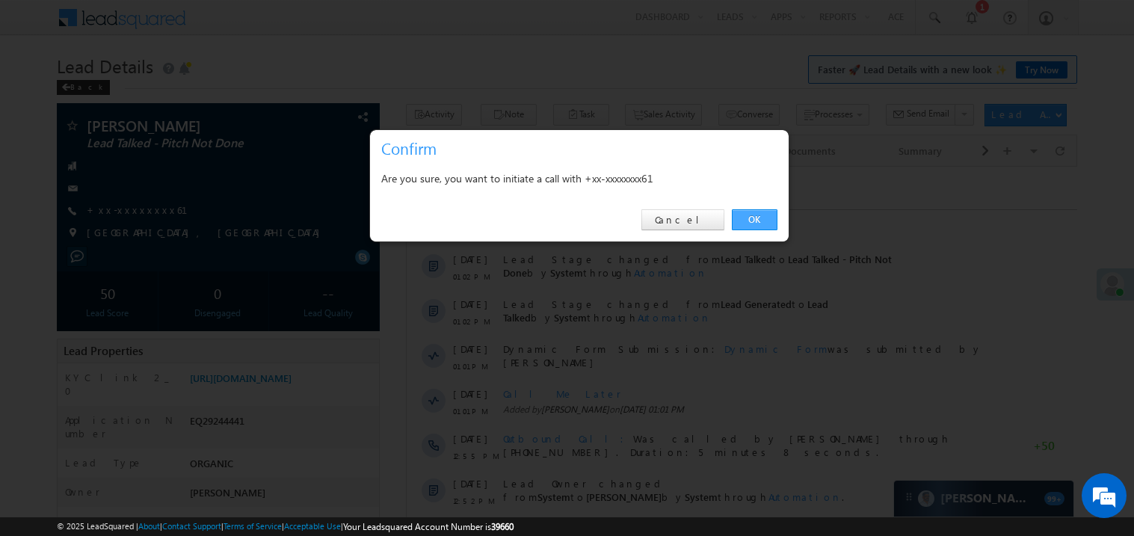
click at [751, 218] on link "OK" at bounding box center [755, 219] width 46 height 21
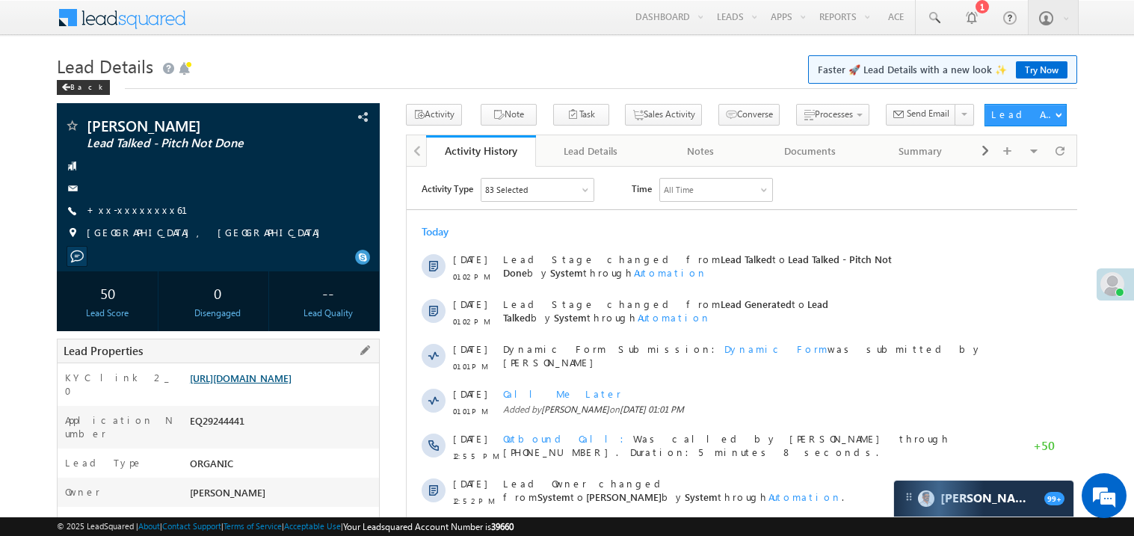
click at [287, 363] on div "Lead Properties" at bounding box center [218, 351] width 323 height 25
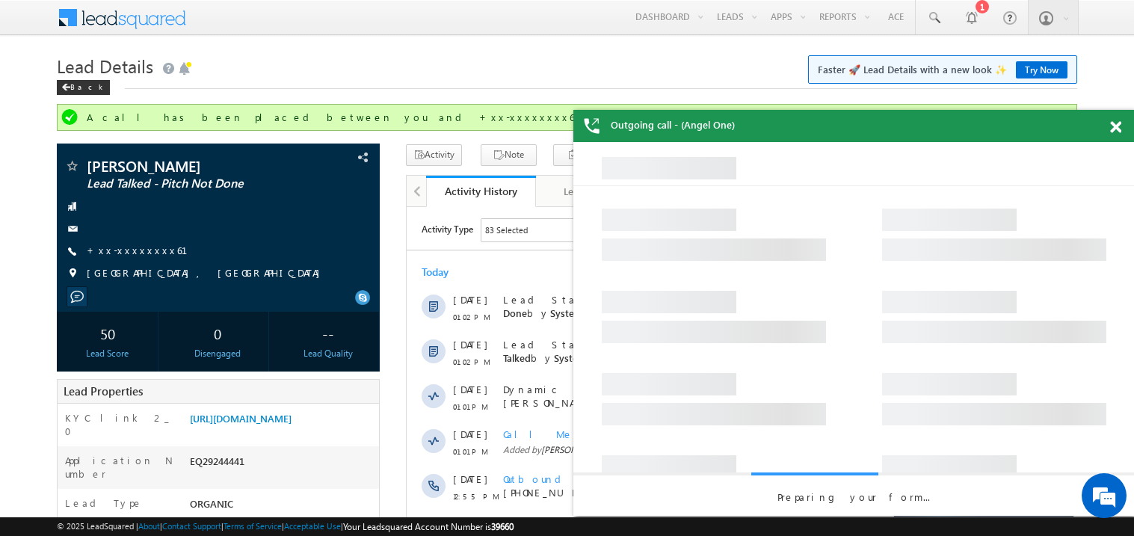
click at [1122, 122] on div at bounding box center [1124, 124] width 20 height 29
click at [1119, 124] on span at bounding box center [1115, 127] width 11 height 13
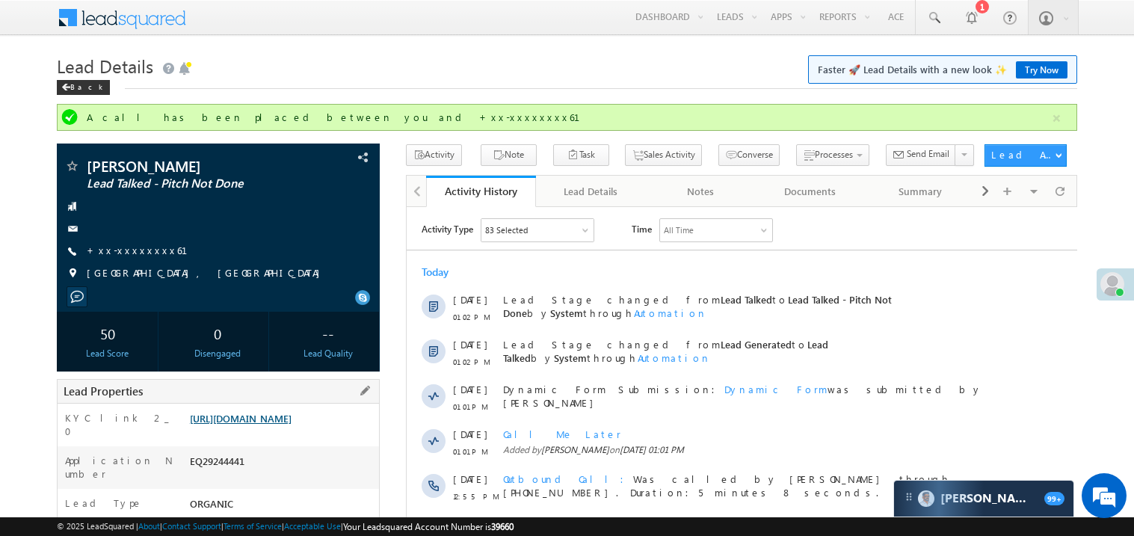
click at [288, 425] on link "[URL][DOMAIN_NAME]" at bounding box center [241, 418] width 102 height 13
click at [190, 412] on link "[URL][DOMAIN_NAME]" at bounding box center [241, 418] width 102 height 13
click at [137, 254] on link "+xx-xxxxxxxx61" at bounding box center [146, 250] width 119 height 13
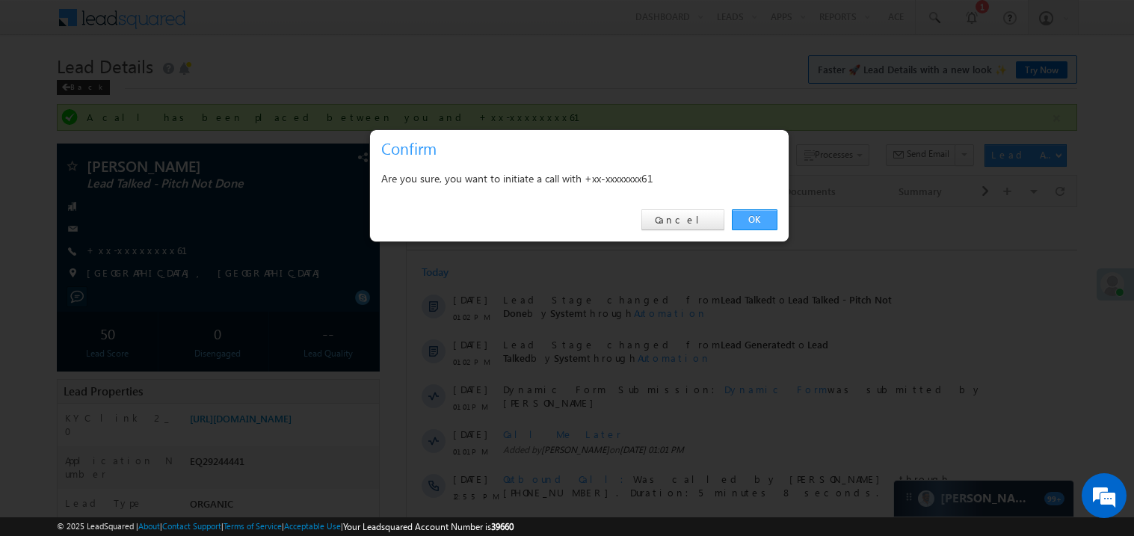
click at [754, 222] on link "OK" at bounding box center [755, 219] width 46 height 21
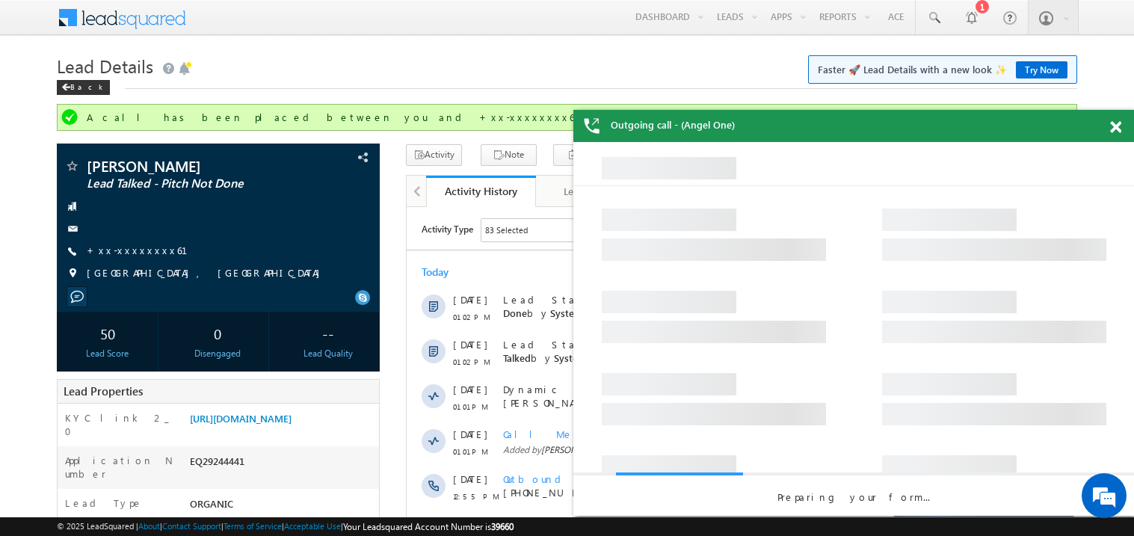
click at [1116, 125] on span at bounding box center [1115, 127] width 11 height 13
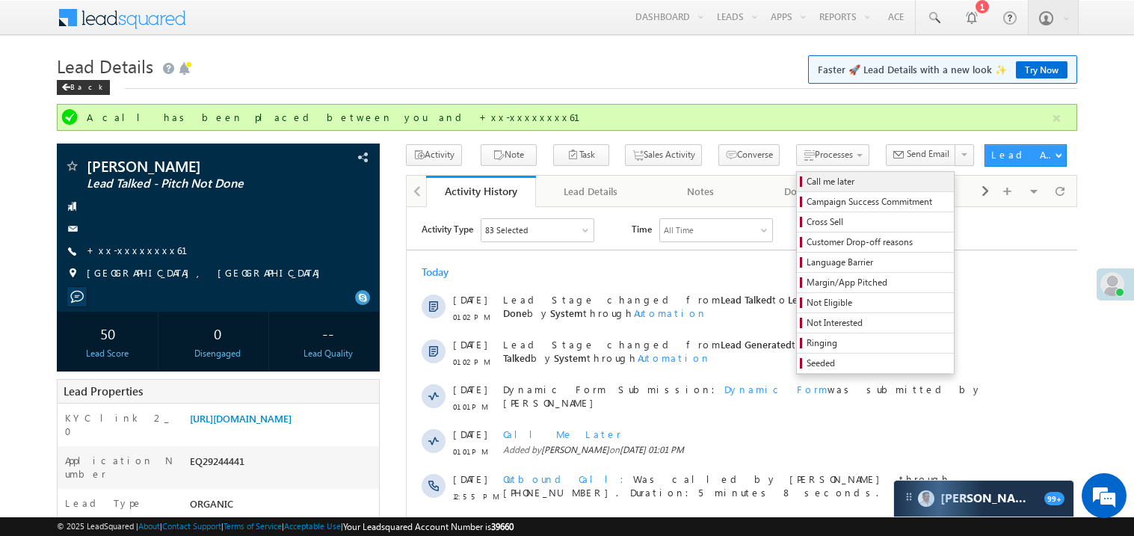
click at [807, 184] on span "Call me later" at bounding box center [878, 181] width 142 height 13
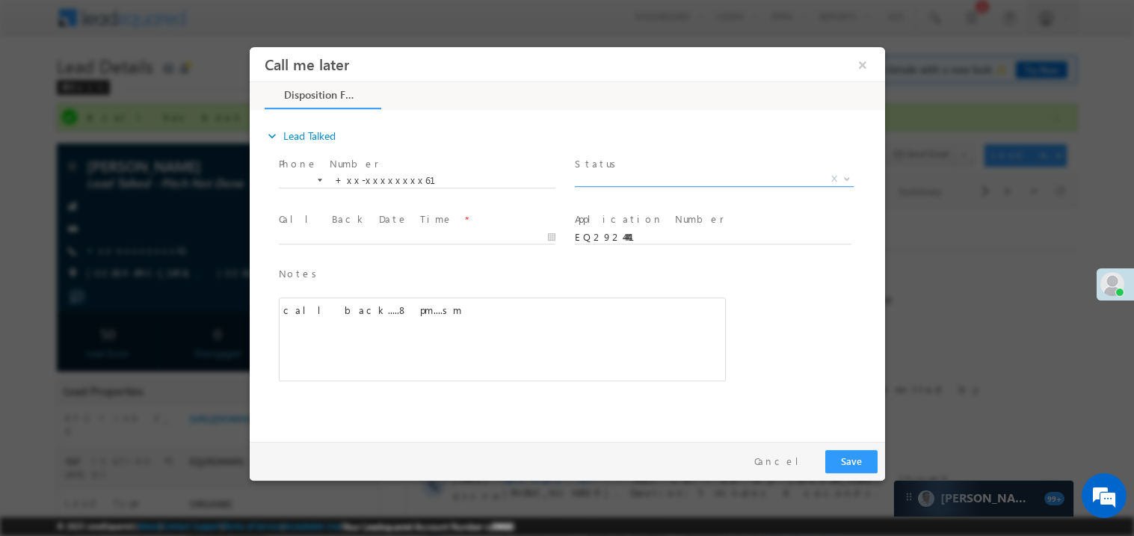
click at [601, 179] on span "X" at bounding box center [713, 178] width 279 height 15
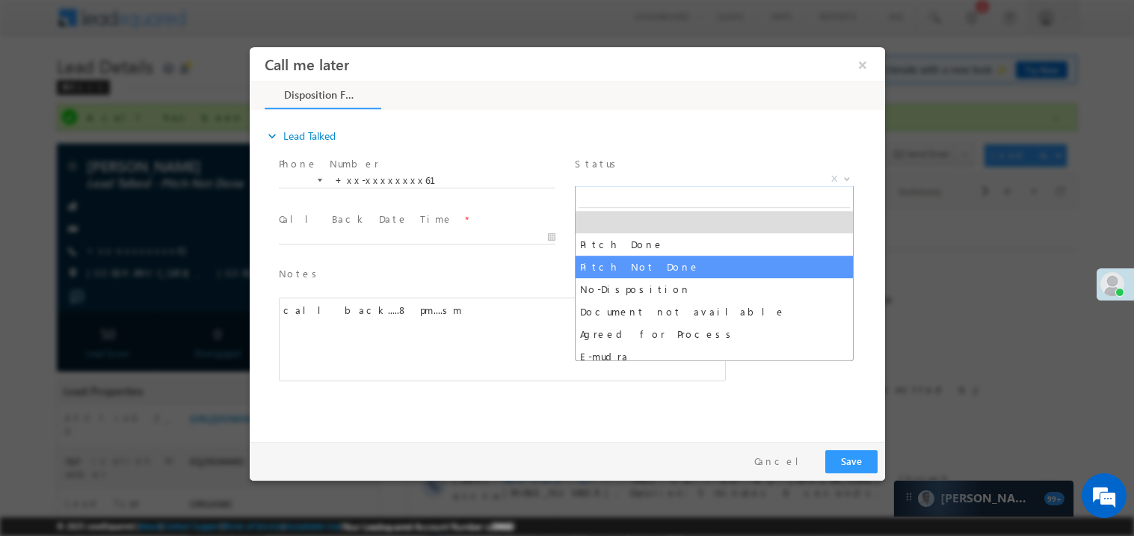
select select "Pitch Not Done"
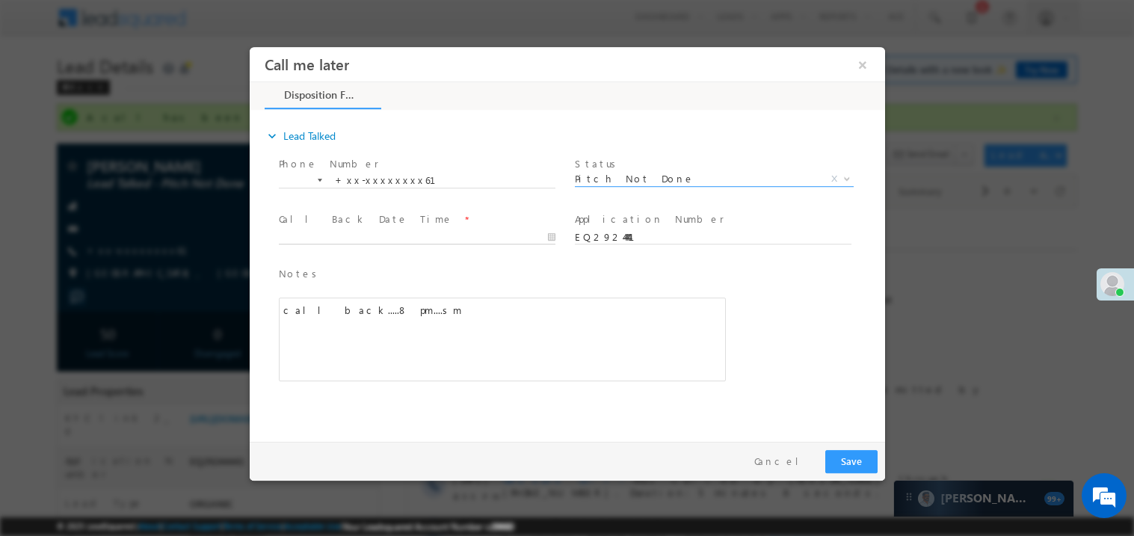
click at [367, 233] on body "Call me later ×" at bounding box center [567, 240] width 636 height 388
type input "[DATE] 8:40 PM"
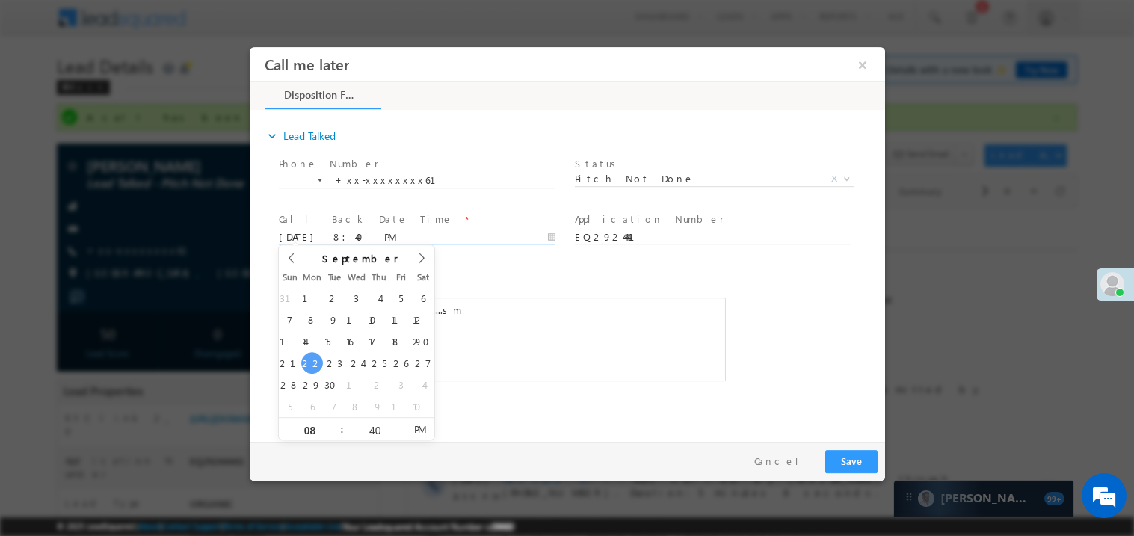
click at [517, 319] on div "call back.....8 pm....sm" at bounding box center [501, 339] width 447 height 84
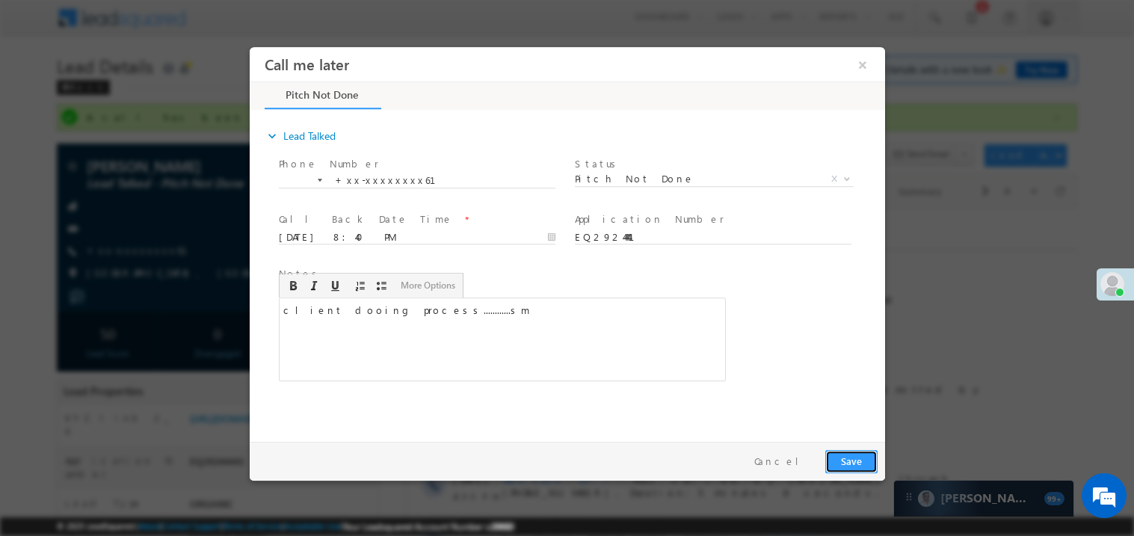
click at [852, 459] on button "Save" at bounding box center [851, 460] width 52 height 23
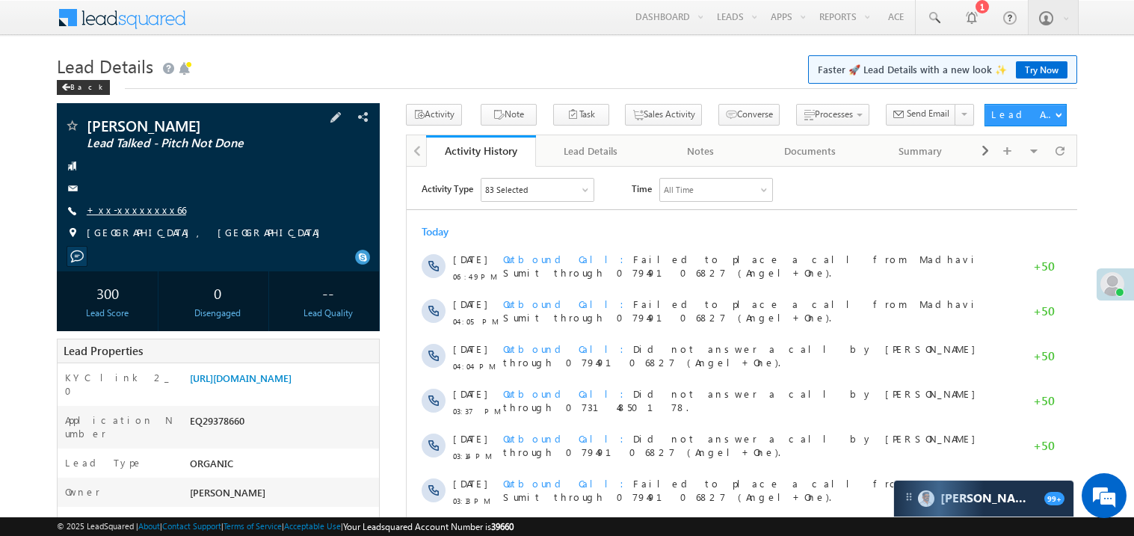
click at [126, 212] on link "+xx-xxxxxxxx66" at bounding box center [136, 209] width 99 height 13
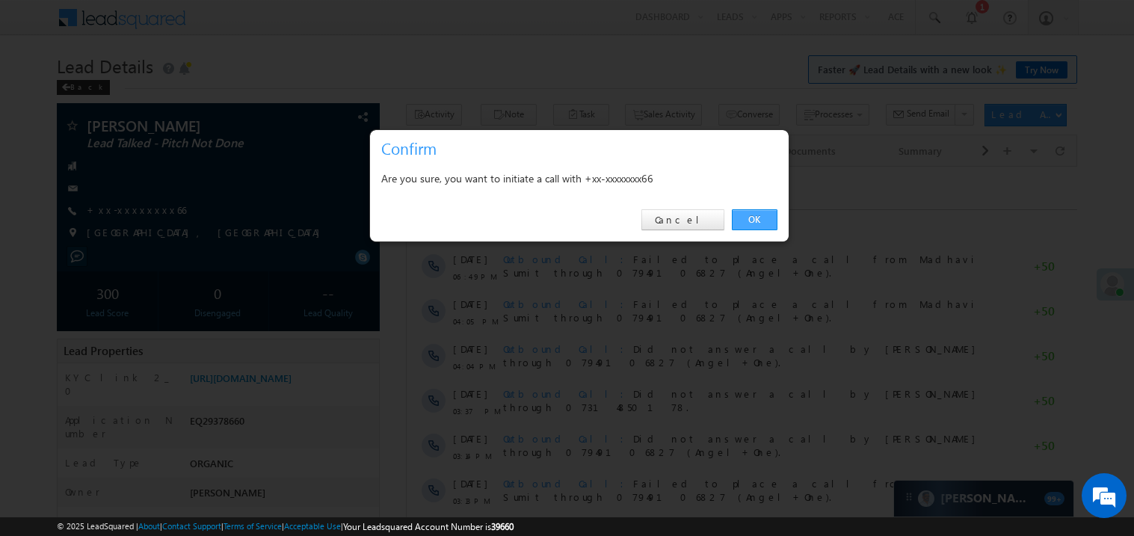
click at [752, 216] on link "OK" at bounding box center [755, 219] width 46 height 21
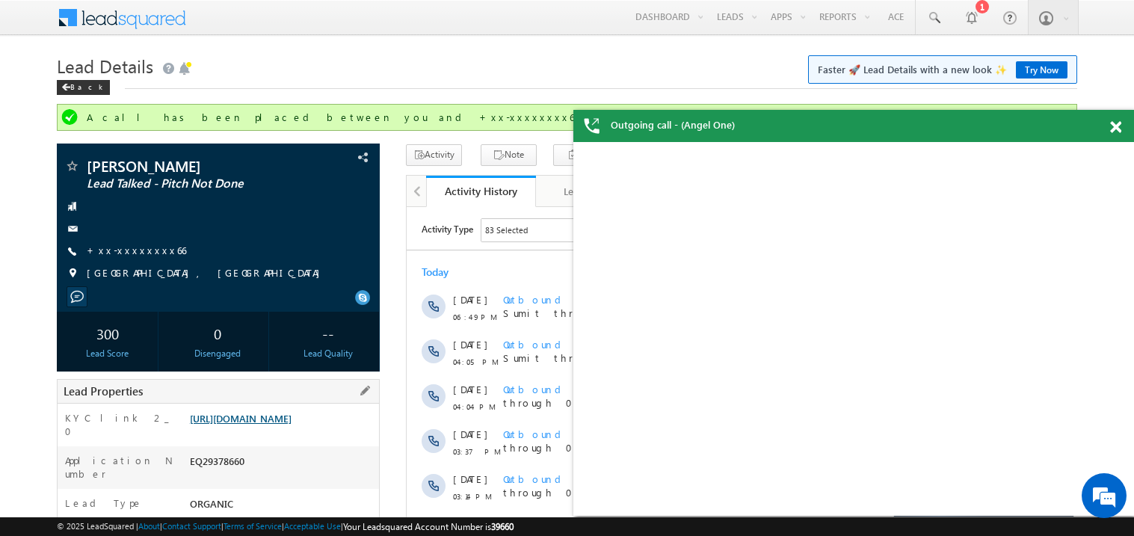
click at [292, 425] on link "[URL][DOMAIN_NAME]" at bounding box center [241, 418] width 102 height 13
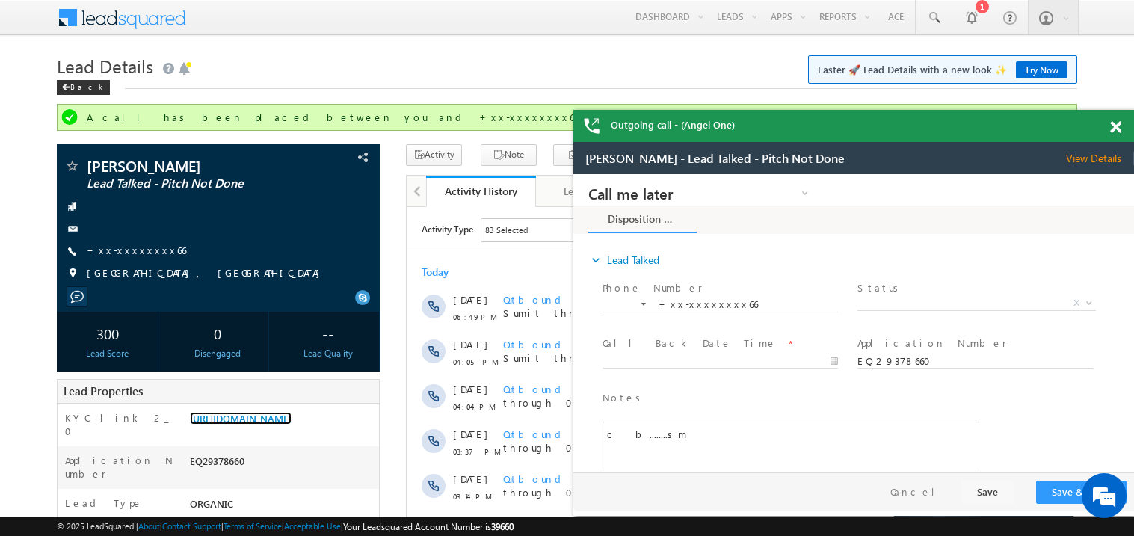
click at [1122, 126] on div at bounding box center [1124, 124] width 20 height 29
click at [1119, 127] on span at bounding box center [1115, 127] width 11 height 13
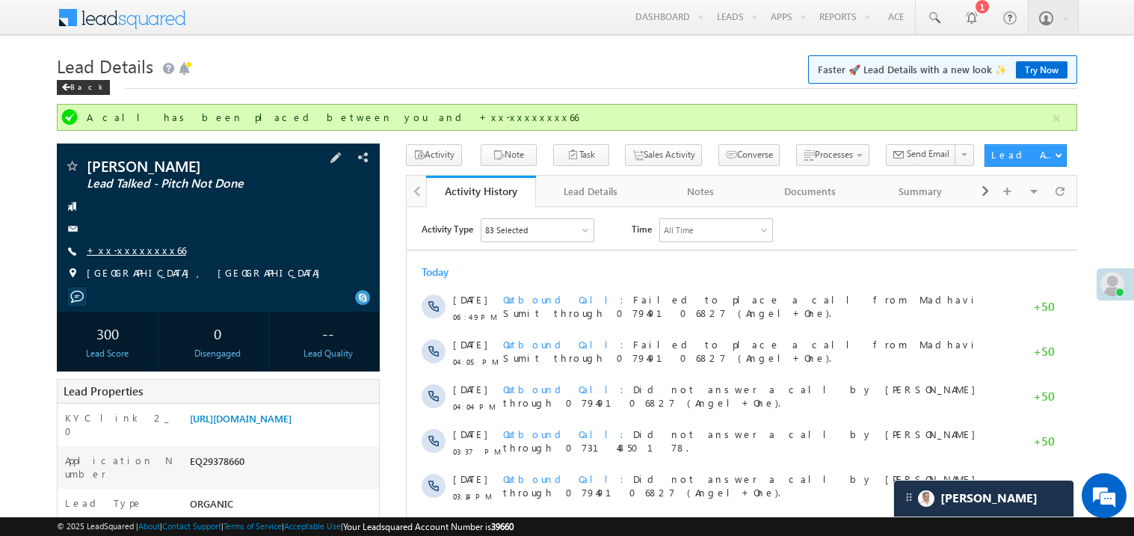
click at [137, 252] on link "+xx-xxxxxxxx66" at bounding box center [136, 250] width 99 height 13
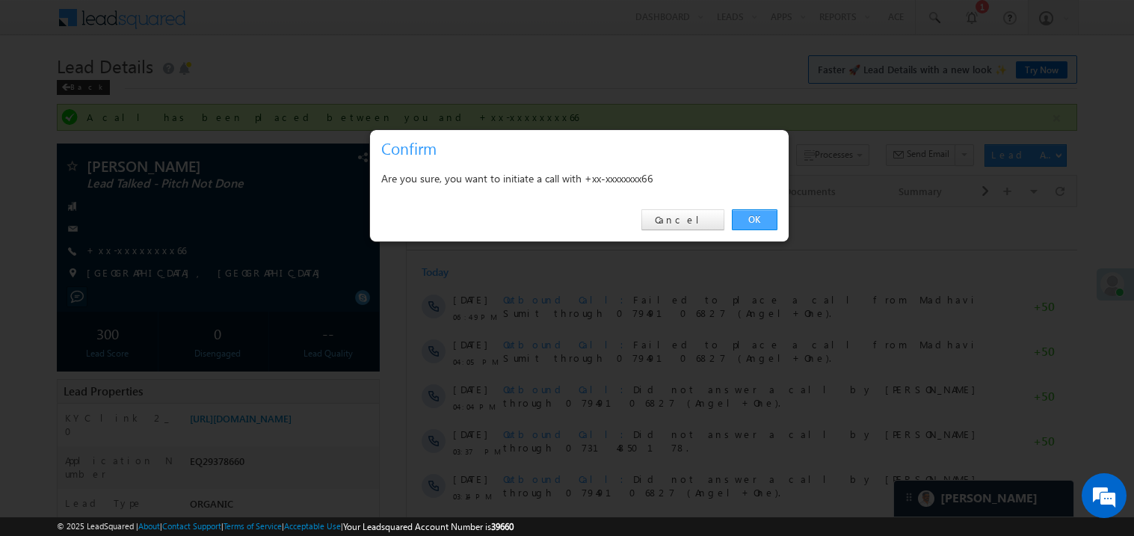
click at [751, 218] on link "OK" at bounding box center [755, 219] width 46 height 21
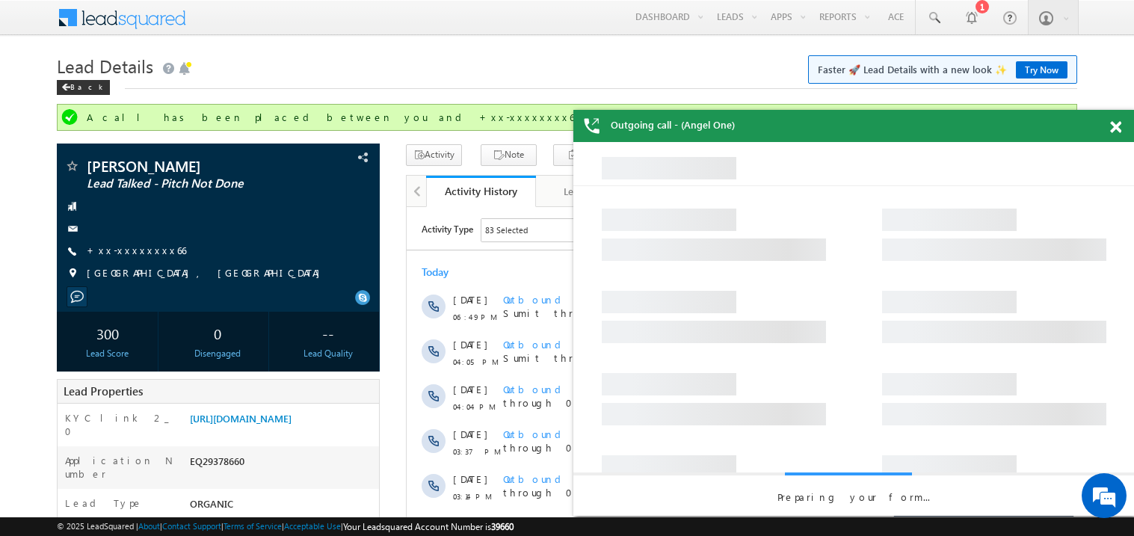
click at [1120, 123] on span at bounding box center [1115, 127] width 11 height 13
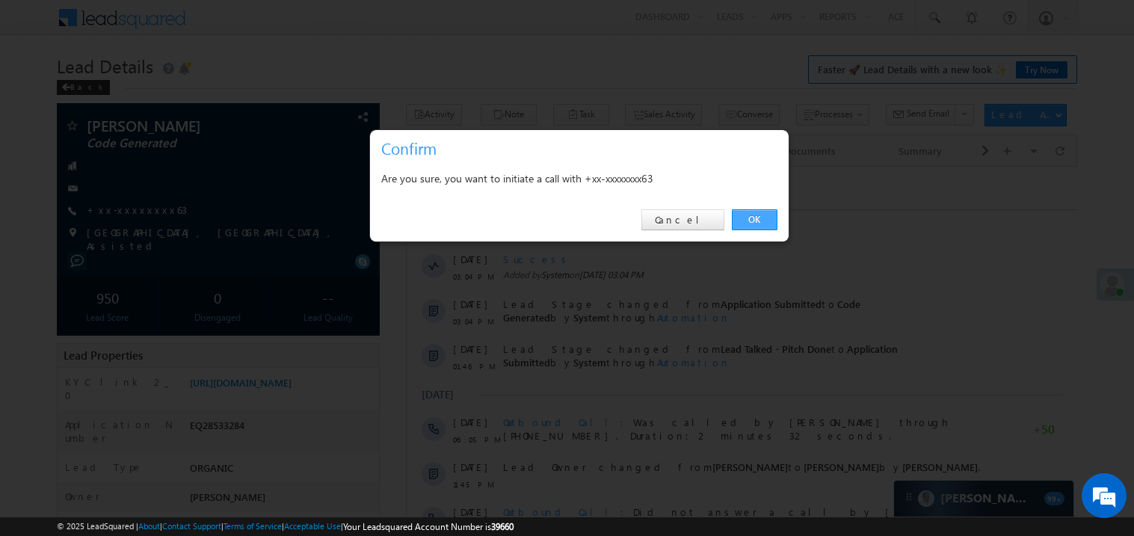
click at [752, 218] on link "OK" at bounding box center [755, 219] width 46 height 21
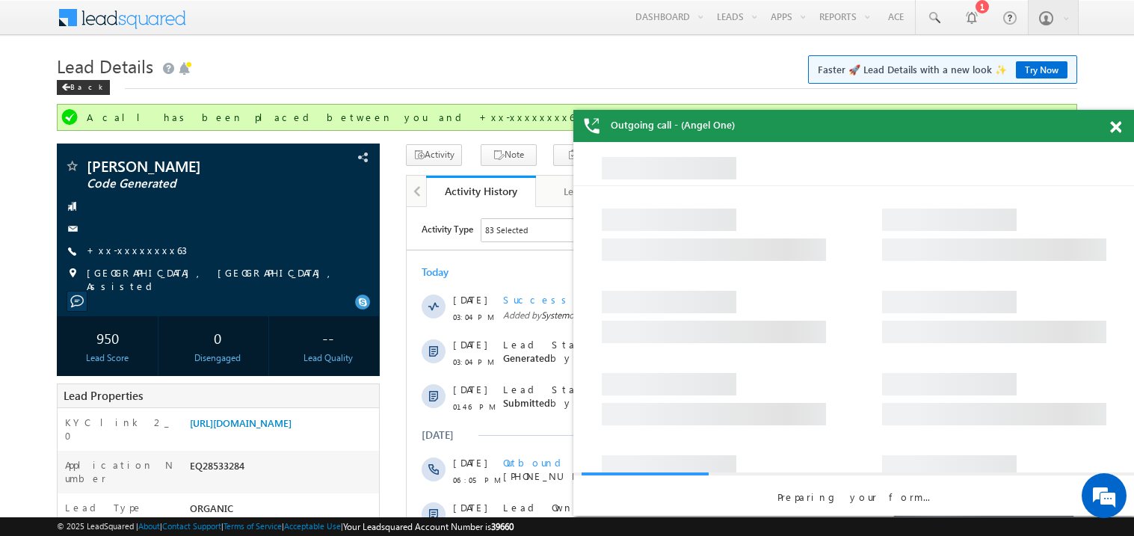
click at [1118, 126] on span at bounding box center [1115, 127] width 11 height 13
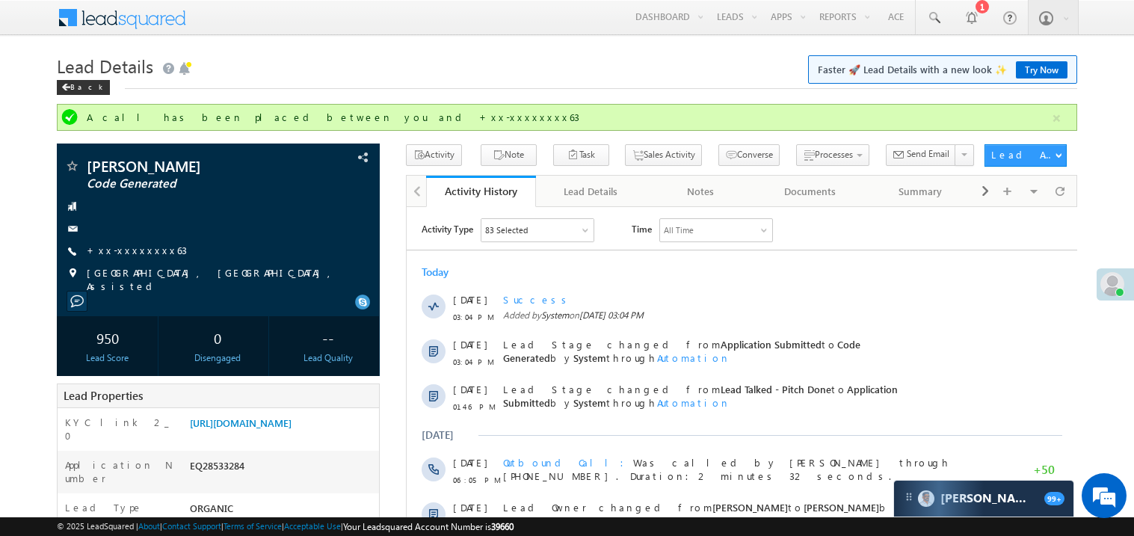
click at [578, 81] on div "Back" at bounding box center [567, 84] width 1021 height 10
click at [136, 251] on link "+xx-xxxxxxxx63" at bounding box center [137, 250] width 100 height 13
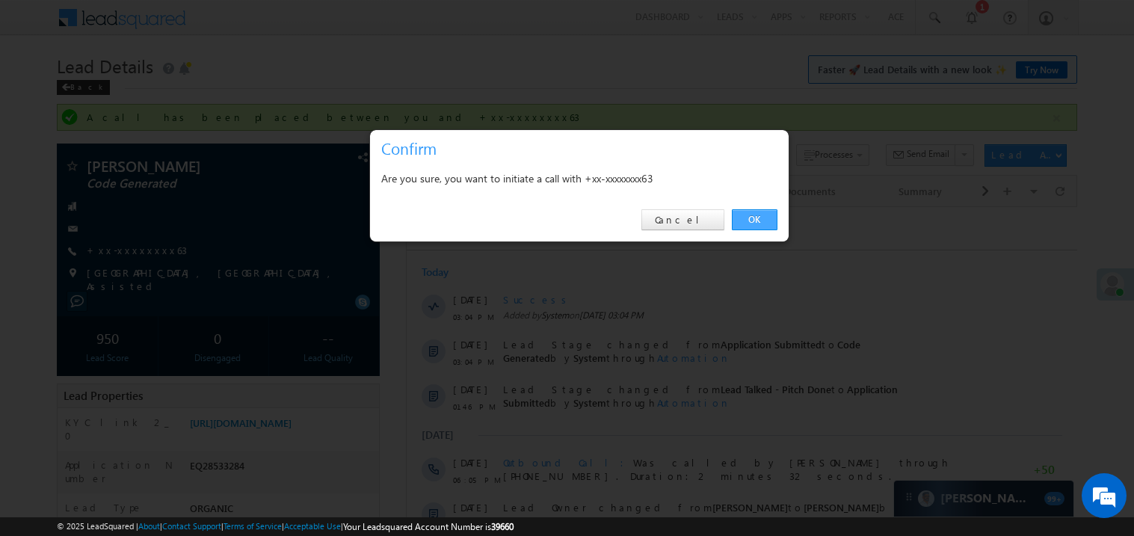
click at [752, 215] on link "OK" at bounding box center [755, 219] width 46 height 21
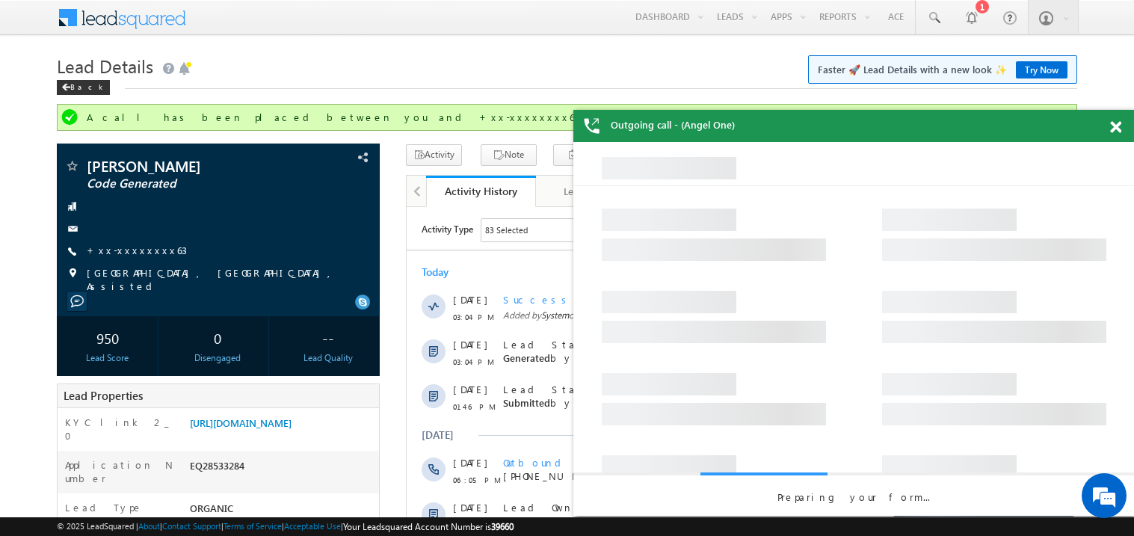
click at [1119, 129] on span at bounding box center [1115, 127] width 11 height 13
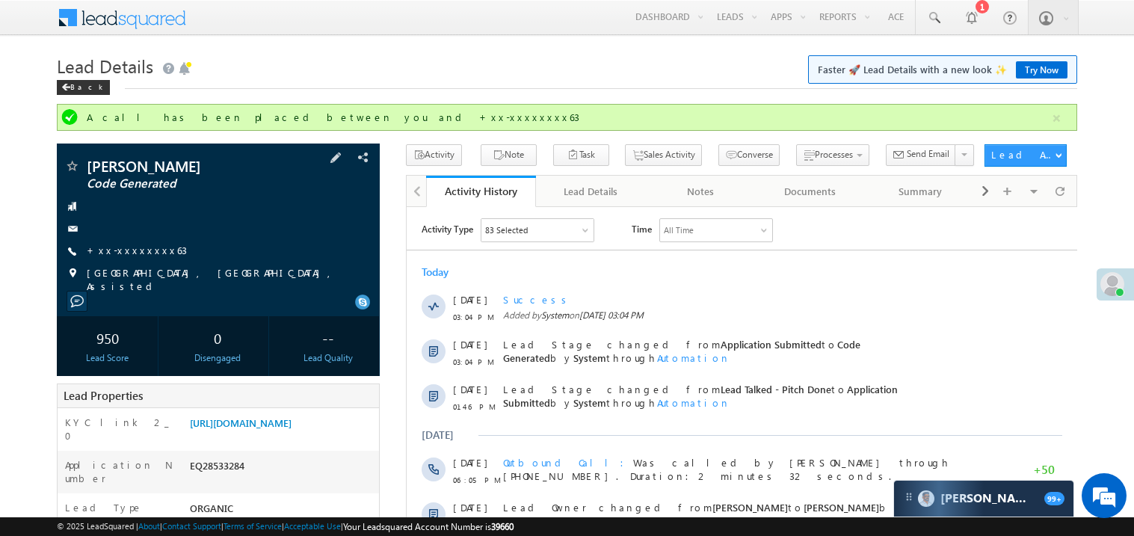
click at [133, 257] on span "+xx-xxxxxxxx63" at bounding box center [137, 251] width 100 height 15
click at [134, 255] on link "+xx-xxxxxxxx63" at bounding box center [137, 250] width 100 height 13
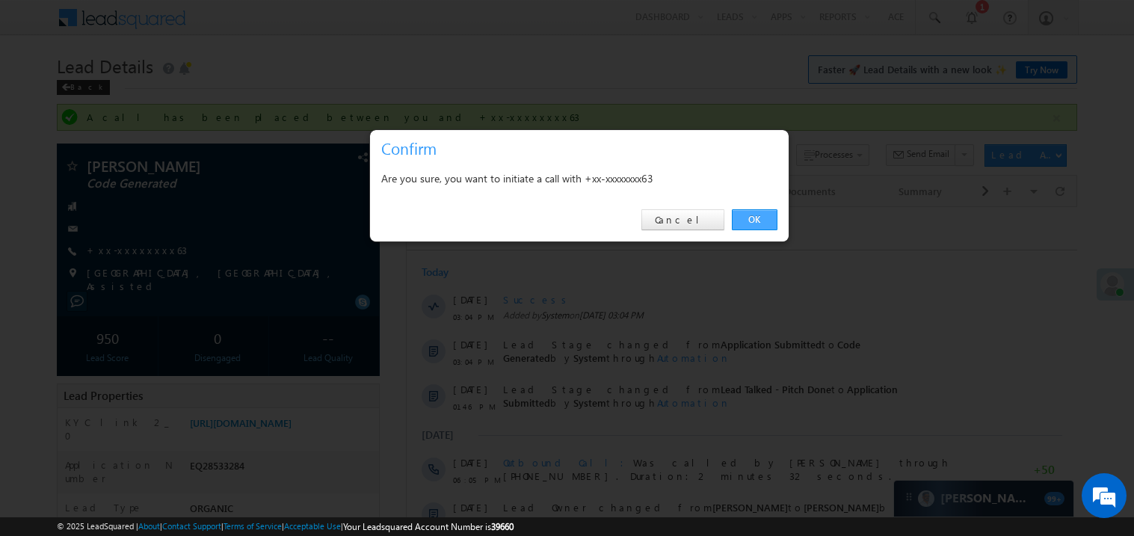
click at [757, 221] on link "OK" at bounding box center [755, 219] width 46 height 21
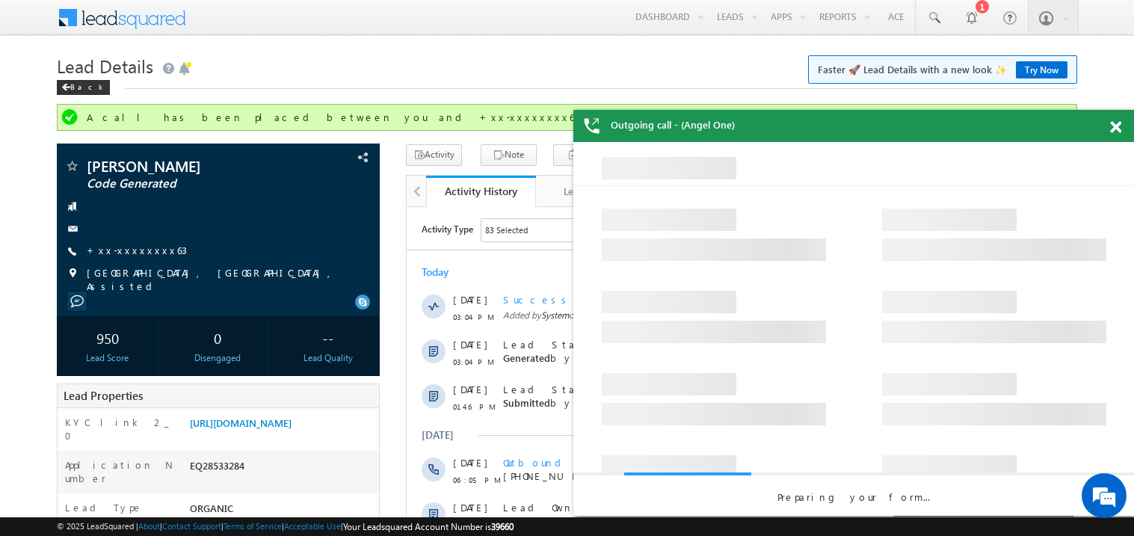
click at [1116, 121] on span at bounding box center [1115, 127] width 11 height 13
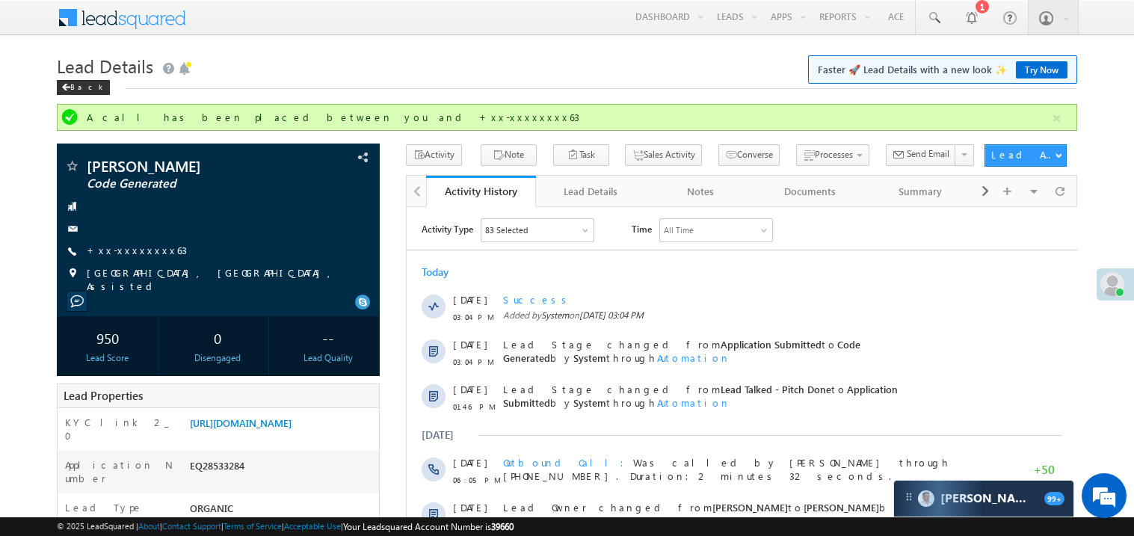
click at [408, 87] on div "Back" at bounding box center [567, 84] width 1021 height 10
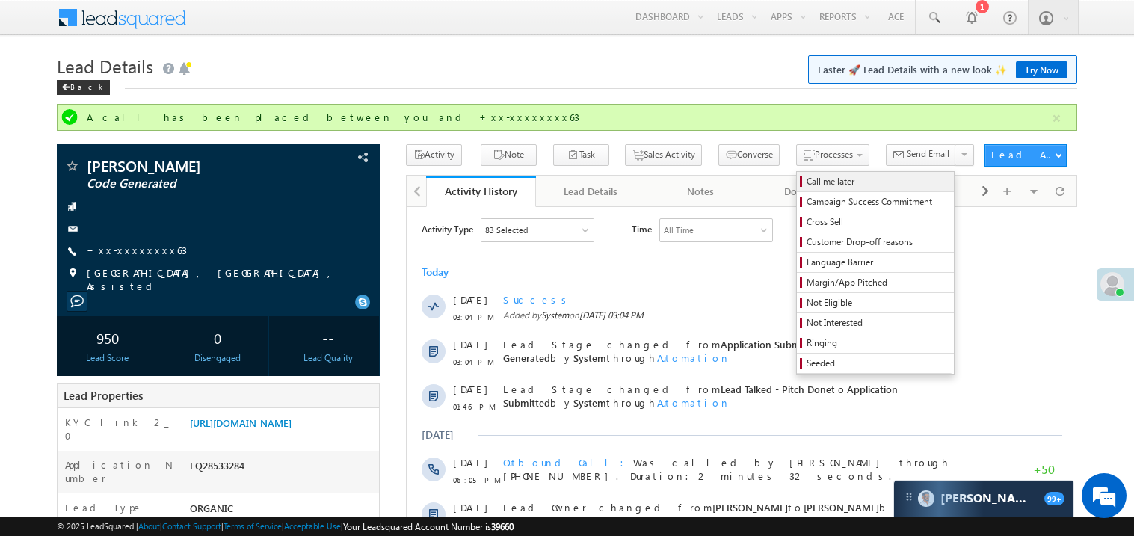
click at [807, 179] on span "Call me later" at bounding box center [878, 181] width 142 height 13
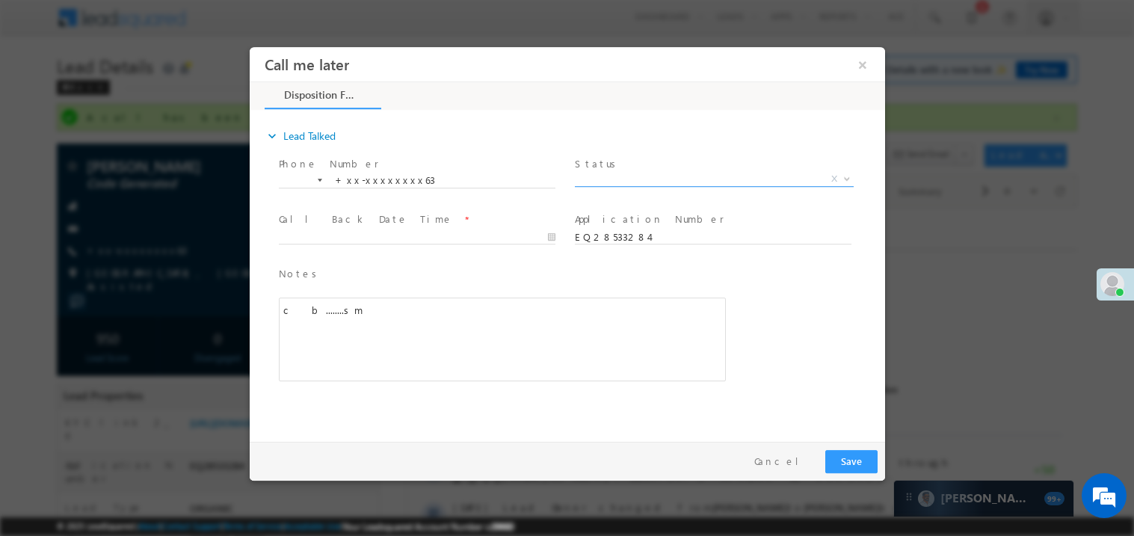
click at [618, 179] on span "X" at bounding box center [713, 178] width 279 height 15
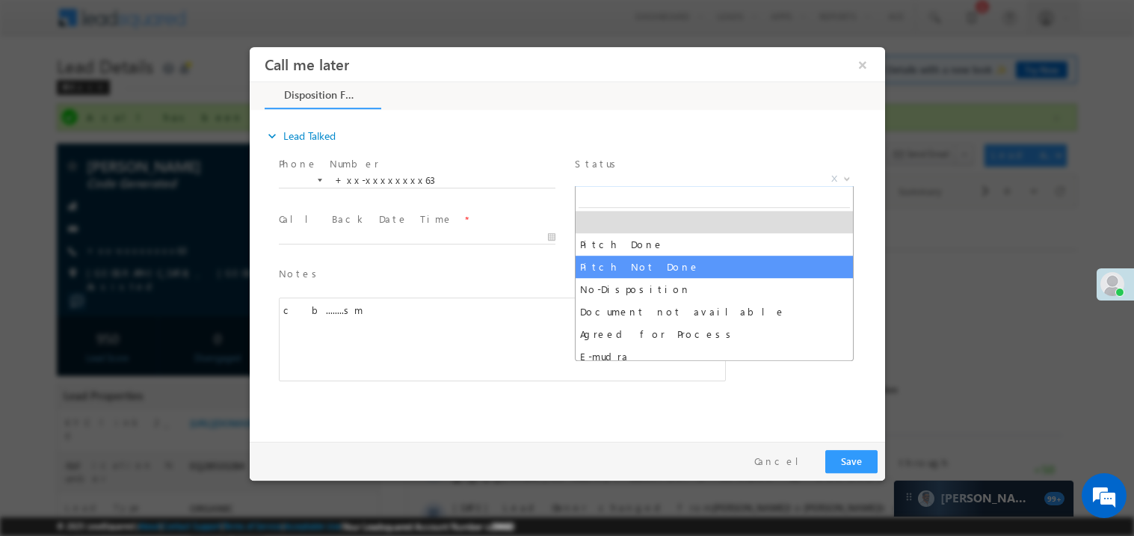
select select "Pitch Not Done"
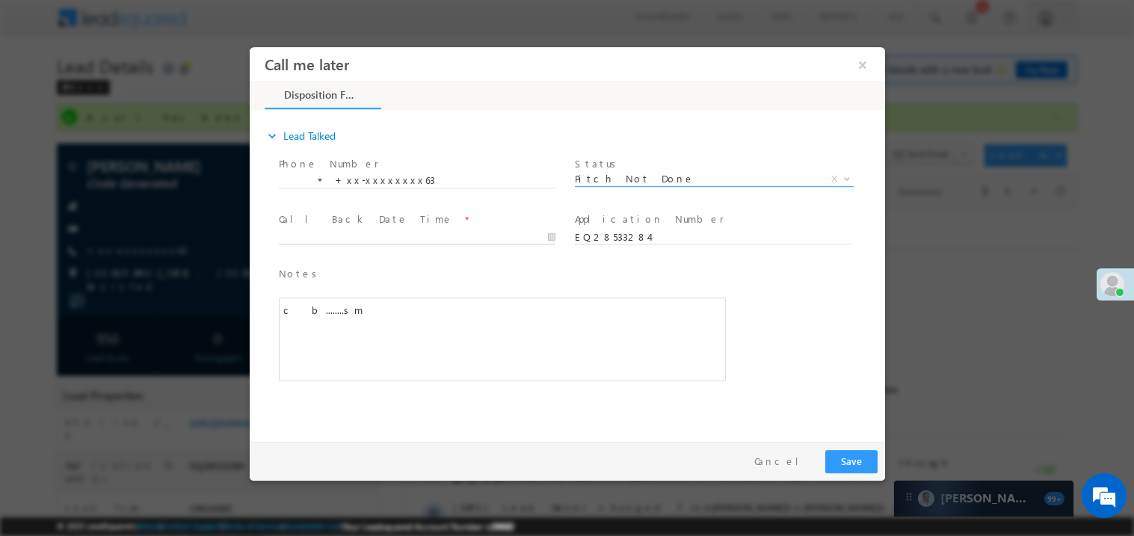
click at [336, 241] on body "Call me later ×" at bounding box center [567, 240] width 636 height 388
type input "09/22/25 8:45 PM"
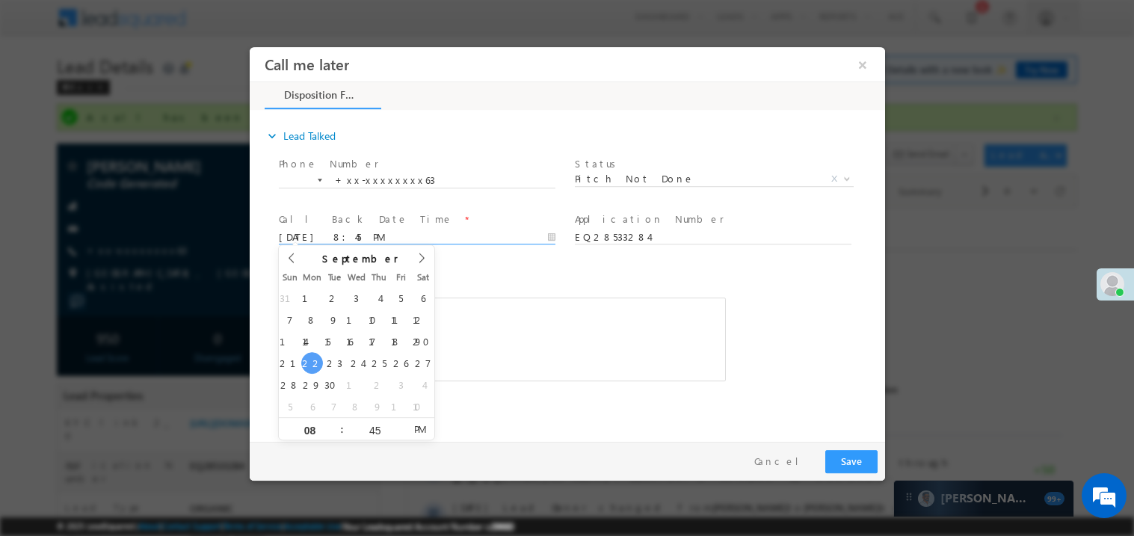
click at [454, 334] on div "c b........sm" at bounding box center [501, 339] width 447 height 84
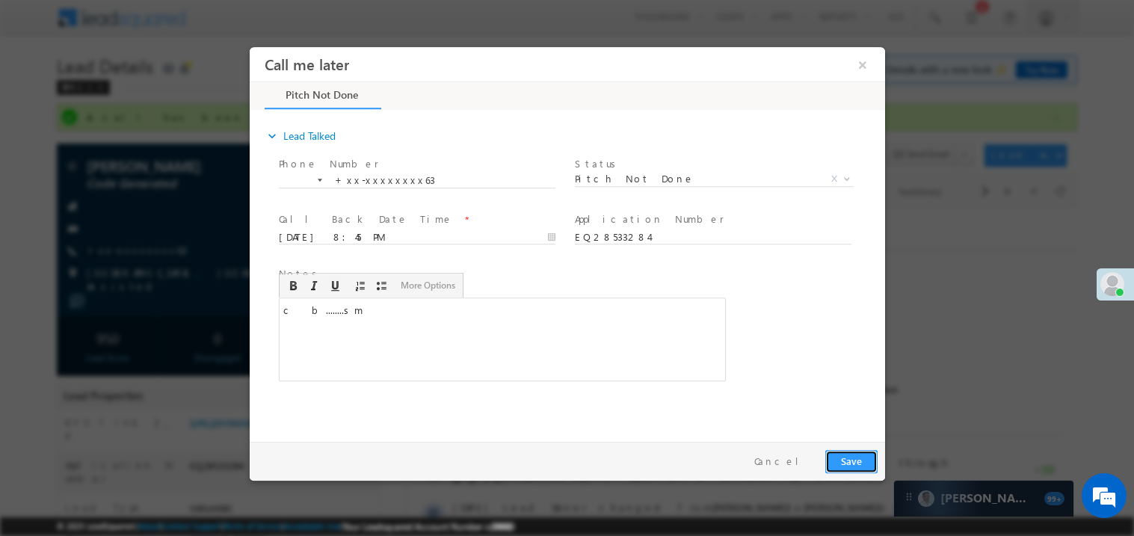
click at [856, 464] on button "Save" at bounding box center [851, 460] width 52 height 23
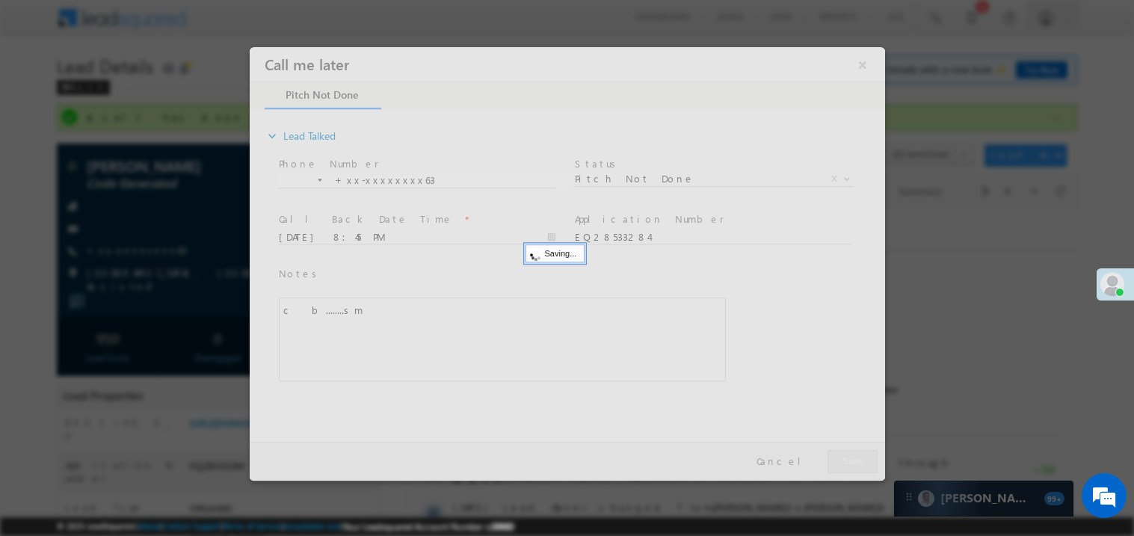
click at [856, 464] on div at bounding box center [567, 263] width 636 height 434
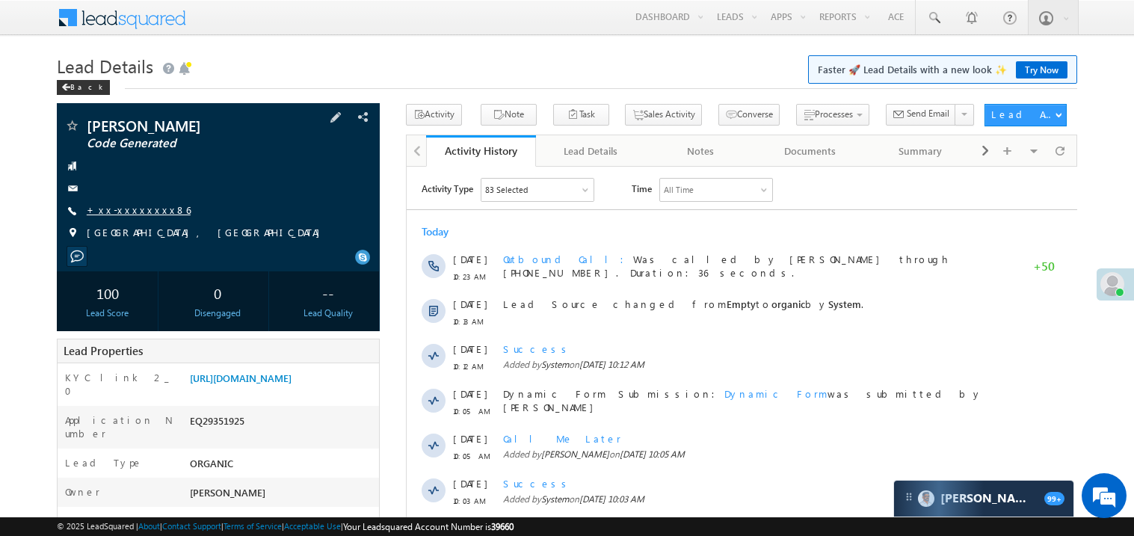
click at [136, 206] on link "+xx-xxxxxxxx86" at bounding box center [139, 209] width 104 height 13
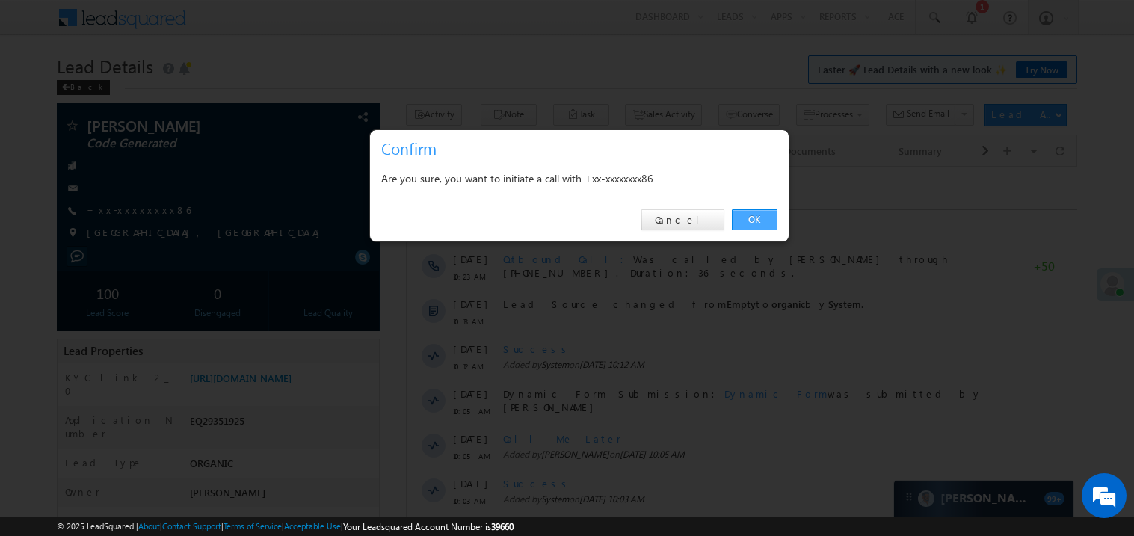
click at [763, 224] on link "OK" at bounding box center [755, 219] width 46 height 21
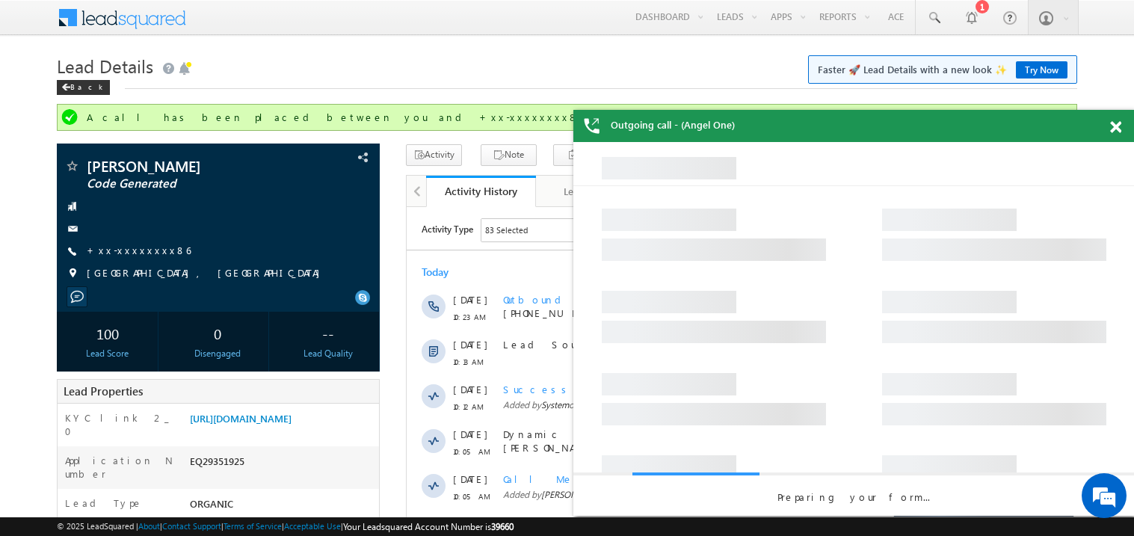
click at [1115, 123] on span at bounding box center [1115, 127] width 11 height 13
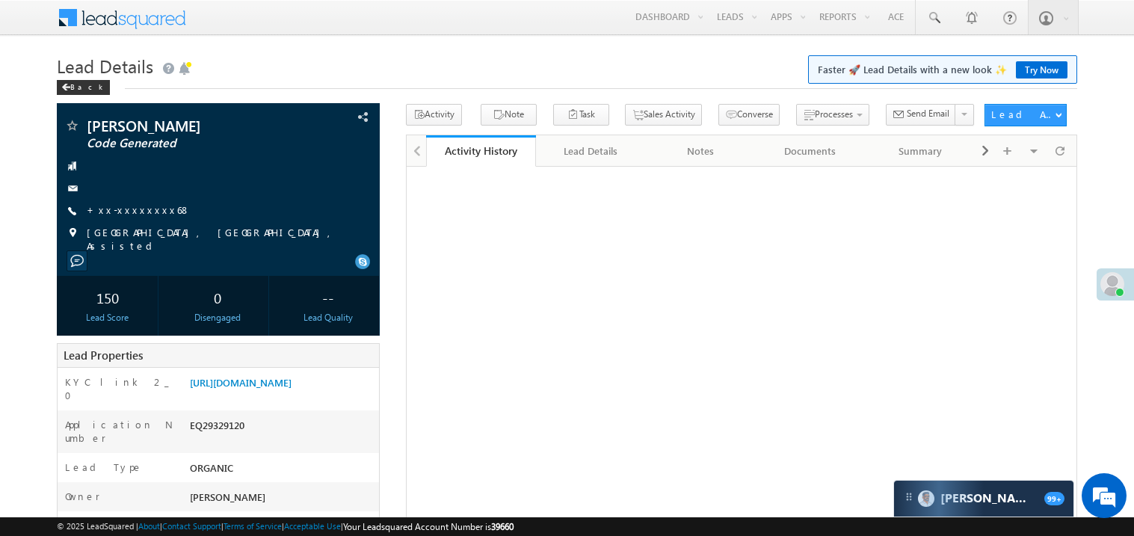
click at [149, 210] on link "+xx-xxxxxxxx68" at bounding box center [139, 209] width 104 height 13
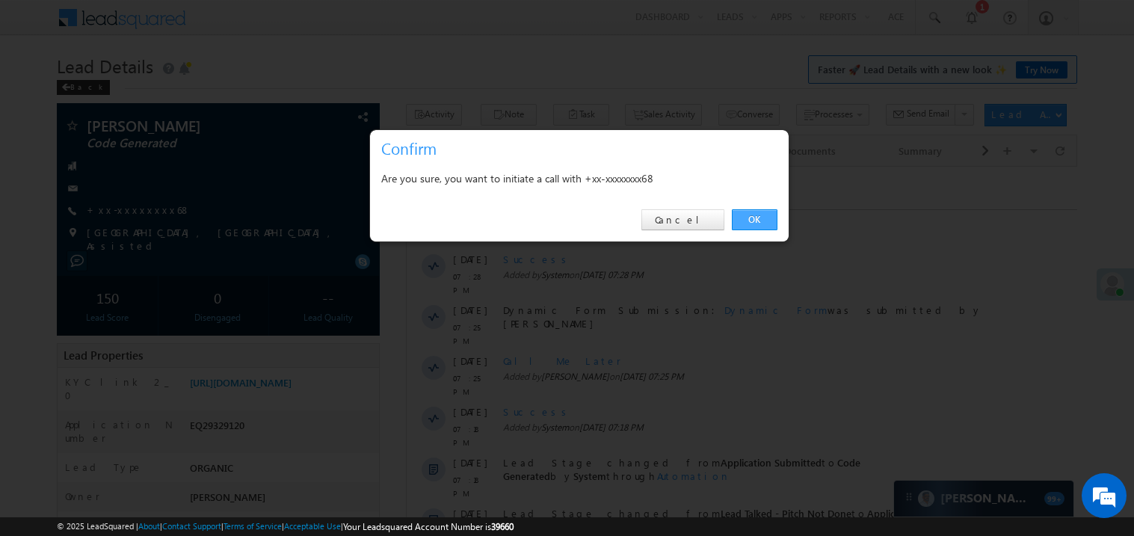
click at [748, 218] on link "OK" at bounding box center [755, 219] width 46 height 21
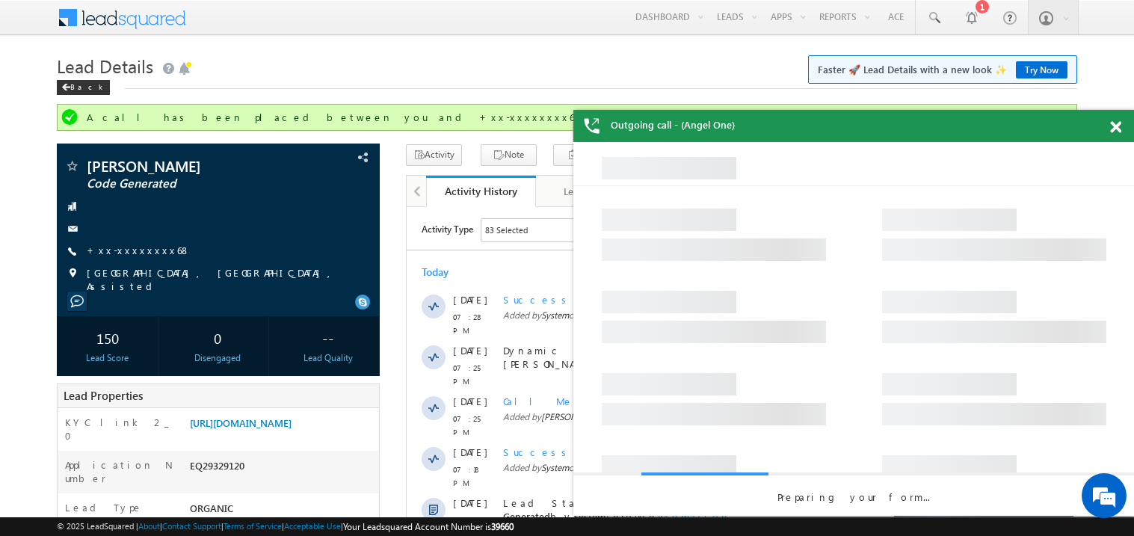
click at [1115, 126] on span at bounding box center [1115, 127] width 11 height 13
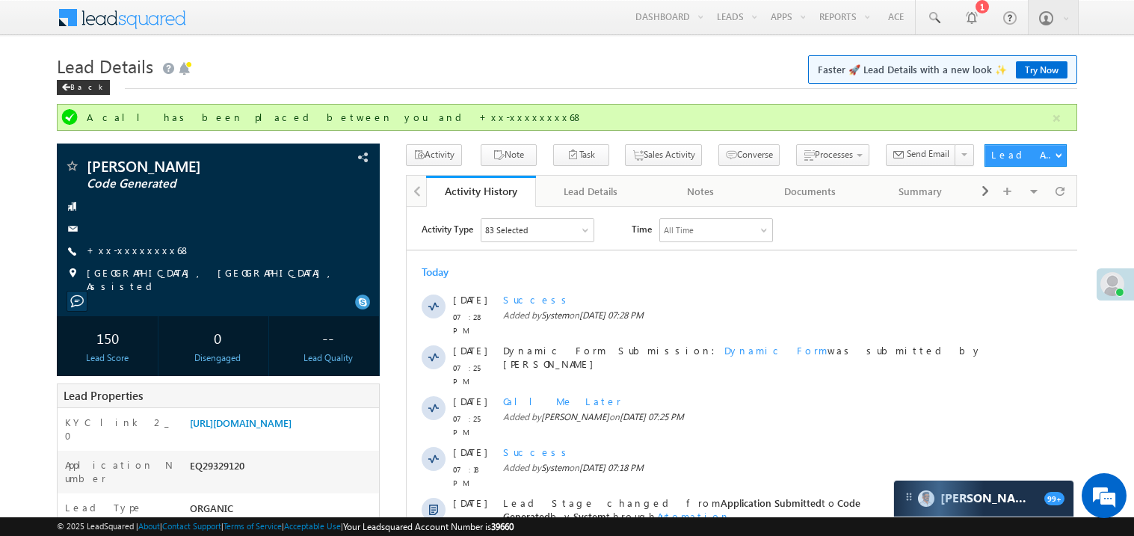
click at [253, 76] on h1 "Lead Details Faster 🚀 Lead Details with a new look ✨ Try Now" at bounding box center [567, 64] width 1021 height 29
click at [134, 250] on link "+xx-xxxxxxxx68" at bounding box center [139, 250] width 104 height 13
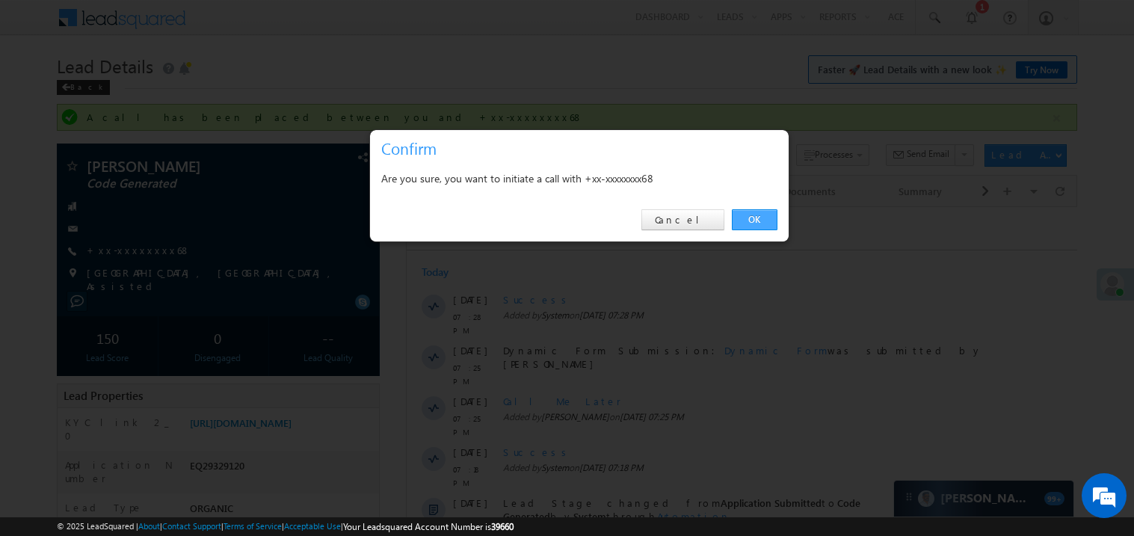
click at [757, 220] on link "OK" at bounding box center [755, 219] width 46 height 21
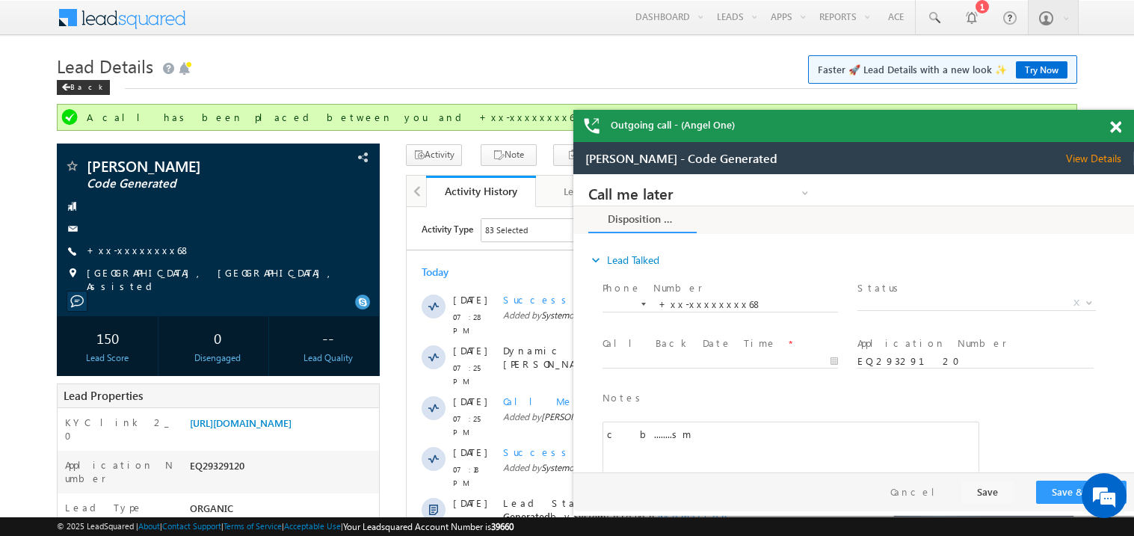
click at [1115, 127] on span at bounding box center [1115, 127] width 11 height 13
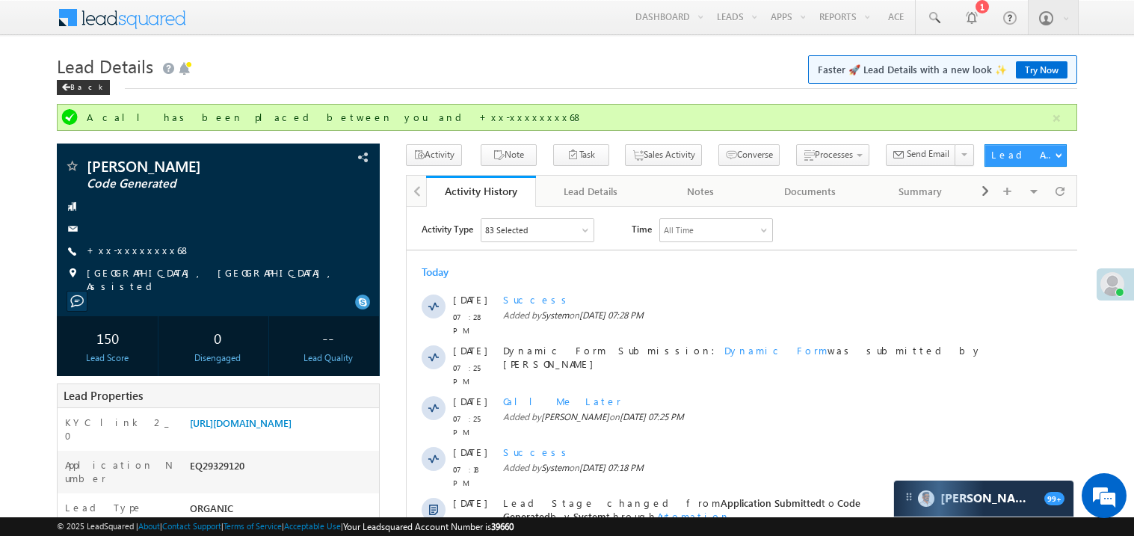
click at [519, 77] on h1 "Lead Details Faster 🚀 Lead Details with a new look ✨ Try Now" at bounding box center [567, 64] width 1021 height 29
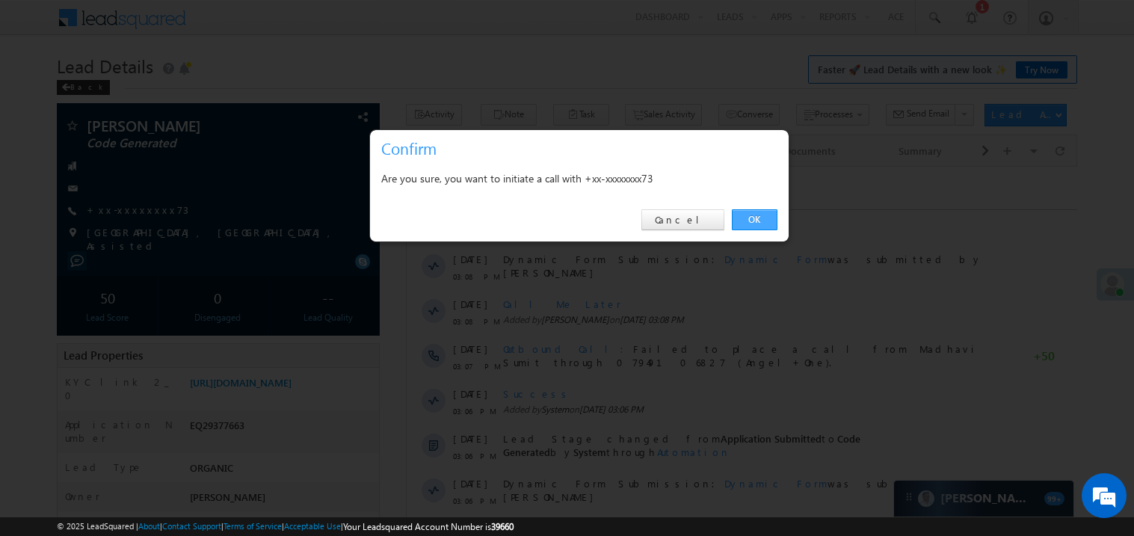
click at [750, 218] on link "OK" at bounding box center [755, 219] width 46 height 21
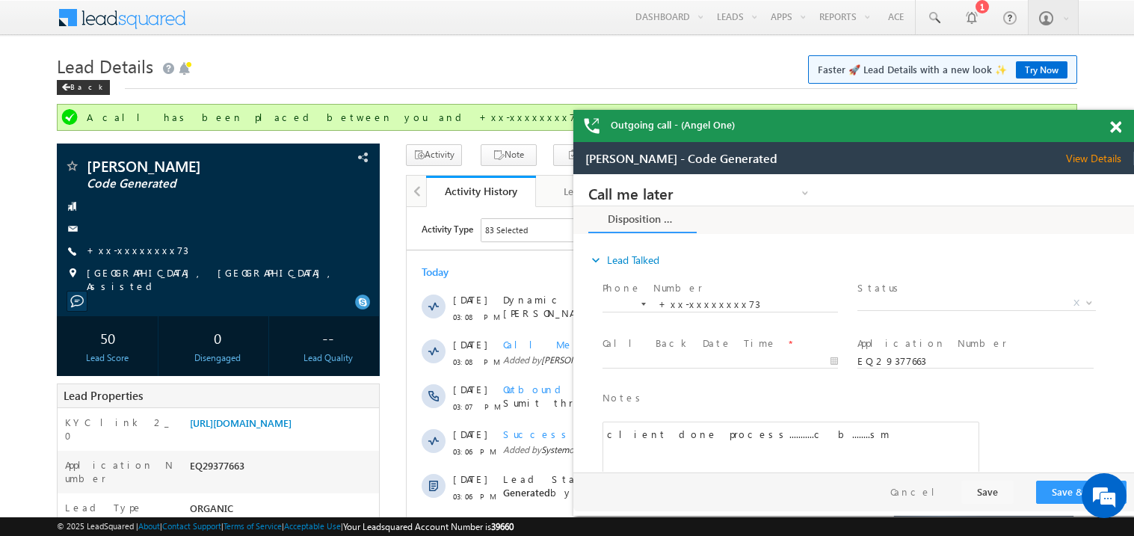
click at [1117, 123] on span at bounding box center [1115, 127] width 11 height 13
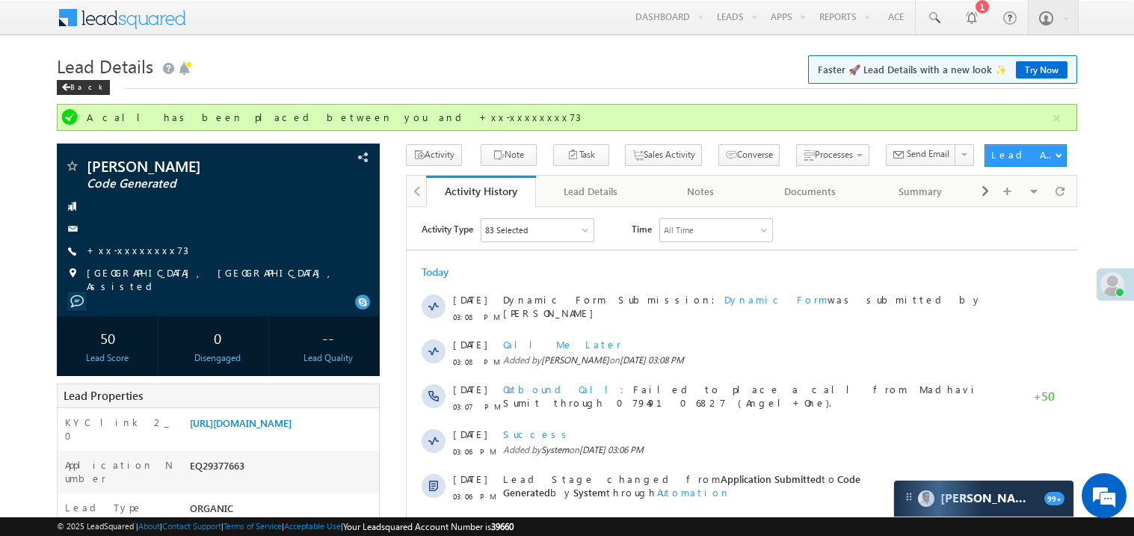
click at [530, 80] on div "Back" at bounding box center [567, 84] width 1021 height 10
click at [135, 252] on link "+xx-xxxxxxxx73" at bounding box center [138, 250] width 102 height 13
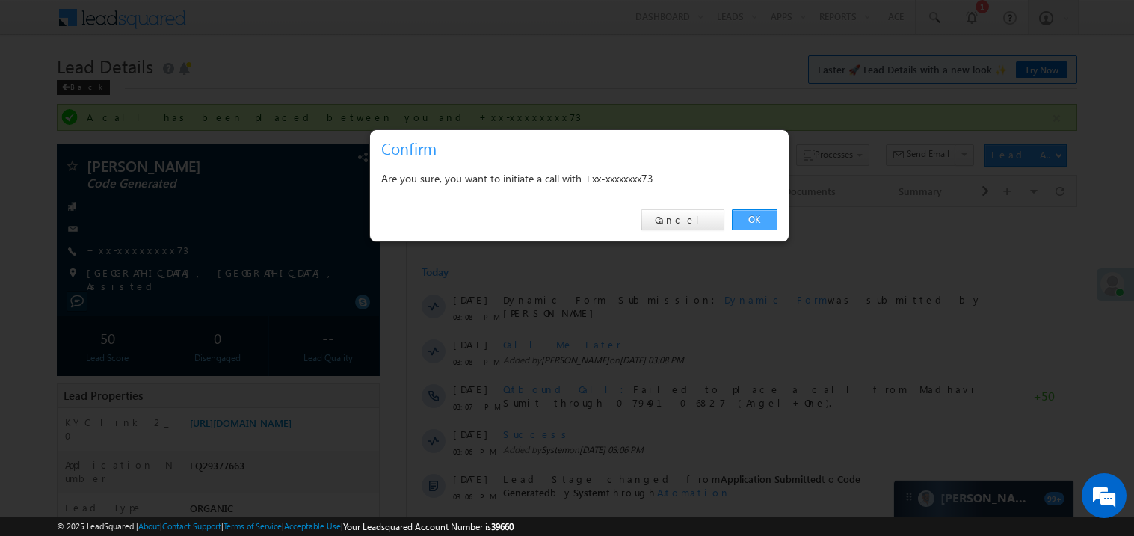
click at [754, 219] on link "OK" at bounding box center [755, 219] width 46 height 21
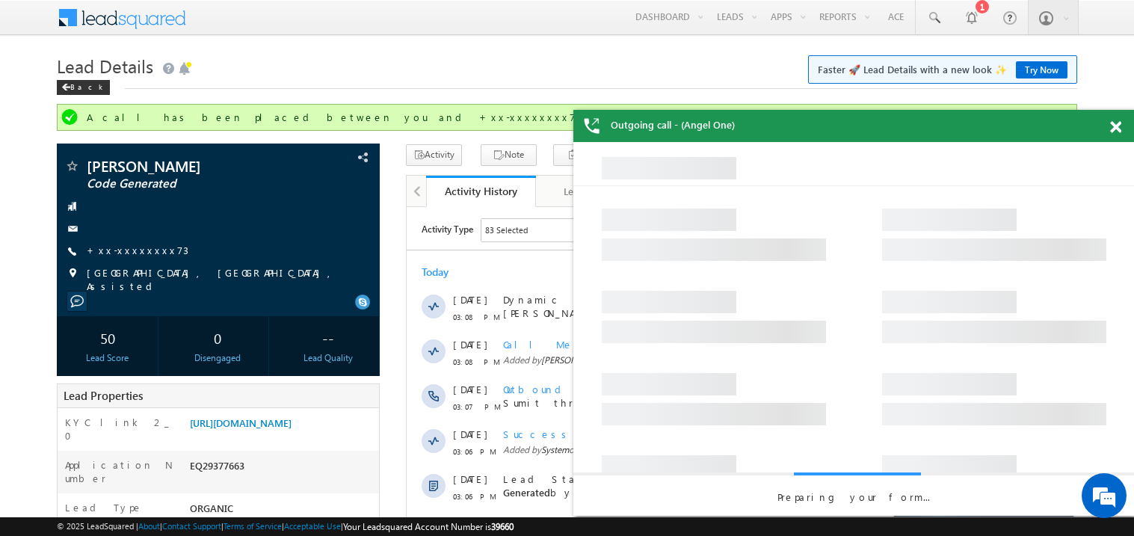
click at [1113, 126] on span at bounding box center [1115, 127] width 11 height 13
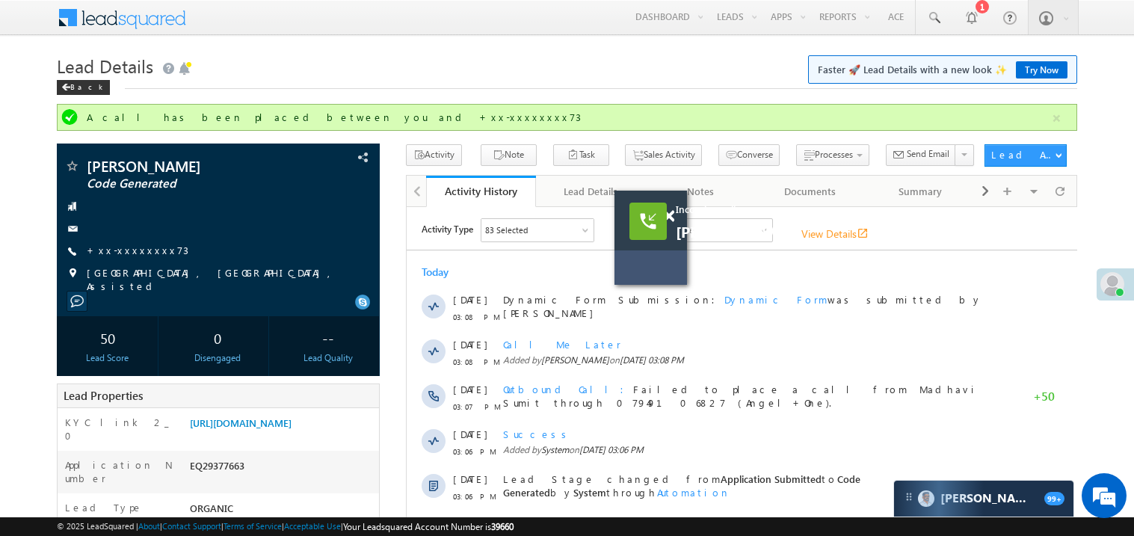
click at [674, 224] on div at bounding box center [677, 209] width 20 height 37
click at [129, 249] on link "+xx-xxxxxxxx73" at bounding box center [138, 250] width 102 height 13
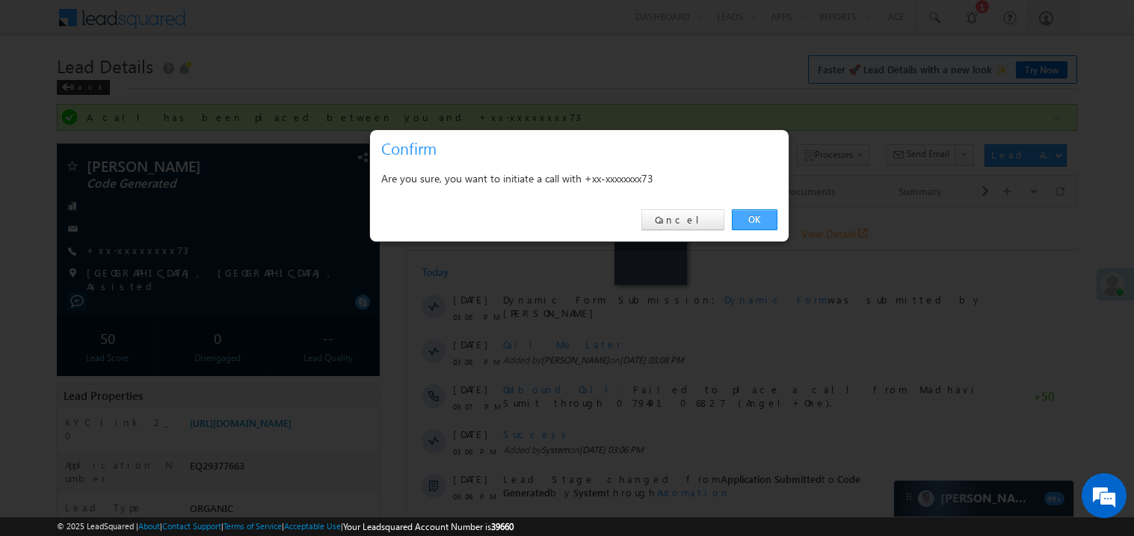
click at [751, 218] on link "OK" at bounding box center [755, 219] width 46 height 21
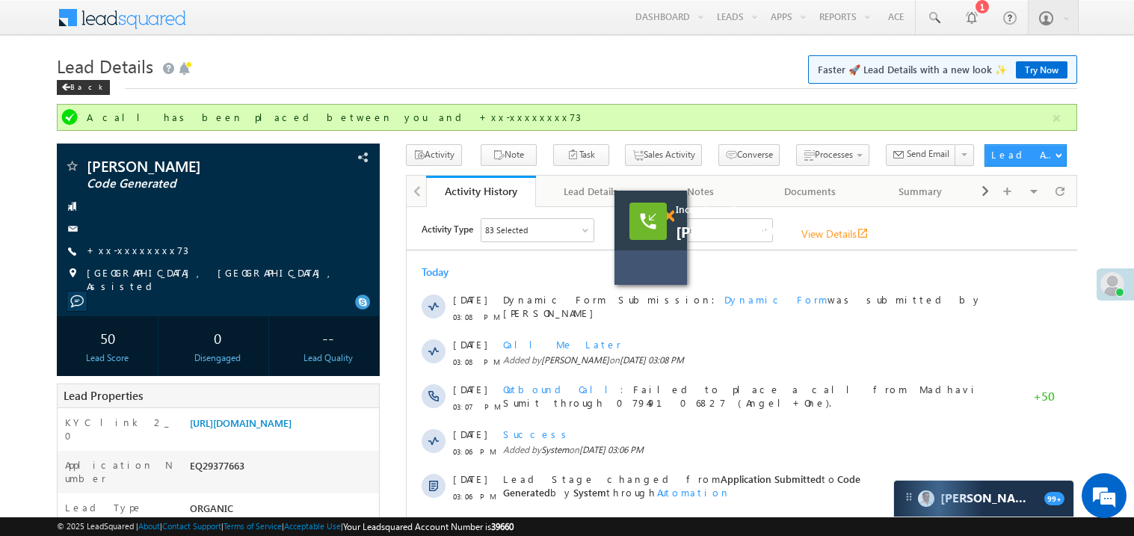
click at [669, 216] on span at bounding box center [668, 216] width 11 height 13
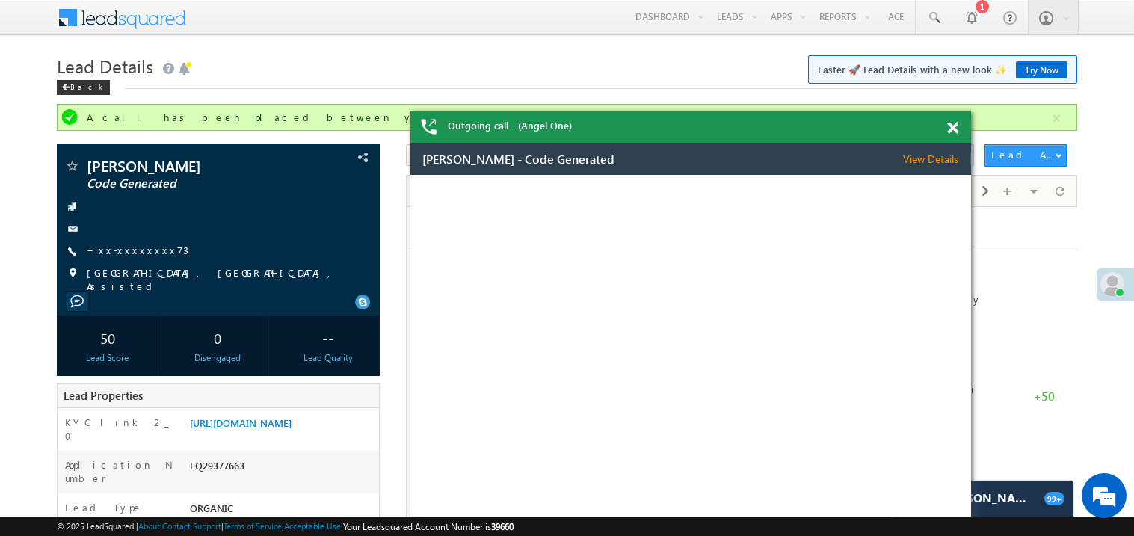
drag, startPoint x: 789, startPoint y: 153, endPoint x: 611, endPoint y: 132, distance: 179.3
click at [611, 132] on div "Outgoing call - (Angel One)" at bounding box center [691, 127] width 561 height 32
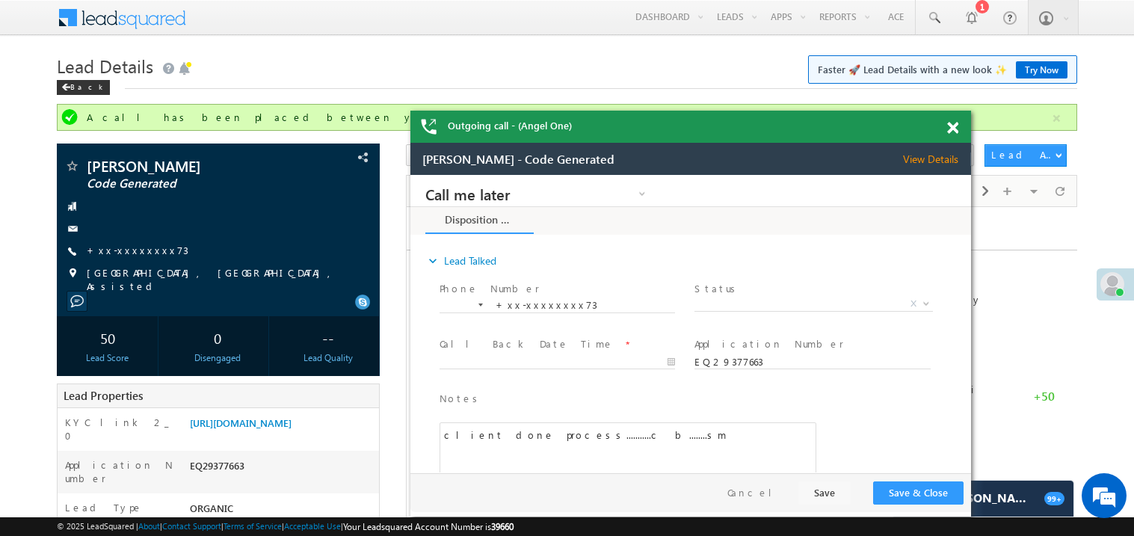
click at [955, 128] on span at bounding box center [952, 128] width 11 height 13
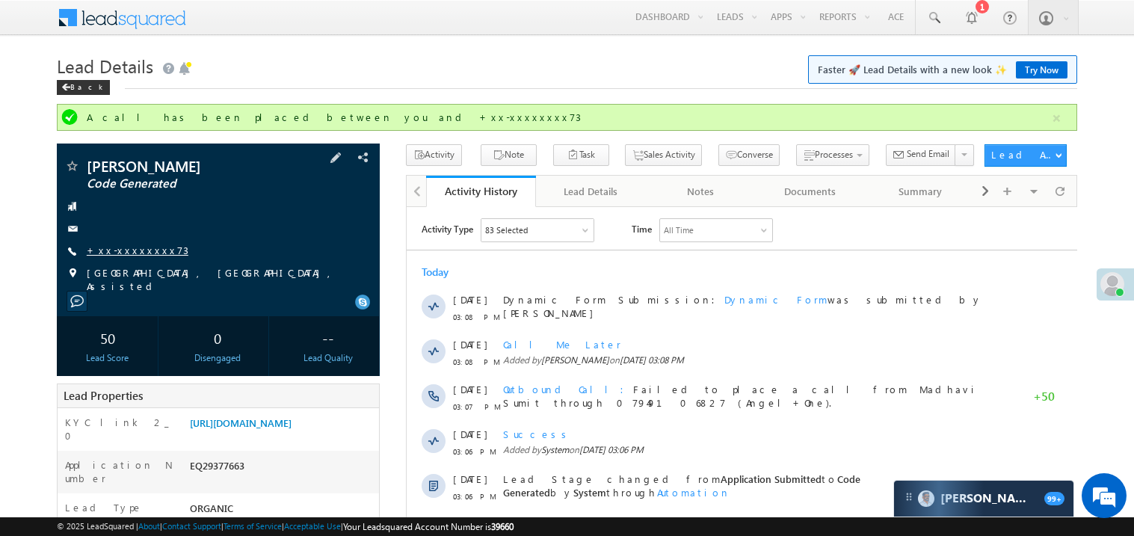
click at [145, 251] on link "+xx-xxxxxxxx73" at bounding box center [138, 250] width 102 height 13
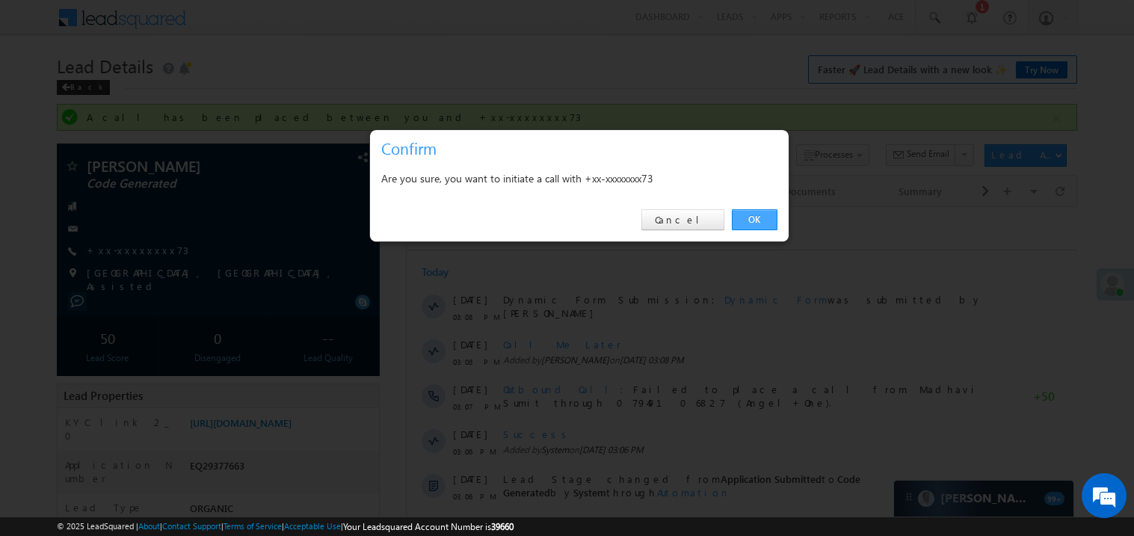
click at [759, 221] on link "OK" at bounding box center [755, 219] width 46 height 21
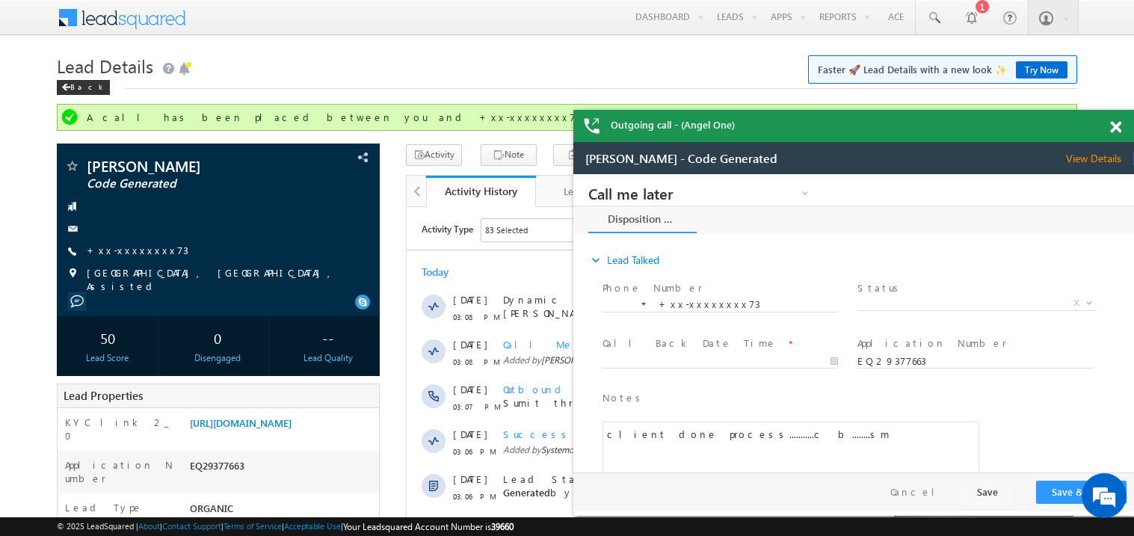
click at [1117, 125] on span at bounding box center [1115, 127] width 11 height 13
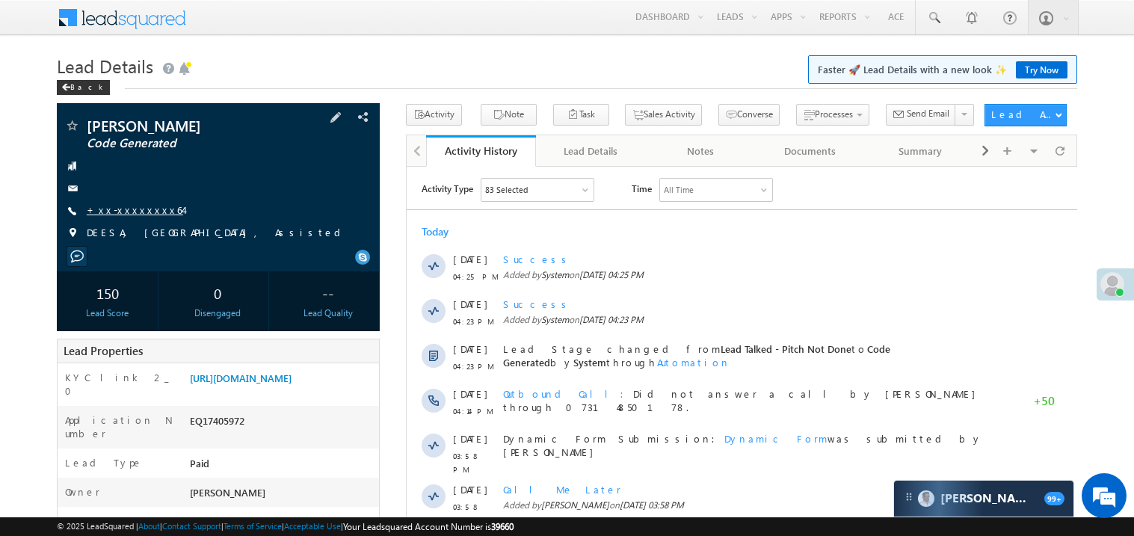
click at [128, 212] on link "+xx-xxxxxxxx64" at bounding box center [135, 209] width 96 height 13
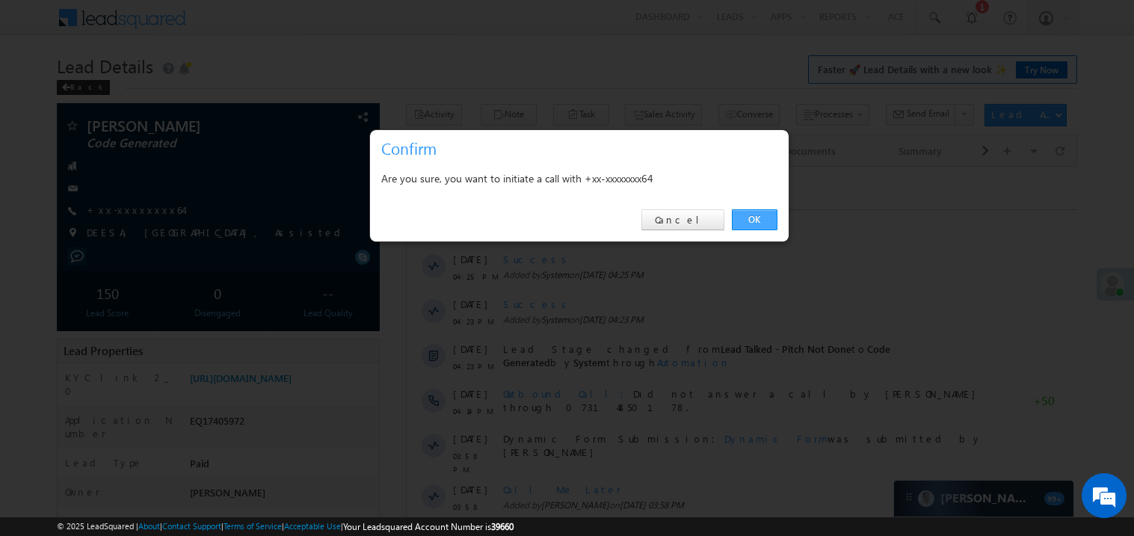
click at [755, 218] on link "OK" at bounding box center [755, 219] width 46 height 21
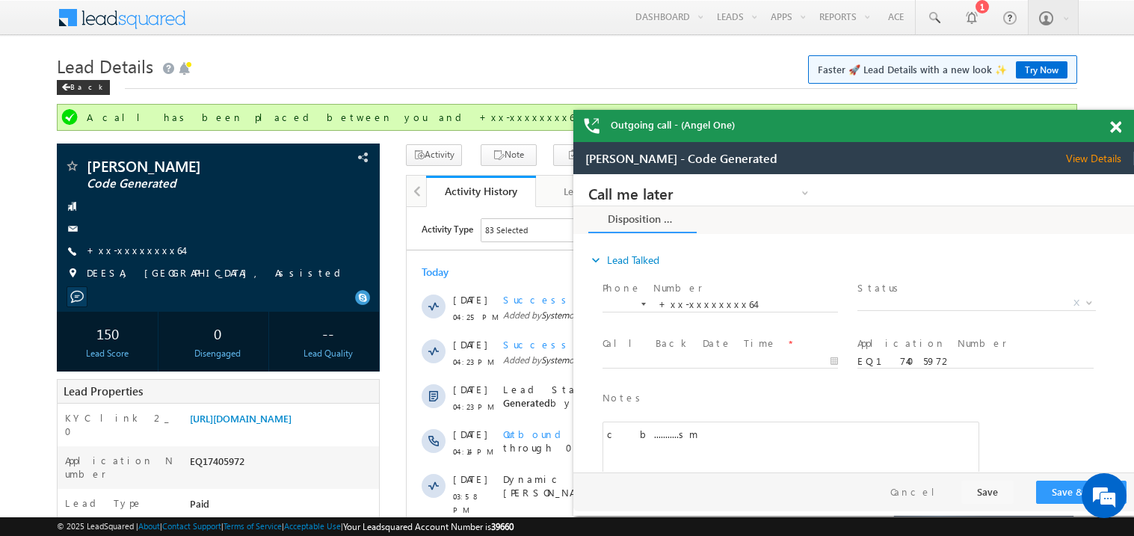
click at [1120, 128] on span at bounding box center [1115, 127] width 11 height 13
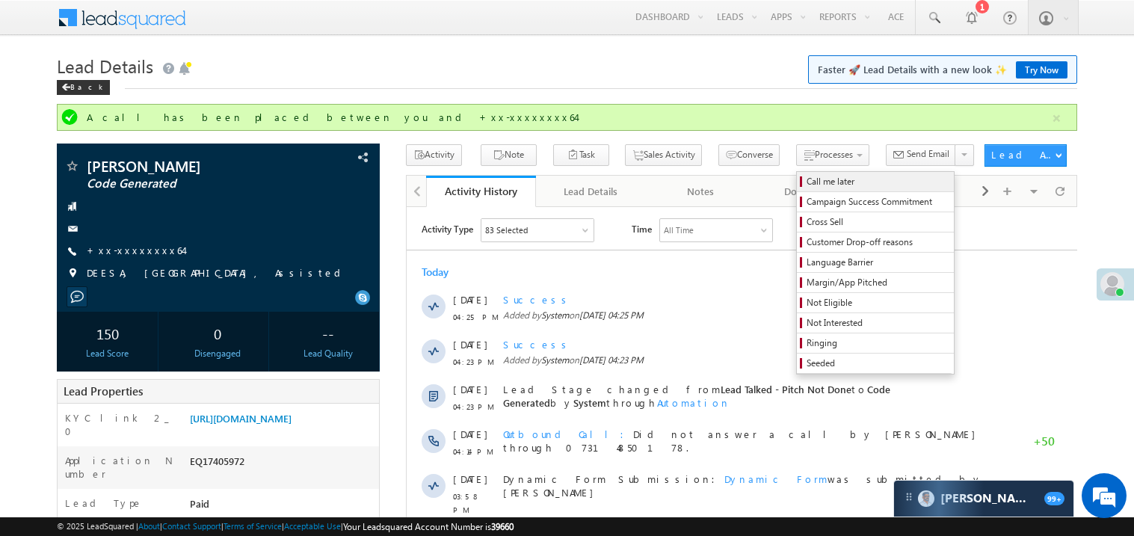
click at [807, 186] on span "Call me later" at bounding box center [878, 181] width 142 height 13
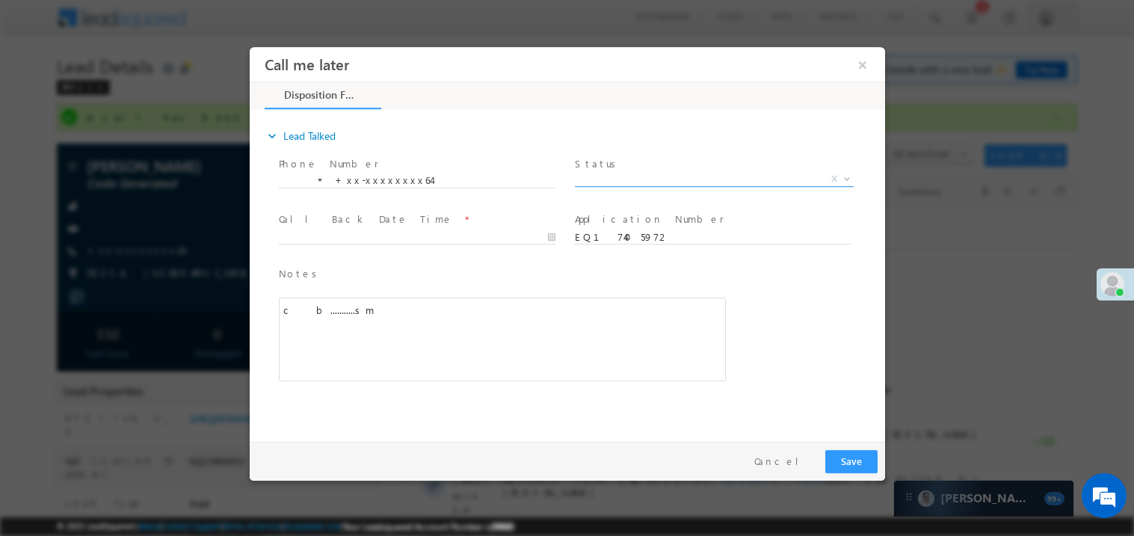
click at [600, 176] on span "X" at bounding box center [713, 178] width 279 height 15
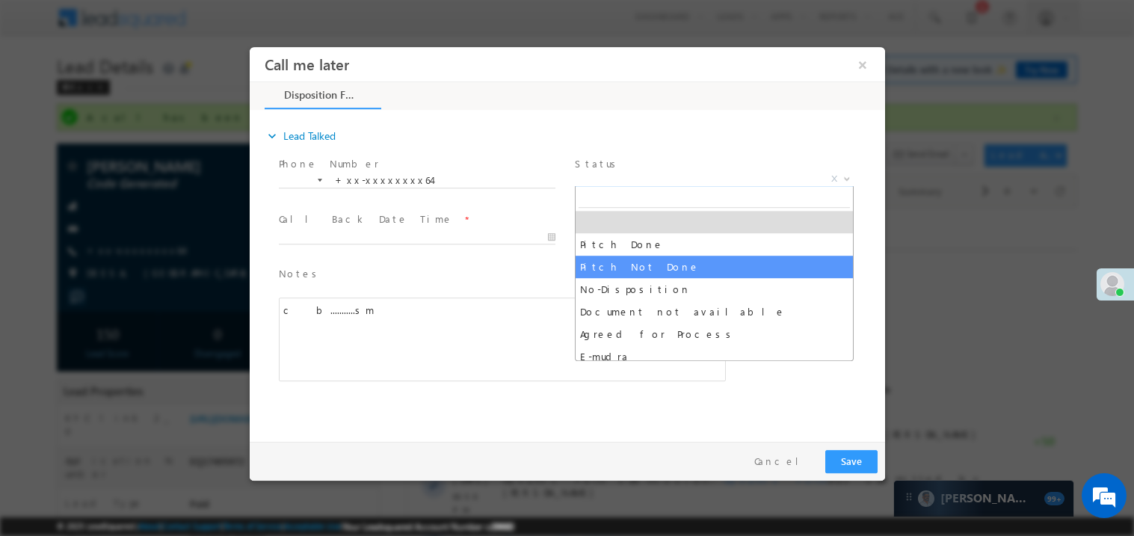
select select "Pitch Not Done"
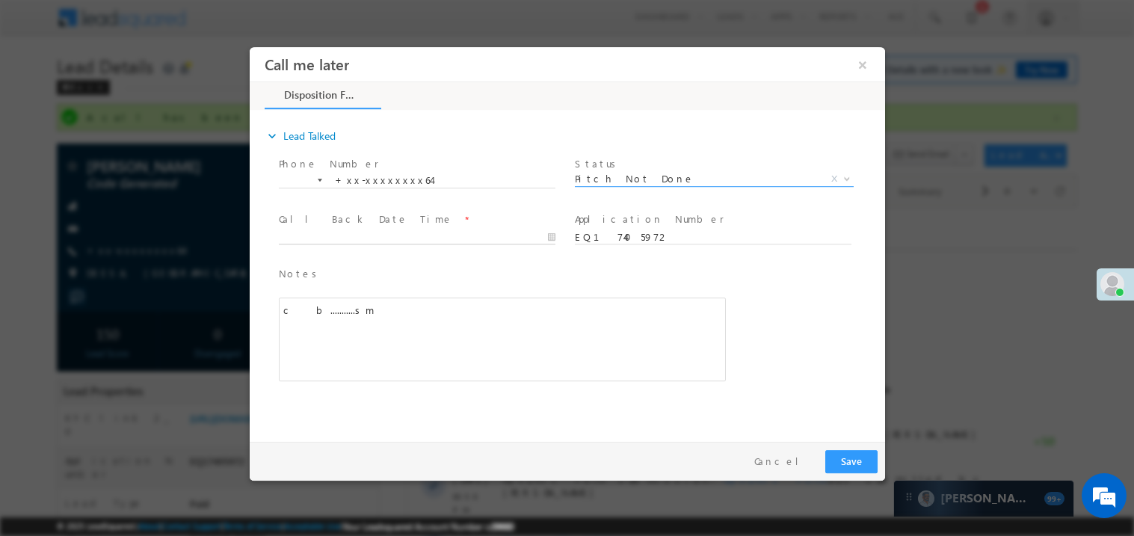
click at [303, 237] on body "Call me later ×" at bounding box center [567, 240] width 636 height 388
type input "[DATE] 8:52 PM"
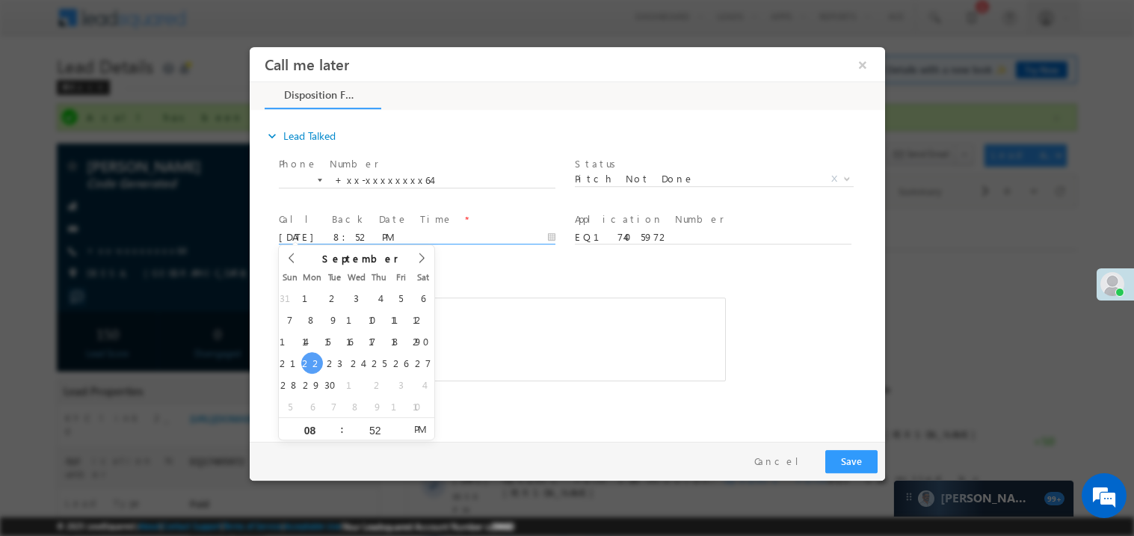
click at [529, 339] on div "c b...........sm" at bounding box center [501, 339] width 447 height 84
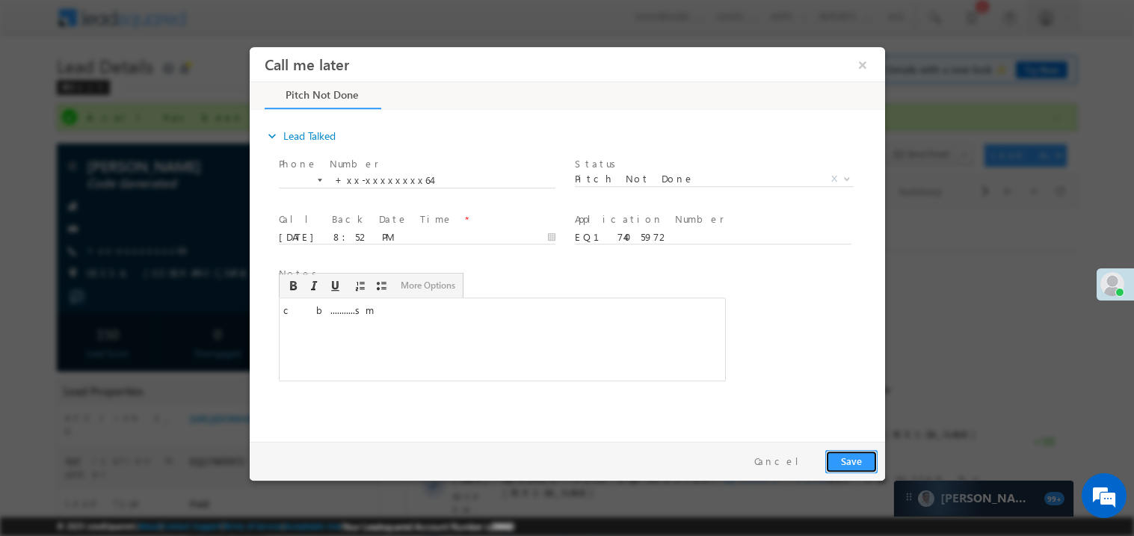
click at [852, 455] on button "Save" at bounding box center [851, 460] width 52 height 23
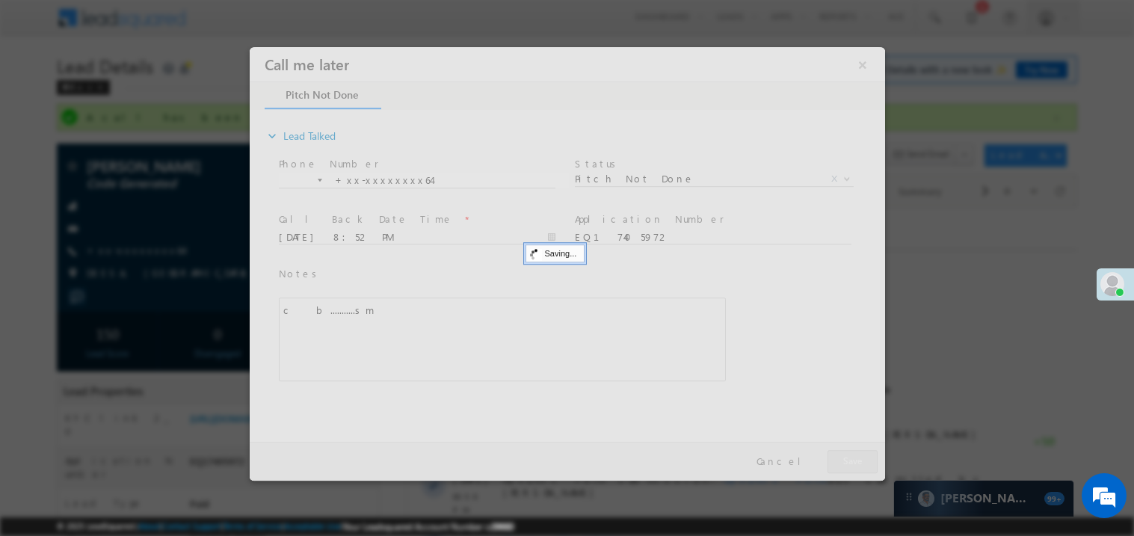
click at [852, 455] on div at bounding box center [567, 263] width 636 height 434
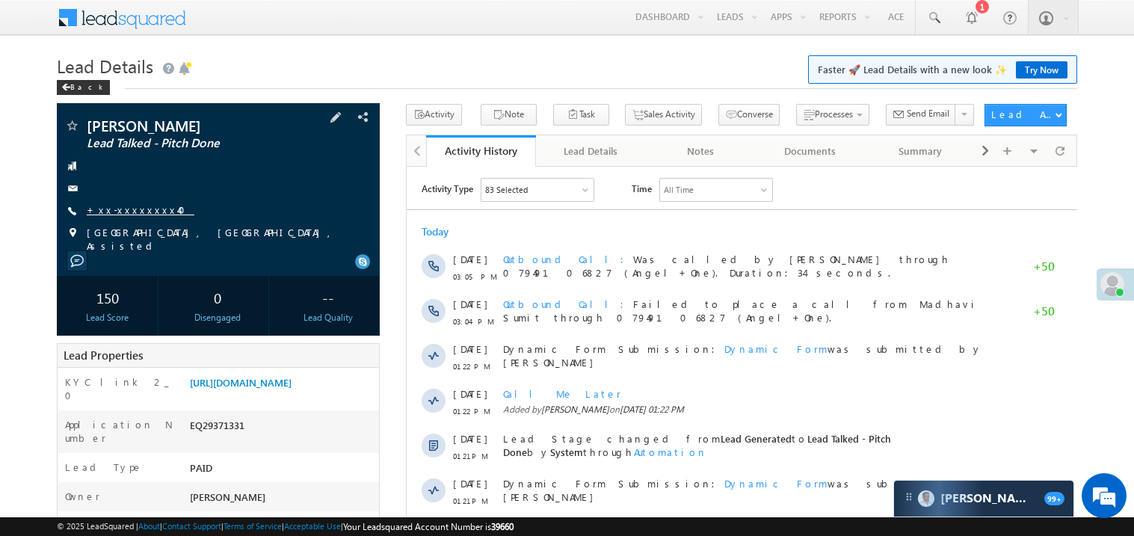
click at [130, 215] on link "+xx-xxxxxxxx40" at bounding box center [141, 209] width 108 height 13
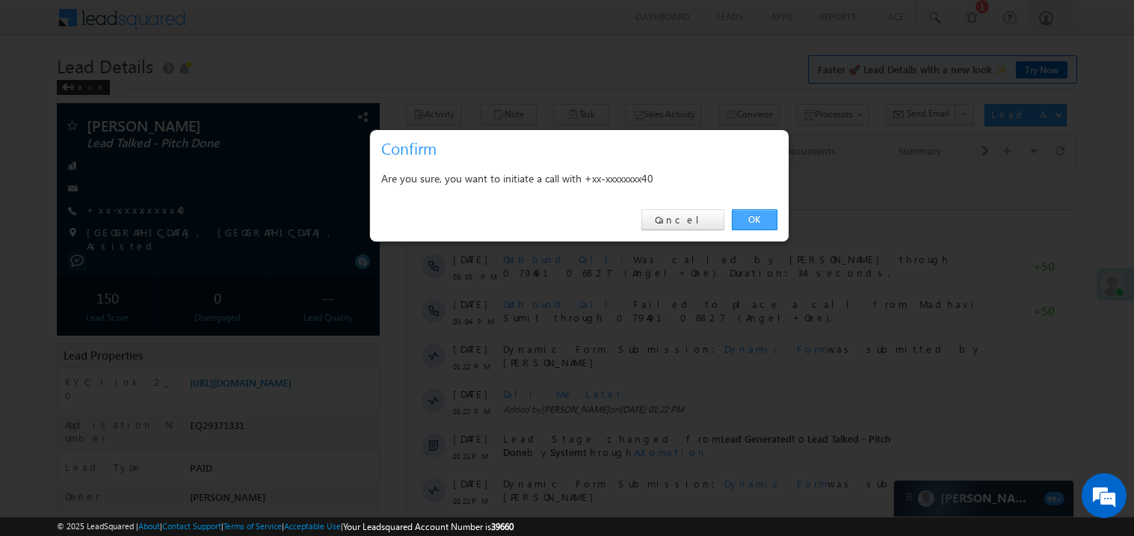
click at [756, 221] on link "OK" at bounding box center [755, 219] width 46 height 21
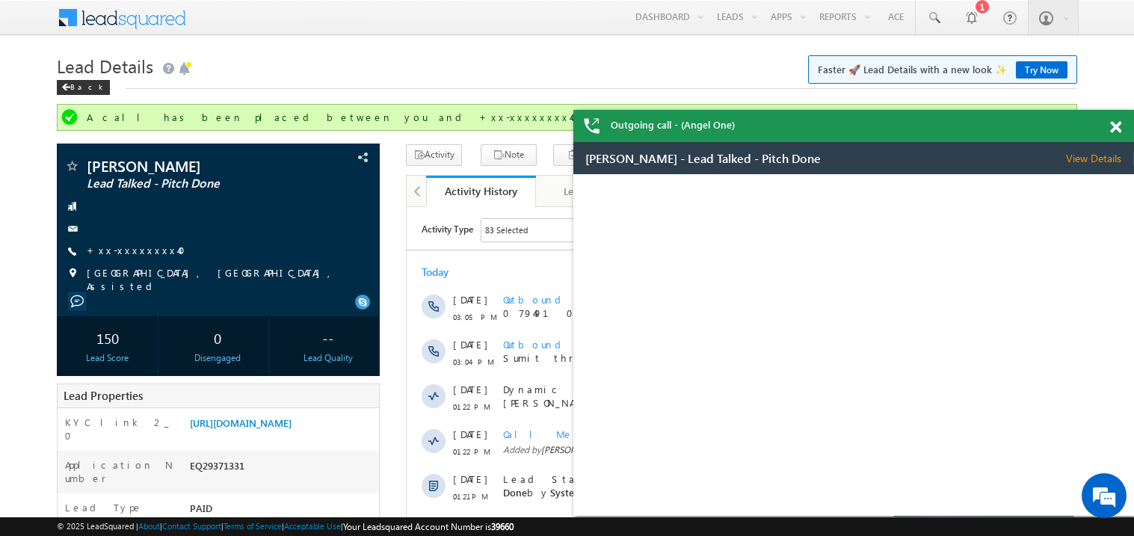
click at [1117, 129] on span at bounding box center [1115, 127] width 11 height 13
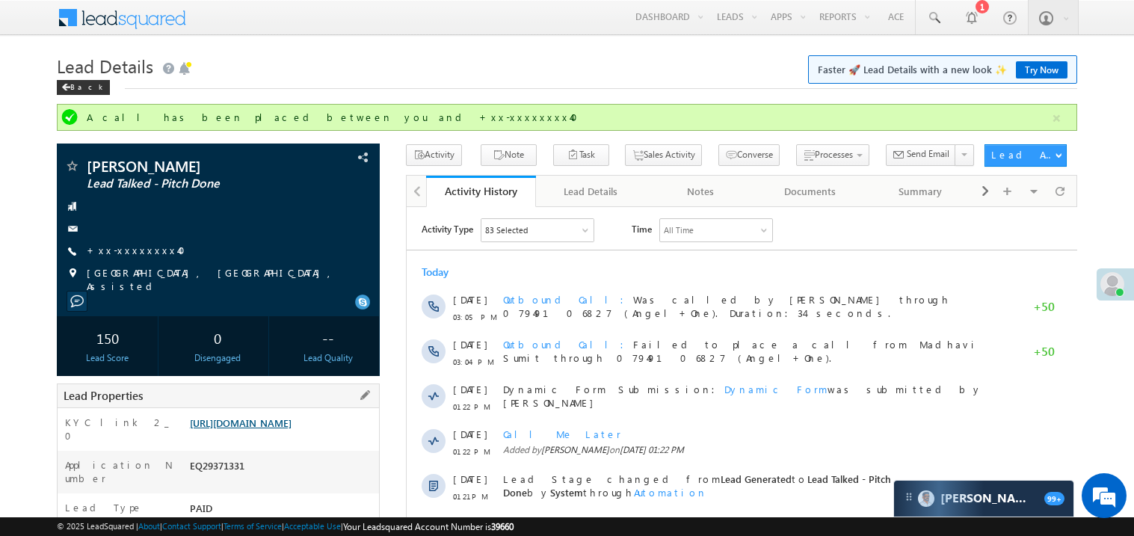
click at [292, 429] on link "[URL][DOMAIN_NAME]" at bounding box center [241, 423] width 102 height 13
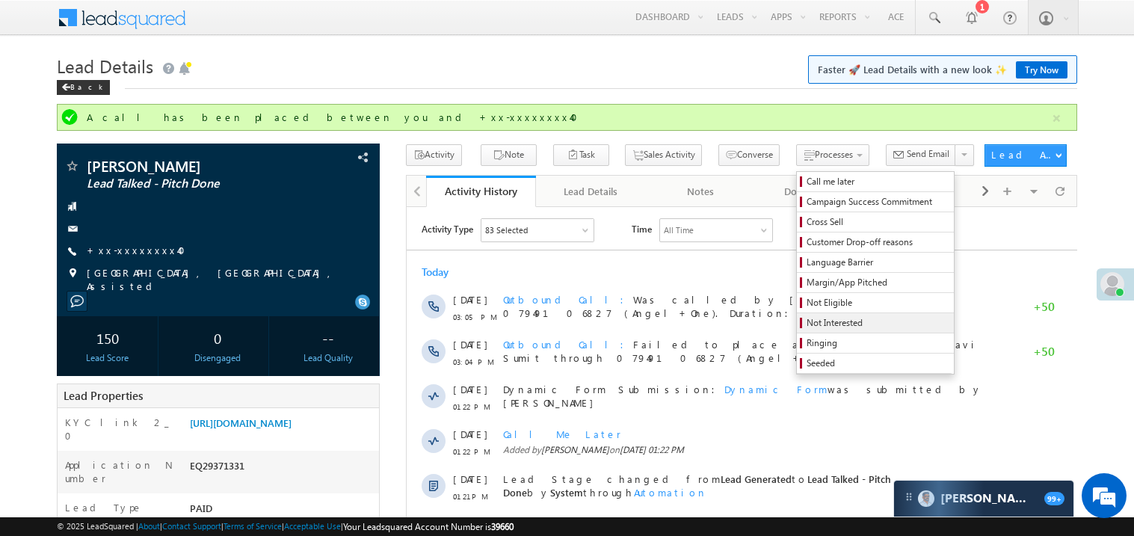
click at [807, 319] on span "Not Interested" at bounding box center [878, 322] width 142 height 13
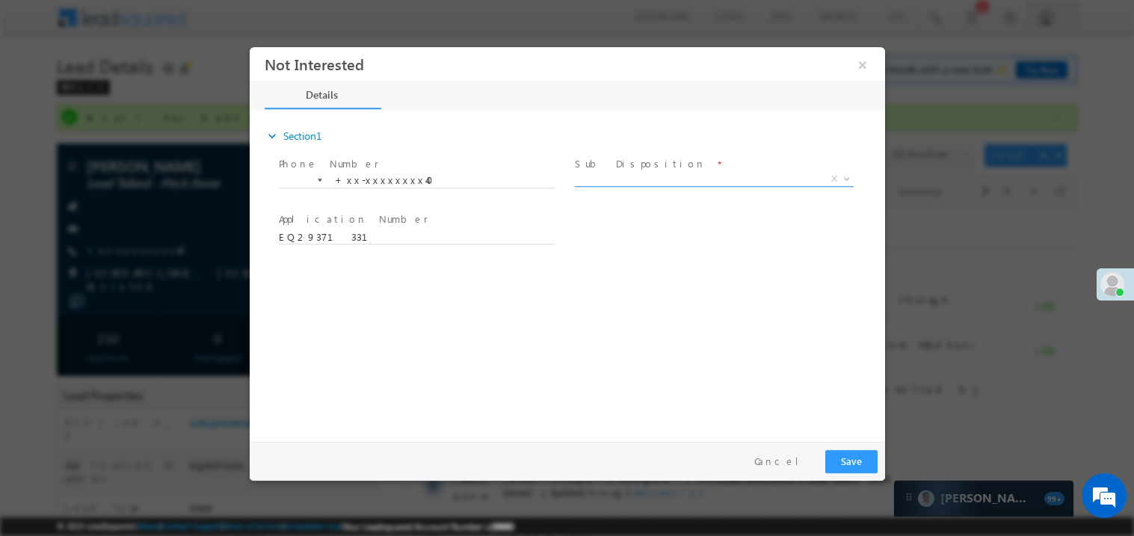
click at [622, 176] on span "X" at bounding box center [713, 178] width 279 height 15
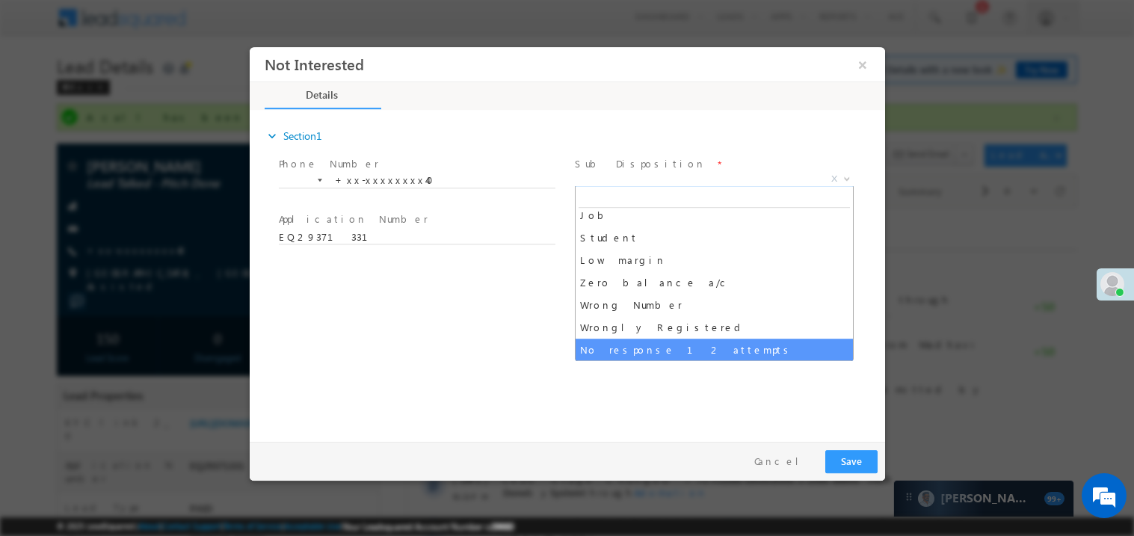
scroll to position [74, 0]
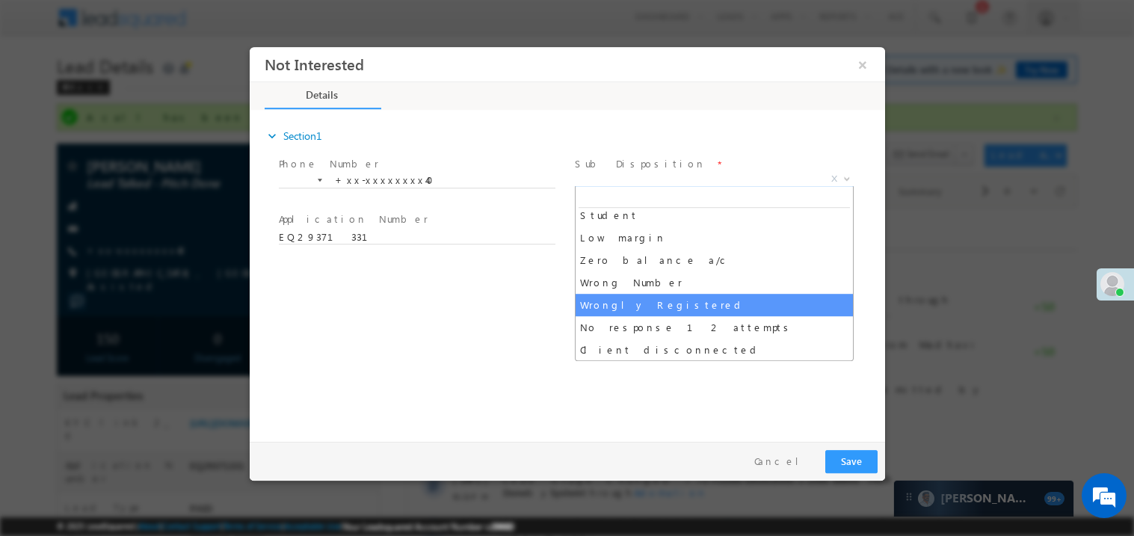
select select "Wrongly Registered"
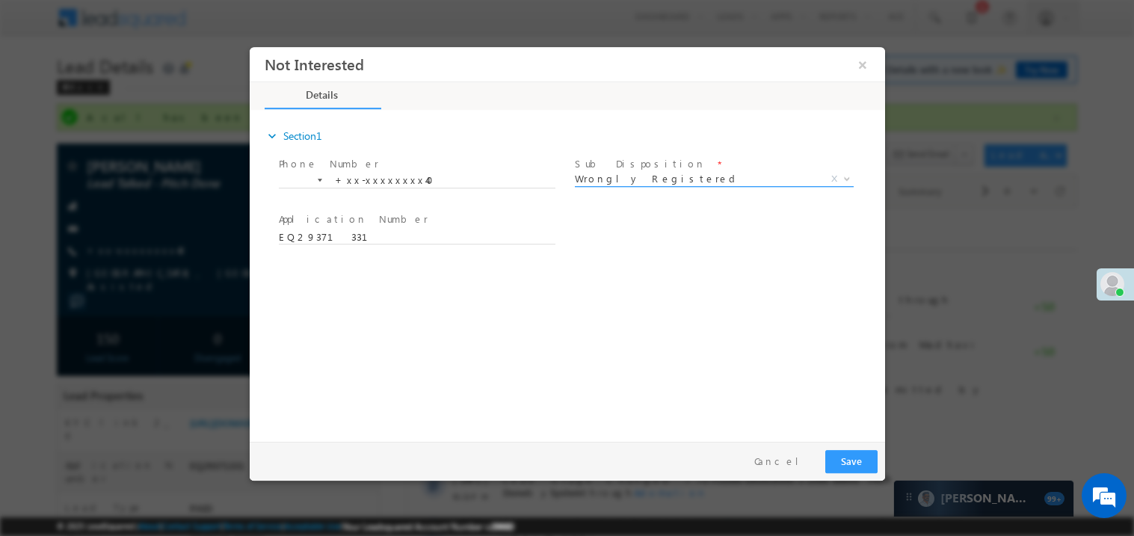
click at [609, 182] on span "Wrongly Registered" at bounding box center [695, 177] width 243 height 13
click at [873, 473] on div "Pay & Save Save Cancel" at bounding box center [570, 460] width 643 height 39
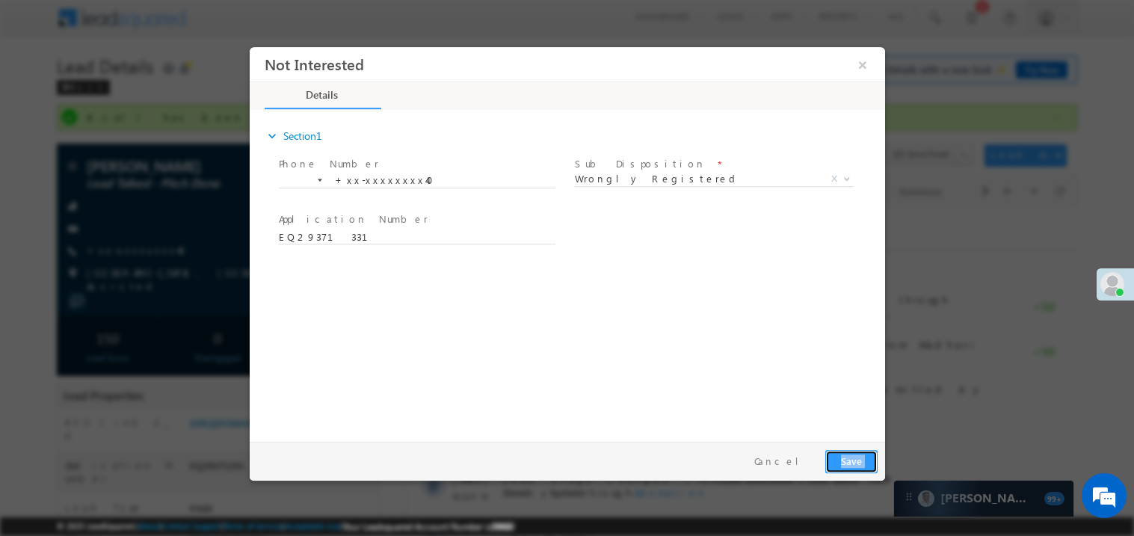
click at [862, 464] on button "Save" at bounding box center [851, 460] width 52 height 23
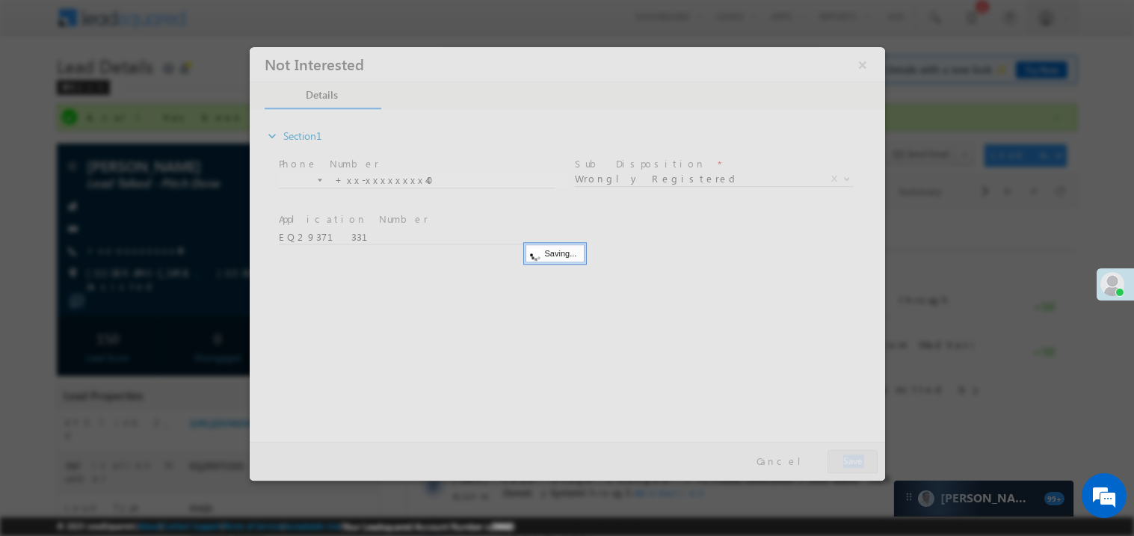
click at [862, 464] on div at bounding box center [567, 263] width 636 height 434
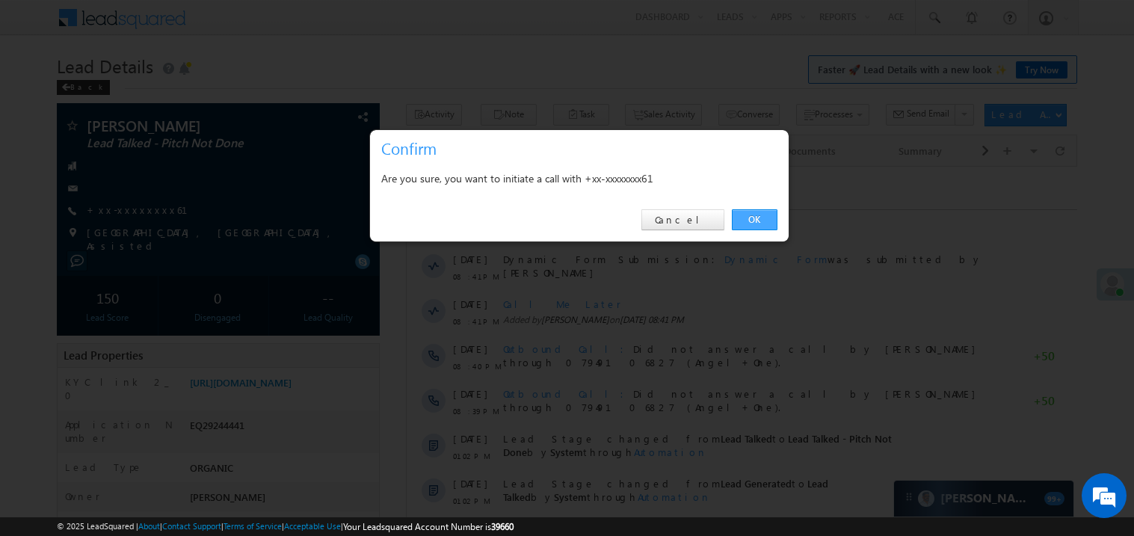
click at [760, 221] on link "OK" at bounding box center [755, 219] width 46 height 21
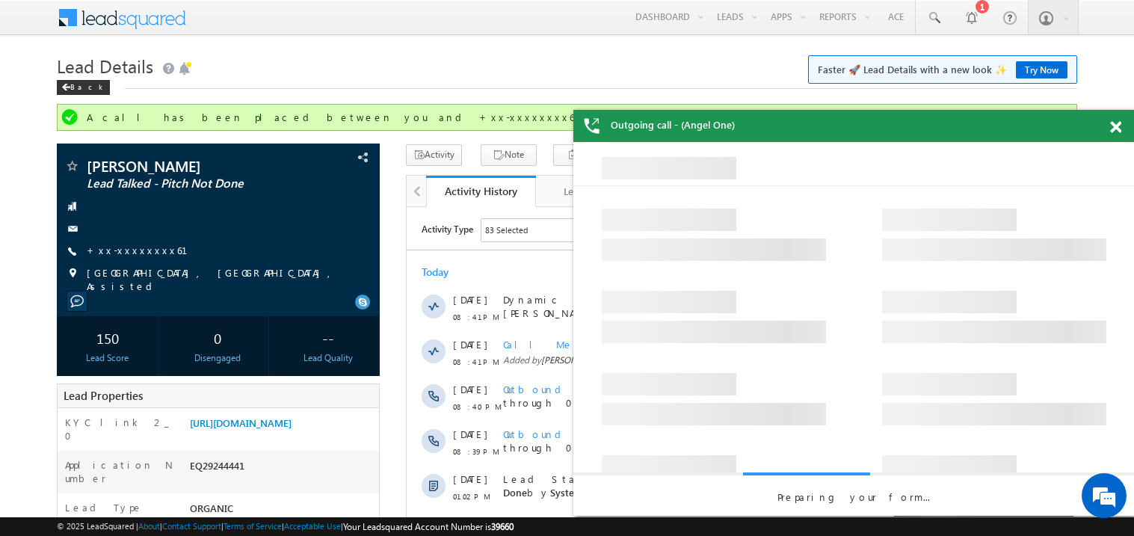
click at [1115, 126] on span at bounding box center [1115, 127] width 11 height 13
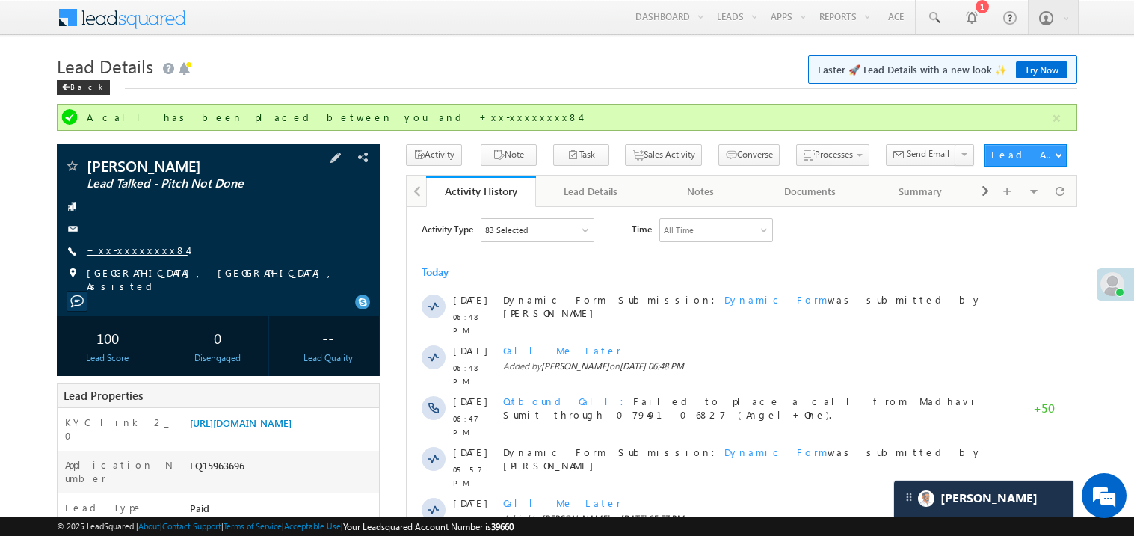
click at [126, 250] on link "+xx-xxxxxxxx84" at bounding box center [137, 250] width 101 height 13
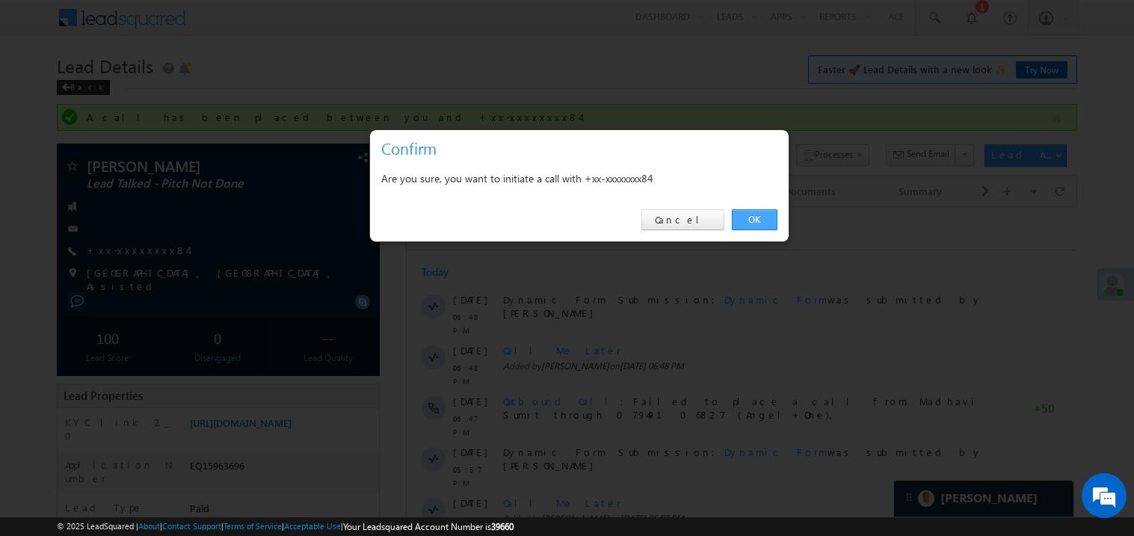
click at [745, 221] on link "OK" at bounding box center [755, 219] width 46 height 21
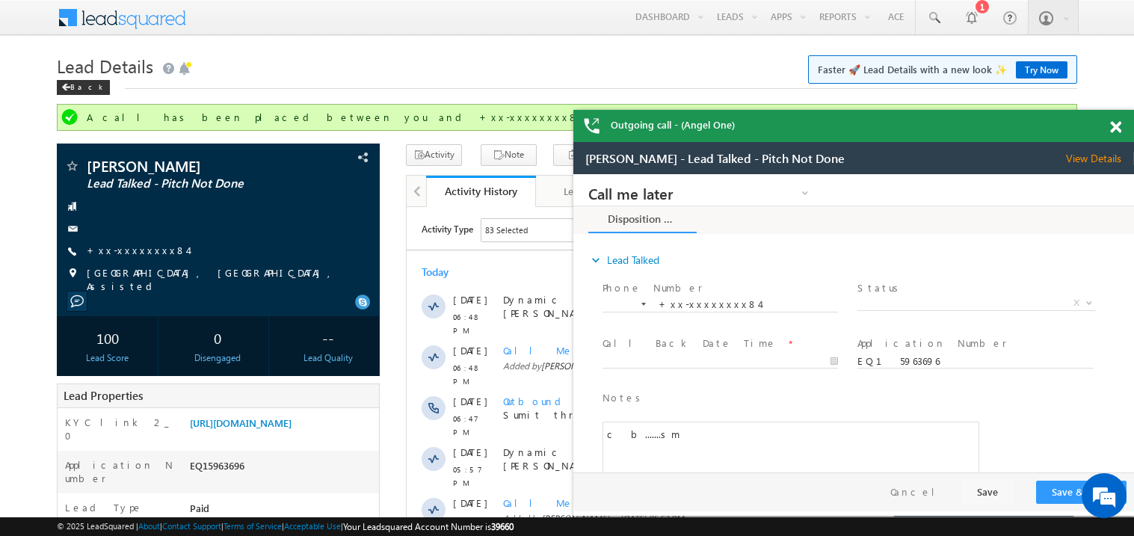
click at [1116, 126] on span at bounding box center [1115, 127] width 11 height 13
